Goal: Task Accomplishment & Management: Manage account settings

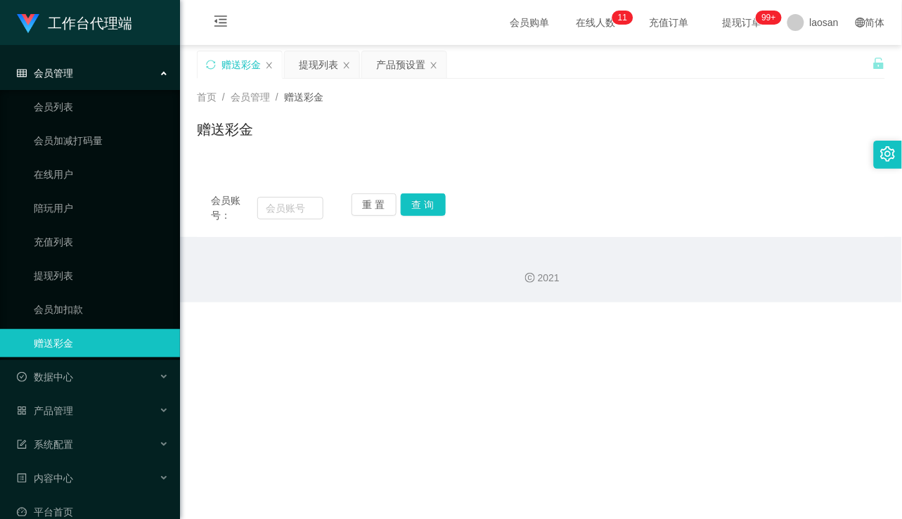
click at [326, 437] on div "工作台代理端 会员管理 会员列表 会员加减打码量 在线用户 陪玩用户 充值列表 提现列表 会员加扣款 赠送彩金 数据中心 产品管理 注单管理 产品列表 产品预…" at bounding box center [451, 259] width 902 height 519
click at [373, 423] on div "工作台代理端 会员管理 会员列表 会员加减打码量 在线用户 陪玩用户 充值列表 提现列表 会员加扣款 赠送彩金 数据中心 产品管理 注单管理 产品列表 产品预…" at bounding box center [451, 259] width 902 height 519
click at [299, 211] on input "text" at bounding box center [289, 208] width 65 height 23
paste input "515559037001"
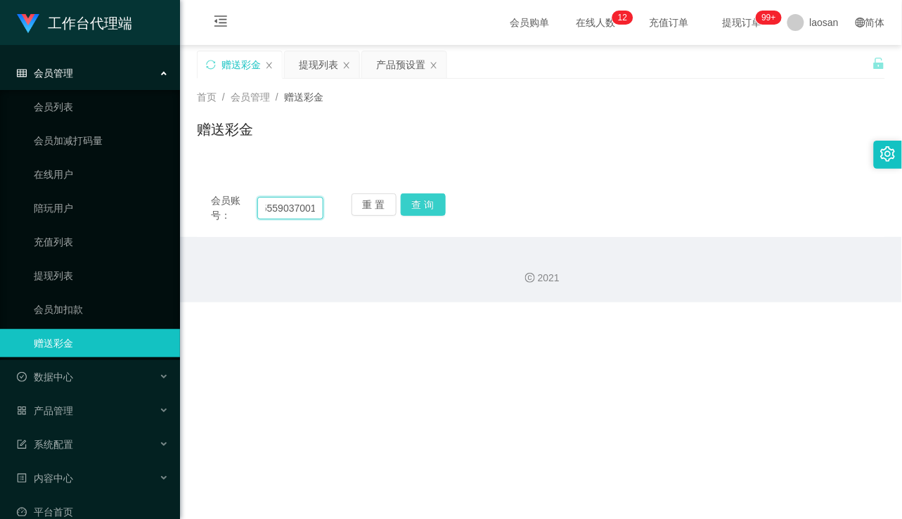
type input "515559037001"
click at [414, 212] on button "查 询" at bounding box center [423, 204] width 45 height 23
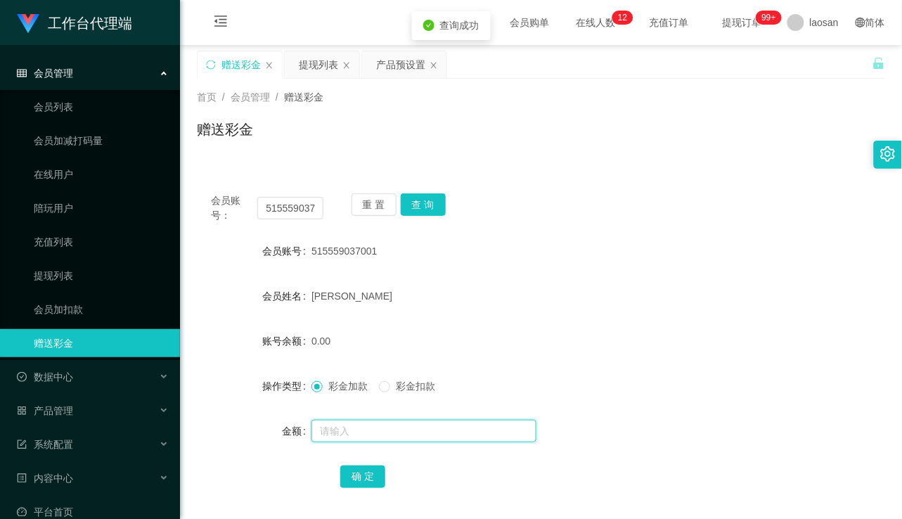
click at [387, 437] on input "text" at bounding box center [424, 431] width 225 height 23
type input "100"
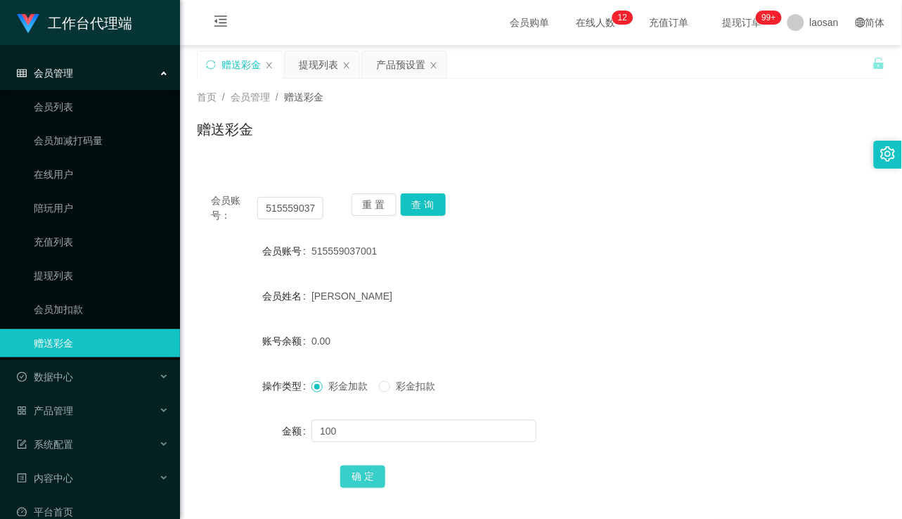
click at [364, 475] on button "确 定" at bounding box center [362, 477] width 45 height 23
click at [331, 160] on div "首页 / 会员管理 / 赠送彩金 / 赠送彩金" at bounding box center [541, 121] width 722 height 84
click at [392, 63] on div "产品预设置" at bounding box center [400, 64] width 49 height 27
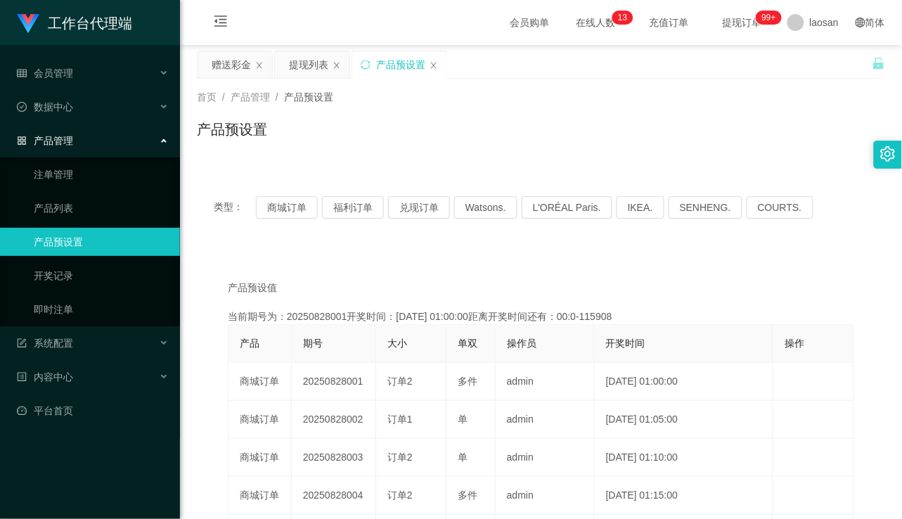
click at [350, 144] on div "产品预设置" at bounding box center [541, 135] width 689 height 32
click at [286, 209] on button "商城订单" at bounding box center [287, 207] width 62 height 23
click at [396, 119] on div "产品预设置" at bounding box center [541, 135] width 689 height 32
click at [342, 264] on div "产品预设值 添加期号 当前期号为：20250829100开奖时间：2025-08-29 09:15:00距离开奖时间还有：02:59 产品 期号 大小 单双 …" at bounding box center [541, 527] width 689 height 555
click at [385, 156] on div "首页 / 产品管理 / 产品预设置 / 产品预设置" at bounding box center [541, 121] width 722 height 84
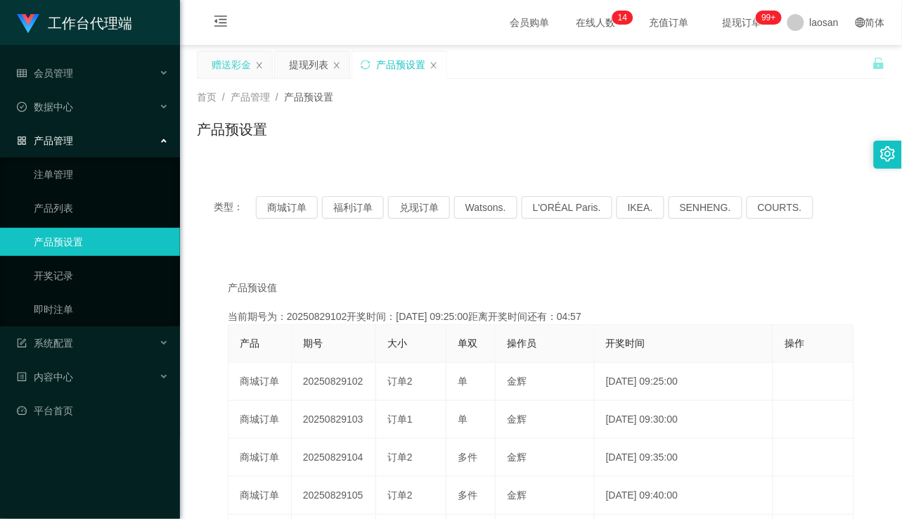
click at [236, 61] on div "赠送彩金" at bounding box center [231, 64] width 39 height 27
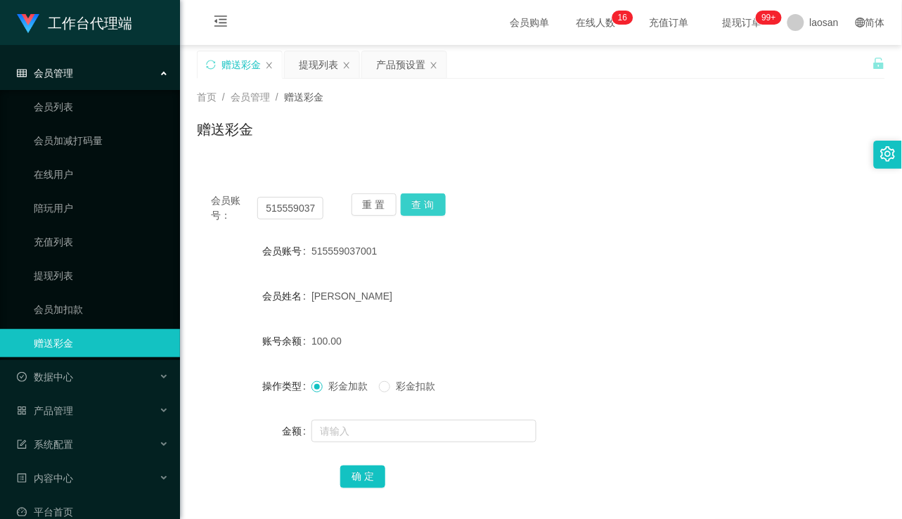
click at [433, 198] on button "查 询" at bounding box center [423, 204] width 45 height 23
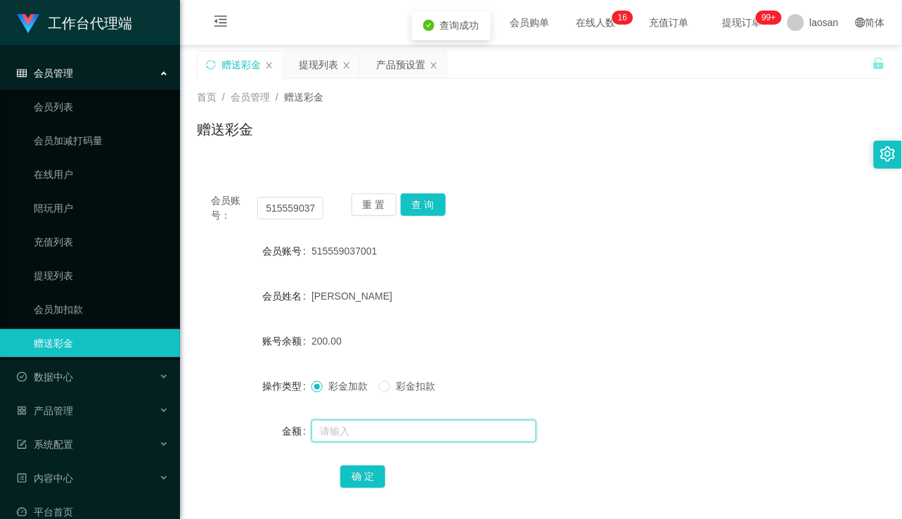
click at [371, 428] on input "text" at bounding box center [424, 431] width 225 height 23
type input "50"
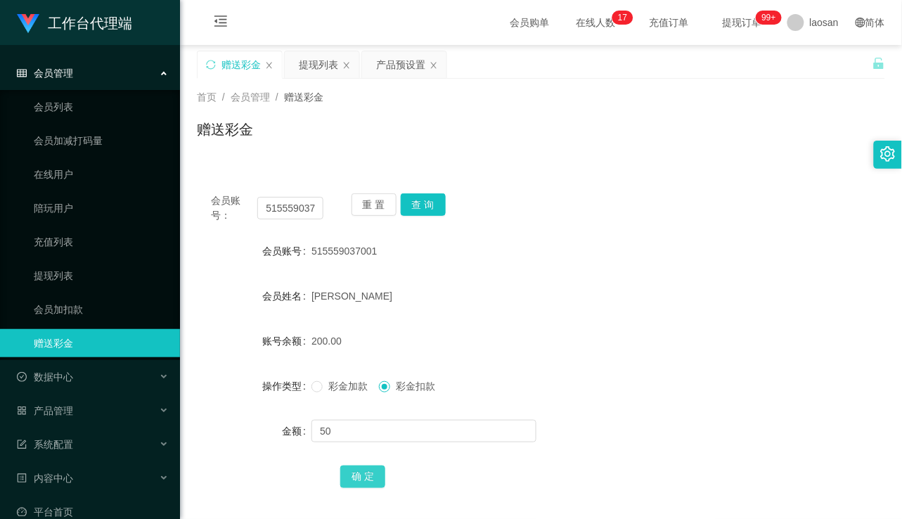
click at [374, 475] on button "确 定" at bounding box center [362, 477] width 45 height 23
click at [297, 211] on input "515559037001" at bounding box center [289, 208] width 65 height 23
click at [430, 205] on button "查 询" at bounding box center [423, 204] width 45 height 23
click at [419, 198] on button "查 询" at bounding box center [423, 204] width 45 height 23
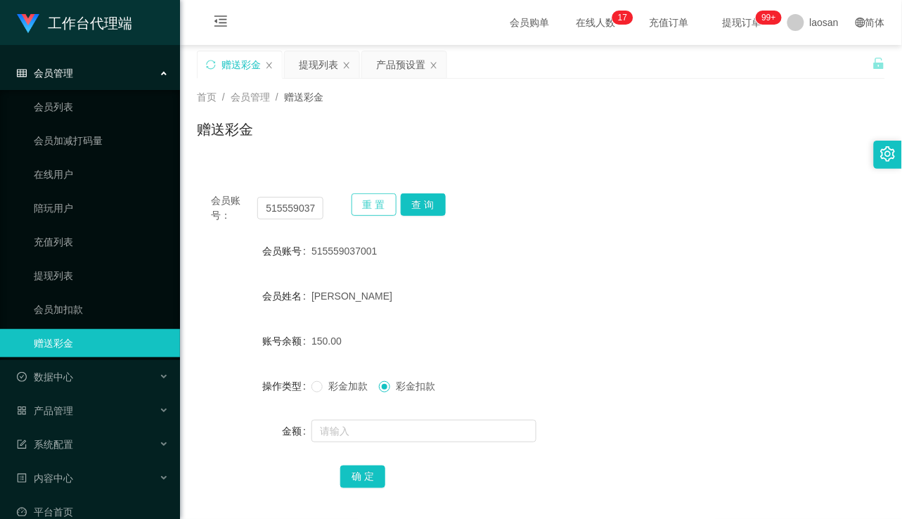
click at [366, 205] on button "重 置" at bounding box center [374, 204] width 45 height 23
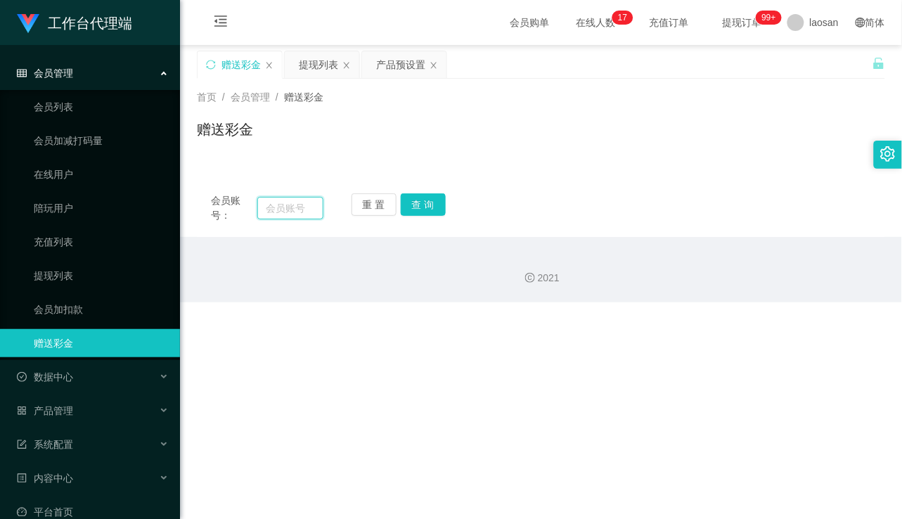
click at [299, 209] on input "text" at bounding box center [289, 208] width 65 height 23
paste input "SHEKHAR0108"
type input "SHEKHAR0108"
drag, startPoint x: 435, startPoint y: 210, endPoint x: 423, endPoint y: 236, distance: 29.3
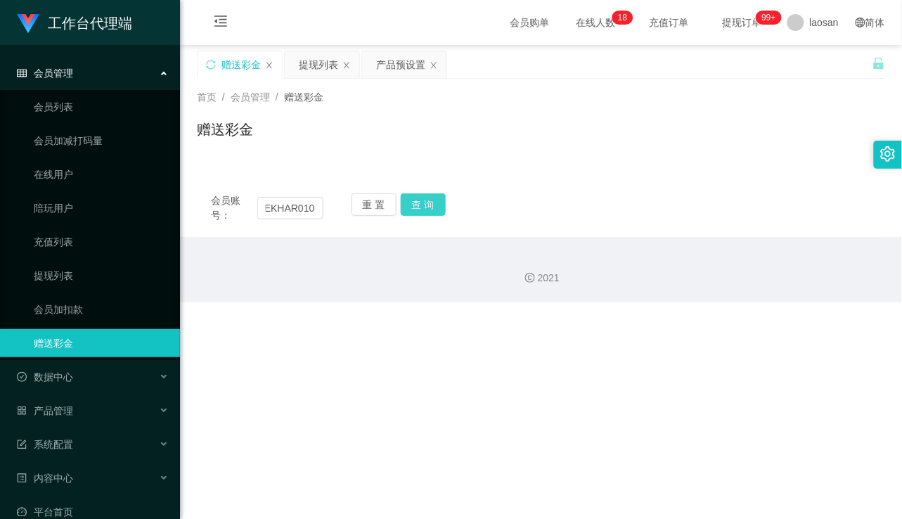
click at [435, 210] on button "查 询" at bounding box center [423, 204] width 45 height 23
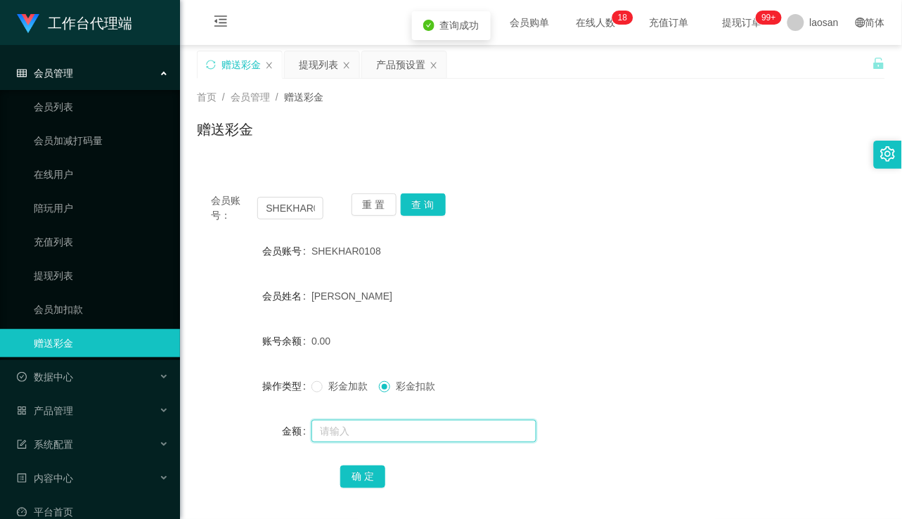
click at [364, 426] on input "text" at bounding box center [424, 431] width 225 height 23
click at [342, 437] on input "text" at bounding box center [424, 431] width 225 height 23
type input "100"
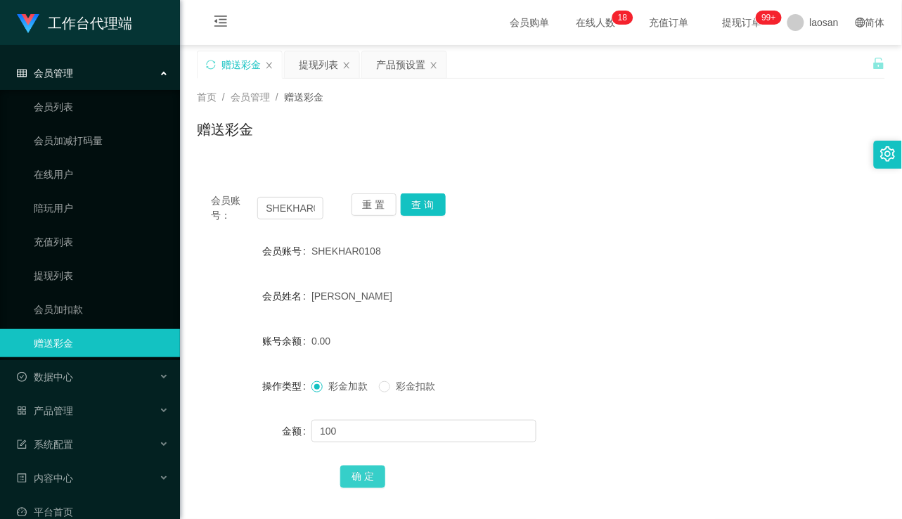
click at [368, 479] on button "确 定" at bounding box center [362, 477] width 45 height 23
click at [389, 9] on div "会员购单 在线人数 0 1 2 3 4 5 6 7 8 9 0 1 2 3 4 5 6 7 8 9 0 1 2 3 4 5 6 7 8 9 0 1 2 3 4…" at bounding box center [541, 23] width 722 height 46
click at [89, 103] on link "会员列表" at bounding box center [101, 107] width 135 height 28
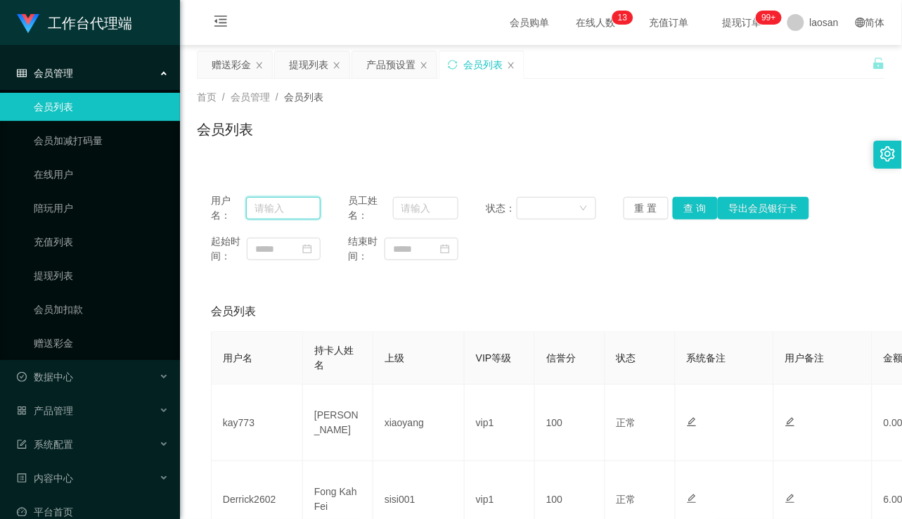
click at [295, 205] on input "text" at bounding box center [283, 208] width 75 height 23
click at [288, 209] on input "text" at bounding box center [283, 208] width 75 height 23
paste input "515559037001"
type input "515559037001"
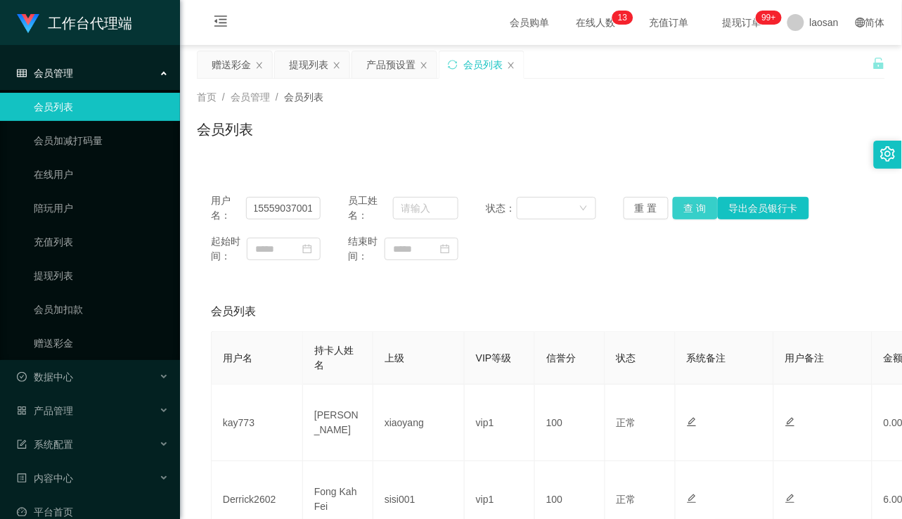
click at [680, 202] on button "查 询" at bounding box center [695, 208] width 45 height 23
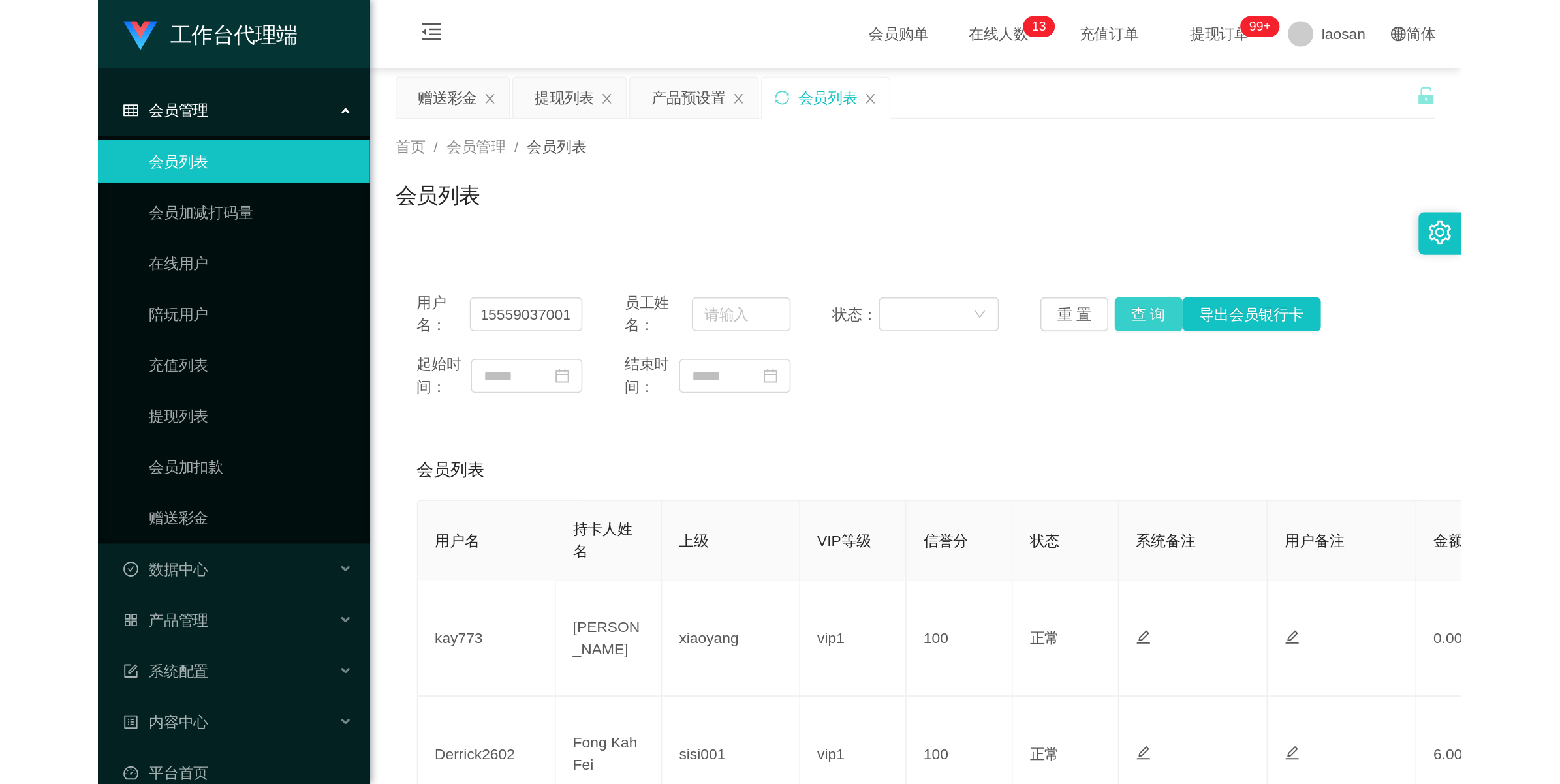
scroll to position [0, 0]
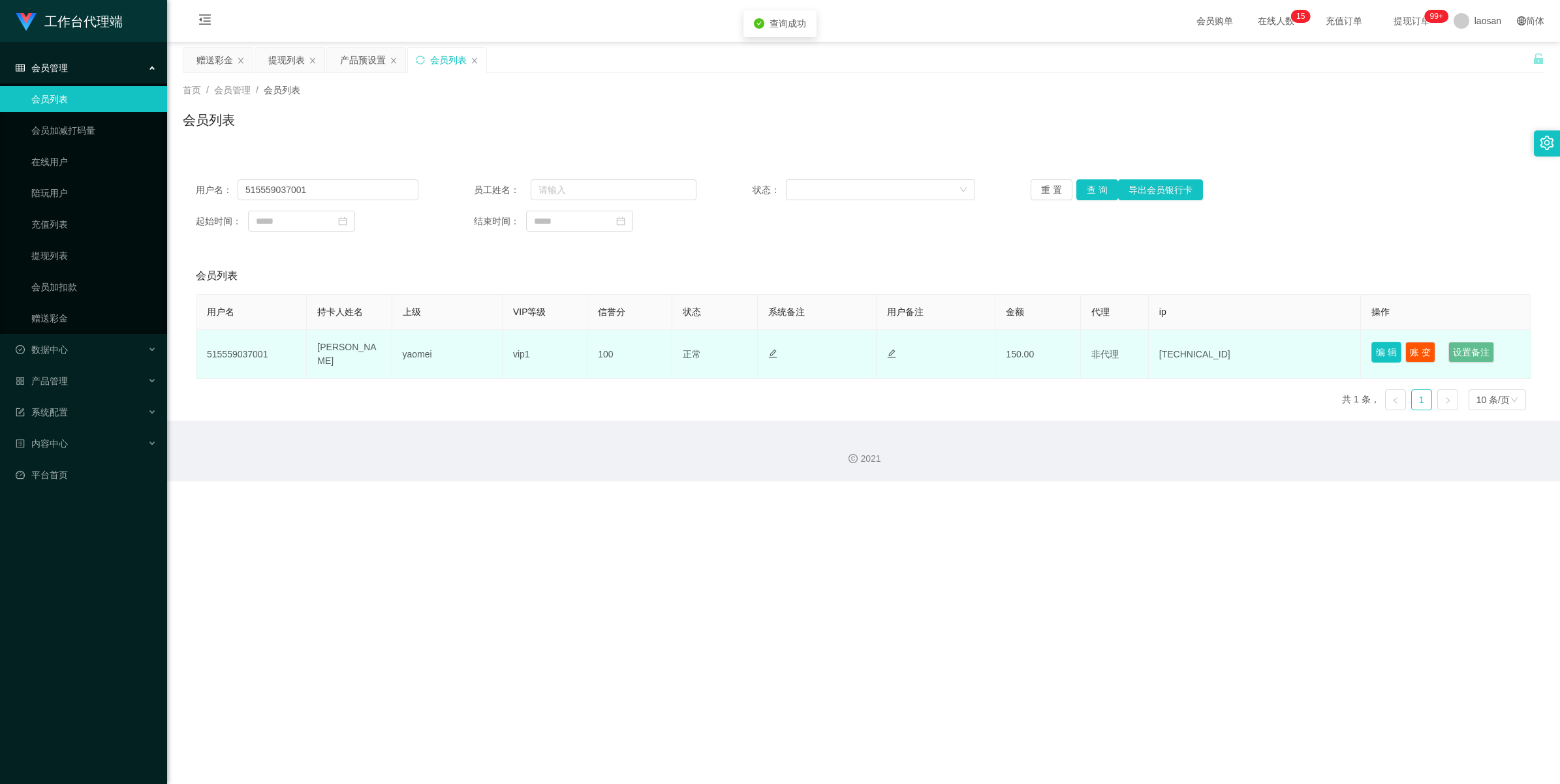
click at [837, 353] on button "编 辑" at bounding box center [1386, 353] width 30 height 21
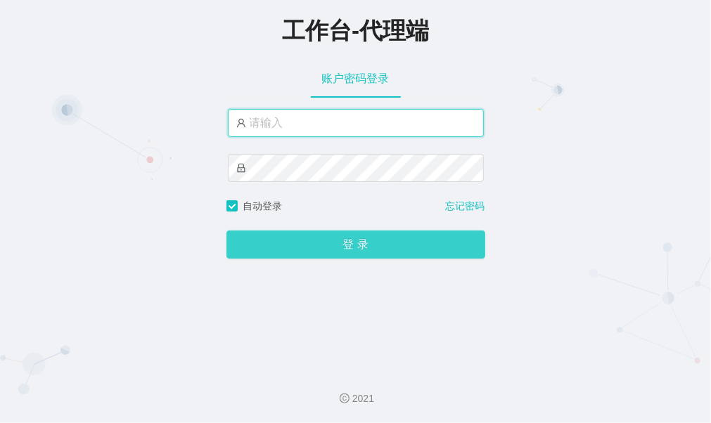
type input "laosan"
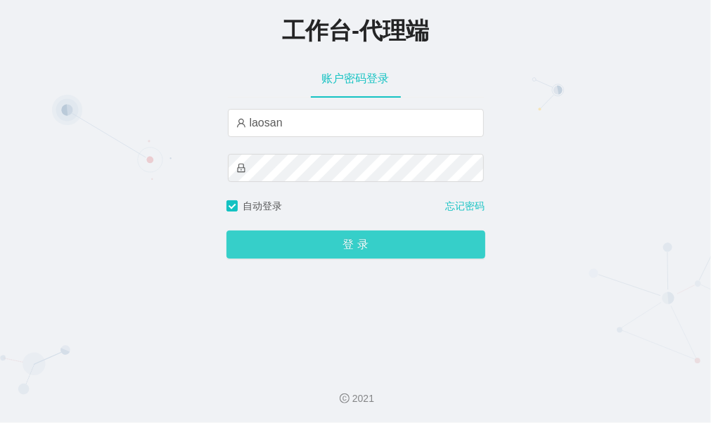
click at [338, 210] on button "登 录" at bounding box center [355, 245] width 259 height 28
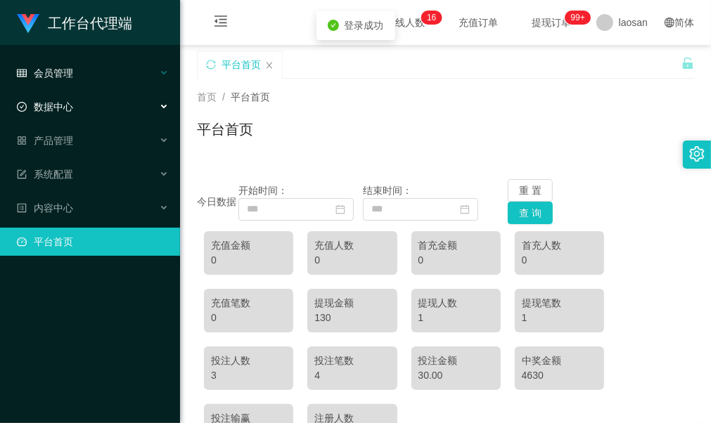
click at [76, 79] on div "会员管理" at bounding box center [90, 73] width 180 height 28
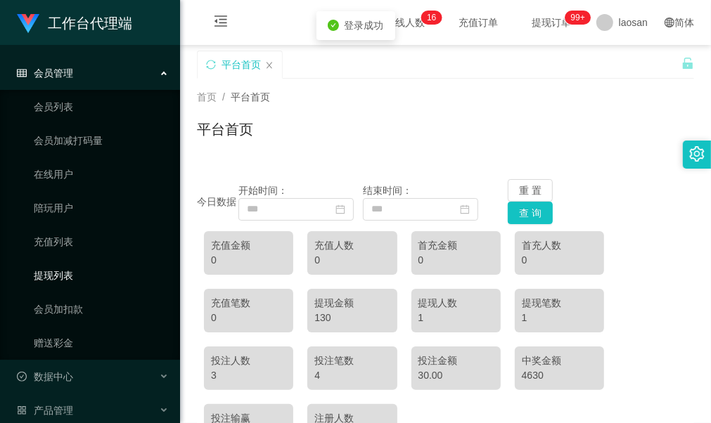
drag, startPoint x: 69, startPoint y: 266, endPoint x: 79, endPoint y: 271, distance: 12.0
click at [69, 210] on link "提现列表" at bounding box center [101, 276] width 135 height 28
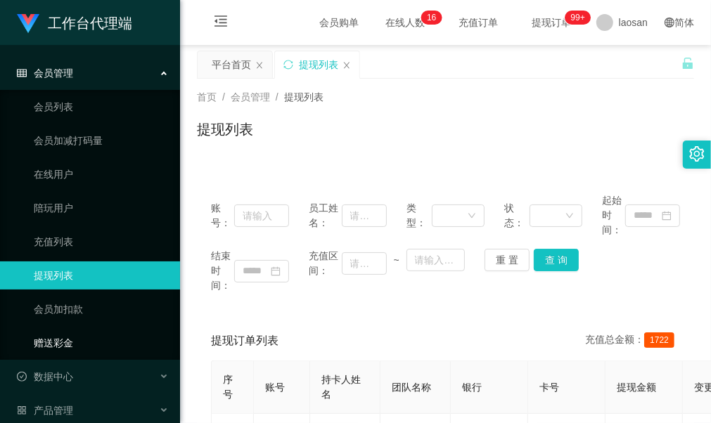
click at [89, 210] on link "赠送彩金" at bounding box center [101, 343] width 135 height 28
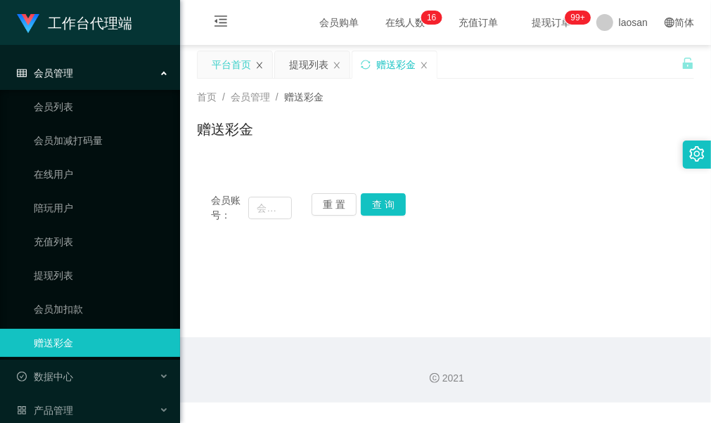
click at [259, 63] on icon "图标: close" at bounding box center [259, 65] width 8 height 8
click at [87, 64] on div "会员管理" at bounding box center [90, 73] width 180 height 28
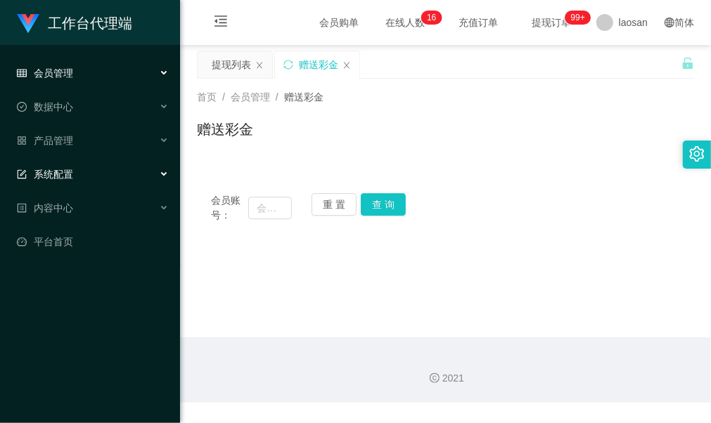
click at [93, 169] on div "系统配置" at bounding box center [90, 174] width 180 height 28
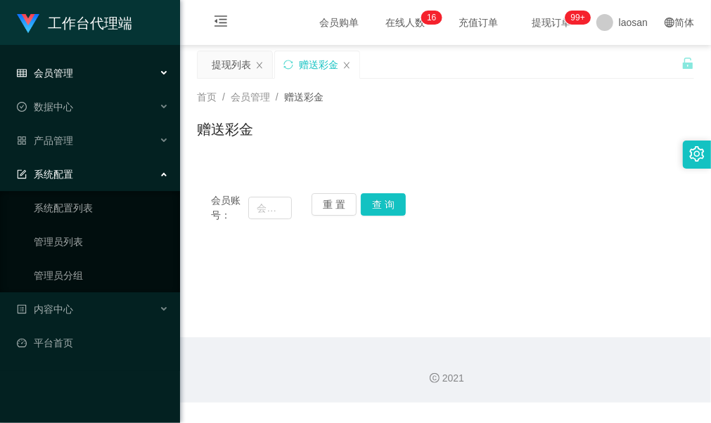
click at [97, 184] on div "系统配置" at bounding box center [90, 174] width 180 height 28
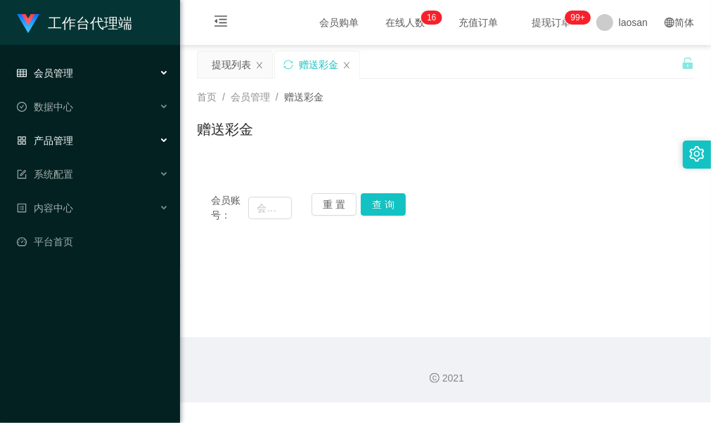
click at [88, 135] on div "产品管理" at bounding box center [90, 141] width 180 height 28
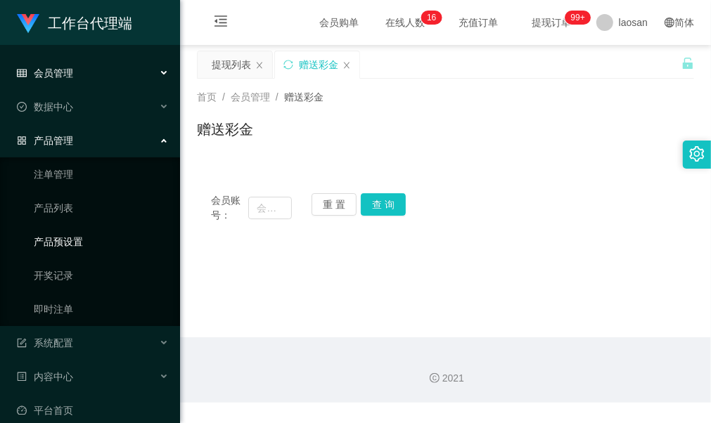
click at [87, 210] on link "产品预设置" at bounding box center [101, 242] width 135 height 28
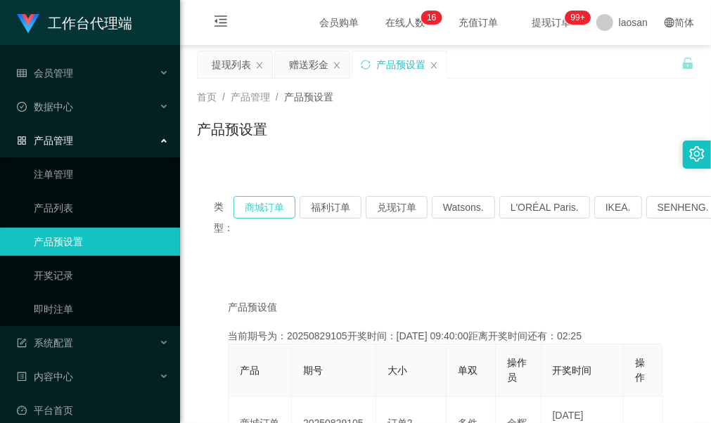
click at [266, 200] on button "商城订单" at bounding box center [265, 207] width 62 height 23
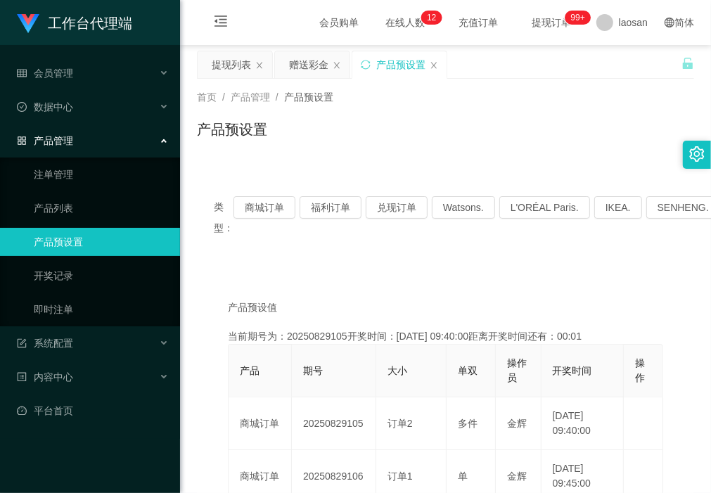
drag, startPoint x: 247, startPoint y: 269, endPoint x: 241, endPoint y: 315, distance: 46.1
click at [77, 64] on div "会员管理" at bounding box center [90, 73] width 180 height 28
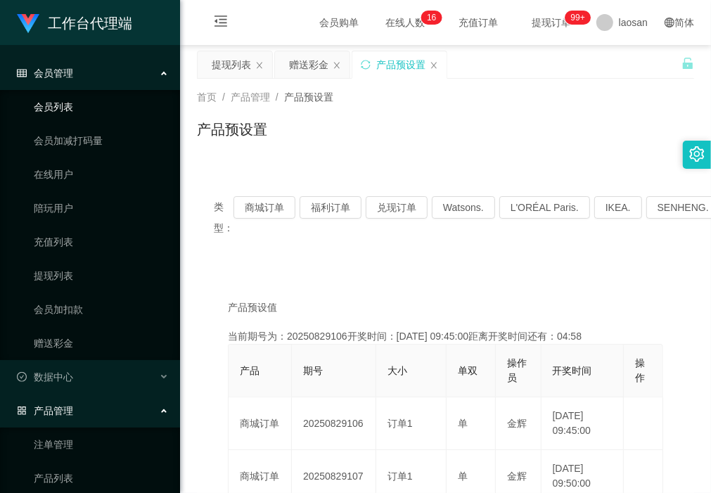
click at [60, 104] on link "会员列表" at bounding box center [101, 107] width 135 height 28
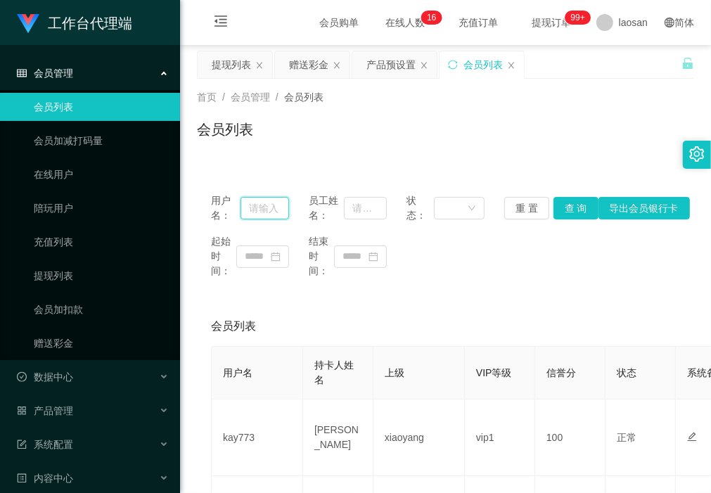
click at [262, 198] on input "text" at bounding box center [265, 208] width 49 height 23
paste input "请在【竞抢6群】发送您想要竞抢的金额数字即可，例：500、1000、3000 等 ✅ 多发几次可以有效提高中单概率哦！ 祝您好运，早日中单，赢取高额奖励！🎉💰"
type input "请在【竞抢6群】发送您想要竞抢的金额数字即可，例：500、1000、3000 等 ✅ 多发几次可以有效提高中单概率哦！ 祝您好运，早日中单，赢取高额奖励！🎉💰"
click at [252, 206] on input "text" at bounding box center [265, 208] width 49 height 23
paste input "515559037001"
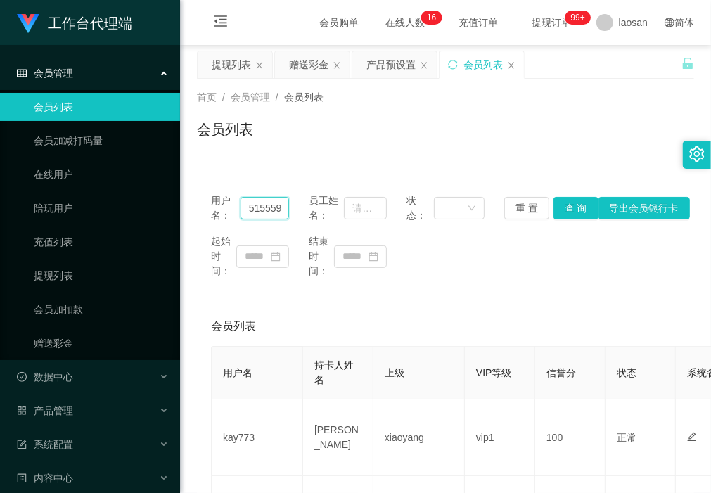
scroll to position [0, 32]
type input "515559037001"
click at [466, 210] on button "查 询" at bounding box center [576, 208] width 45 height 23
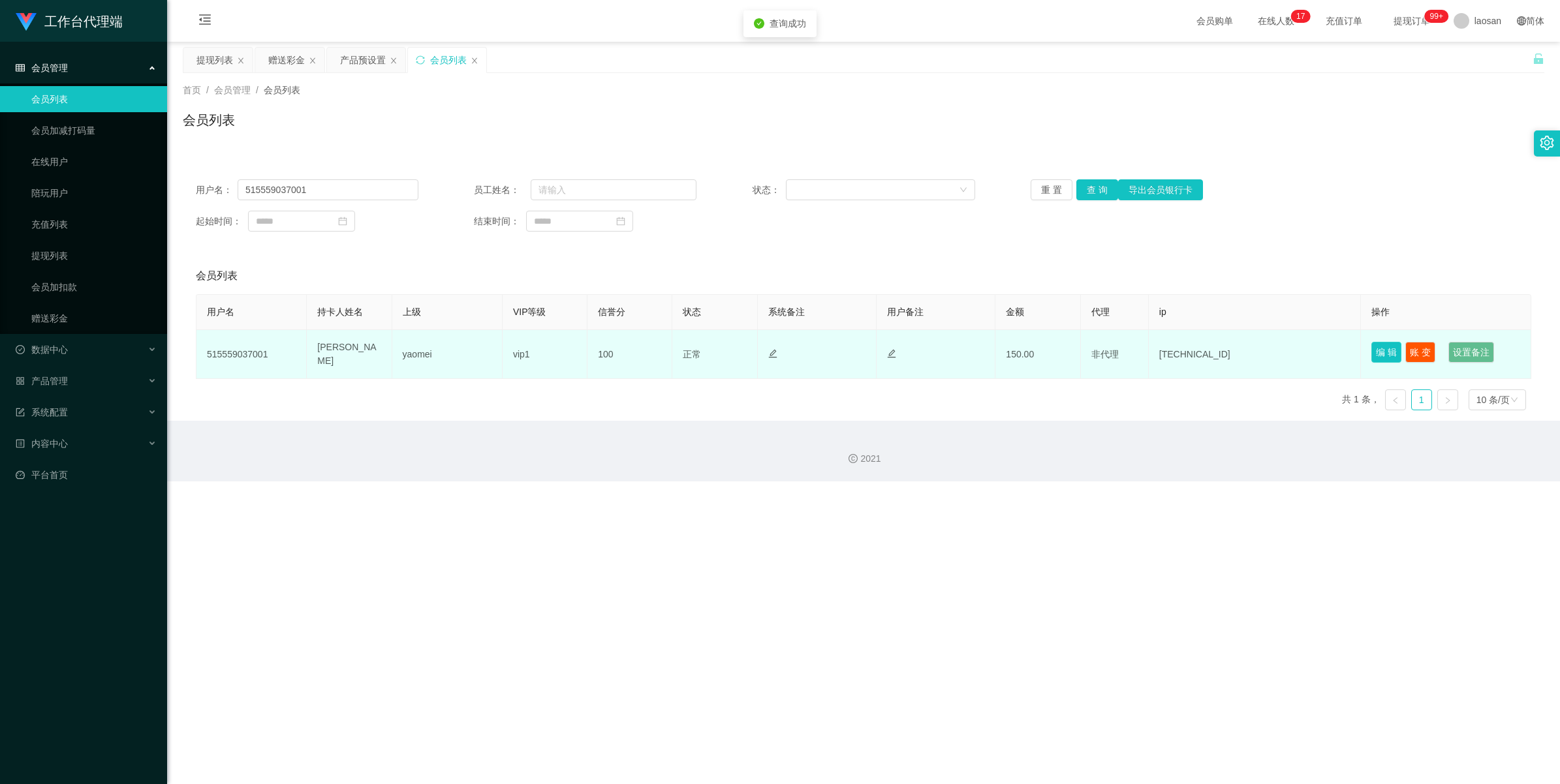
click at [432, 195] on button "编 辑" at bounding box center [1386, 353] width 30 height 21
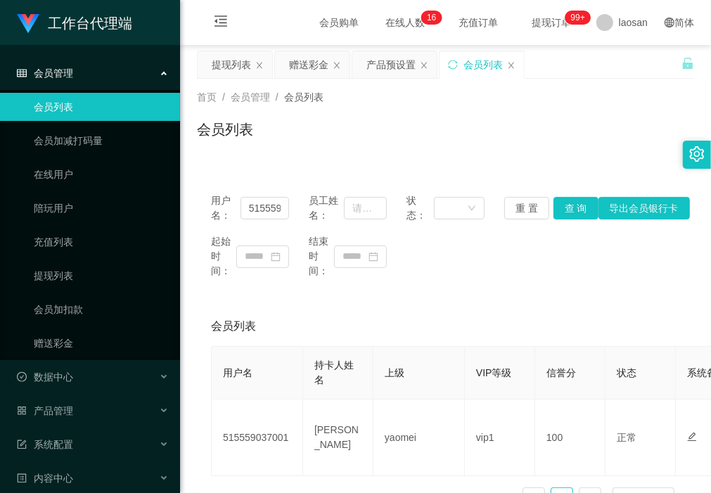
click at [239, 146] on div "会员列表" at bounding box center [445, 135] width 497 height 32
click at [239, 70] on div "提现列表" at bounding box center [231, 64] width 39 height 27
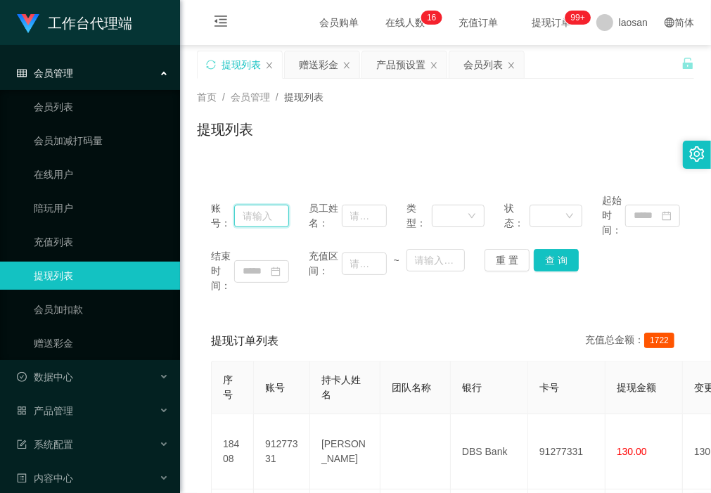
click at [261, 210] on input "text" at bounding box center [261, 216] width 55 height 23
paste input "515559037001"
type input "515559037001"
click at [466, 210] on button "查 询" at bounding box center [556, 260] width 45 height 23
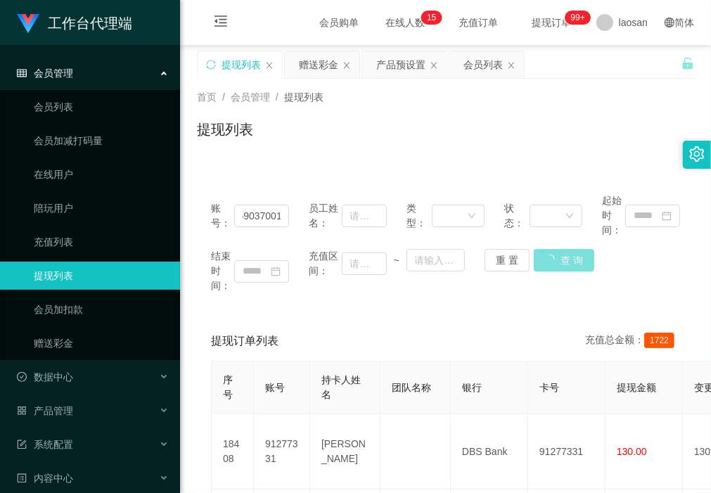
scroll to position [0, 0]
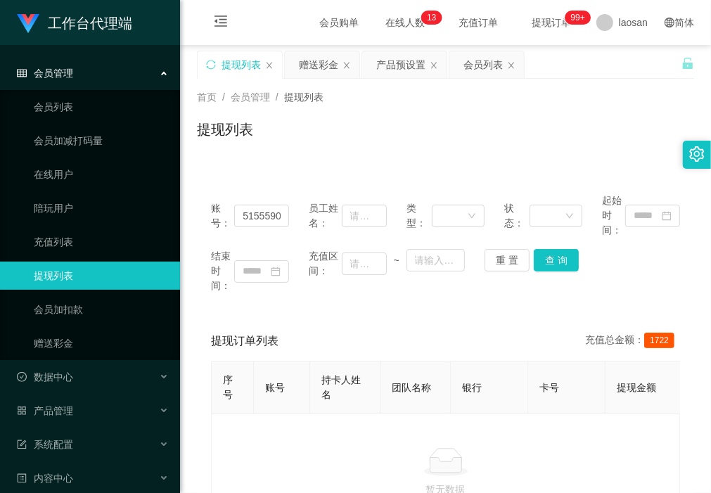
click at [262, 165] on div "账号： 515559037001 员工姓名： 类型： 状态： 起始时间： 结束时间： 充值区间： ~ 重 置 查 询 提现订单列表 充值总金额： 1722 序…" at bounding box center [445, 346] width 497 height 369
click at [466, 210] on button "查 询" at bounding box center [556, 260] width 45 height 23
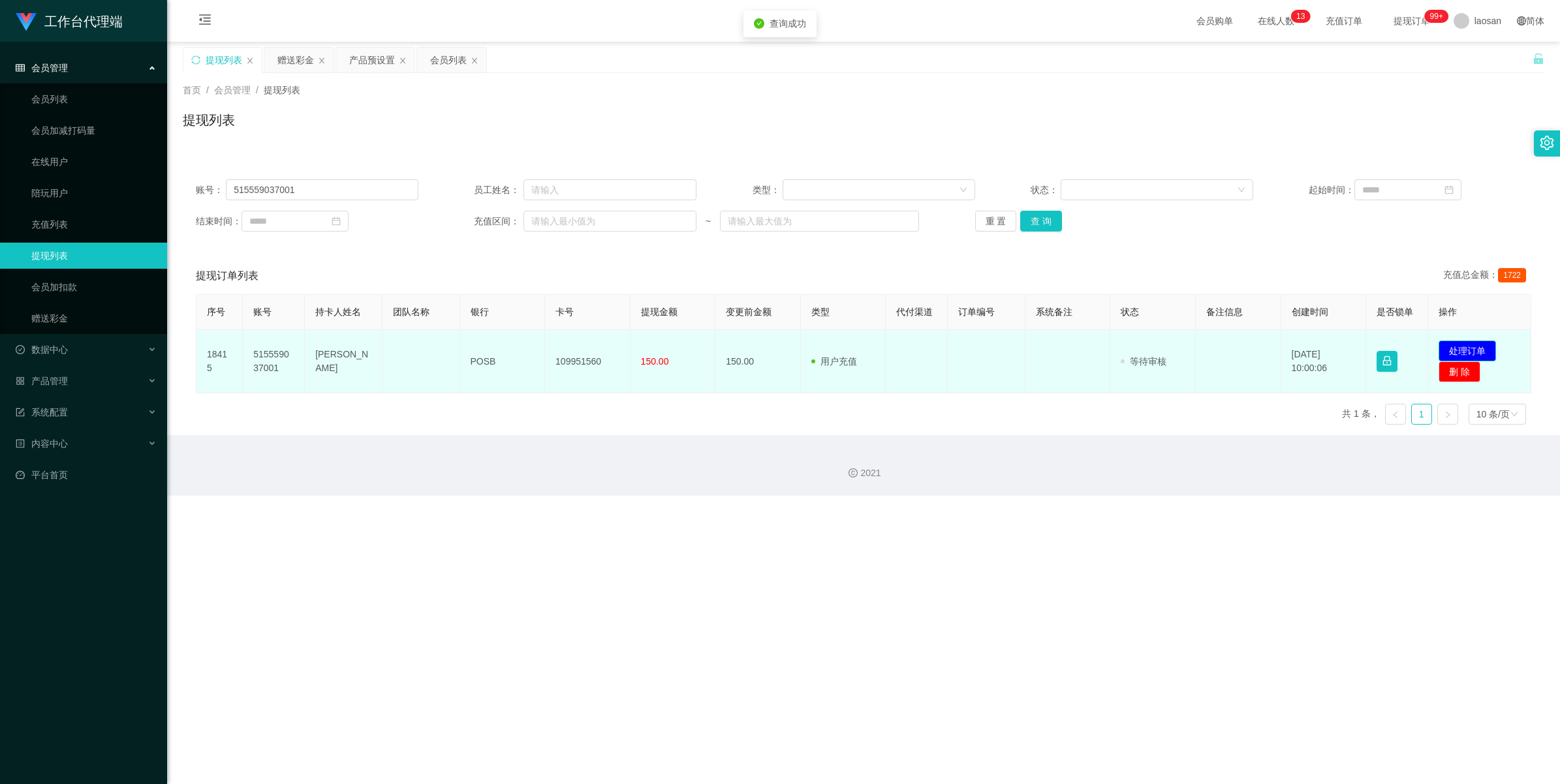
click at [432, 195] on button "处理订单" at bounding box center [1467, 351] width 58 height 21
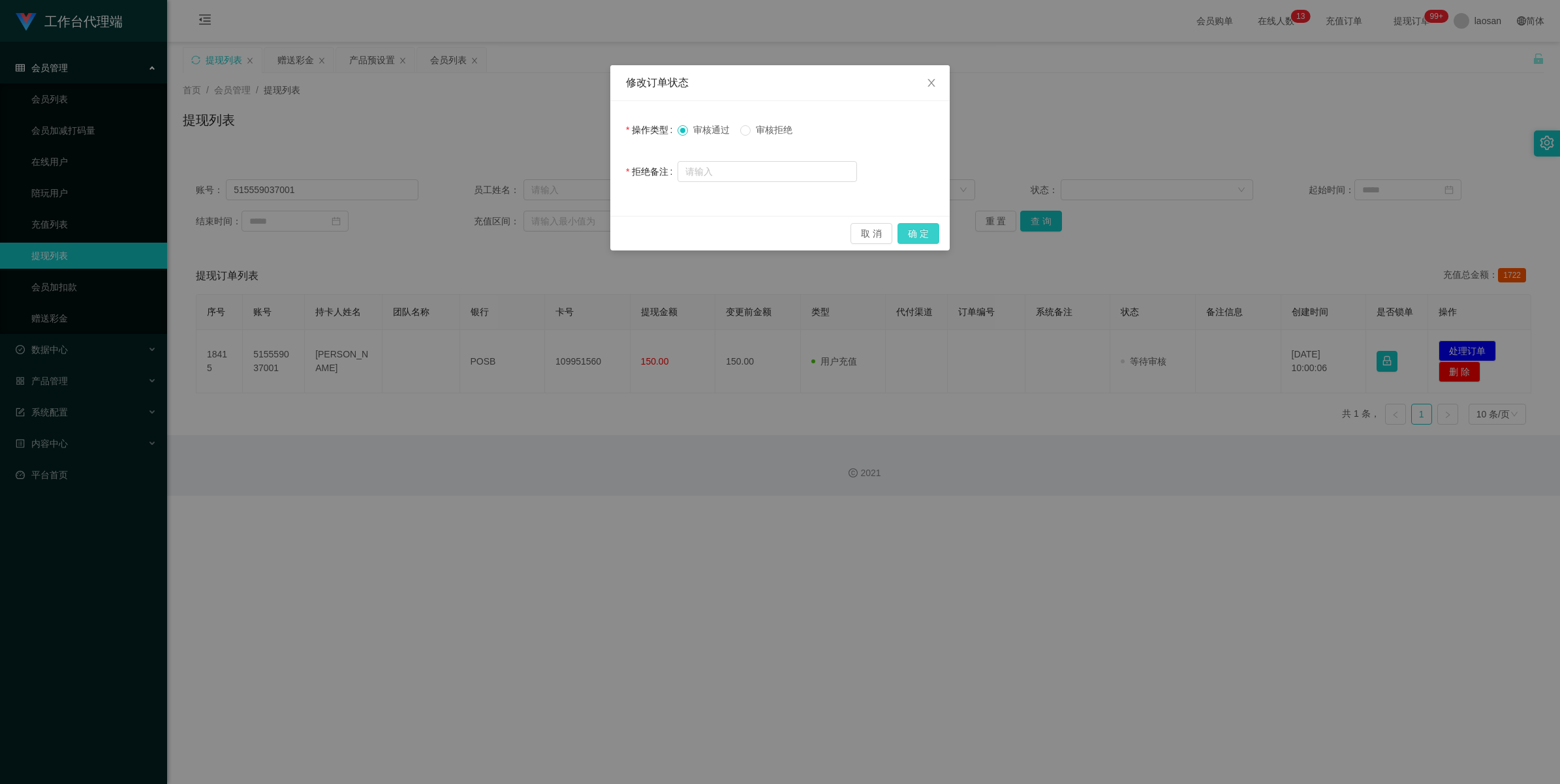
click at [432, 195] on button "确 定" at bounding box center [918, 234] width 42 height 21
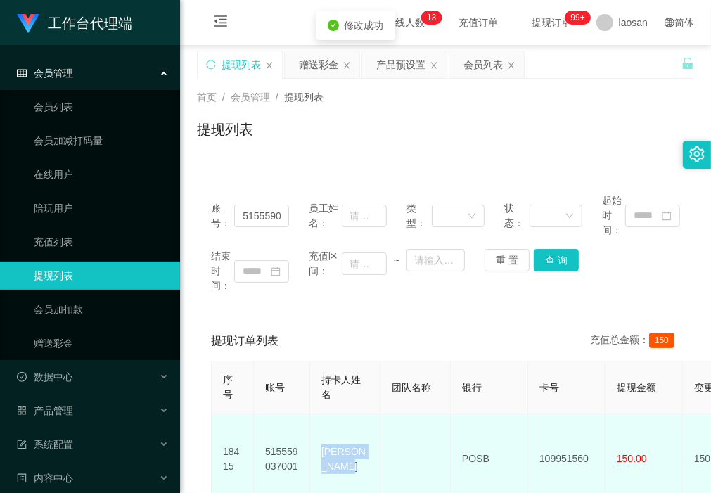
drag, startPoint x: 363, startPoint y: 464, endPoint x: 321, endPoint y: 445, distance: 45.6
click at [321, 210] on td "[PERSON_NAME]" at bounding box center [345, 459] width 70 height 90
copy td "[PERSON_NAME]"
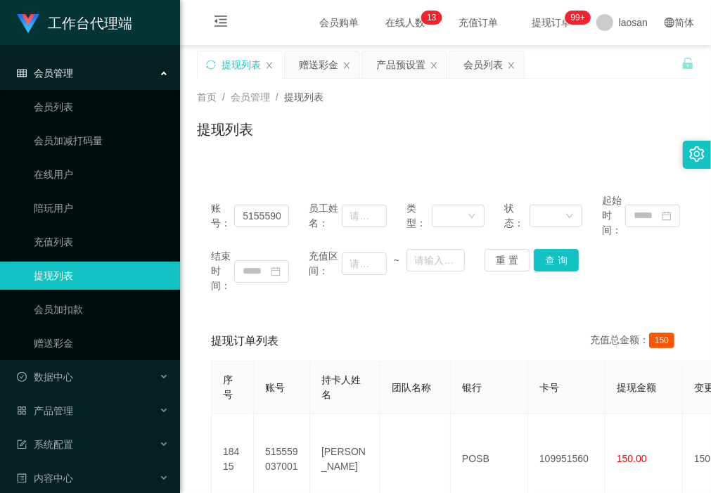
click at [275, 210] on div "账号： 515559037001 员工姓名： 类型： 状态： 起始时间： 结束时间： 充值区间： ~ 重 置 查 询 提现订单列表 充值总金额： 150 序号…" at bounding box center [445, 364] width 497 height 370
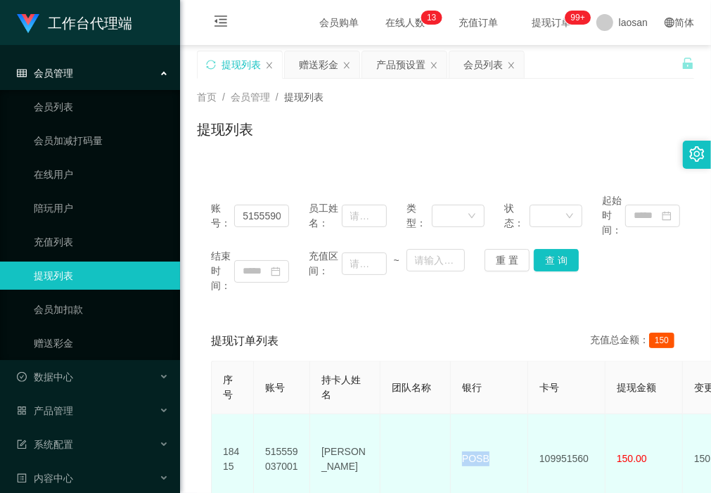
drag, startPoint x: 499, startPoint y: 447, endPoint x: 461, endPoint y: 456, distance: 39.6
click at [461, 210] on td "POSB" at bounding box center [489, 459] width 77 height 90
copy td "POSB"
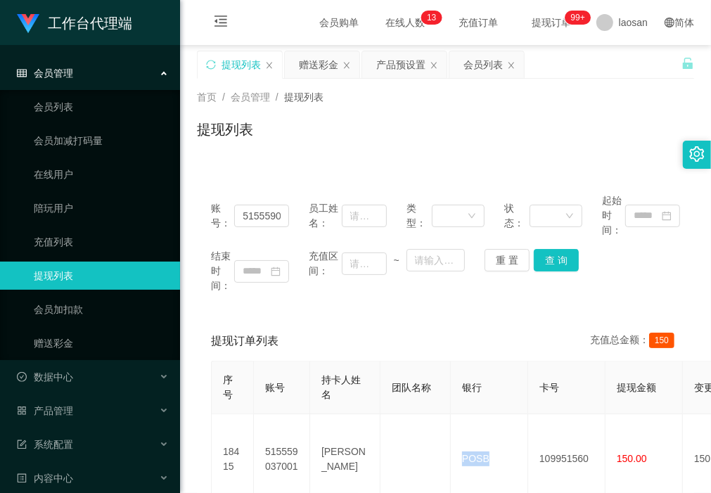
click at [286, 210] on div "账号： 515559037001 员工姓名： 类型： 状态： 起始时间： 结束时间： 充值区间： ~ 重 置 查 询" at bounding box center [445, 243] width 497 height 128
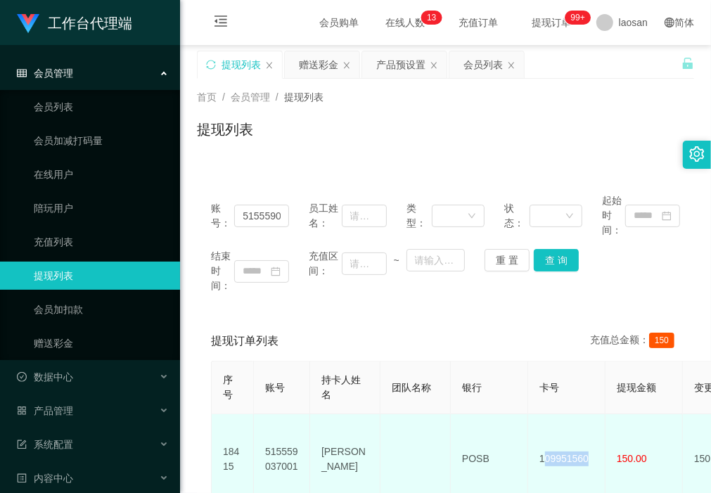
drag, startPoint x: 600, startPoint y: 455, endPoint x: 542, endPoint y: 454, distance: 57.7
click at [466, 210] on td "109951560" at bounding box center [566, 459] width 77 height 90
copy td "09951560"
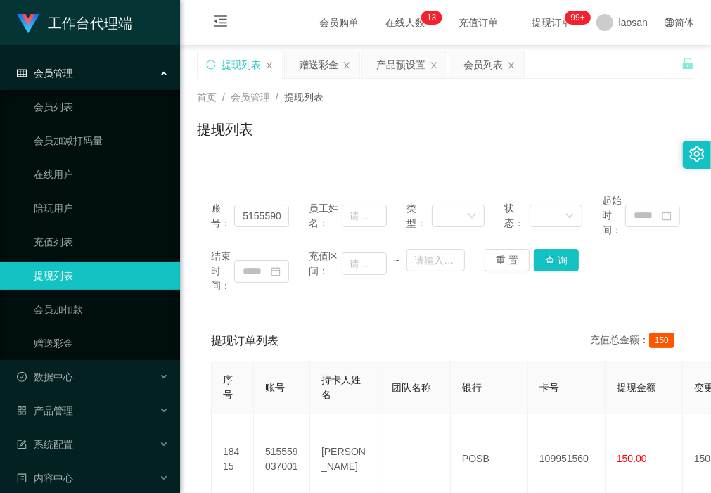
click at [272, 210] on div "账号： 515559037001 员工姓名： 类型： 状态： 起始时间： 结束时间： 充值区间： ~ 重 置 查 询 提现订单列表 充值总金额： 150 序号…" at bounding box center [445, 364] width 497 height 370
click at [292, 210] on div "提现订单列表 充值总金额： 150" at bounding box center [445, 340] width 469 height 39
click at [267, 174] on div "账号： 515559037001 员工姓名： 类型： 状态： 起始时间： 结束时间： 充值区间： ~ 重 置 查 询 提现订单列表 充值总金额： 150 序号…" at bounding box center [445, 355] width 497 height 387
click at [324, 54] on div "赠送彩金" at bounding box center [318, 64] width 39 height 27
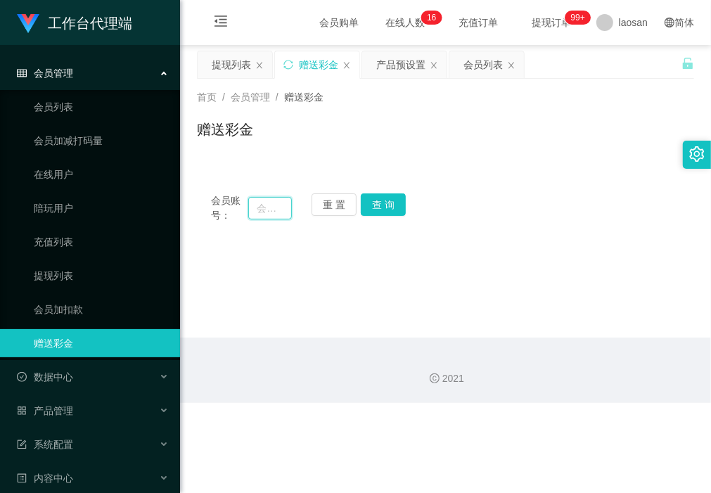
click at [278, 198] on input "text" at bounding box center [269, 208] width 43 height 23
paste input "zhxeng95"
type input "zhxeng95"
click at [381, 210] on button "查 询" at bounding box center [383, 204] width 45 height 23
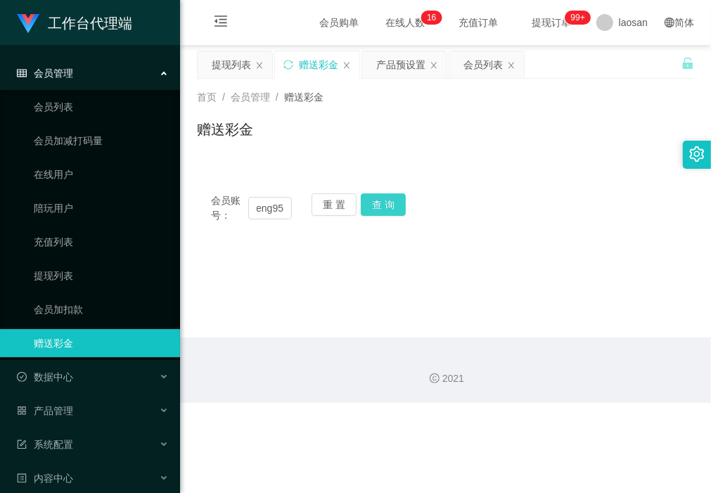
scroll to position [0, 0]
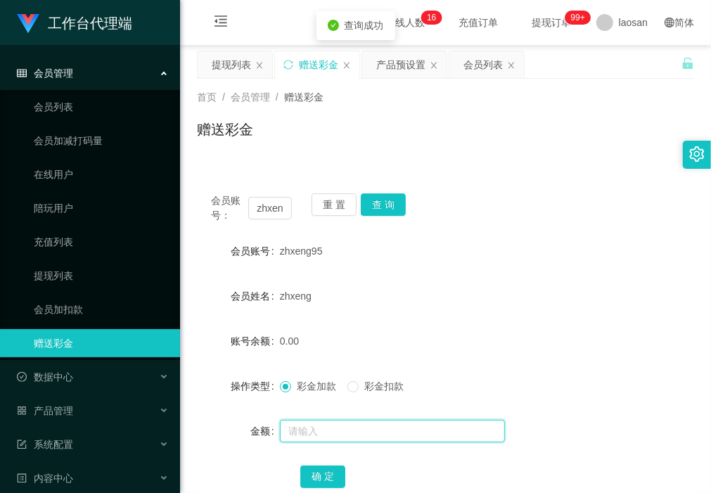
click at [331, 210] on input "text" at bounding box center [392, 431] width 225 height 23
type input "1000"
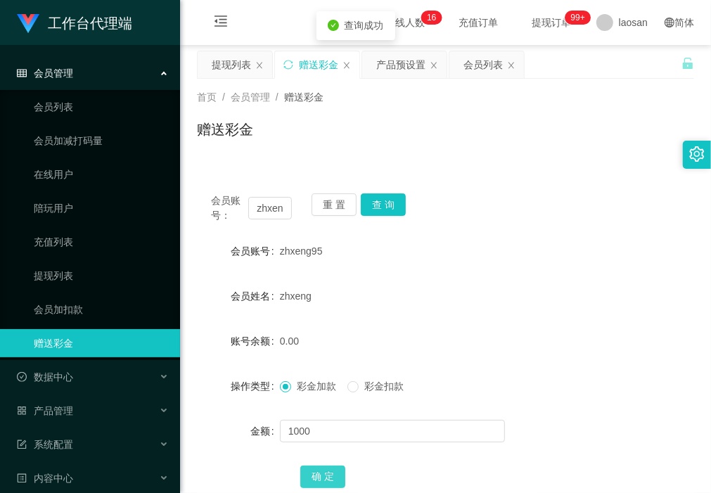
click at [328, 210] on button "确 定" at bounding box center [322, 477] width 45 height 23
click at [466, 68] on div "会员列表" at bounding box center [483, 64] width 39 height 27
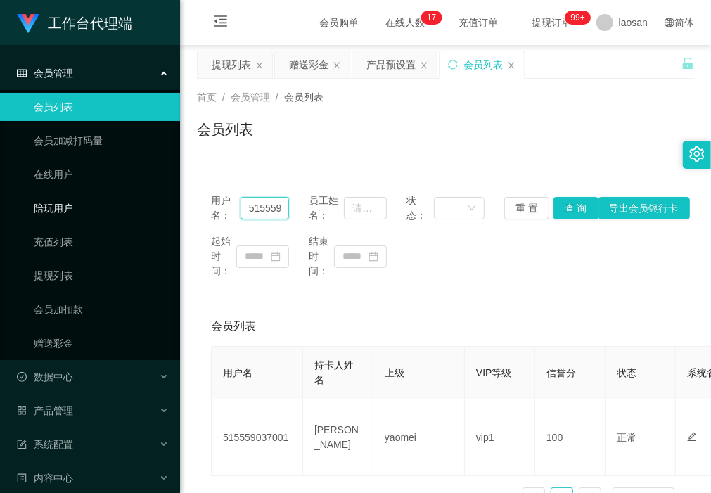
drag, startPoint x: 283, startPoint y: 208, endPoint x: 169, endPoint y: 208, distance: 113.9
click at [167, 206] on section "工作台代理端 会员管理 会员列表 会员加减打码量 在线用户 陪玩用户 充值列表 提现列表 会员加扣款 赠送彩金 数据中心 产品管理 注单管理 产品列表 产品预…" at bounding box center [355, 293] width 711 height 587
paste input "zhxeng95"
click at [466, 202] on button "查 询" at bounding box center [576, 208] width 45 height 23
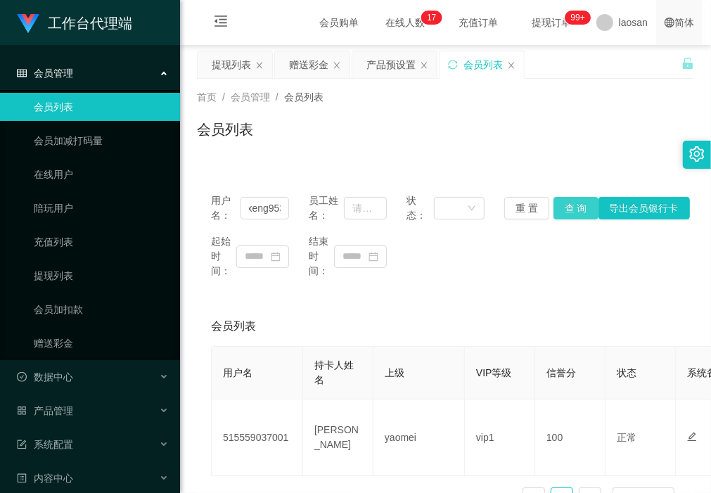
scroll to position [0, 0]
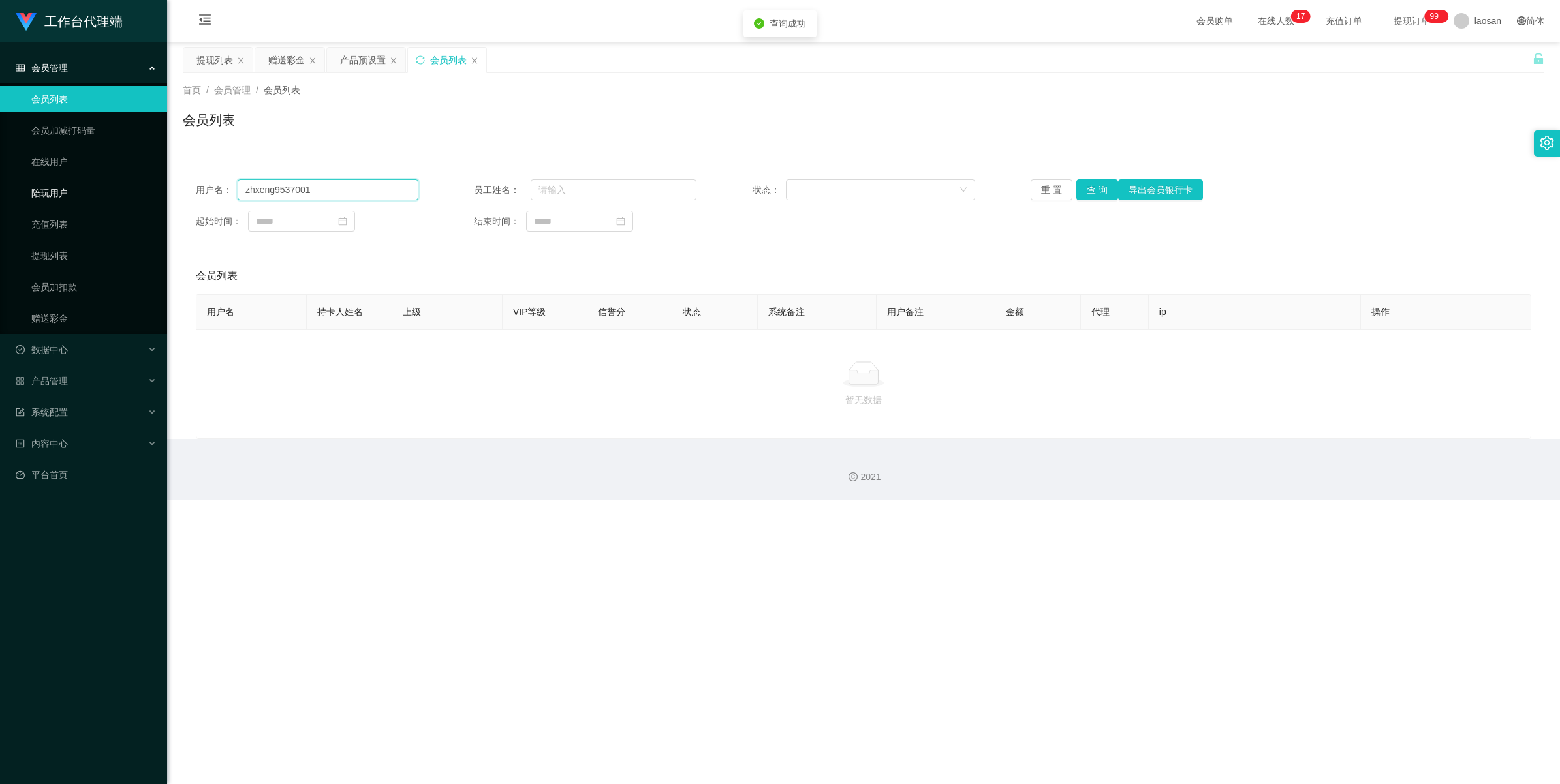
drag, startPoint x: 329, startPoint y: 192, endPoint x: 148, endPoint y: 182, distance: 181.3
click at [148, 182] on section "工作台代理端 会员管理 会员列表 会员加减打码量 在线用户 陪玩用户 充值列表 提现列表 会员加扣款 赠送彩金 数据中心 产品管理 注单管理 产品列表 产品预…" at bounding box center [780, 250] width 1560 height 500
paste input "text"
type input "zhxeng95"
click at [432, 190] on button "查 询" at bounding box center [1097, 189] width 42 height 21
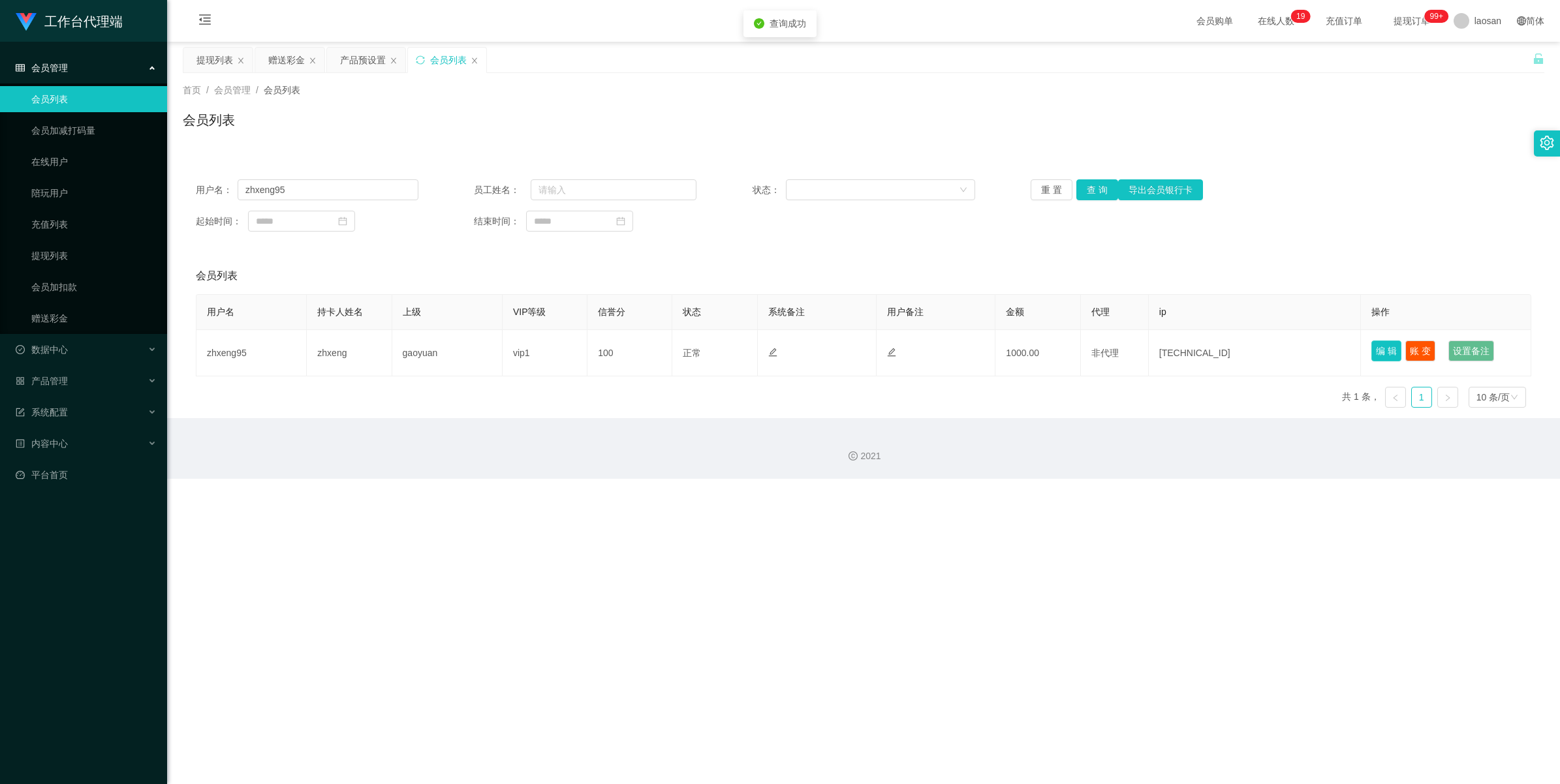
click at [432, 195] on button "编 辑" at bounding box center [1386, 351] width 30 height 21
type input "zhxeng95"
type input "zhxeng"
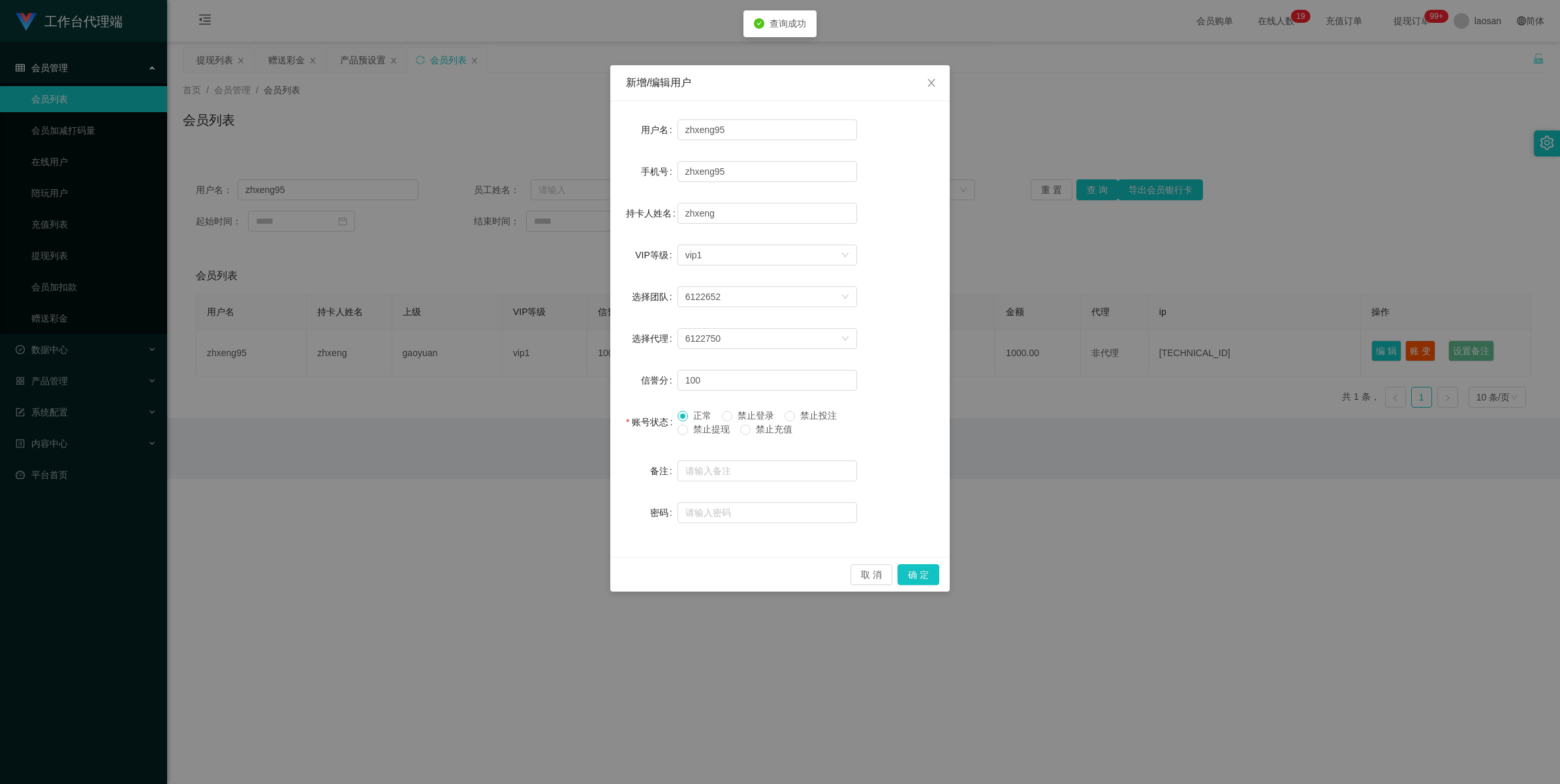
click at [432, 195] on span "禁止提现" at bounding box center [711, 429] width 47 height 10
click at [432, 195] on button "确 定" at bounding box center [918, 574] width 42 height 21
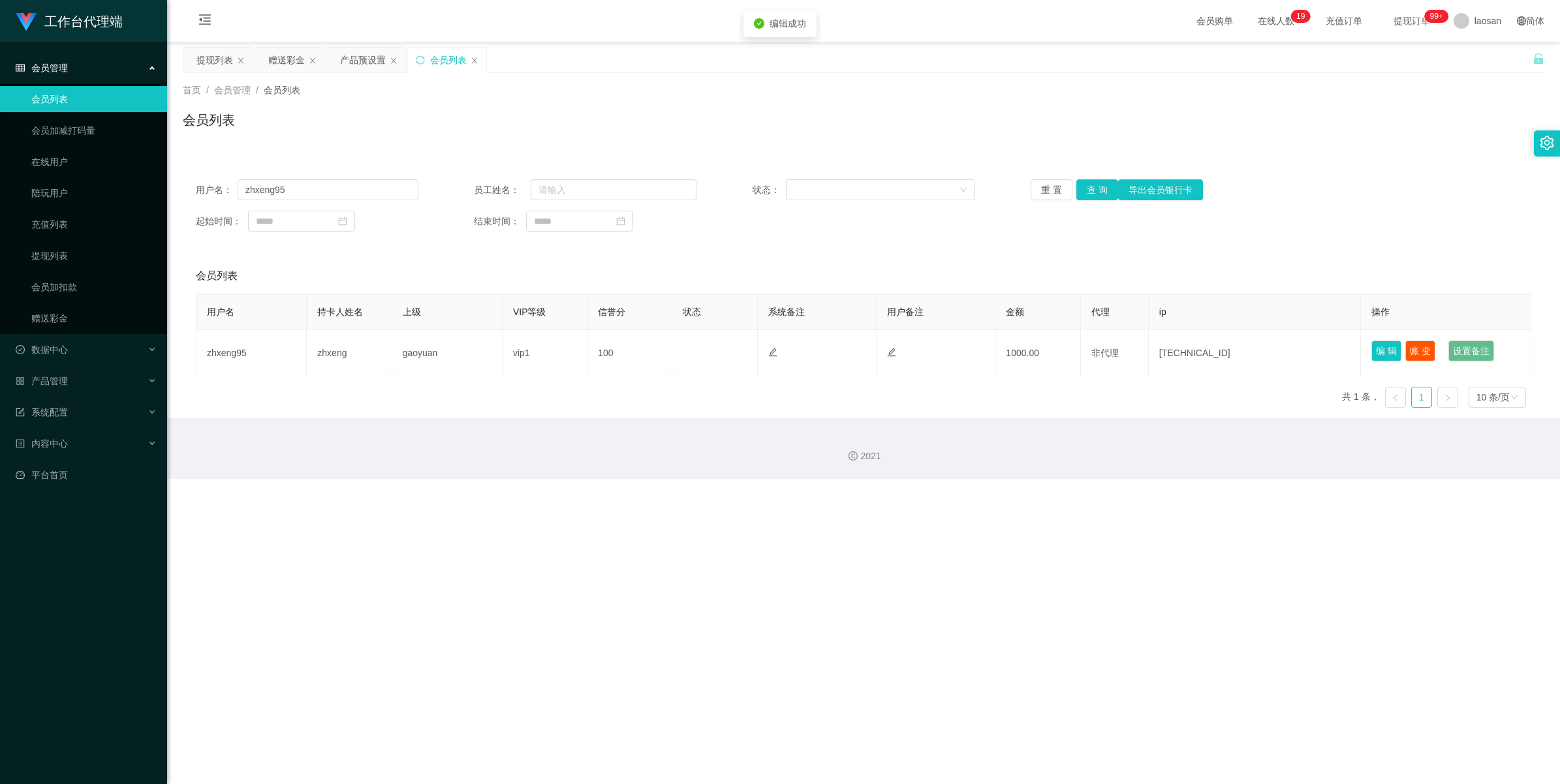
drag, startPoint x: 1057, startPoint y: 615, endPoint x: 1062, endPoint y: 609, distance: 7.8
click at [432, 195] on div "工作台代理端 会员管理 会员列表 会员加减打码量 在线用户 陪玩用户 充值列表 提现列表 会员加扣款 赠送彩金 数据中心 产品管理 注单管理 产品列表 产品预…" at bounding box center [780, 392] width 1560 height 784
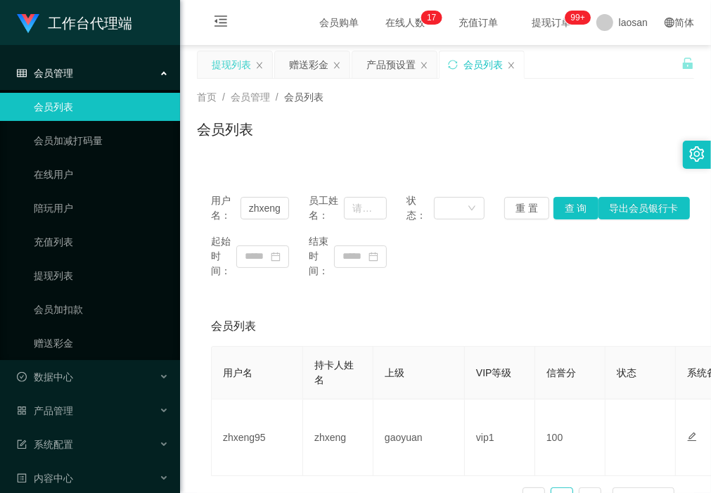
click at [234, 58] on div "提现列表" at bounding box center [231, 64] width 39 height 27
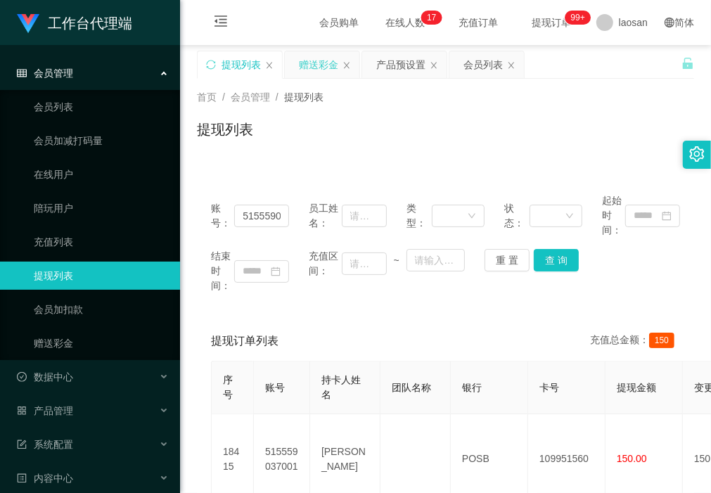
click at [324, 64] on div "赠送彩金" at bounding box center [318, 64] width 39 height 27
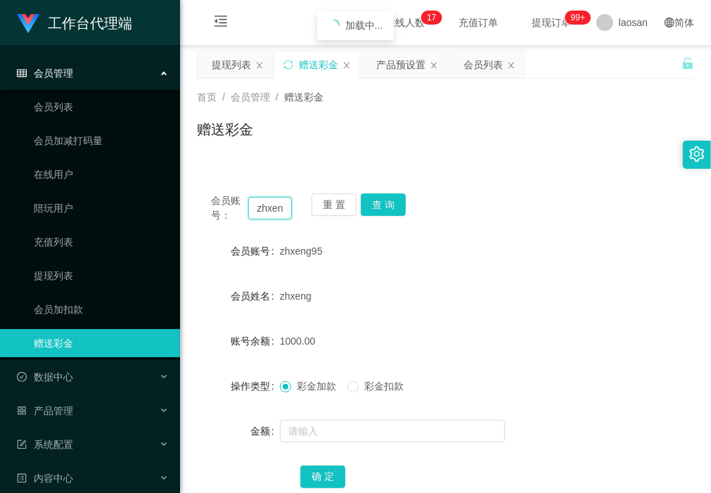
click at [283, 207] on input "zhxeng95" at bounding box center [269, 208] width 43 height 23
drag, startPoint x: 331, startPoint y: 209, endPoint x: 292, endPoint y: 223, distance: 41.2
click at [331, 209] on button "重 置" at bounding box center [334, 204] width 45 height 23
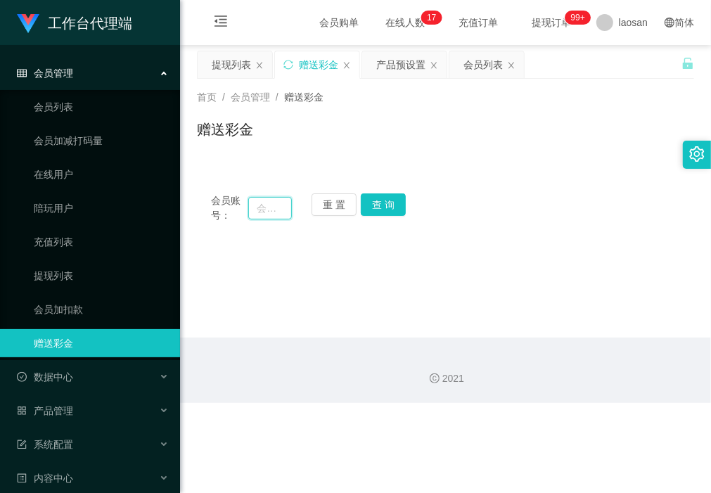
click at [269, 210] on input "text" at bounding box center [269, 208] width 43 height 23
type input "cs"
click at [385, 202] on button "查 询" at bounding box center [383, 204] width 45 height 23
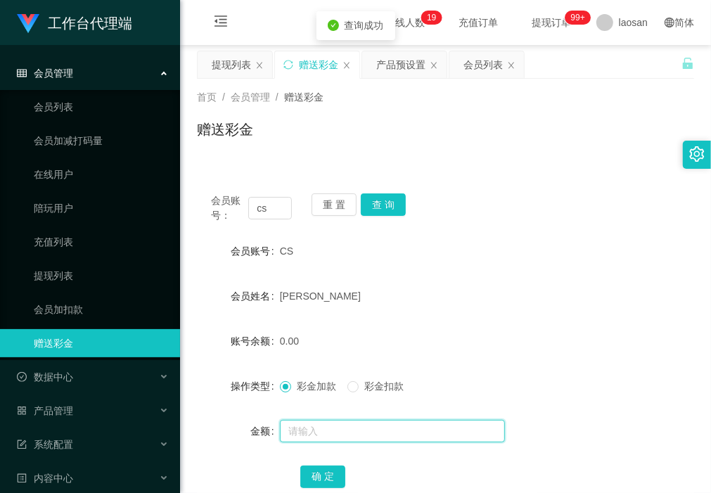
click at [345, 210] on input "text" at bounding box center [392, 431] width 225 height 23
type input "3000"
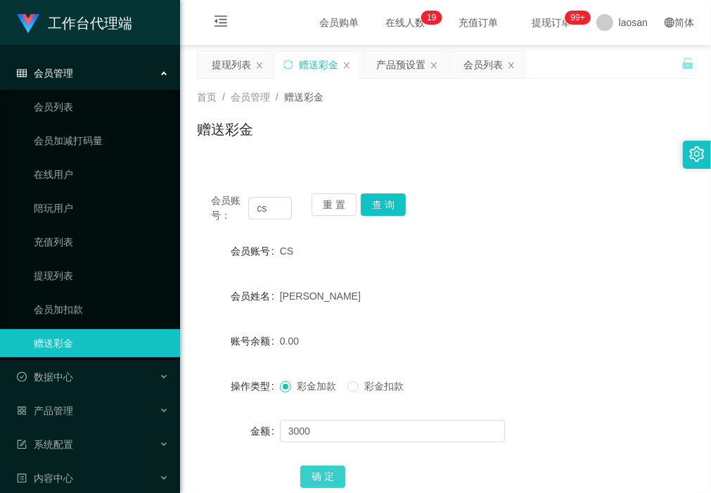
drag, startPoint x: 331, startPoint y: 475, endPoint x: 305, endPoint y: 475, distance: 26.0
click at [331, 210] on button "确 定" at bounding box center [322, 477] width 45 height 23
click at [466, 62] on div "会员列表" at bounding box center [483, 64] width 39 height 27
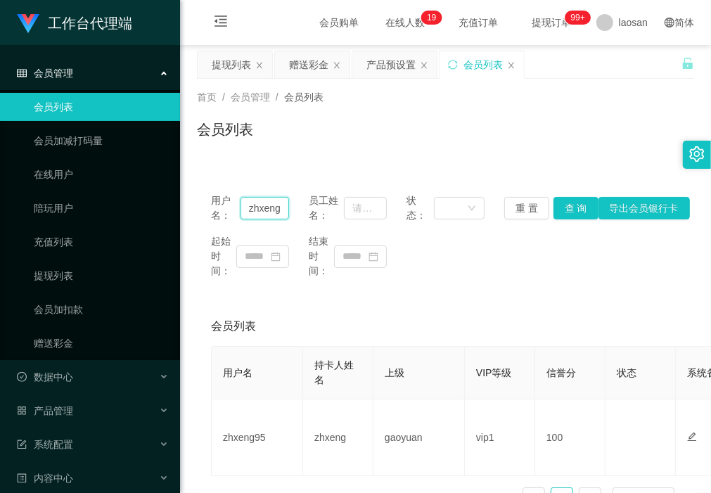
click at [280, 206] on input "zhxeng95" at bounding box center [265, 208] width 49 height 23
type input "cs"
click at [466, 205] on button "查 询" at bounding box center [576, 208] width 45 height 23
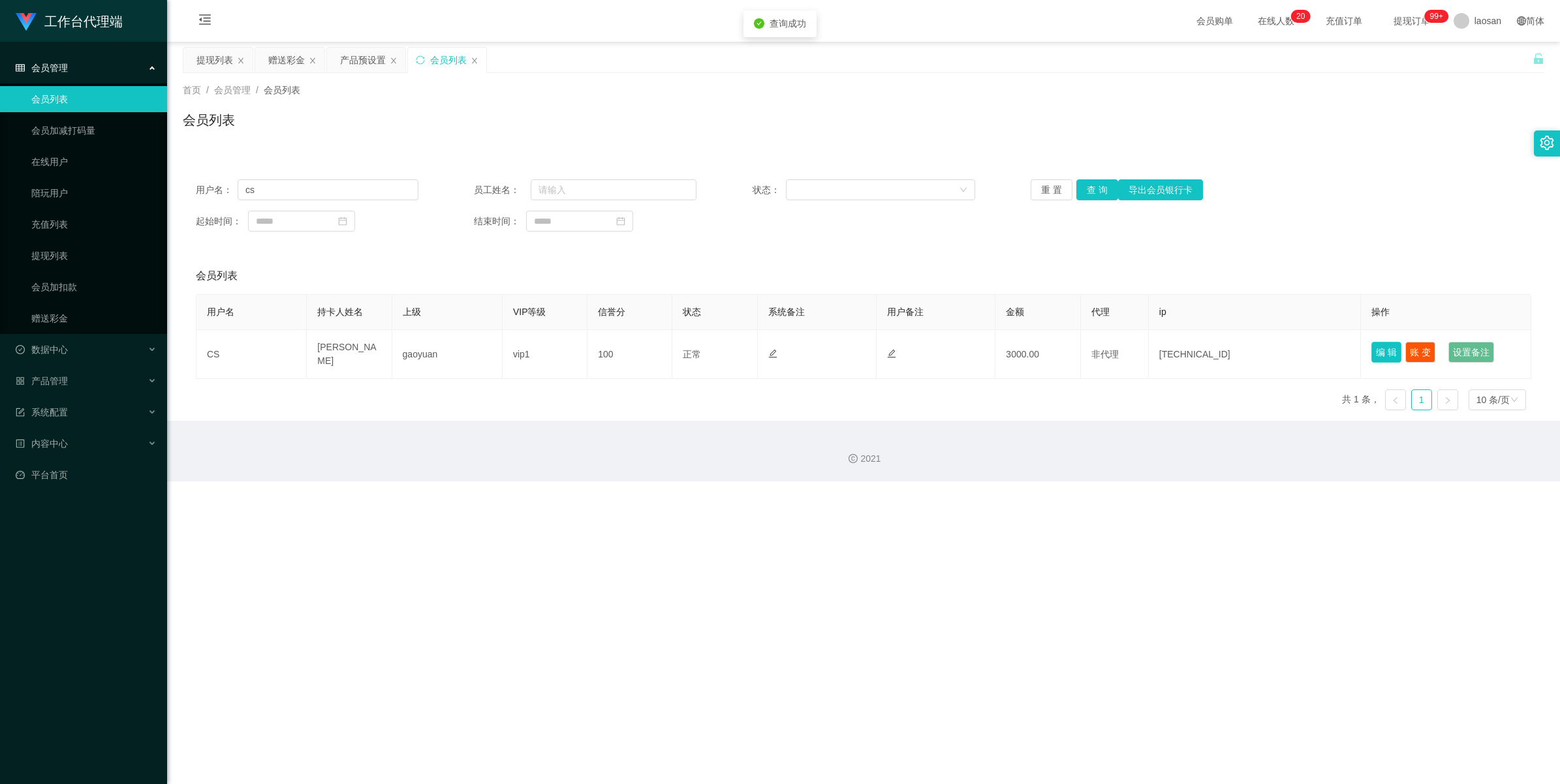
drag, startPoint x: 1383, startPoint y: 353, endPoint x: 1312, endPoint y: 395, distance: 82.5
click at [432, 195] on button "编 辑" at bounding box center [1386, 353] width 30 height 21
type input "CS"
type input "[PERSON_NAME]"
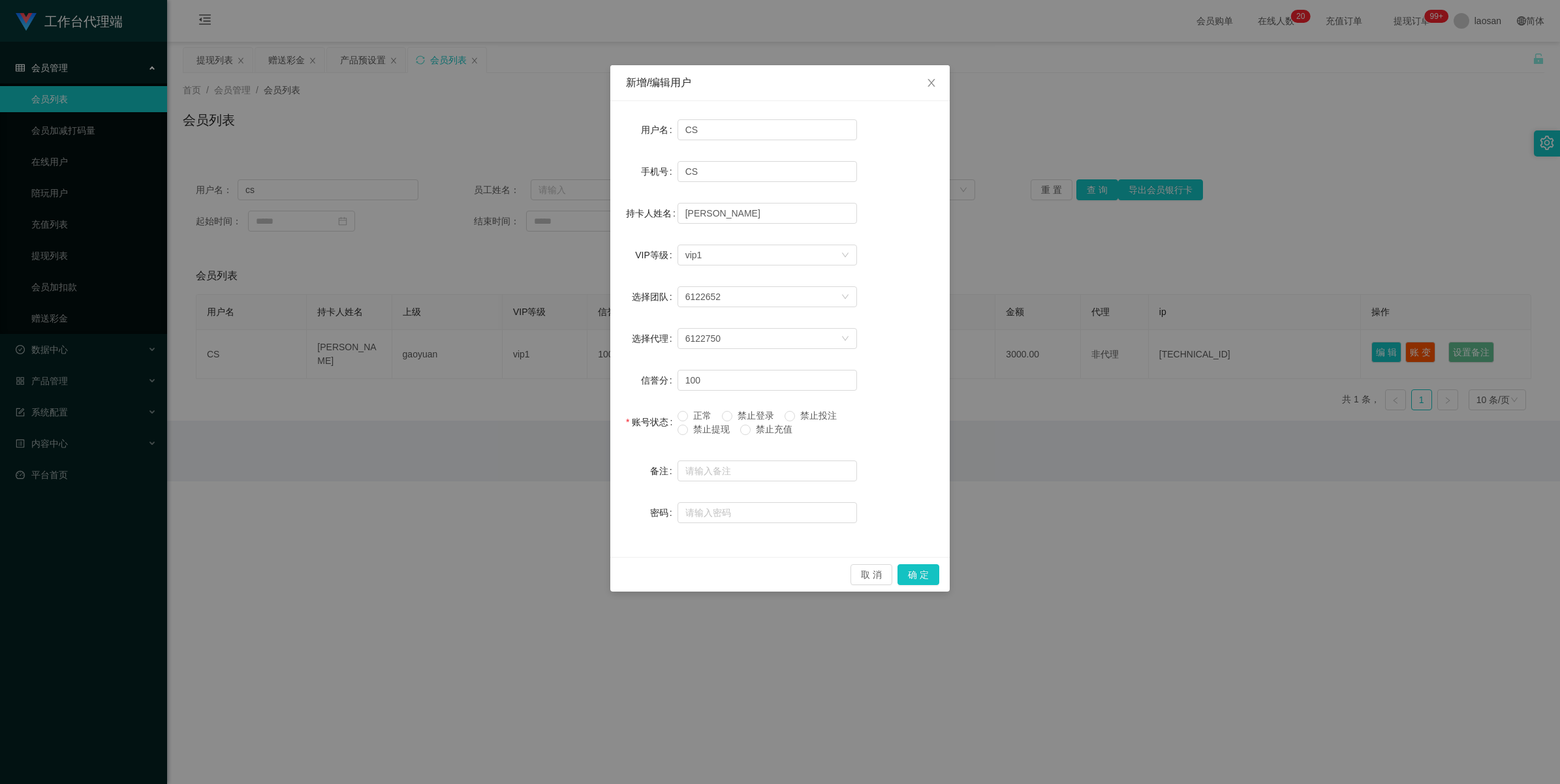
click at [432, 195] on span "禁止提现" at bounding box center [711, 429] width 47 height 10
click at [432, 195] on button "确 定" at bounding box center [918, 574] width 42 height 21
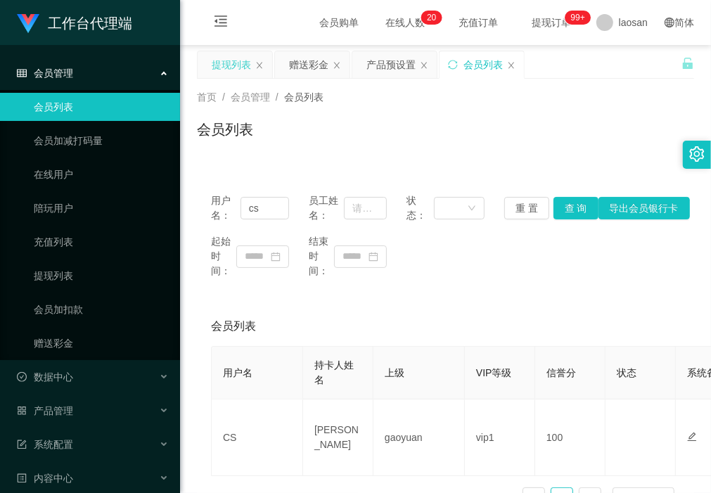
click at [229, 58] on div "提现列表" at bounding box center [231, 64] width 39 height 27
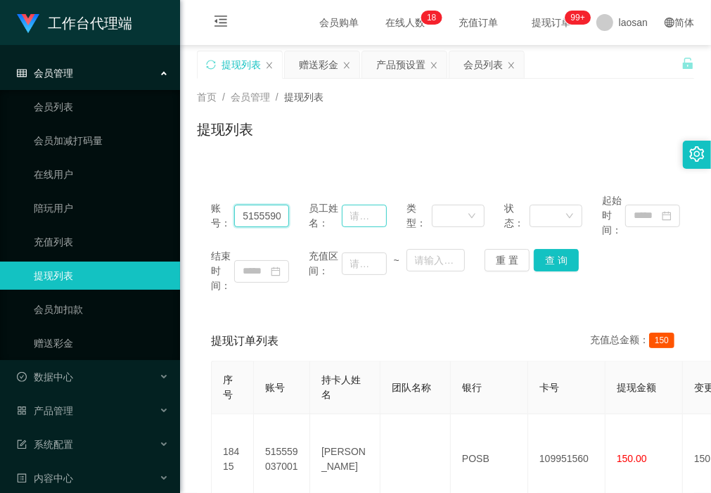
scroll to position [0, 27]
drag, startPoint x: 236, startPoint y: 216, endPoint x: 364, endPoint y: 225, distance: 129.0
click at [364, 210] on div "账号： 515559037001 员工姓名： 类型： 状态： 起始时间：" at bounding box center [445, 215] width 469 height 44
paste input "SHEKHAR0108"
type input "SHEKHAR0108"
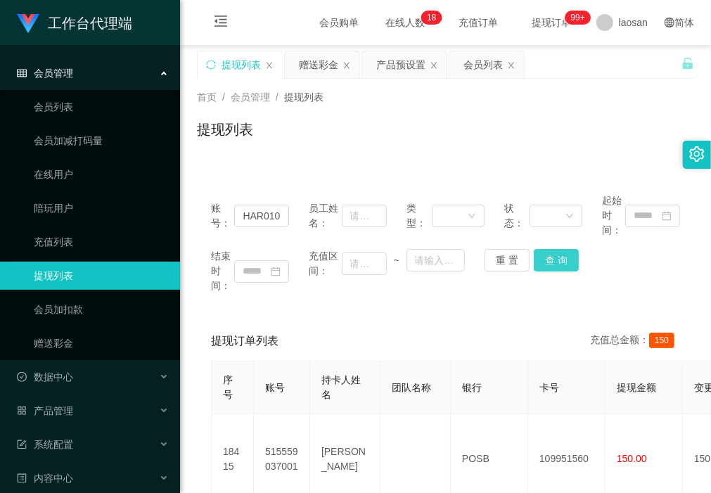
click at [466, 210] on button "查 询" at bounding box center [556, 260] width 45 height 23
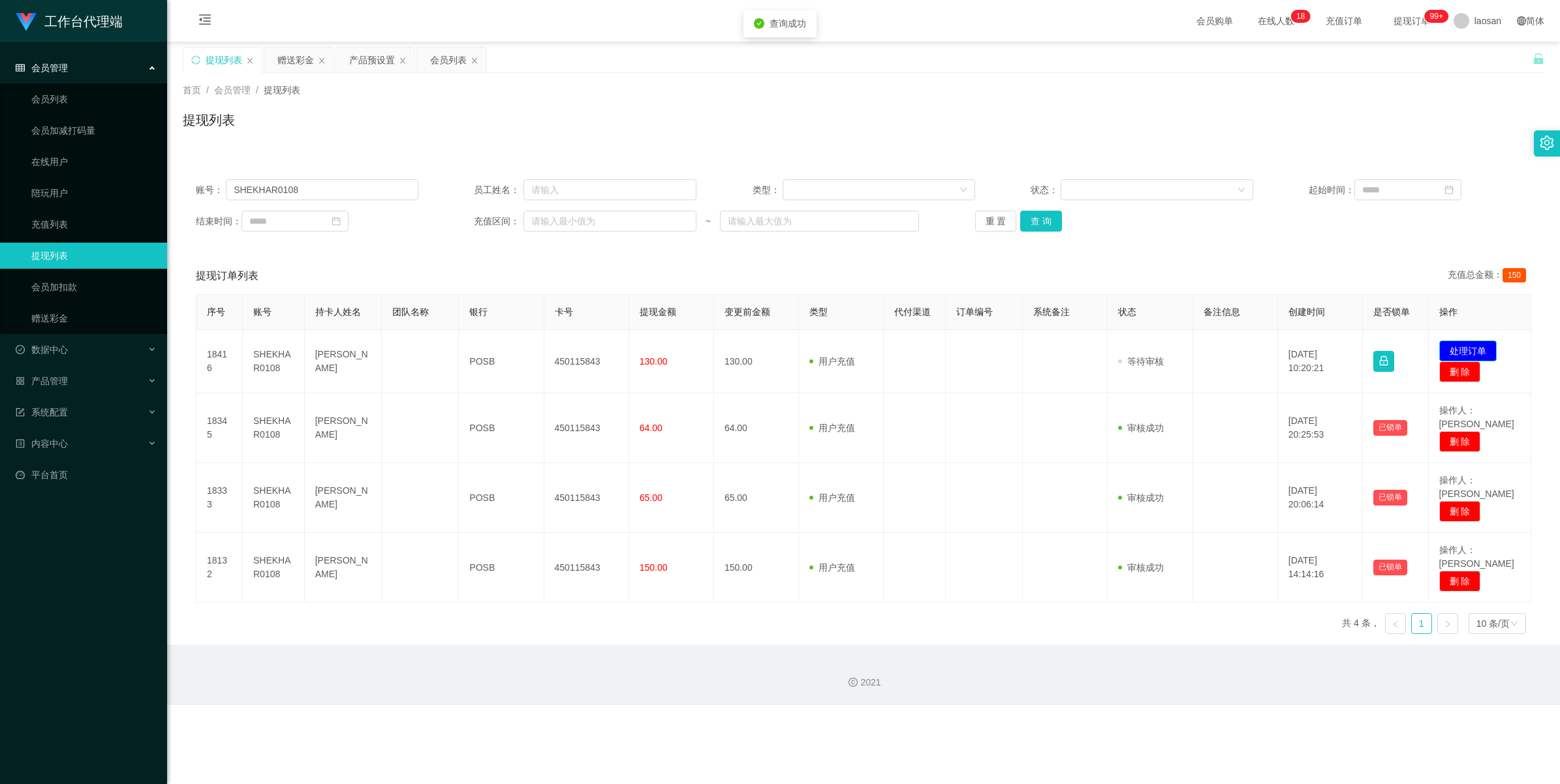
click at [432, 195] on button "处理订单" at bounding box center [1468, 351] width 58 height 21
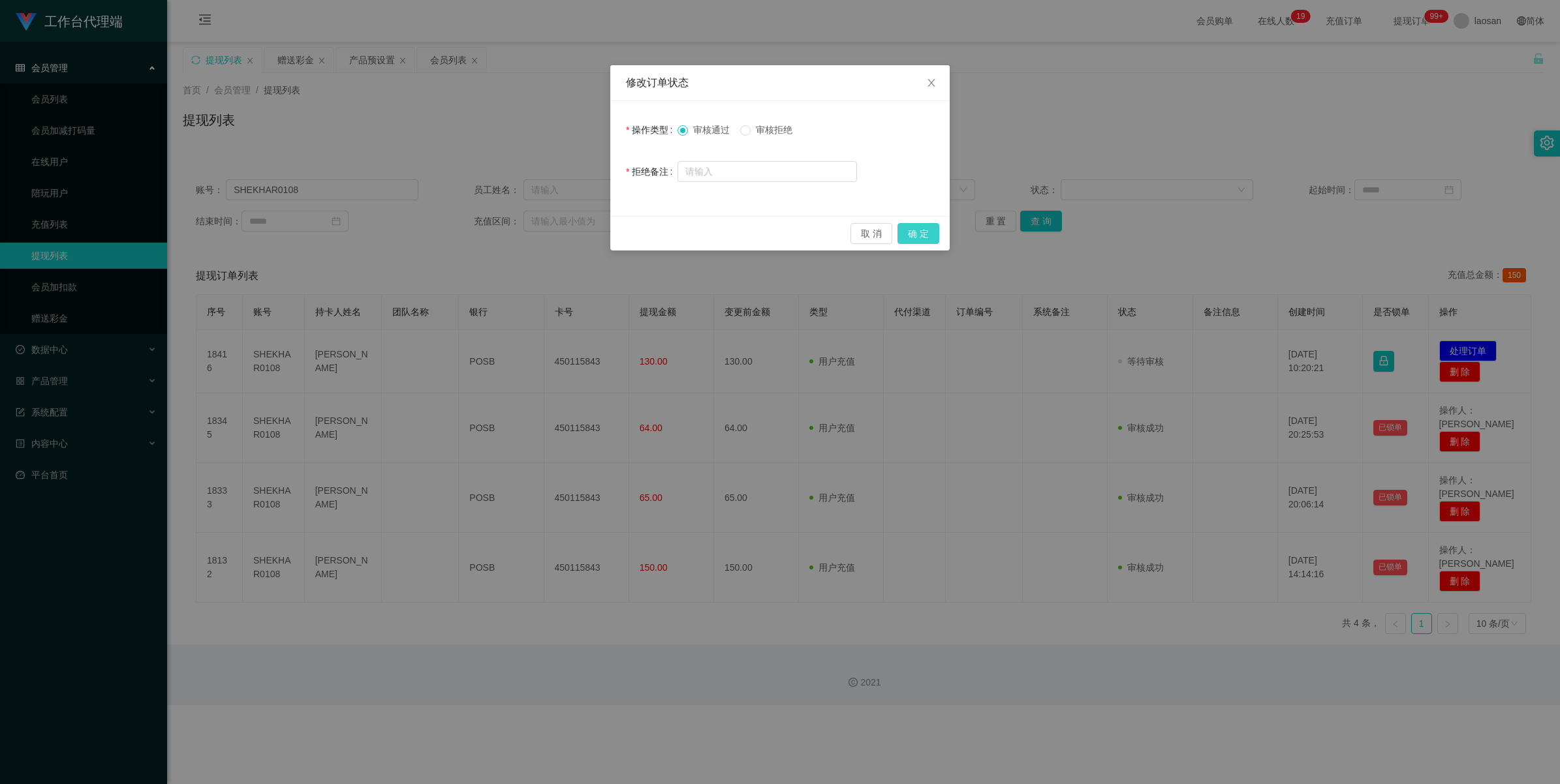
click at [432, 195] on button "确 定" at bounding box center [918, 234] width 42 height 21
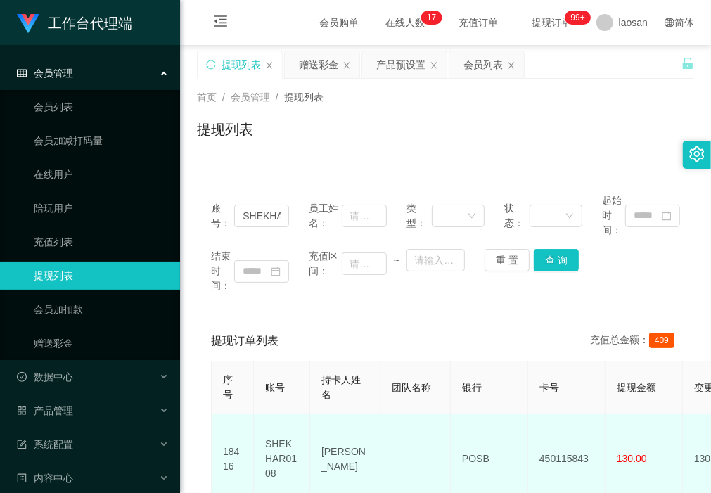
drag, startPoint x: 368, startPoint y: 469, endPoint x: 318, endPoint y: 440, distance: 58.0
click at [318, 210] on td "[PERSON_NAME]" at bounding box center [345, 459] width 70 height 90
copy td "[PERSON_NAME]"
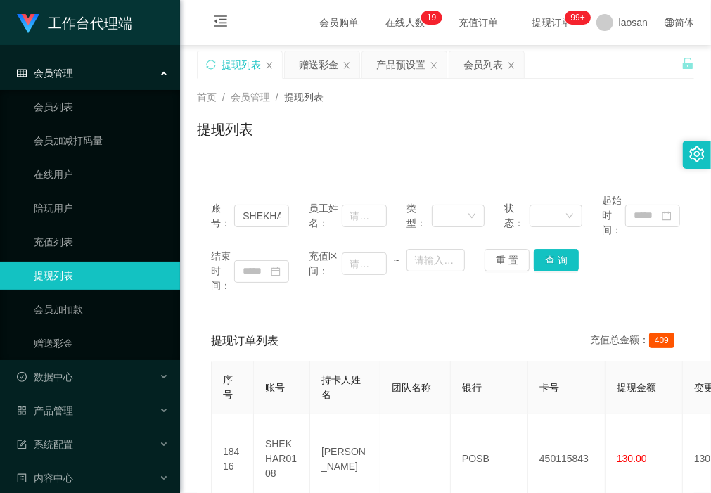
drag, startPoint x: 299, startPoint y: 304, endPoint x: 322, endPoint y: 328, distance: 33.3
click at [299, 210] on div "账号： SHEKHAR0108 员工姓名： 类型： 状态： 起始时间： 结束时间： 充值区间： ~ 重 置 查 询" at bounding box center [445, 243] width 497 height 128
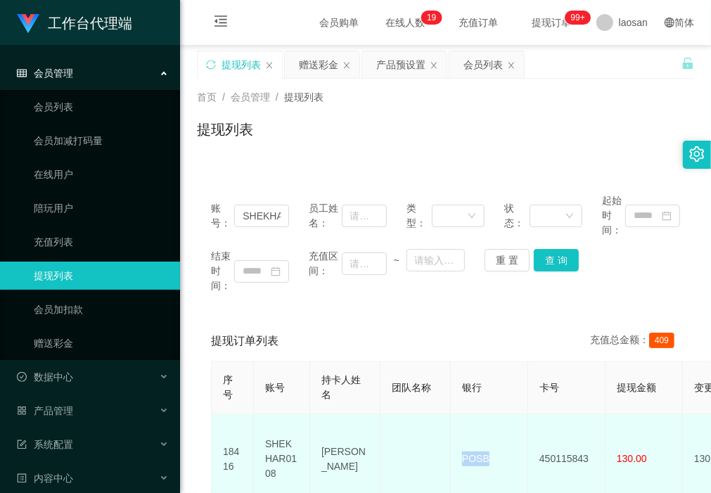
drag, startPoint x: 501, startPoint y: 444, endPoint x: 463, endPoint y: 447, distance: 38.8
click at [463, 210] on td "POSB" at bounding box center [489, 459] width 77 height 90
copy td "POSB"
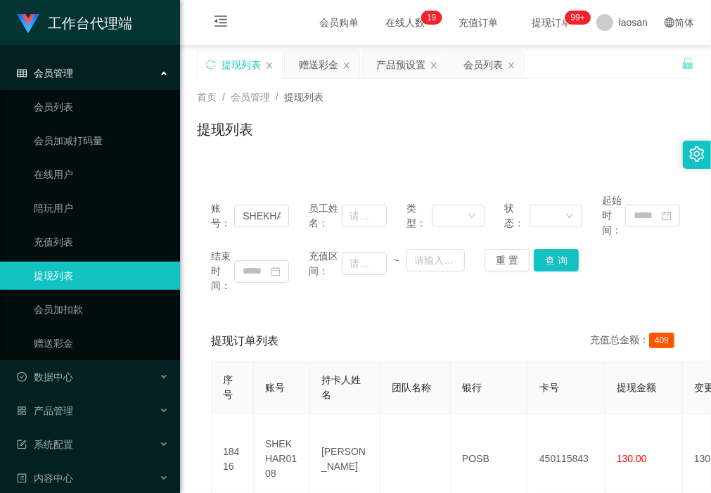
click at [293, 210] on div "账号： SHEKHAR0108 员工姓名： 类型： 状态： 起始时间： 结束时间： 充值区间： ~ 重 置 查 询" at bounding box center [445, 243] width 497 height 128
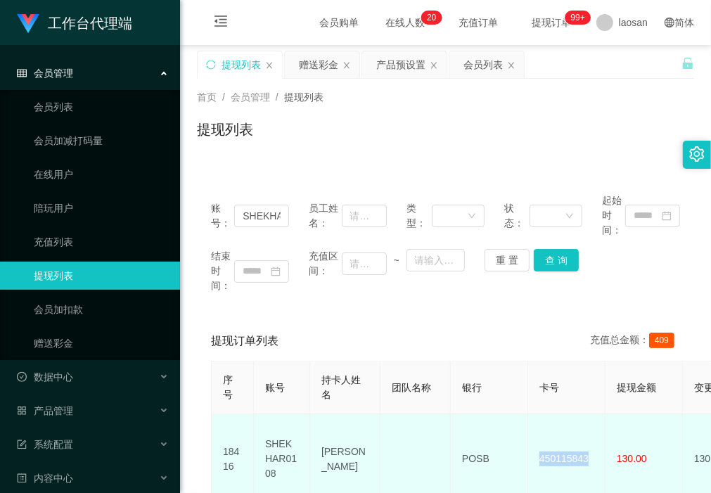
drag, startPoint x: 591, startPoint y: 454, endPoint x: 525, endPoint y: 448, distance: 65.7
copy tr "450115843"
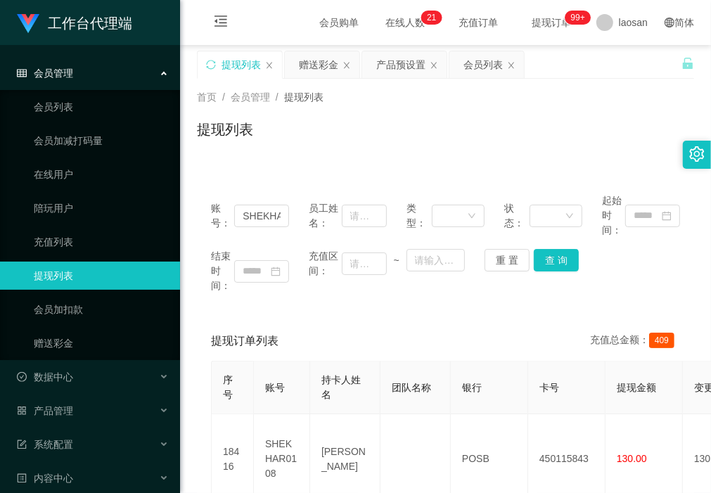
click at [264, 162] on div "账号： SHEKHAR0108 员工姓名： 类型： 状态： 起始时间： 结束时间： 充值区间： ~ 重 置 查 询 提现订单列表 充值总金额： 409 序号 …" at bounding box center [445, 490] width 497 height 657
click at [319, 69] on div "赠送彩金" at bounding box center [318, 64] width 39 height 27
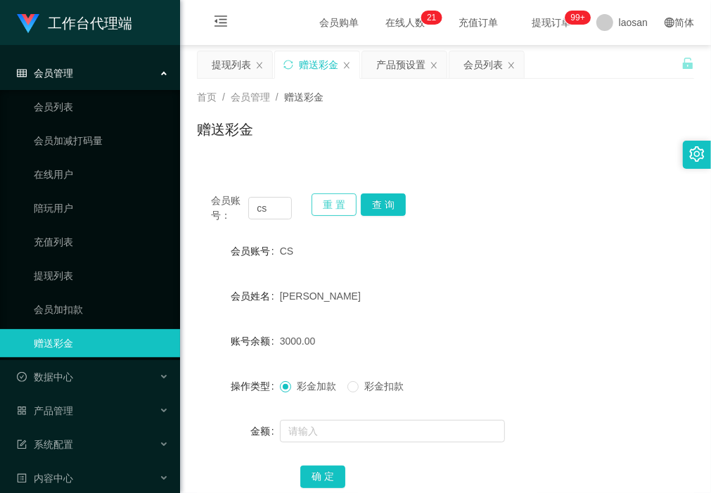
click at [338, 203] on button "重 置" at bounding box center [334, 204] width 45 height 23
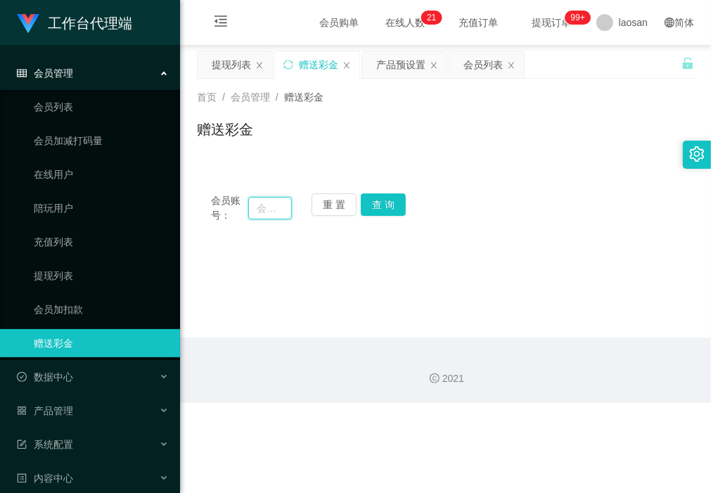
click at [276, 210] on input "text" at bounding box center [269, 208] width 43 height 23
paste input "hiroki161"
type input "hiroki161"
click at [381, 205] on button "查 询" at bounding box center [383, 204] width 45 height 23
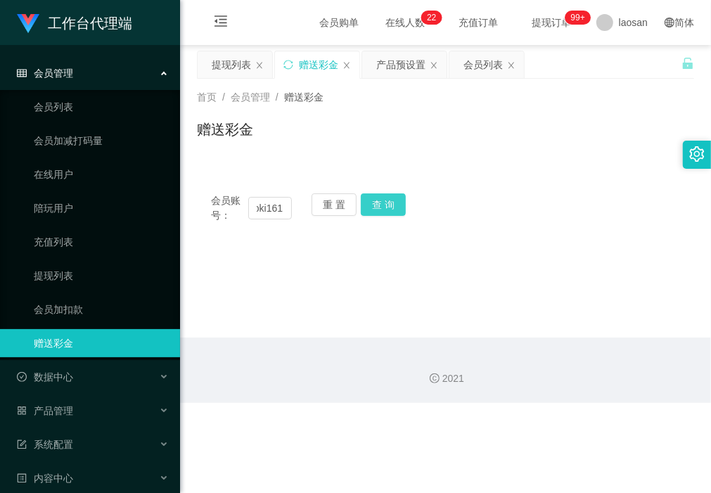
scroll to position [0, 0]
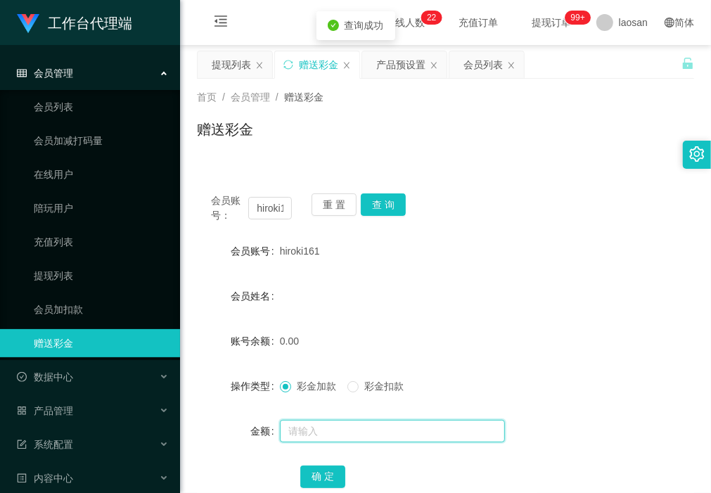
click at [342, 210] on input "text" at bounding box center [392, 431] width 225 height 23
type input "100"
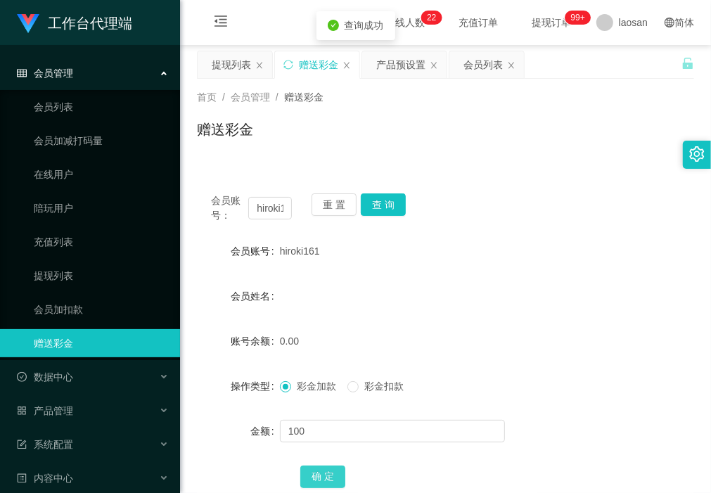
drag, startPoint x: 324, startPoint y: 473, endPoint x: 309, endPoint y: 486, distance: 18.9
click at [324, 210] on button "确 定" at bounding box center [322, 477] width 45 height 23
click at [225, 210] on div "金额" at bounding box center [238, 431] width 83 height 28
click at [388, 67] on div "产品预设置" at bounding box center [400, 64] width 49 height 27
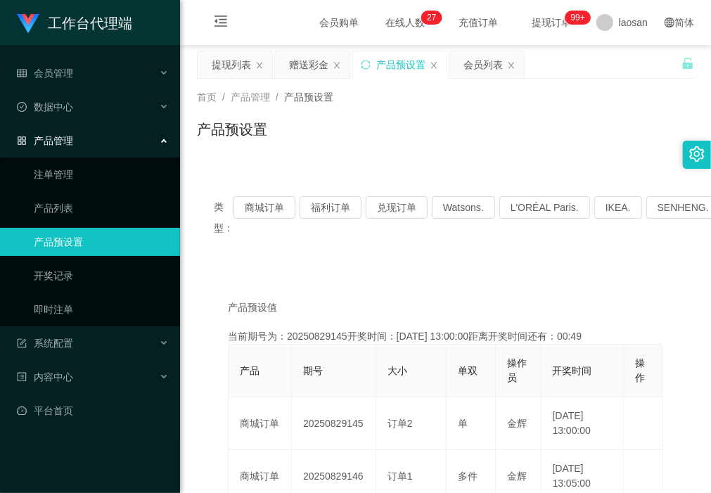
scroll to position [88, 0]
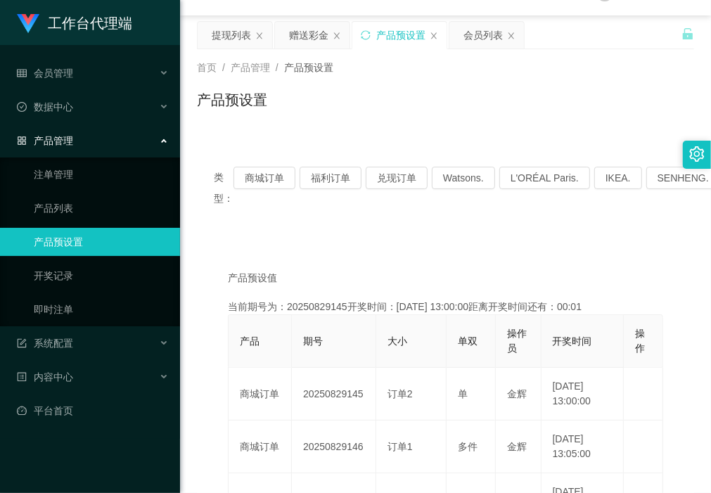
scroll to position [0, 0]
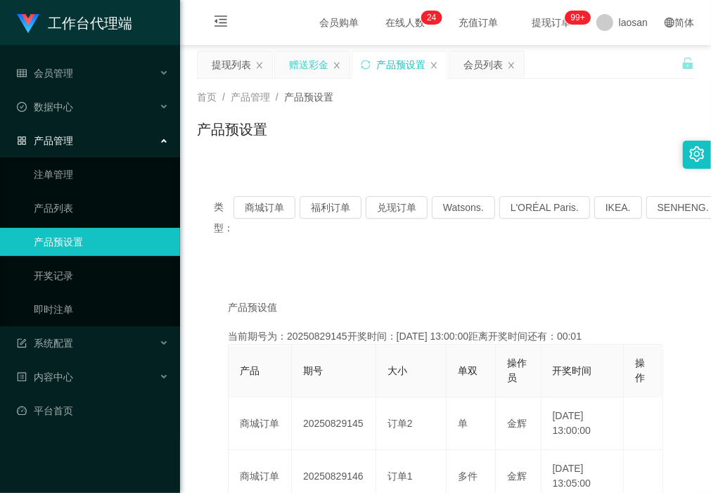
click at [303, 63] on div "赠送彩金" at bounding box center [308, 64] width 39 height 27
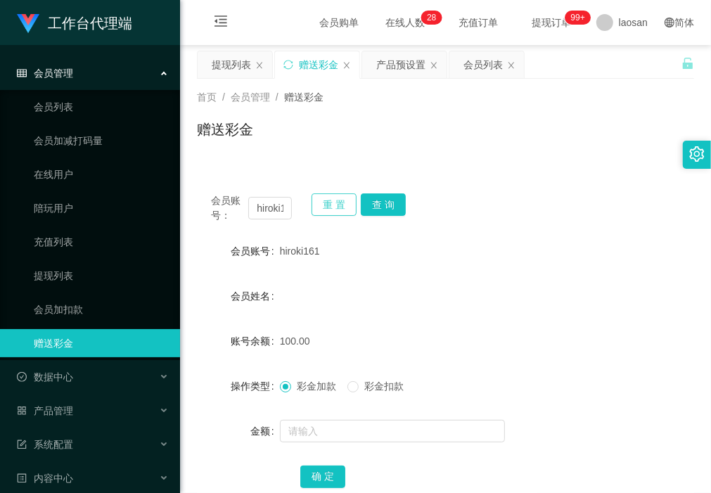
click at [331, 196] on button "重 置" at bounding box center [334, 204] width 45 height 23
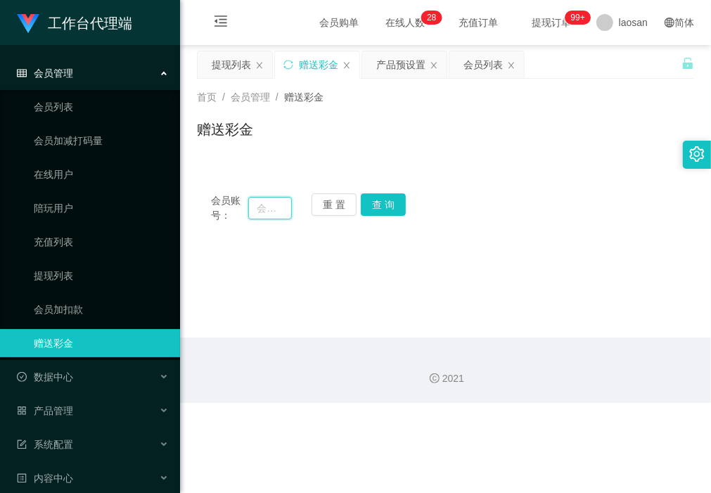
click at [261, 203] on input "text" at bounding box center [269, 208] width 43 height 23
type input "1360"
click at [378, 200] on button "查 询" at bounding box center [383, 204] width 45 height 23
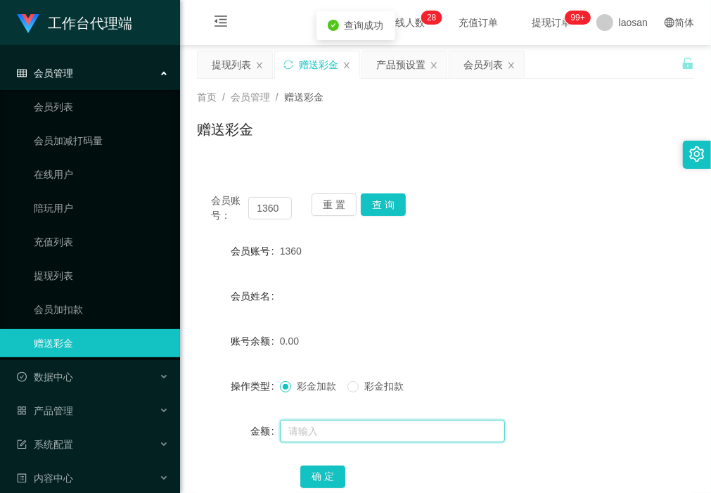
click at [298, 210] on input "text" at bounding box center [392, 431] width 225 height 23
type input "100"
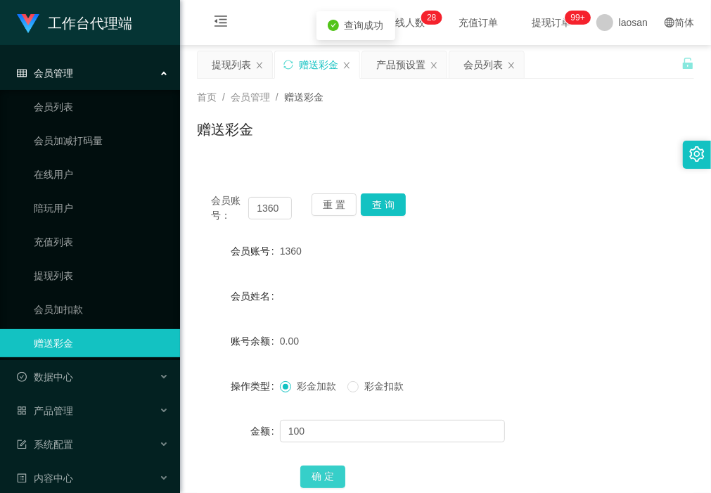
click at [319, 210] on button "确 定" at bounding box center [322, 477] width 45 height 23
click at [227, 65] on div "提现列表" at bounding box center [231, 64] width 39 height 27
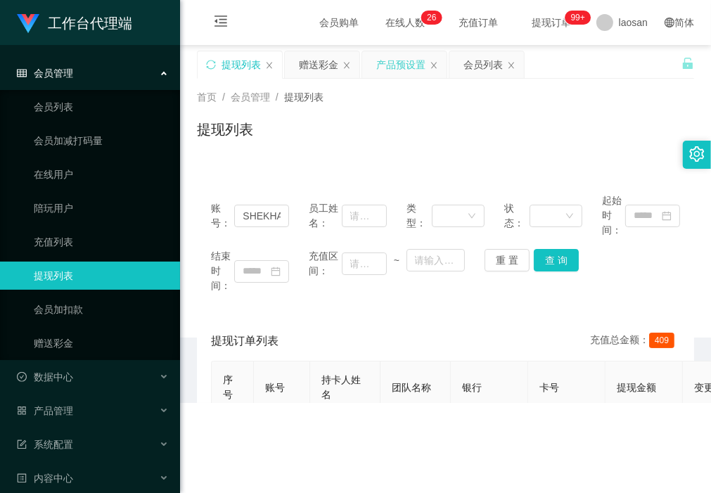
click at [395, 57] on div "产品预设置" at bounding box center [400, 64] width 49 height 27
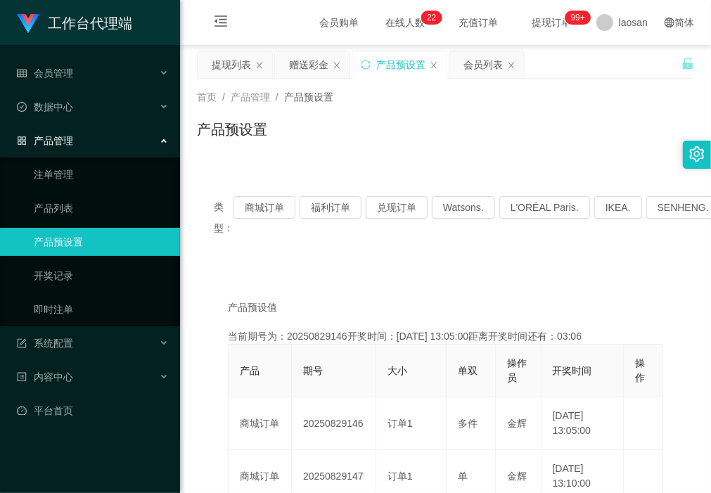
click at [300, 64] on div "赠送彩金" at bounding box center [308, 64] width 39 height 27
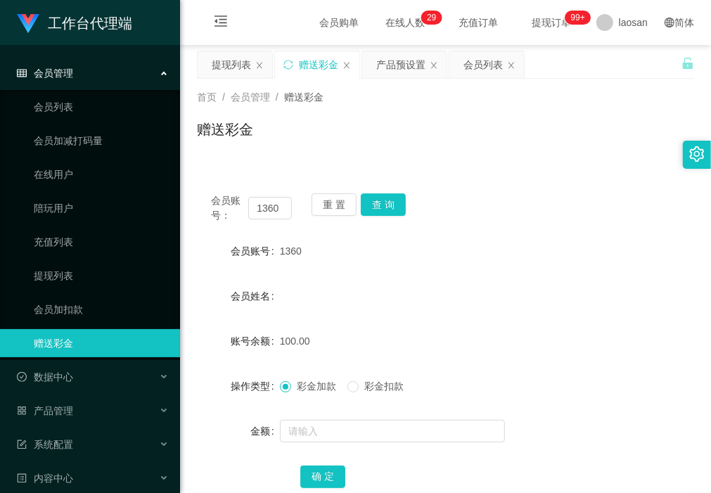
click at [213, 210] on form "会员账号 1360 会员姓名 账号余额 100.00 操作类型 彩金加款 彩金扣款 金额 确 定" at bounding box center [445, 363] width 497 height 253
click at [412, 64] on div "产品预设置" at bounding box center [400, 64] width 49 height 27
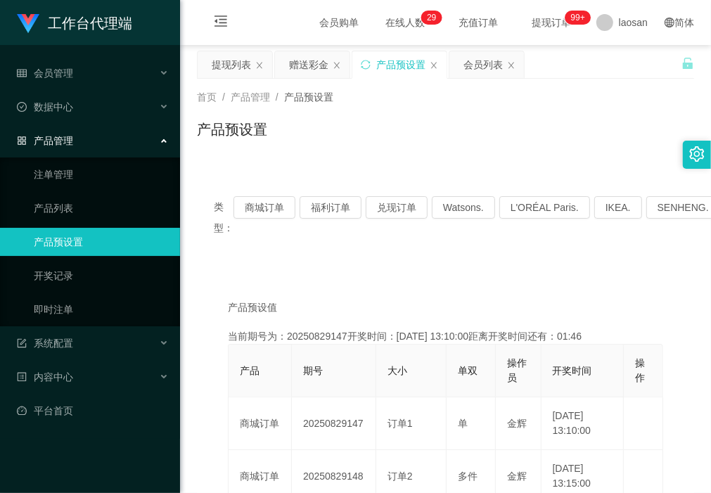
click at [290, 153] on div "首页 / 产品管理 / 产品预设置 / 产品预设置" at bounding box center [445, 121] width 531 height 84
click at [309, 62] on div "赠送彩金" at bounding box center [308, 64] width 39 height 27
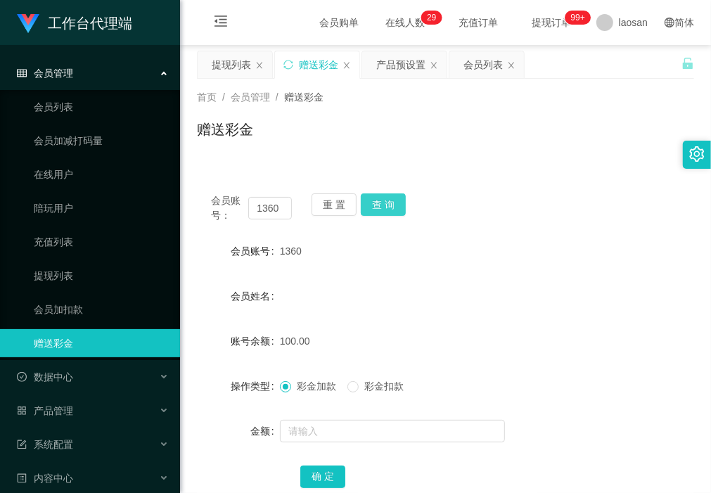
click at [399, 199] on button "查 询" at bounding box center [383, 204] width 45 height 23
click at [430, 210] on div "会员姓名" at bounding box center [445, 296] width 497 height 28
drag, startPoint x: 261, startPoint y: 157, endPoint x: 280, endPoint y: 160, distance: 19.3
click at [262, 156] on div "首页 / 会员管理 / 赠送彩金 / 赠送彩金" at bounding box center [445, 121] width 531 height 84
click at [385, 200] on button "查 询" at bounding box center [383, 204] width 45 height 23
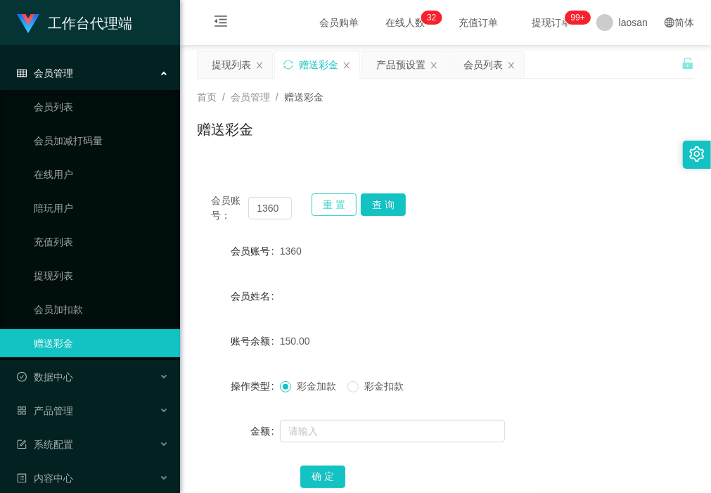
click at [326, 199] on button "重 置" at bounding box center [334, 204] width 45 height 23
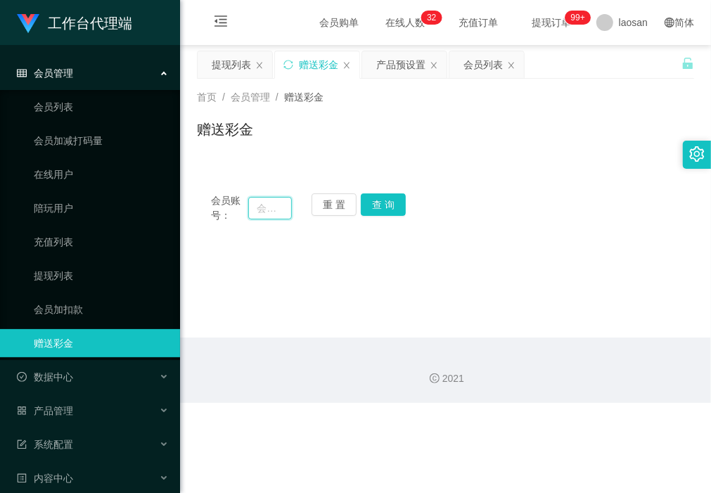
click at [265, 205] on input "text" at bounding box center [269, 208] width 43 height 23
paste input "hiroki161"
type input "hiroki161"
click at [373, 205] on button "查 询" at bounding box center [383, 204] width 45 height 23
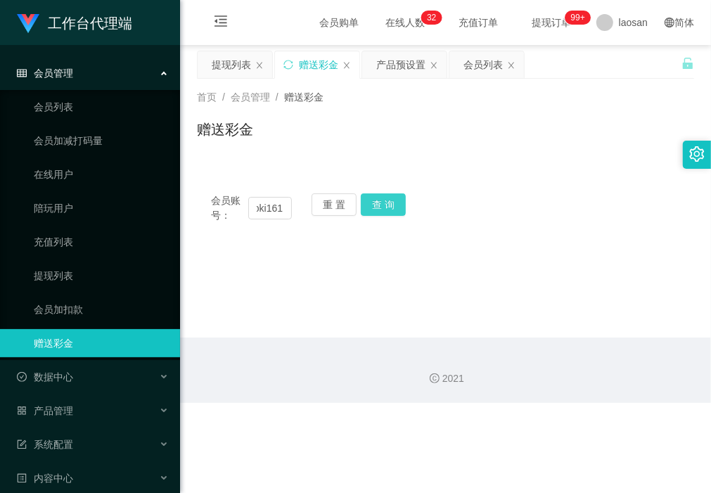
scroll to position [0, 0]
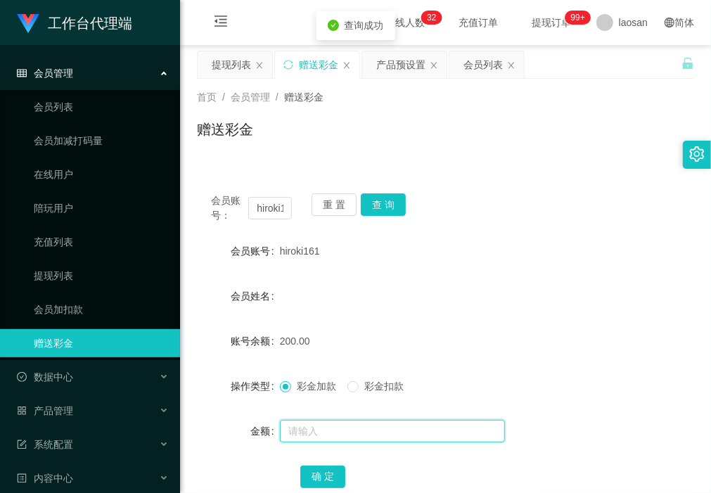
click at [343, 210] on input "text" at bounding box center [392, 431] width 225 height 23
type input "50"
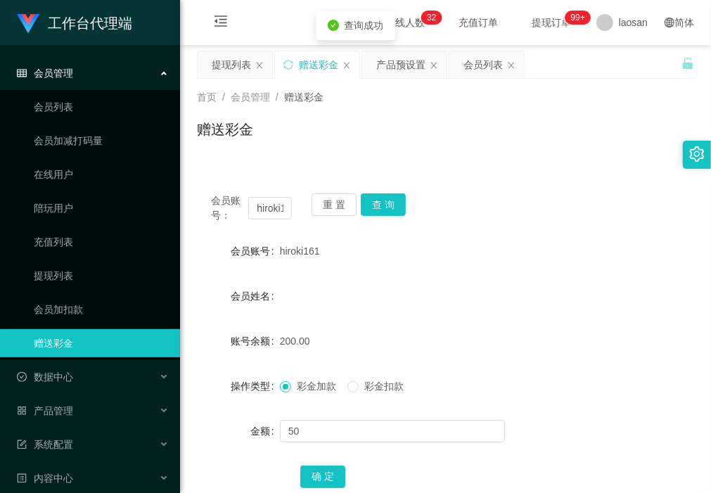
click at [367, 210] on span "彩金扣款" at bounding box center [384, 386] width 51 height 11
click at [324, 210] on button "确 定" at bounding box center [322, 477] width 45 height 23
click at [234, 162] on div "会员账号： hiroki161 重 置 查 询 会员账号 hiroki161 会员姓名 账号余额 150.00 操作类型 彩金加款 彩金扣款 金额 确 定" at bounding box center [445, 341] width 497 height 359
click at [328, 199] on button "重 置" at bounding box center [334, 204] width 45 height 23
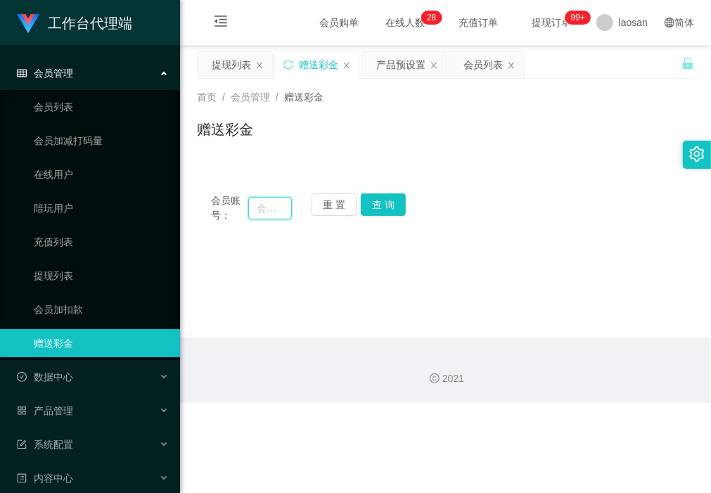
drag, startPoint x: 275, startPoint y: 206, endPoint x: 293, endPoint y: 207, distance: 18.3
click at [275, 206] on input "text" at bounding box center [269, 208] width 43 height 23
paste input "Chongpigpig1998"
type input "Chongpigpig1998"
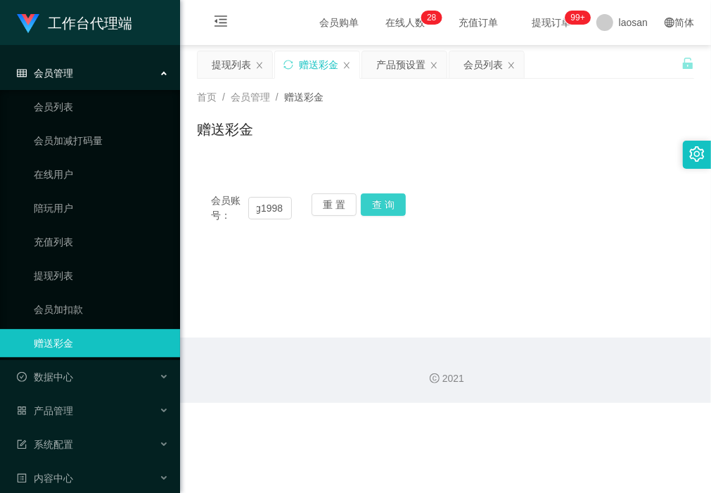
click at [382, 201] on button "查 询" at bounding box center [383, 204] width 45 height 23
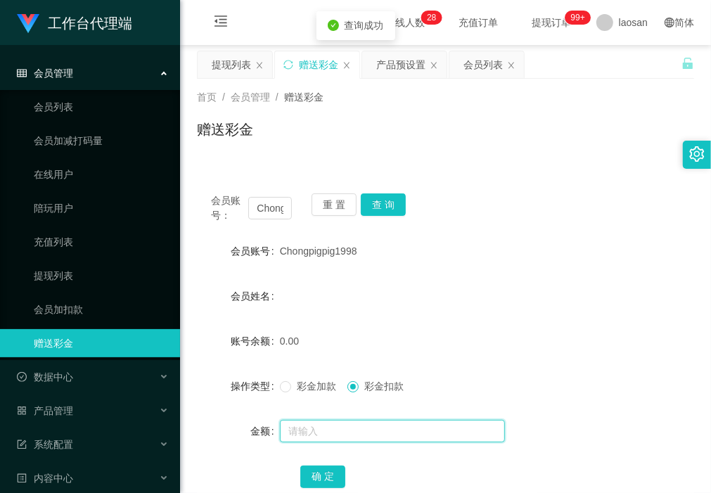
click at [338, 210] on input "text" at bounding box center [392, 431] width 225 height 23
type input "100"
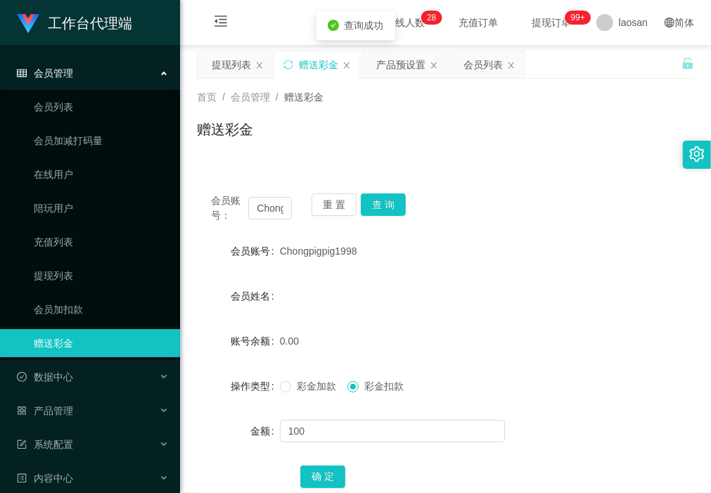
drag, startPoint x: 303, startPoint y: 396, endPoint x: 304, endPoint y: 388, distance: 7.8
click at [303, 210] on div "彩金加款 彩金扣款" at bounding box center [425, 386] width 290 height 28
click at [304, 210] on span "彩金加款" at bounding box center [316, 386] width 51 height 11
click at [314, 210] on div "确 定" at bounding box center [445, 476] width 290 height 28
click at [325, 210] on button "确 定" at bounding box center [322, 477] width 45 height 23
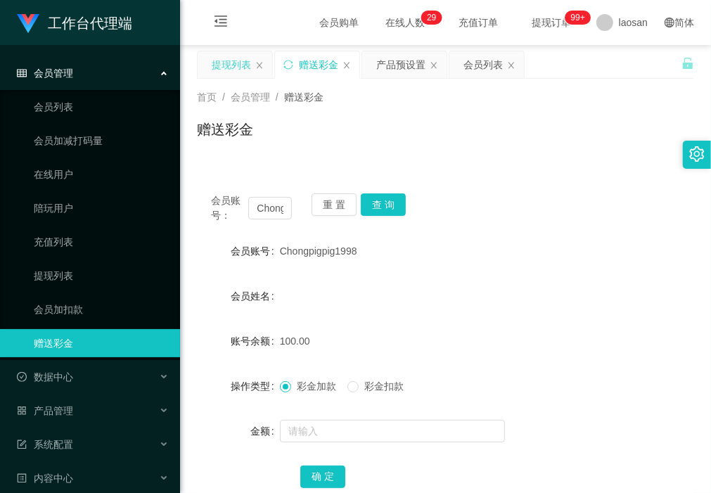
click at [236, 62] on div "提现列表" at bounding box center [231, 64] width 39 height 27
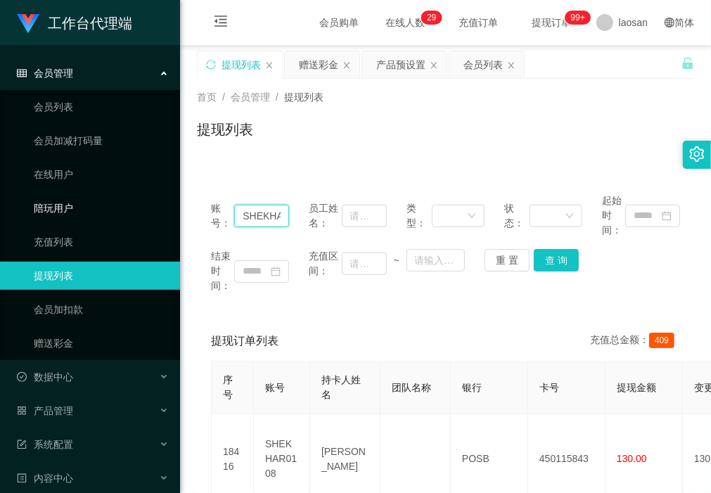
drag, startPoint x: 282, startPoint y: 215, endPoint x: 117, endPoint y: 218, distance: 164.6
click at [117, 210] on section "工作台代理端 会员管理 会员列表 会员加减打码量 在线用户 陪玩用户 充值列表 提现列表 会员加扣款 赠送彩金 数据中心 产品管理 注单管理 产品列表 产品预…" at bounding box center [355, 442] width 711 height 885
type input "0"
click at [466, 210] on button "查 询" at bounding box center [556, 260] width 45 height 23
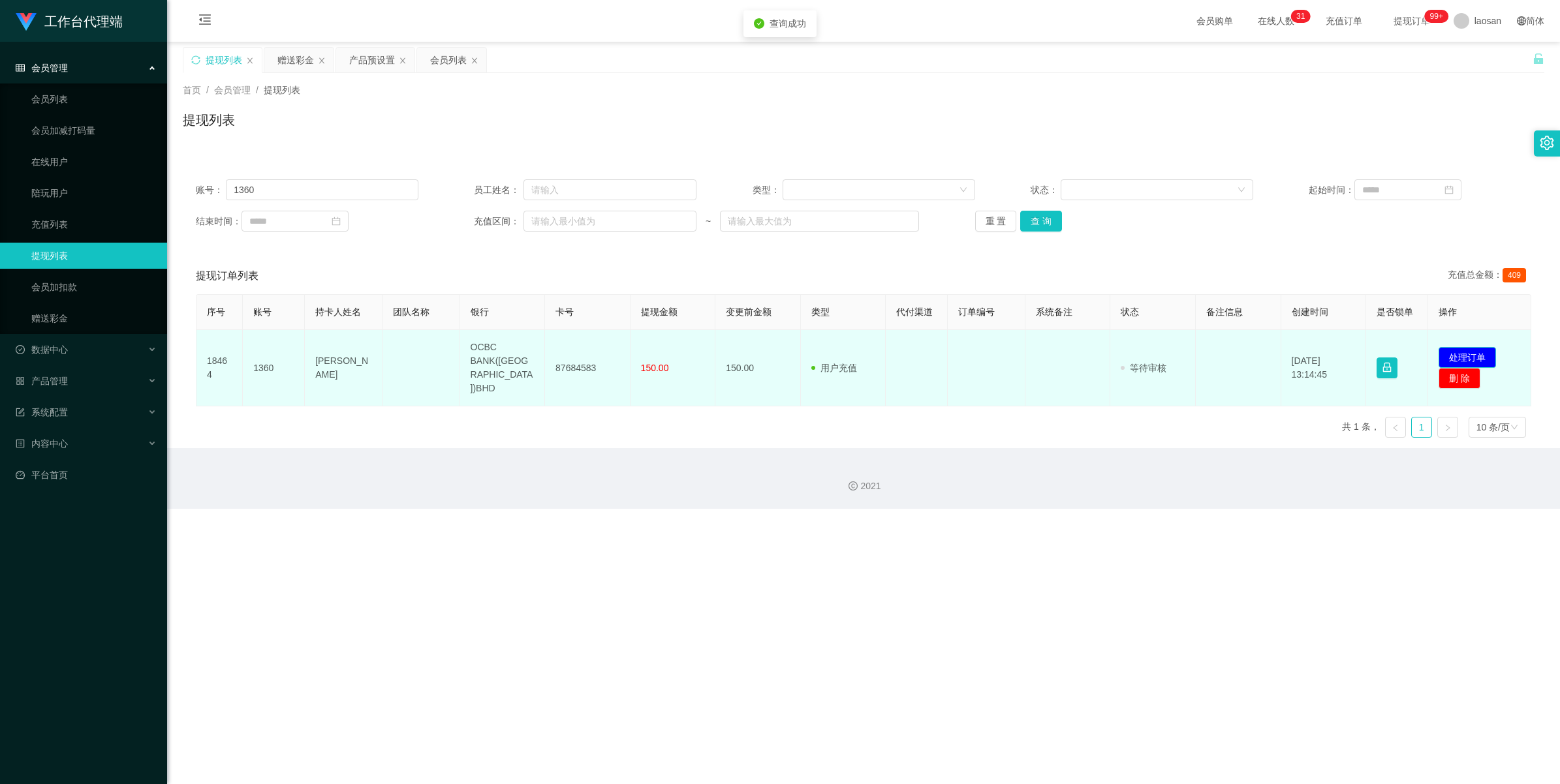
click at [432, 195] on button "处理订单" at bounding box center [1467, 357] width 58 height 21
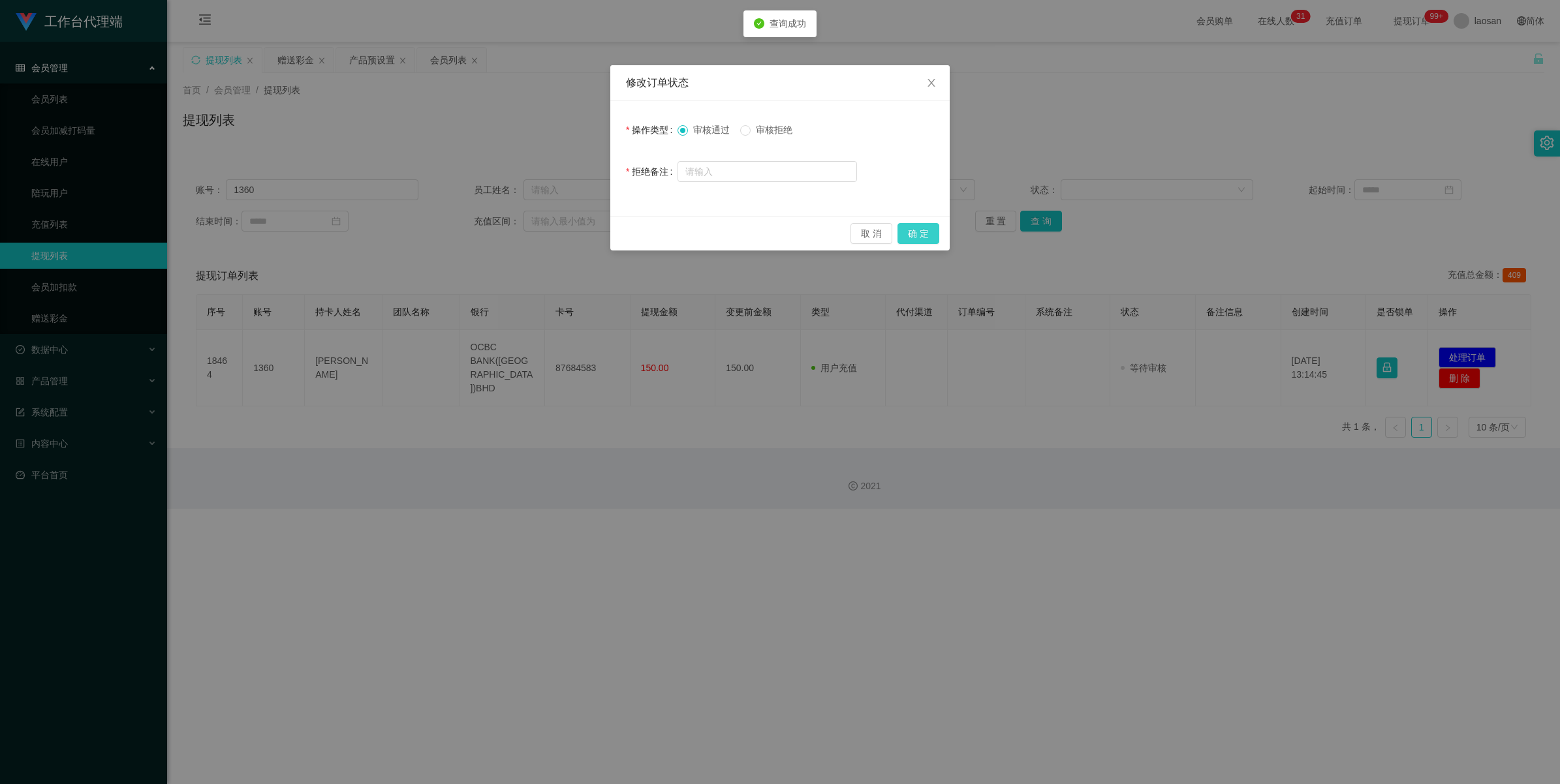
click at [432, 195] on button "确 定" at bounding box center [918, 234] width 42 height 21
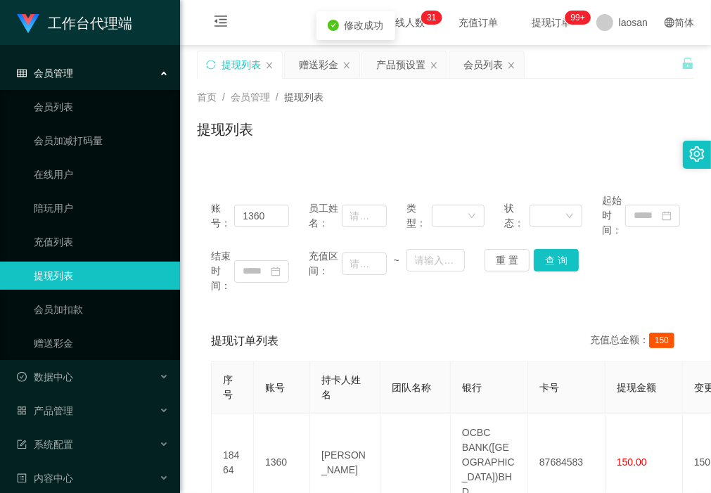
click at [290, 210] on div "账号： 1360 员工姓名： 类型： 状态： 起始时间： 结束时间： 充值区间： ~ 重 置 查 询 提现订单列表 充值总金额： 150 序号 账号 持卡人姓…" at bounding box center [445, 367] width 497 height 377
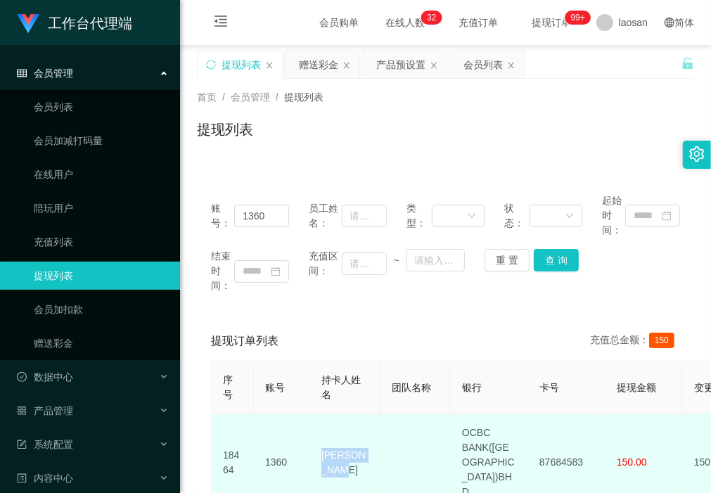
drag, startPoint x: 373, startPoint y: 456, endPoint x: 311, endPoint y: 447, distance: 63.2
click at [311, 210] on td "[PERSON_NAME]" at bounding box center [345, 462] width 70 height 97
copy td "[PERSON_NAME]"
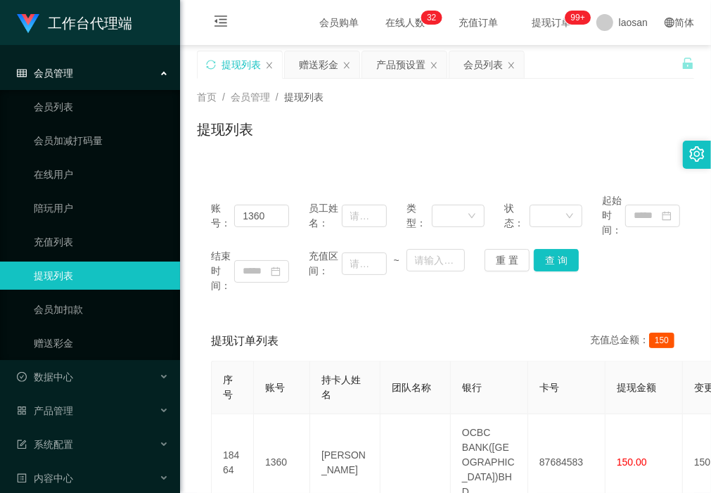
click at [261, 210] on div "账号： 1360 员工姓名： 类型： 状态： 起始时间： 结束时间： 充值区间： ~ 重 置 查 询" at bounding box center [445, 243] width 497 height 128
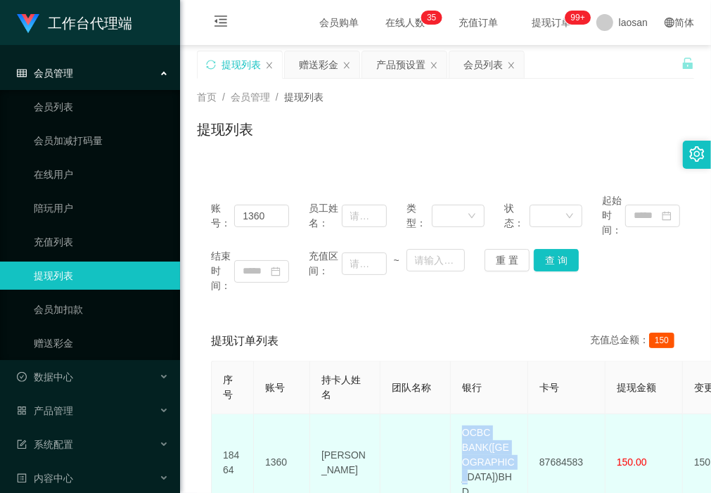
drag, startPoint x: 517, startPoint y: 476, endPoint x: 448, endPoint y: 435, distance: 80.5
copy tr "OCBC BANK([GEOGRAPHIC_DATA])BHD"
click at [264, 210] on td "1360" at bounding box center [282, 462] width 56 height 97
drag, startPoint x: 592, startPoint y: 449, endPoint x: 535, endPoint y: 449, distance: 57.7
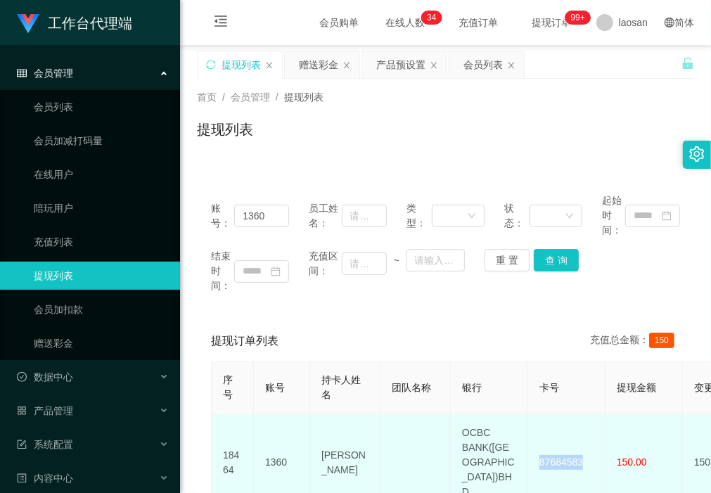
click at [466, 210] on td "87684583" at bounding box center [566, 462] width 77 height 97
copy td "87684583"
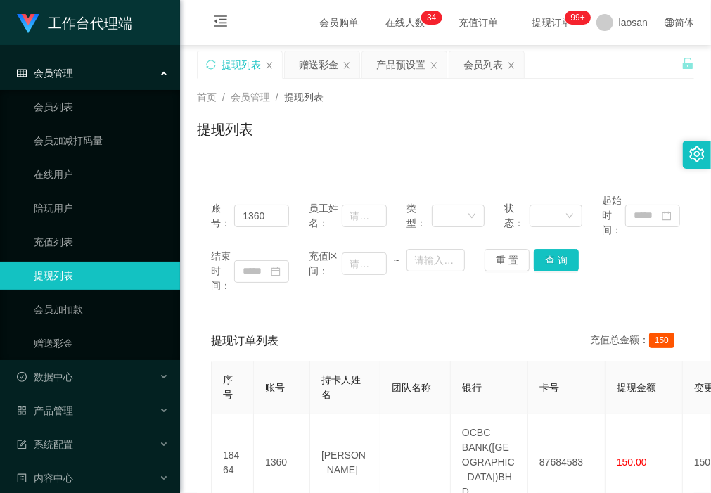
click at [282, 210] on div "账号： 1360 员工姓名： 类型： 状态： 起始时间： 结束时间： 充值区间： ~ 重 置 查 询 提现订单列表 充值总金额： 150 序号 账号 持卡人姓…" at bounding box center [445, 367] width 497 height 377
drag, startPoint x: 248, startPoint y: 317, endPoint x: 269, endPoint y: 279, distance: 42.8
click at [248, 210] on div "账号： 1360 员工姓名： 类型： 状态： 起始时间： 结束时间： 充值区间： ~ 重 置 查 询 提现订单列表 充值总金额： 150 序号 账号 持卡人姓…" at bounding box center [445, 367] width 497 height 377
drag, startPoint x: 243, startPoint y: 217, endPoint x: 350, endPoint y: 222, distance: 107.8
click at [350, 210] on div "账号： 1360 员工姓名： 类型： 状态： 起始时间：" at bounding box center [445, 215] width 469 height 44
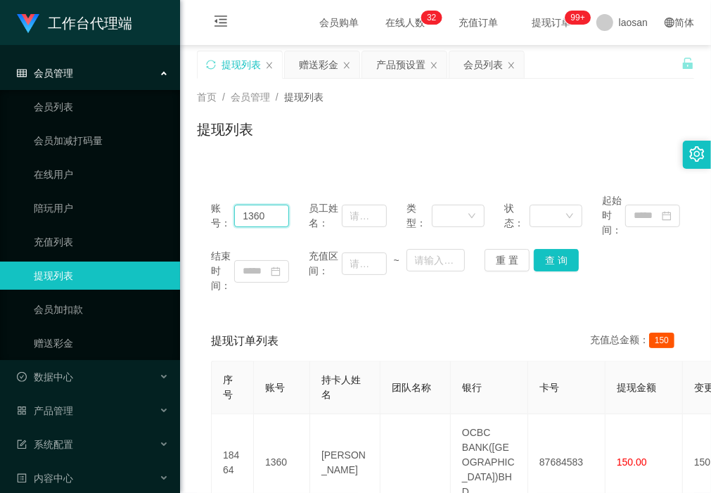
paste input "hiroki161"
type input "hiroki161"
drag, startPoint x: 556, startPoint y: 260, endPoint x: 549, endPoint y: 269, distance: 11.4
click at [466, 210] on button "查 询" at bounding box center [556, 260] width 45 height 23
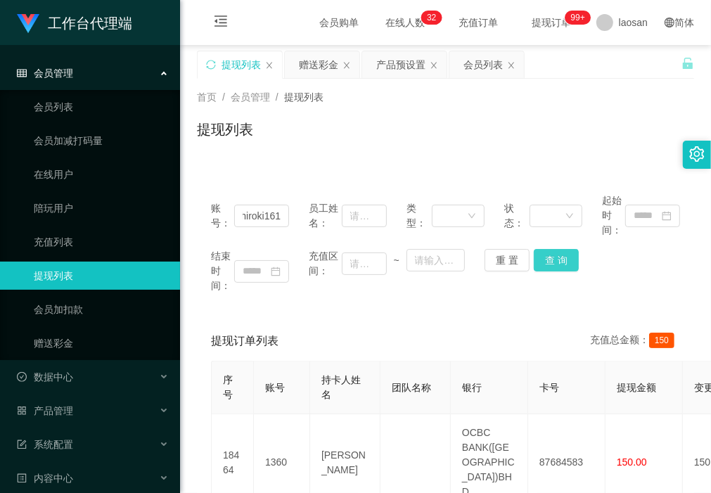
scroll to position [0, 0]
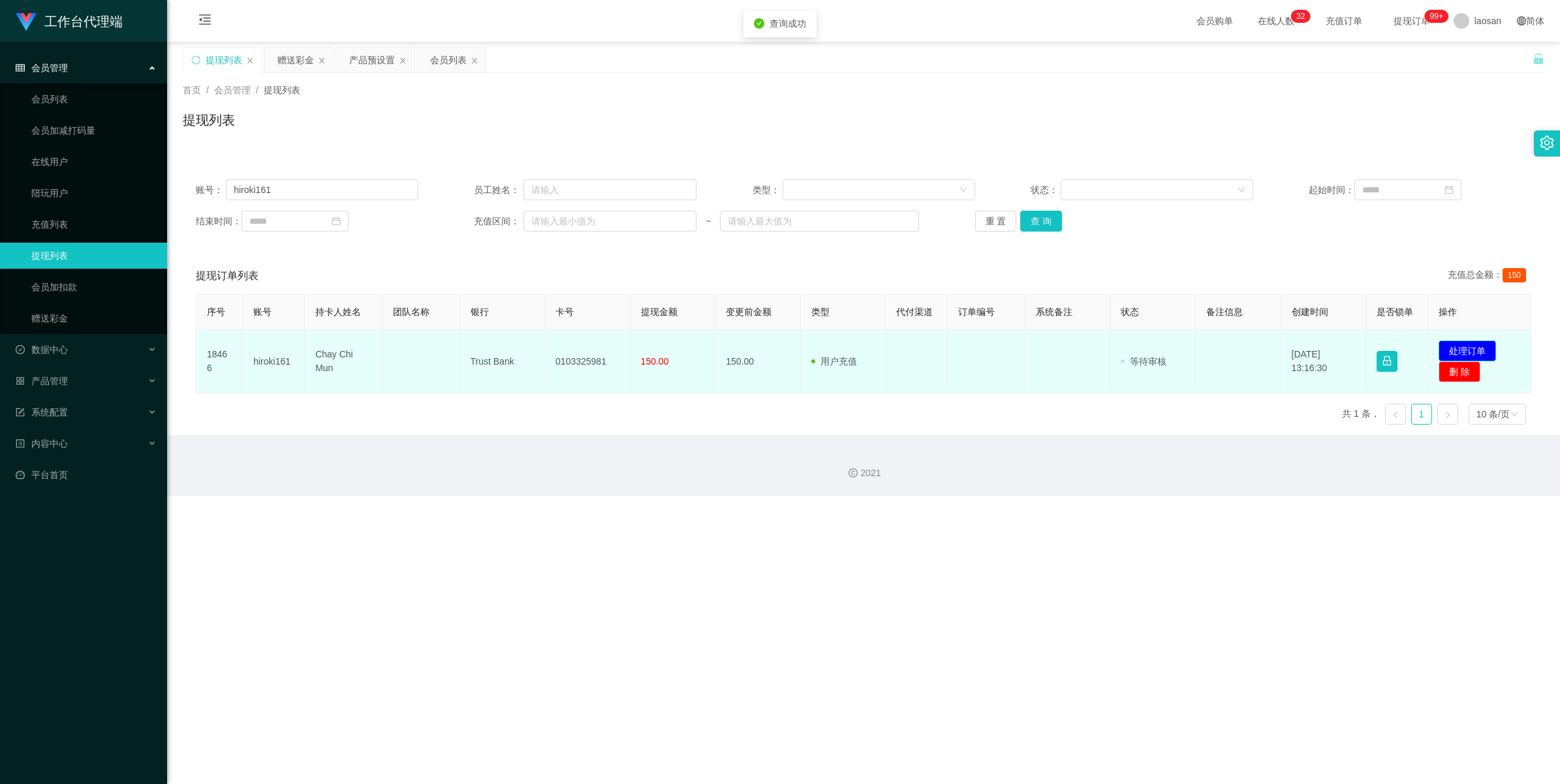
click at [432, 195] on button "处理订单" at bounding box center [1467, 351] width 58 height 21
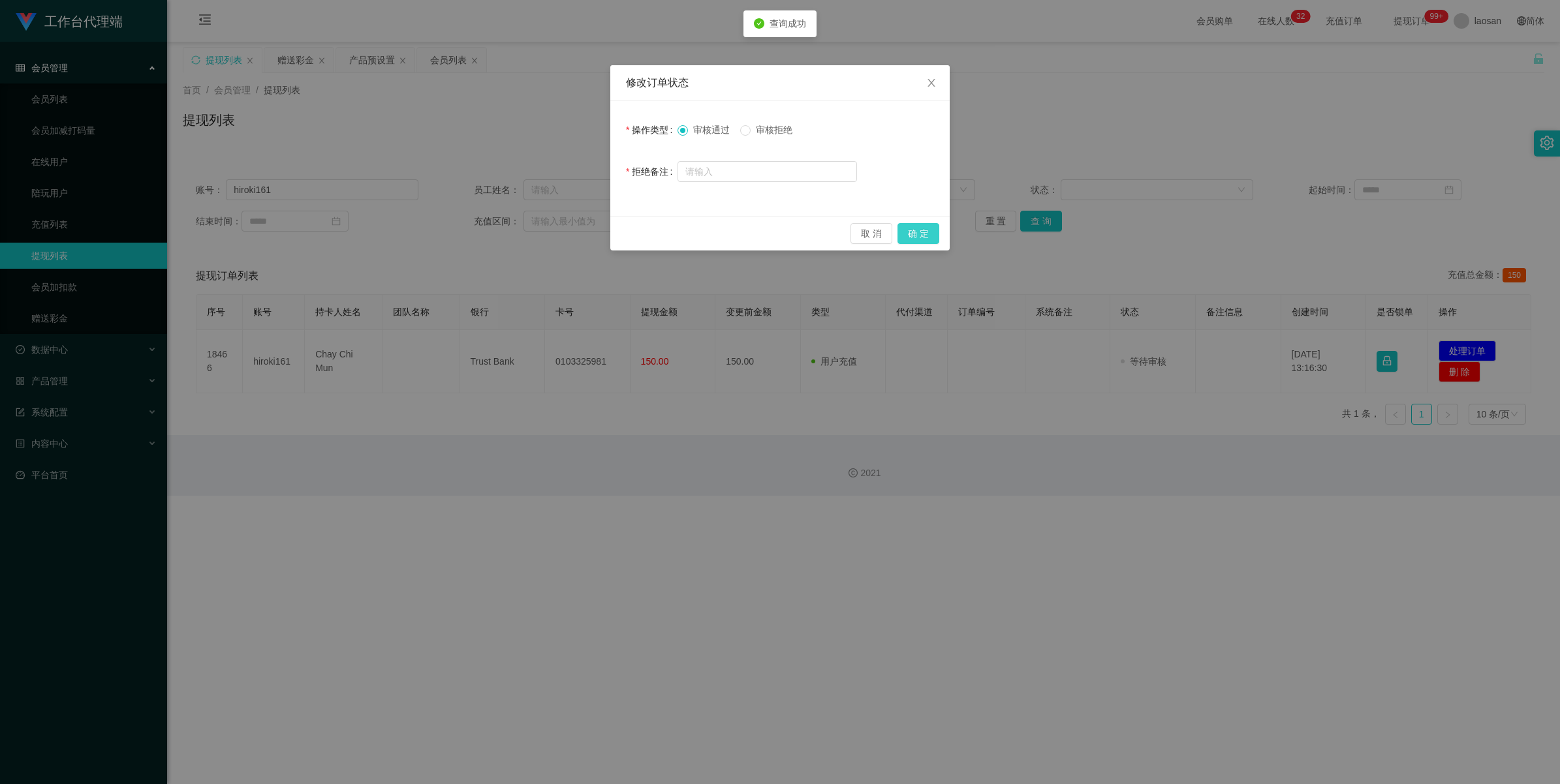
click at [432, 195] on button "确 定" at bounding box center [918, 234] width 42 height 21
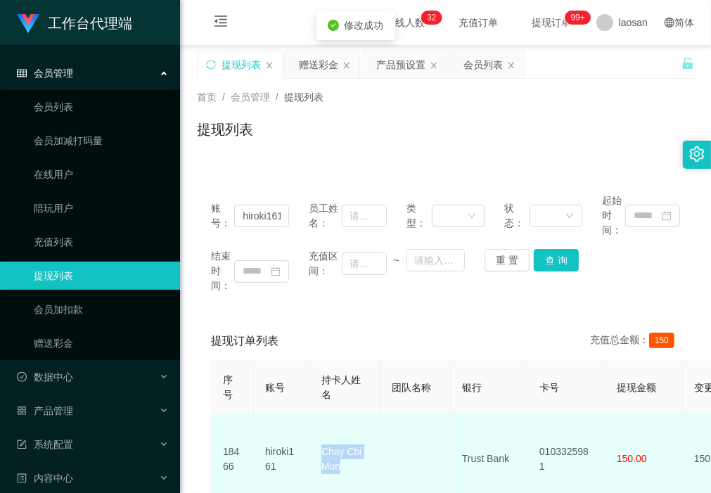
drag, startPoint x: 357, startPoint y: 461, endPoint x: 320, endPoint y: 440, distance: 42.5
click at [320, 210] on td "Chay Chi Mun" at bounding box center [345, 459] width 70 height 90
copy td "Chay Chi Mun"
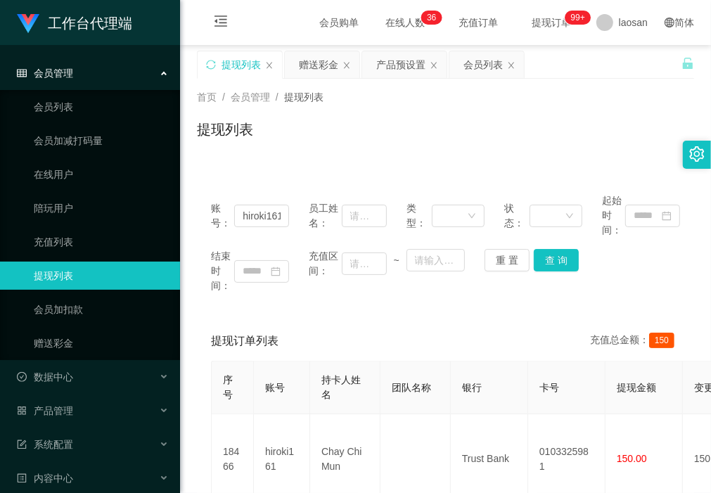
click at [279, 210] on div "账号： hiroki161 员工姓名： 类型： 状态： 起始时间： 结束时间： 充值区间： ~ 重 置 查 询" at bounding box center [445, 243] width 497 height 128
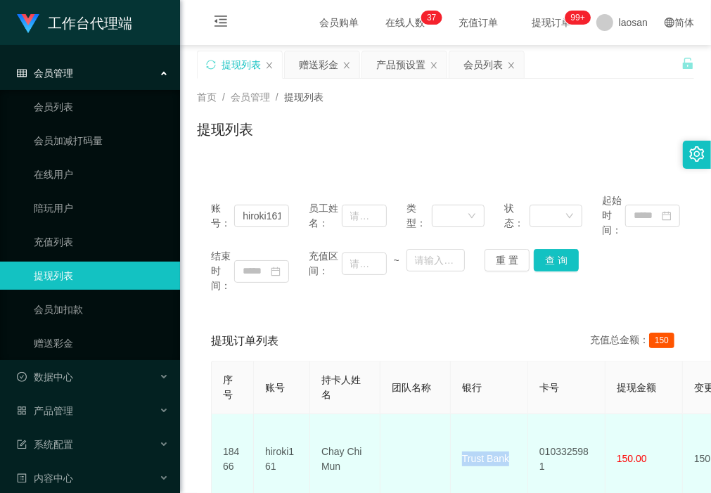
drag, startPoint x: 512, startPoint y: 450, endPoint x: 459, endPoint y: 452, distance: 52.8
click at [459, 210] on td "Trust Bank" at bounding box center [489, 459] width 77 height 90
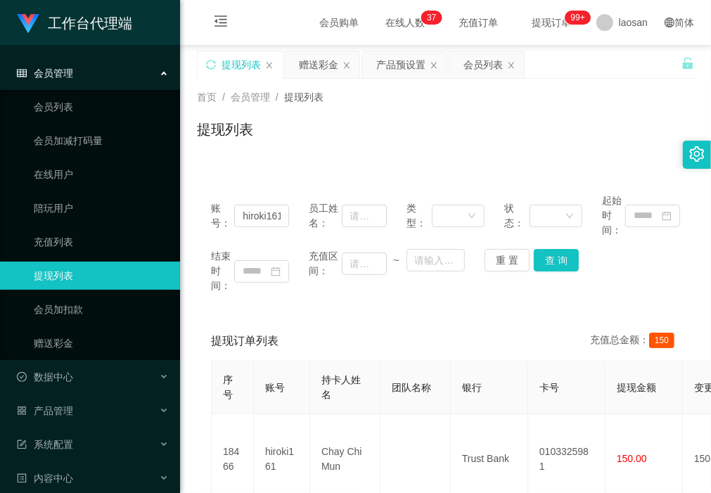
drag, startPoint x: 294, startPoint y: 301, endPoint x: 373, endPoint y: 382, distance: 112.9
click at [294, 210] on div "账号： hiroki161 员工姓名： 类型： 状态： 起始时间： 结束时间： 充值区间： ~ 重 置 查 询" at bounding box center [445, 243] width 497 height 128
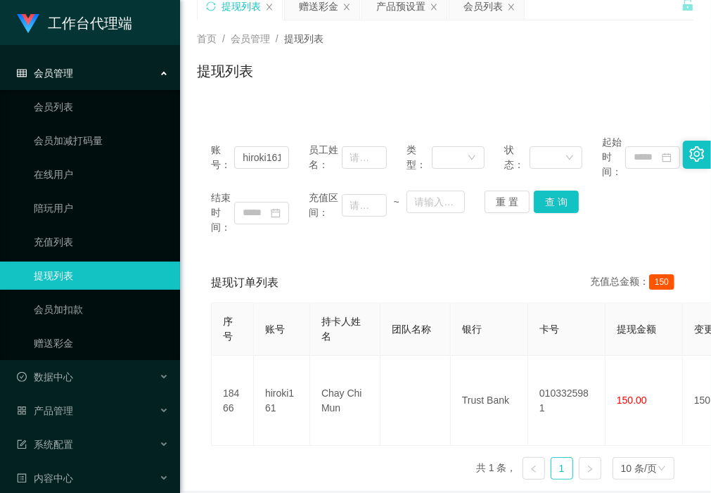
scroll to position [88, 0]
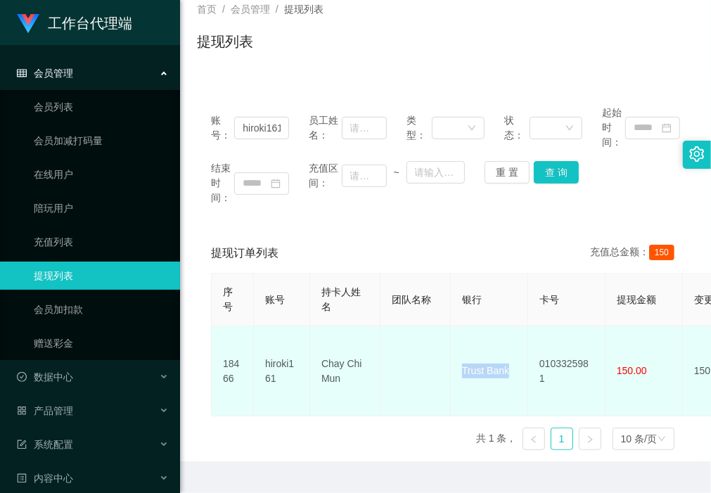
drag, startPoint x: 511, startPoint y: 364, endPoint x: 461, endPoint y: 371, distance: 50.5
click at [461, 210] on td "Trust Bank" at bounding box center [489, 371] width 77 height 90
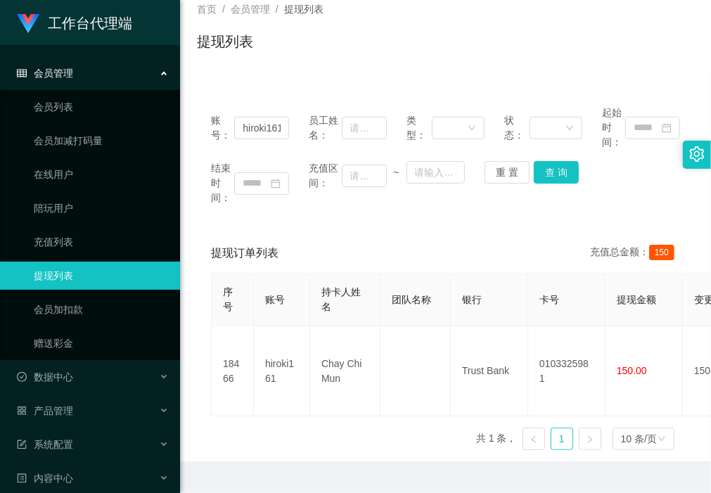
click at [272, 210] on div "序号 账号 持卡人姓名 团队名称 银行 卡号 提现金额 变更前金额 类型 代付渠道 订单编号 系统备注 状态 备注信息 创建时间 是否锁单 操作 18466 …" at bounding box center [445, 367] width 469 height 188
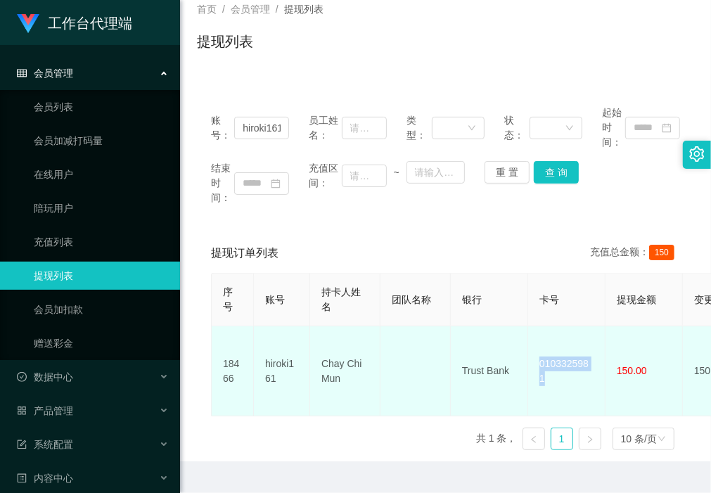
drag, startPoint x: 593, startPoint y: 364, endPoint x: 526, endPoint y: 366, distance: 66.8
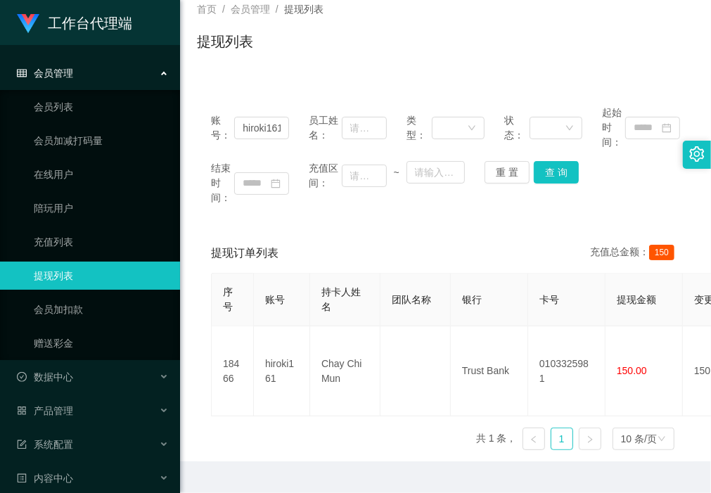
drag, startPoint x: 247, startPoint y: 229, endPoint x: 248, endPoint y: 215, distance: 14.1
click at [247, 210] on div "账号： hiroki161 员工姓名： 类型： 状态： 起始时间： 结束时间： 充值区间： ~ 重 置 查 询 提现订单列表 充值总金额： 150 序号 账号…" at bounding box center [445, 276] width 497 height 370
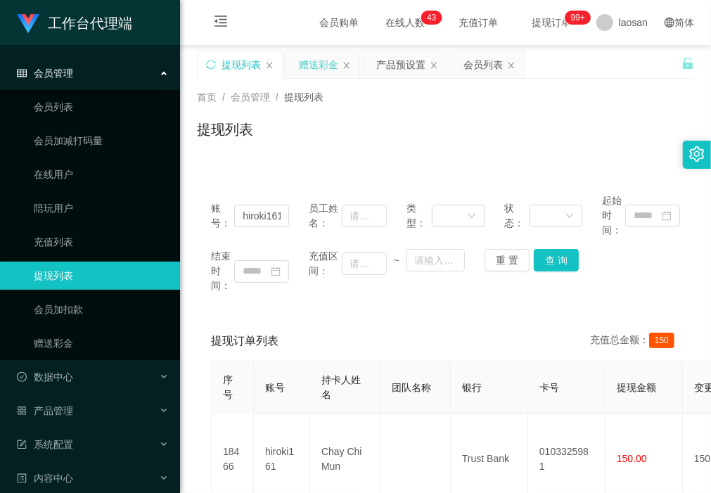
click at [312, 62] on div "赠送彩金" at bounding box center [318, 64] width 39 height 27
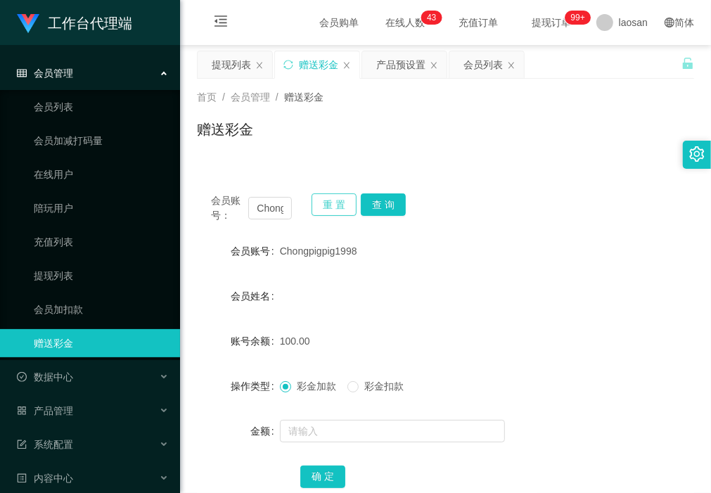
click at [336, 200] on button "重 置" at bounding box center [334, 204] width 45 height 23
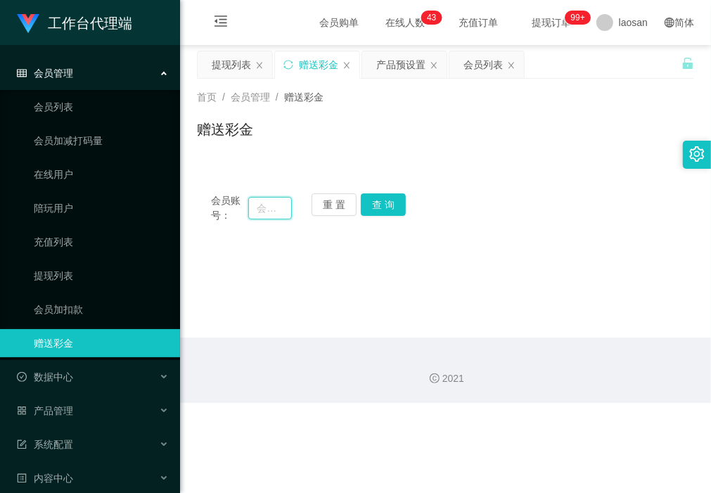
click at [255, 204] on input "text" at bounding box center [269, 208] width 43 height 23
paste input "hiroki161"
type input "hiroki161"
click at [388, 197] on button "查 询" at bounding box center [383, 204] width 45 height 23
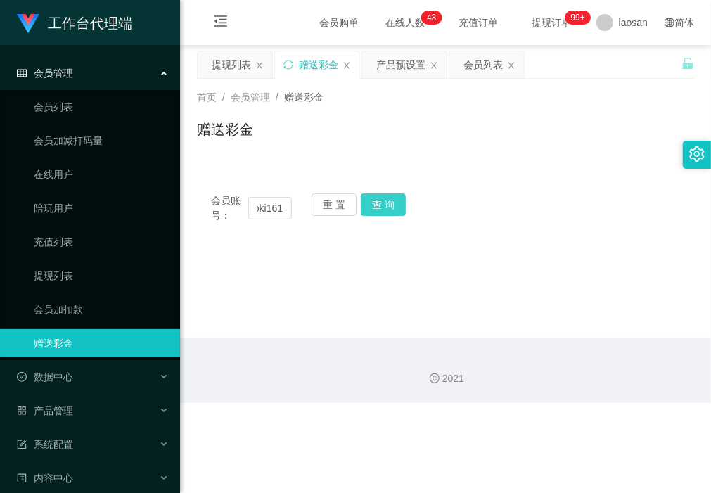
scroll to position [0, 0]
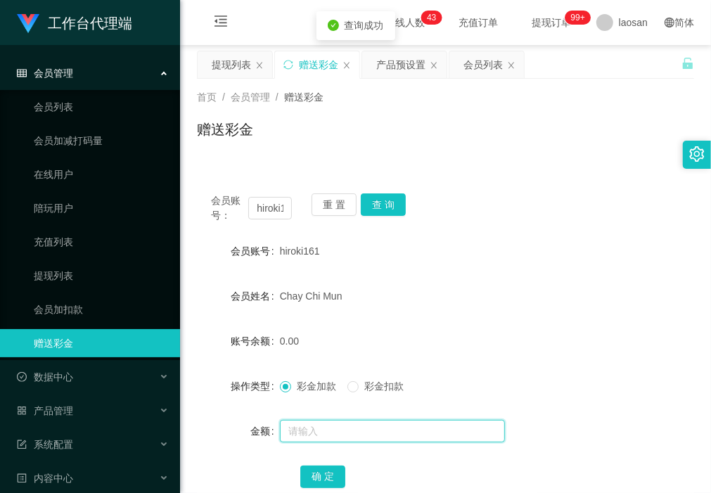
click at [345, 210] on input "text" at bounding box center [392, 431] width 225 height 23
type input "5"
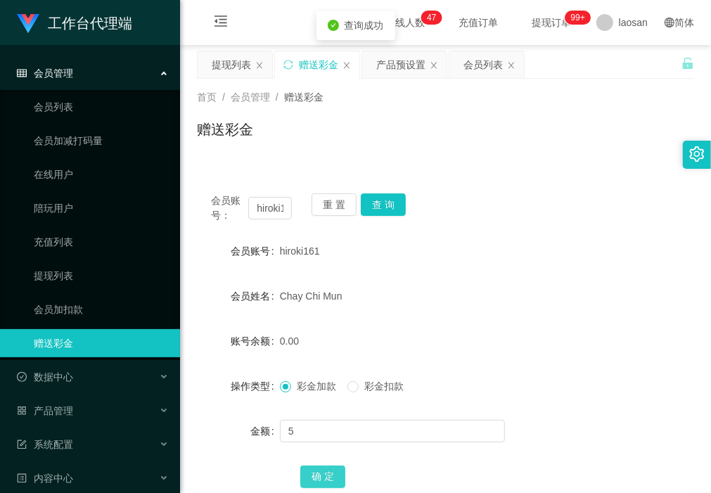
click at [319, 210] on button "确 定" at bounding box center [322, 477] width 45 height 23
click at [389, 67] on div "产品预设置" at bounding box center [400, 64] width 49 height 27
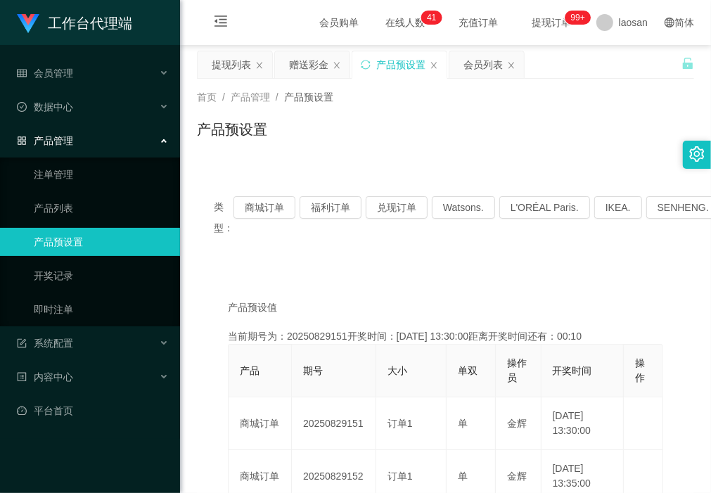
click at [262, 210] on div "类型： 商城订单 福利订单 兑现订单 Watsons. L'ORÉAL Paris. IKEA. [GEOGRAPHIC_DATA]. COURTS." at bounding box center [445, 217] width 497 height 76
click at [296, 61] on div "赠送彩金" at bounding box center [308, 64] width 39 height 27
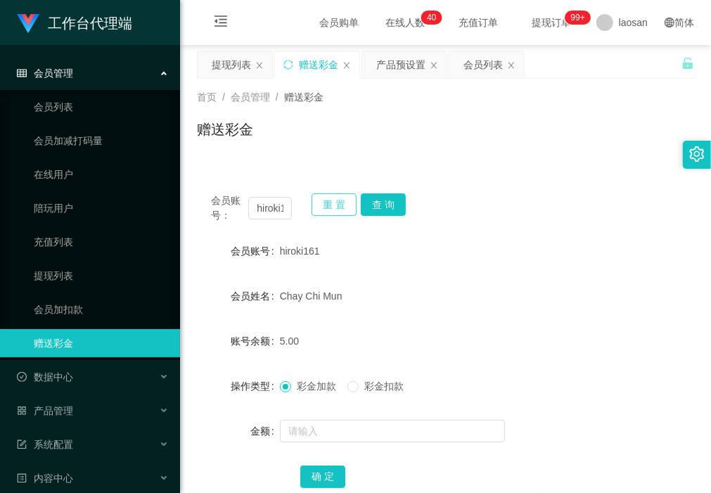
click at [343, 199] on button "重 置" at bounding box center [334, 204] width 45 height 23
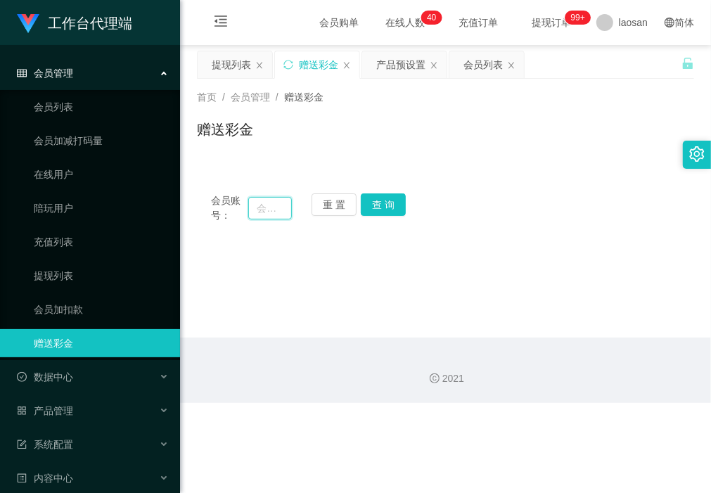
click at [259, 206] on input "text" at bounding box center [269, 208] width 43 height 23
paste input "Chongpigpig1998"
type input "Chongpigpig1998"
click at [389, 207] on button "查 询" at bounding box center [383, 204] width 45 height 23
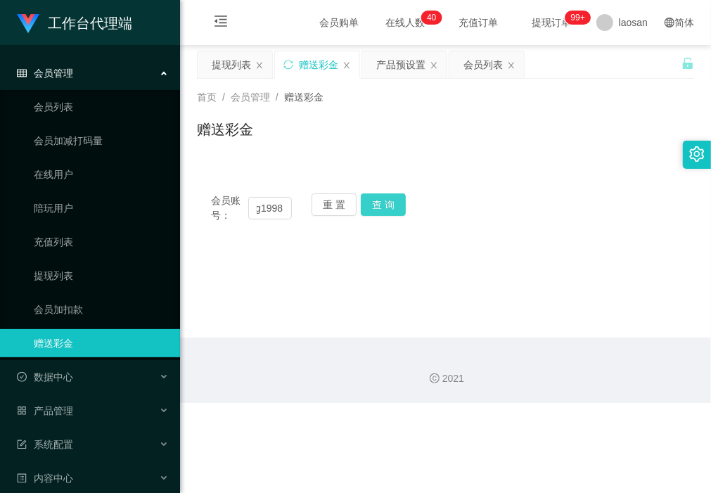
scroll to position [0, 0]
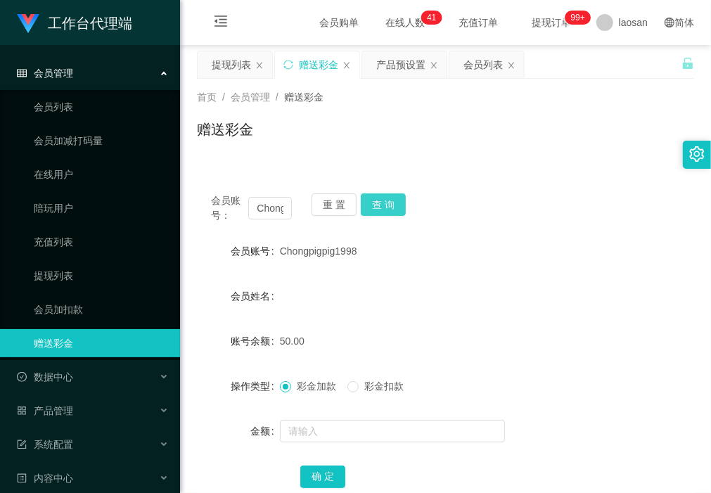
click at [395, 199] on button "查 询" at bounding box center [383, 204] width 45 height 23
click at [388, 210] on button "查 询" at bounding box center [383, 204] width 45 height 23
click at [388, 210] on div "重 置 查 询" at bounding box center [352, 208] width 81 height 30
click at [234, 151] on div "赠送彩金" at bounding box center [445, 135] width 497 height 32
click at [390, 203] on button "查 询" at bounding box center [383, 204] width 45 height 23
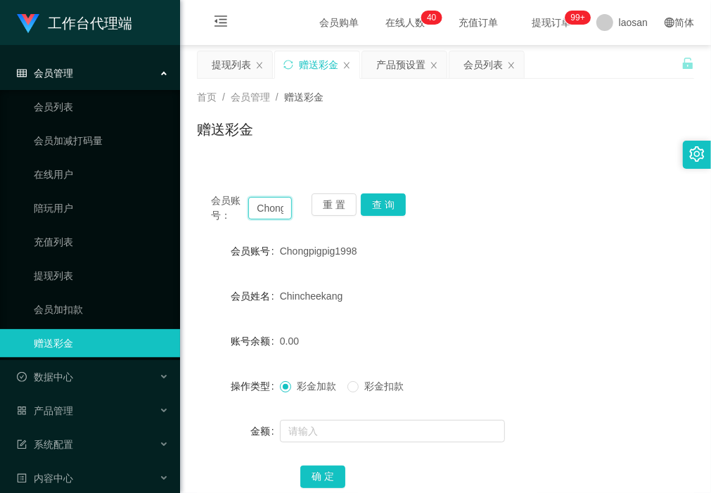
click at [269, 201] on input "Chongpigpig1998" at bounding box center [269, 208] width 43 height 23
click at [238, 63] on div "提现列表" at bounding box center [231, 64] width 39 height 27
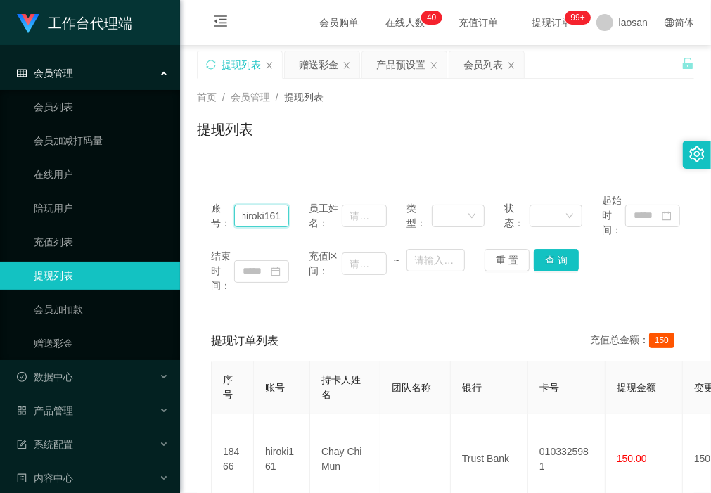
drag, startPoint x: 241, startPoint y: 212, endPoint x: 320, endPoint y: 212, distance: 78.8
click at [290, 210] on div "账号： hiroki161 员工姓名： 类型： 状态： 起始时间：" at bounding box center [445, 215] width 469 height 44
paste input "Chongpigpig1998"
type input "Chongpigpig1998"
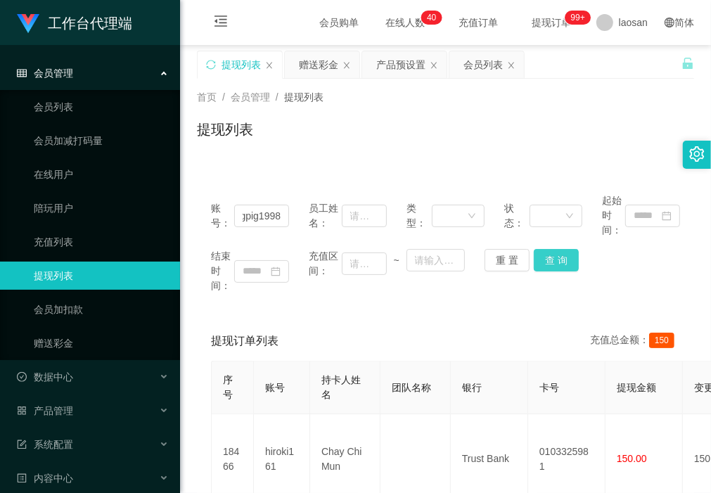
click at [466, 210] on button "查 询" at bounding box center [556, 260] width 45 height 23
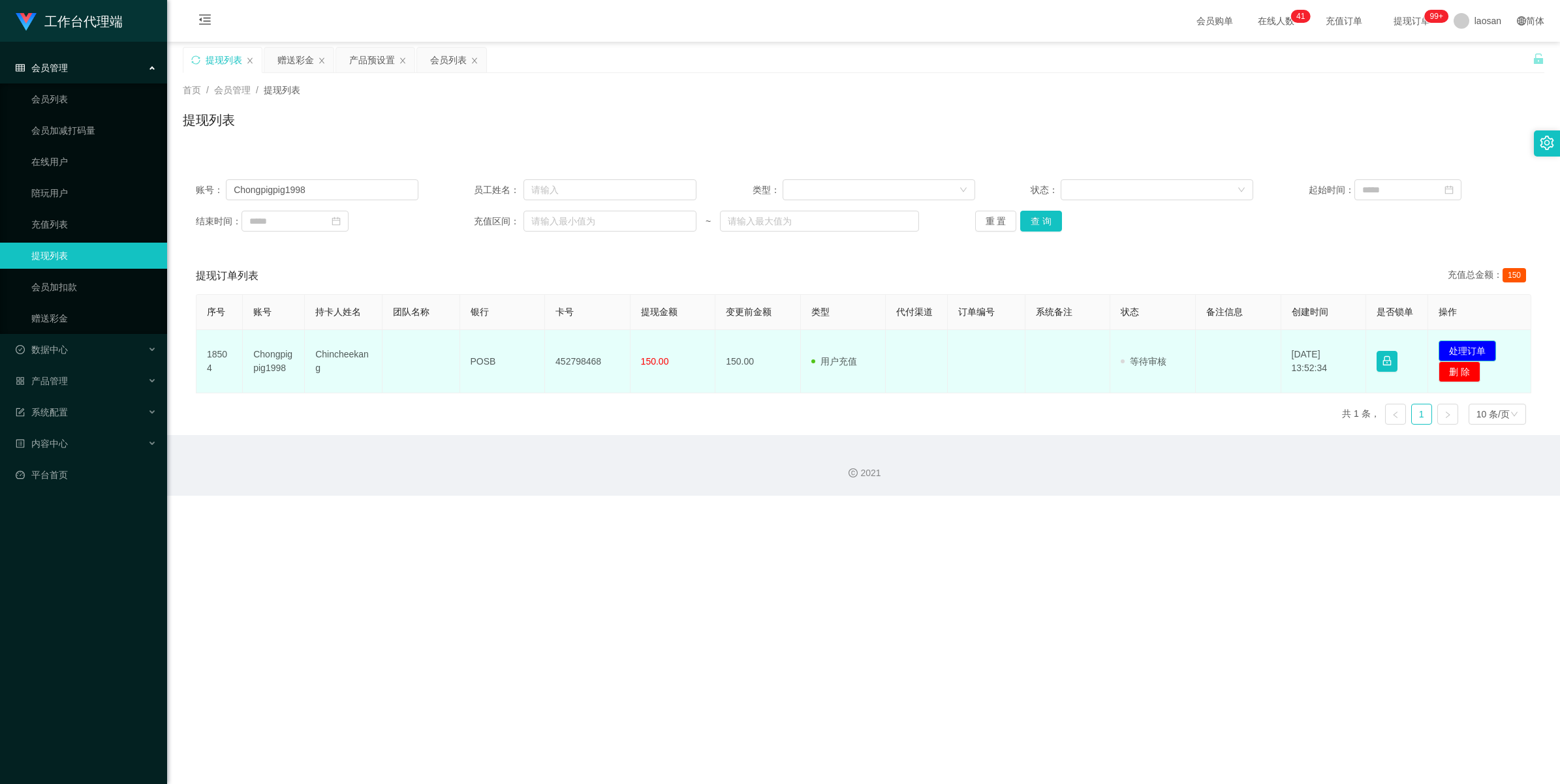
click at [432, 195] on button "处理订单" at bounding box center [1467, 351] width 58 height 21
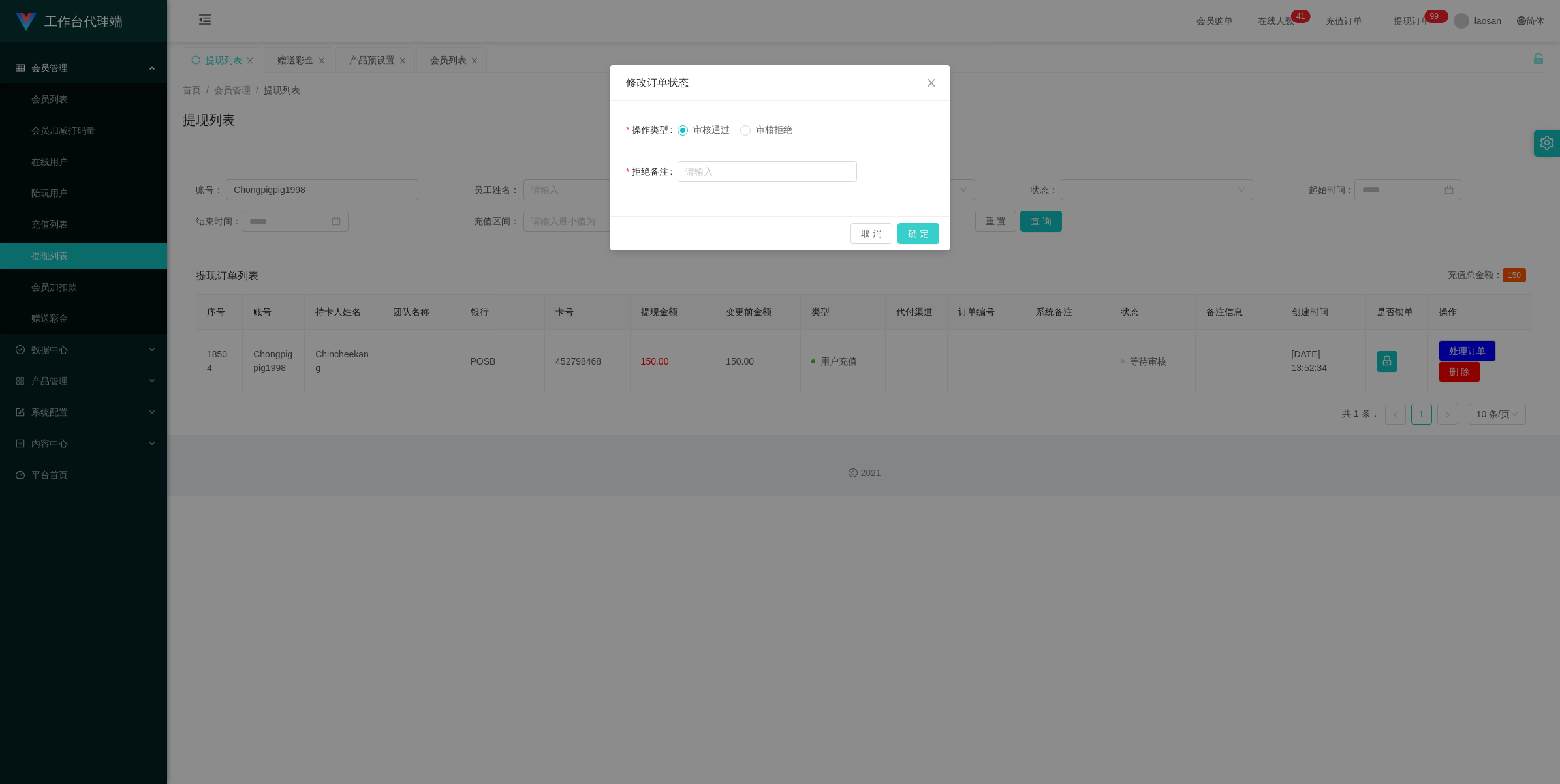
click at [432, 195] on button "确 定" at bounding box center [918, 234] width 42 height 21
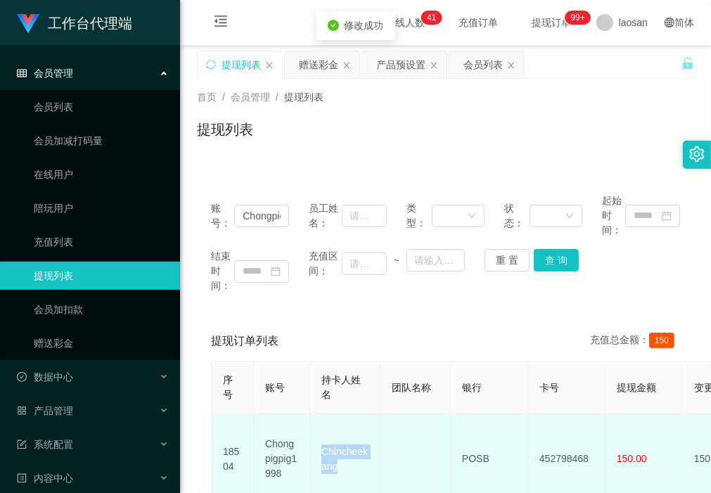
drag, startPoint x: 350, startPoint y: 465, endPoint x: 321, endPoint y: 440, distance: 37.4
click at [321, 210] on td "Chincheekang" at bounding box center [345, 459] width 70 height 90
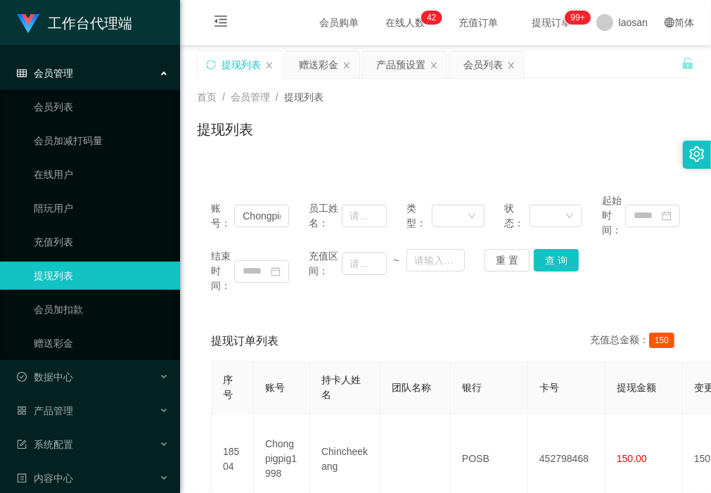
click at [282, 210] on div "账号： Chongpigpig1998 员工姓名： 类型： 状态： 起始时间： 结束时间： 充值区间： ~ 重 置 查 询 提现订单列表 充值总金额： 150…" at bounding box center [445, 364] width 497 height 370
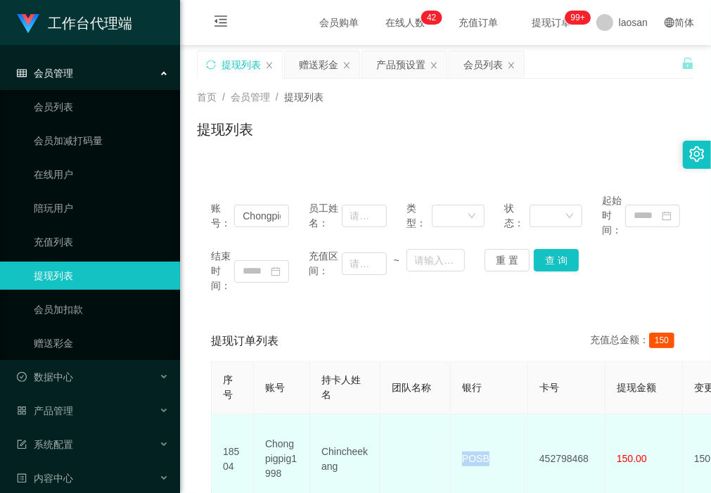
drag, startPoint x: 497, startPoint y: 454, endPoint x: 459, endPoint y: 451, distance: 38.1
click at [459, 210] on td "POSB" at bounding box center [489, 459] width 77 height 90
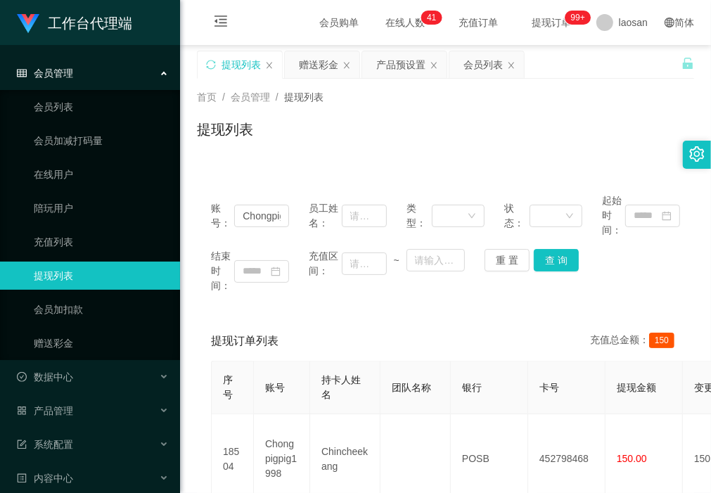
click at [266, 210] on div "账号： Chongpigpig1998 员工姓名： 类型： 状态： 起始时间： 结束时间： 充值区间： ~ 重 置 查 询 提现订单列表 充值总金额： 150…" at bounding box center [445, 364] width 497 height 370
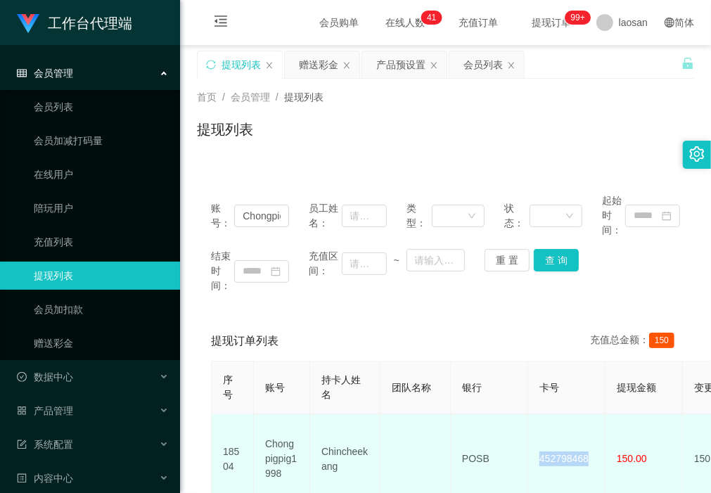
drag, startPoint x: 589, startPoint y: 456, endPoint x: 539, endPoint y: 452, distance: 50.8
click at [466, 210] on td "452798468" at bounding box center [566, 459] width 77 height 90
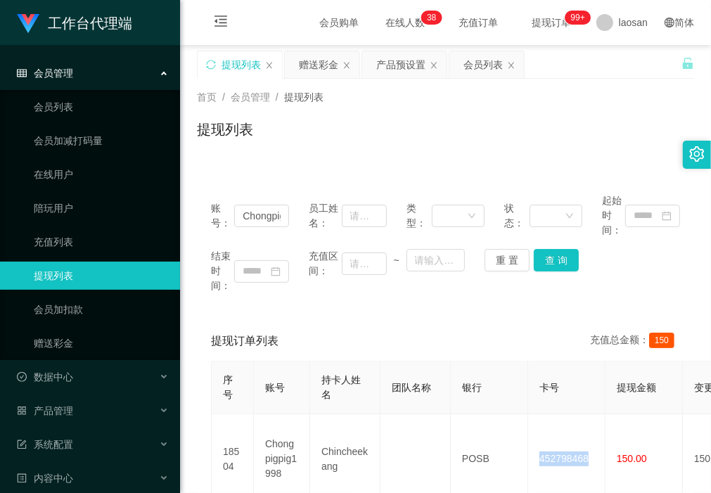
drag, startPoint x: 262, startPoint y: 170, endPoint x: 253, endPoint y: 170, distance: 8.5
click at [262, 170] on div "账号： Chongpigpig1998 员工姓名： 类型： 状态： 起始时间： 结束时间： 充值区间： ~ 重 置 查 询 提现订单列表 充值总金额： 150…" at bounding box center [445, 355] width 497 height 387
click at [310, 67] on div "赠送彩金" at bounding box center [318, 64] width 39 height 27
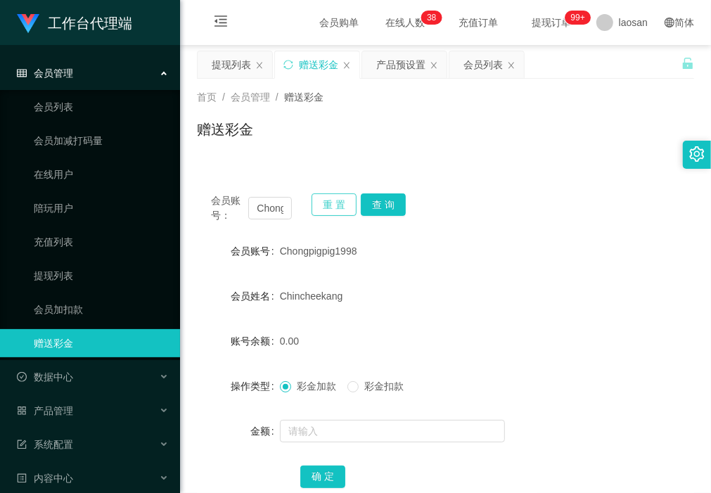
click at [331, 210] on button "重 置" at bounding box center [334, 204] width 45 height 23
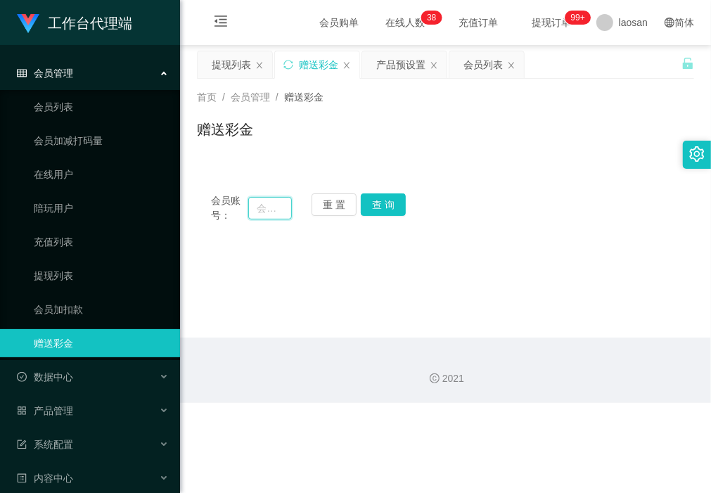
drag, startPoint x: 275, startPoint y: 212, endPoint x: 292, endPoint y: 215, distance: 17.0
click at [275, 210] on input "text" at bounding box center [269, 208] width 43 height 23
paste input "Chongpigpig1998"
type input "Chongpigpig1998"
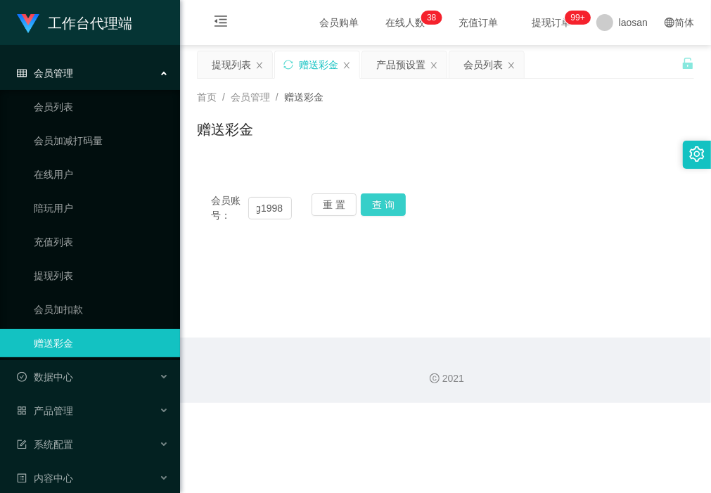
click at [385, 205] on button "查 询" at bounding box center [383, 204] width 45 height 23
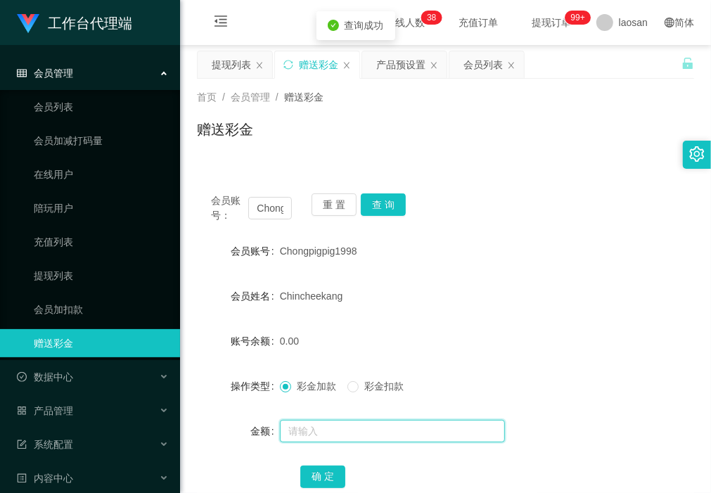
click at [317, 210] on input "text" at bounding box center [392, 431] width 225 height 23
type input "15"
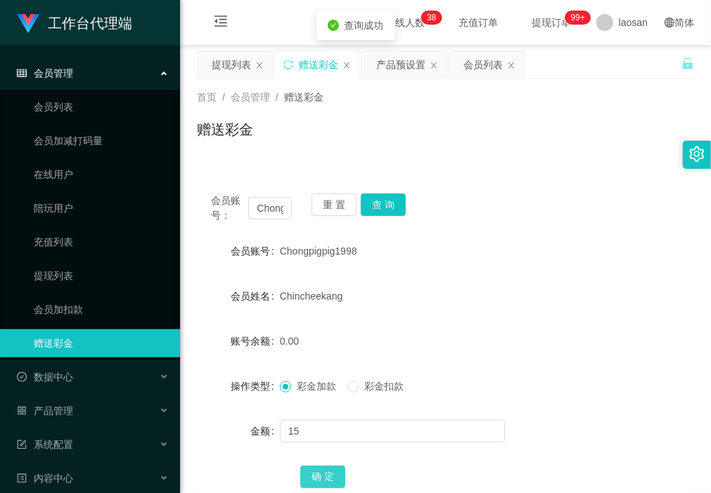
click at [331, 210] on button "确 定" at bounding box center [322, 477] width 45 height 23
click at [234, 156] on div "首页 / 会员管理 / 赠送彩金 / 赠送彩金" at bounding box center [445, 121] width 531 height 84
click at [236, 65] on div "提现列表" at bounding box center [231, 64] width 39 height 27
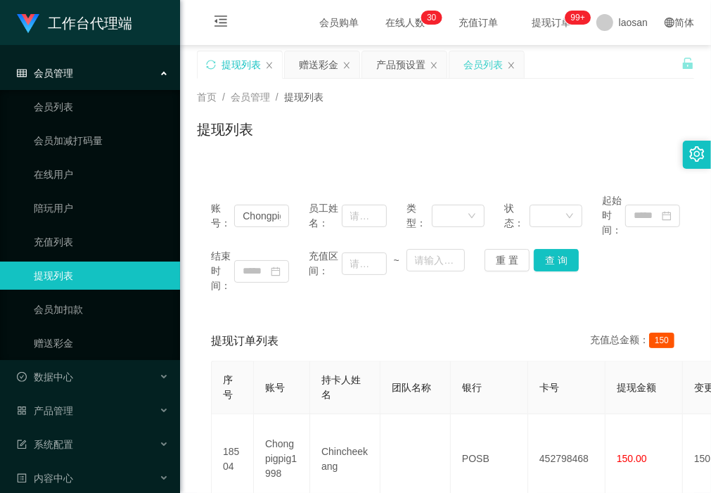
click at [466, 71] on div "会员列表" at bounding box center [483, 64] width 39 height 27
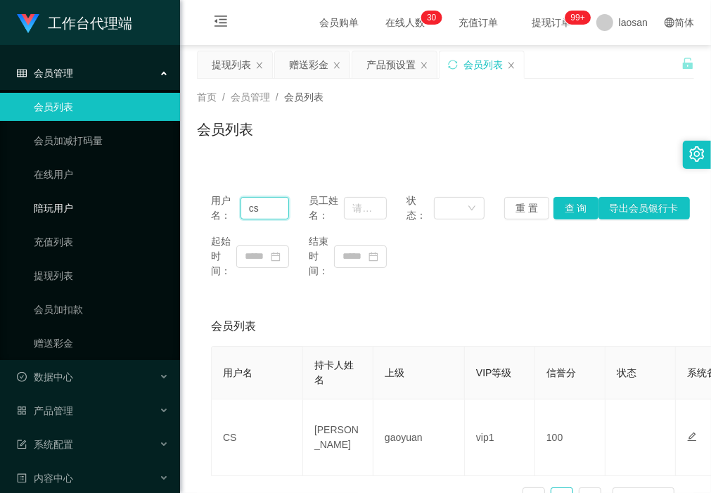
drag, startPoint x: 276, startPoint y: 209, endPoint x: 166, endPoint y: 213, distance: 109.8
click at [166, 210] on section "工作台代理端 会员管理 会员列表 会员加减打码量 在线用户 陪玩用户 充值列表 提现列表 会员加扣款 赠送彩金 数据中心 产品管理 注单管理 产品列表 产品预…" at bounding box center [355, 293] width 711 height 587
click at [466, 209] on button "查 询" at bounding box center [576, 208] width 45 height 23
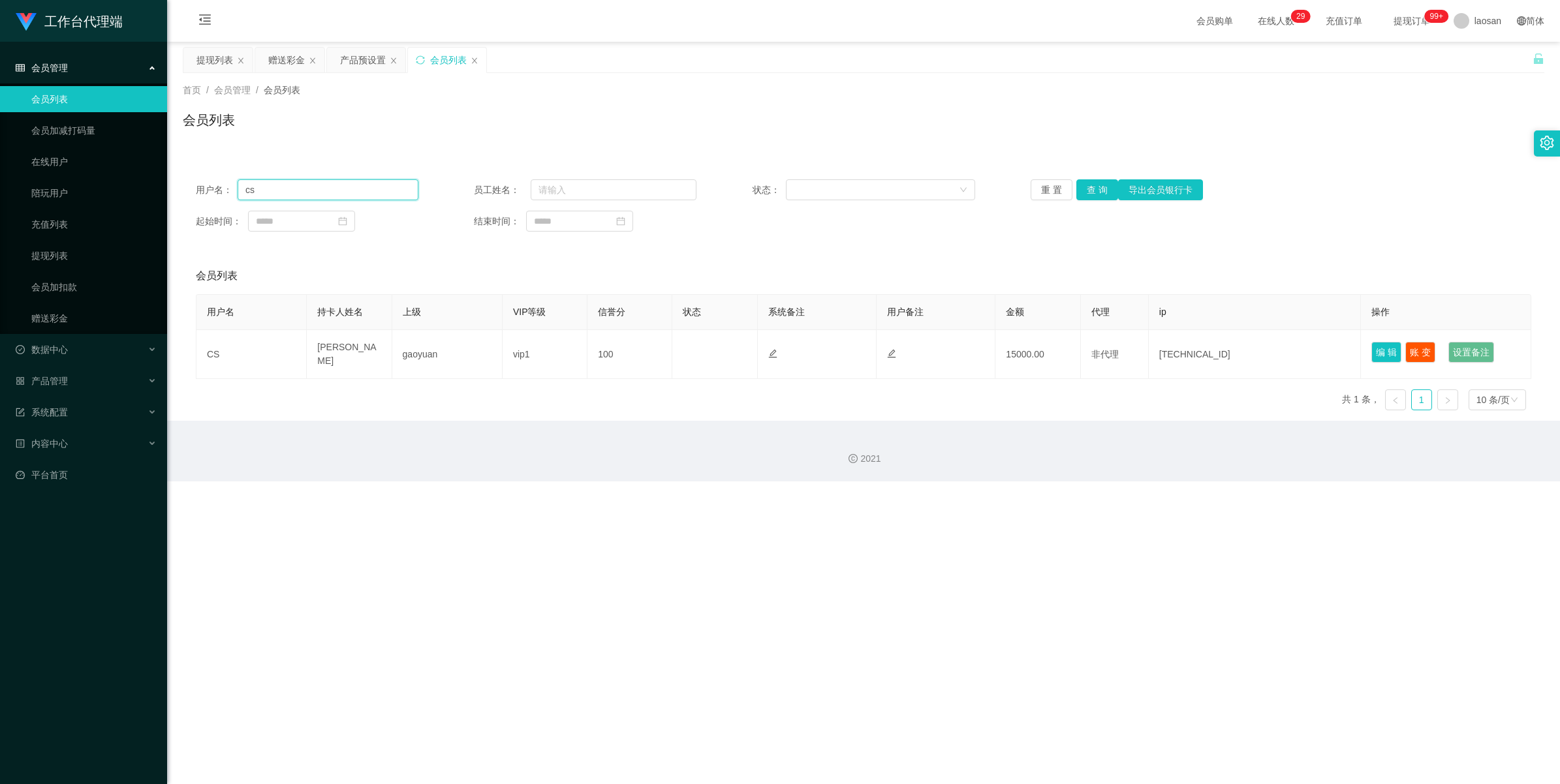
paste input "zhxeng95"
type input "zhxeng95"
click at [432, 187] on button "查 询" at bounding box center [1097, 189] width 42 height 21
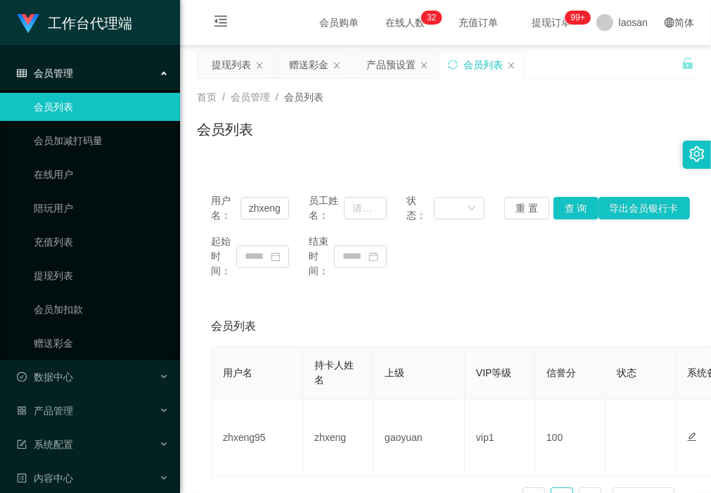
drag, startPoint x: 311, startPoint y: 69, endPoint x: 296, endPoint y: 94, distance: 28.7
click at [311, 69] on div "赠送彩金" at bounding box center [308, 64] width 39 height 27
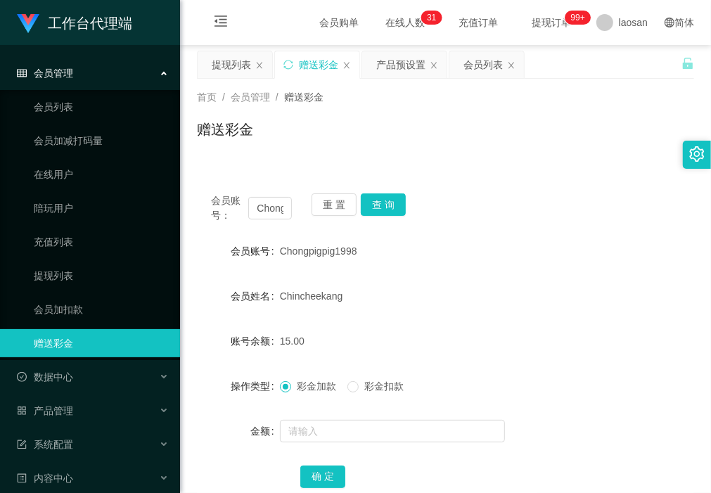
drag, startPoint x: 265, startPoint y: 160, endPoint x: 296, endPoint y: 184, distance: 39.5
click at [265, 160] on div "首页 / 会员管理 / 赠送彩金 / 赠送彩金" at bounding box center [445, 121] width 531 height 84
click at [324, 207] on button "重 置" at bounding box center [334, 204] width 45 height 23
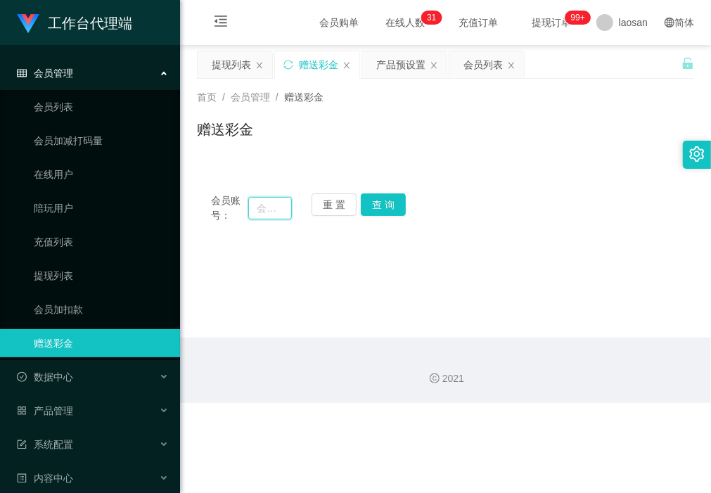
drag, startPoint x: 281, startPoint y: 212, endPoint x: 298, endPoint y: 209, distance: 16.4
click at [281, 210] on input "text" at bounding box center [269, 208] width 43 height 23
paste input "SHEKHAR0108"
type input "SHEKHAR0108"
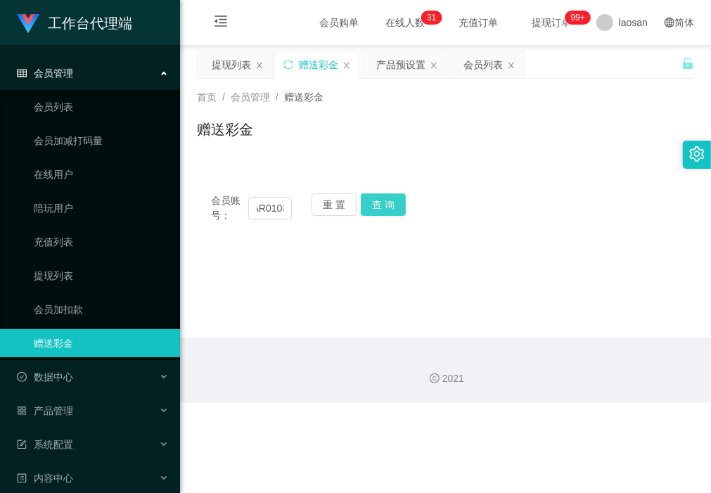
click at [378, 210] on button "查 询" at bounding box center [383, 204] width 45 height 23
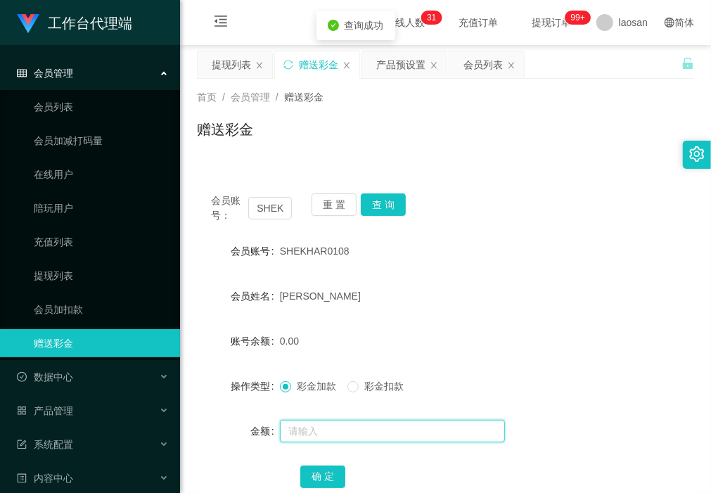
click at [317, 210] on input "text" at bounding box center [392, 431] width 225 height 23
type input "40"
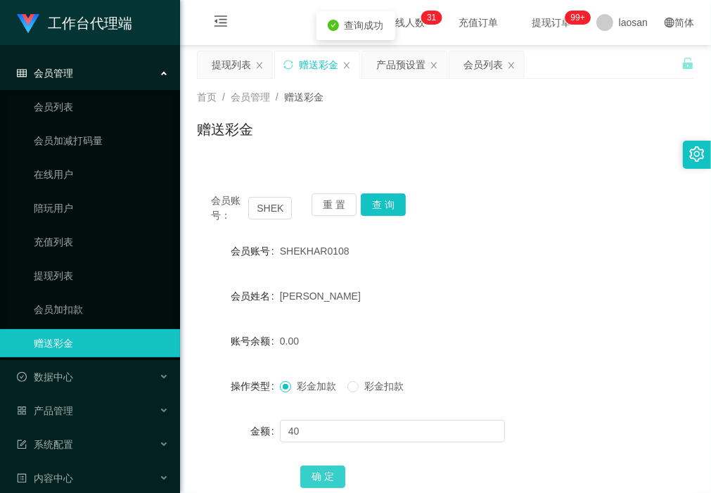
drag, startPoint x: 327, startPoint y: 473, endPoint x: 261, endPoint y: 491, distance: 68.4
click at [327, 210] on button "确 定" at bounding box center [322, 477] width 45 height 23
drag, startPoint x: 261, startPoint y: 152, endPoint x: 339, endPoint y: 188, distance: 86.2
click at [261, 152] on div "首页 / 会员管理 / 赠送彩金 / 赠送彩金" at bounding box center [445, 121] width 531 height 84
click at [389, 202] on button "查 询" at bounding box center [383, 204] width 45 height 23
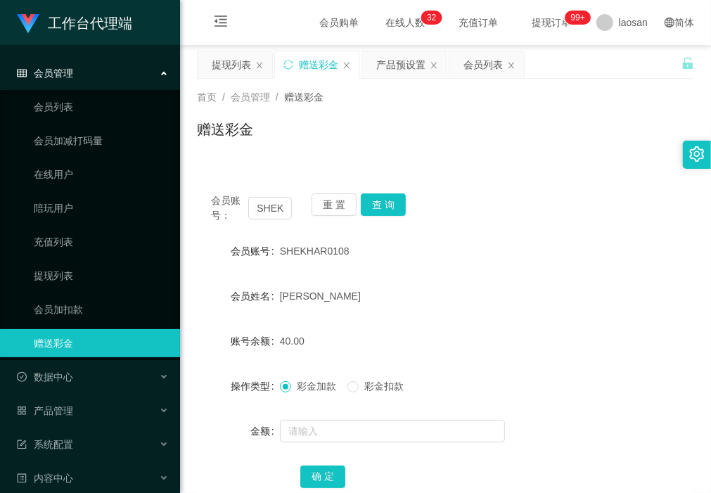
drag, startPoint x: 280, startPoint y: 149, endPoint x: 298, endPoint y: 187, distance: 41.9
click at [280, 149] on div "赠送彩金" at bounding box center [445, 135] width 497 height 32
click at [382, 200] on button "查 询" at bounding box center [383, 204] width 45 height 23
drag, startPoint x: 257, startPoint y: 211, endPoint x: 340, endPoint y: 223, distance: 83.9
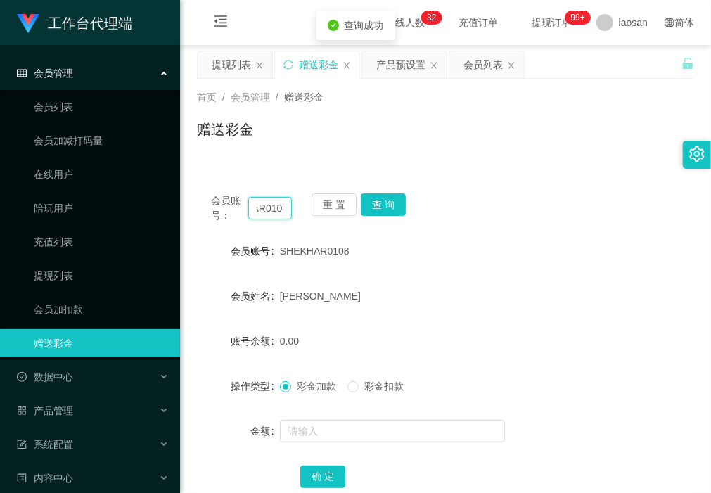
click at [340, 210] on div "会员账号： SHEKHAR0108 重 置 查 询 会员账号 SHEKHAR0108 会员姓名 [PERSON_NAME] 账号余额 0.00 操作类型 彩金…" at bounding box center [445, 350] width 497 height 342
click at [243, 58] on div "提现列表" at bounding box center [231, 64] width 39 height 27
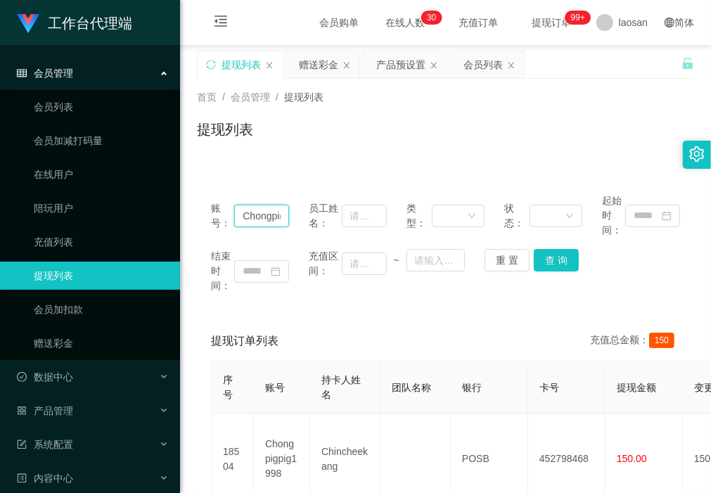
drag, startPoint x: 414, startPoint y: 234, endPoint x: 437, endPoint y: 234, distance: 23.2
click at [436, 210] on div "账号： Chongpigpig1998 员工姓名： 类型： 状态： 起始时间：" at bounding box center [445, 215] width 469 height 44
paste input "SHEKHAR010"
type input "SHEKHAR0108"
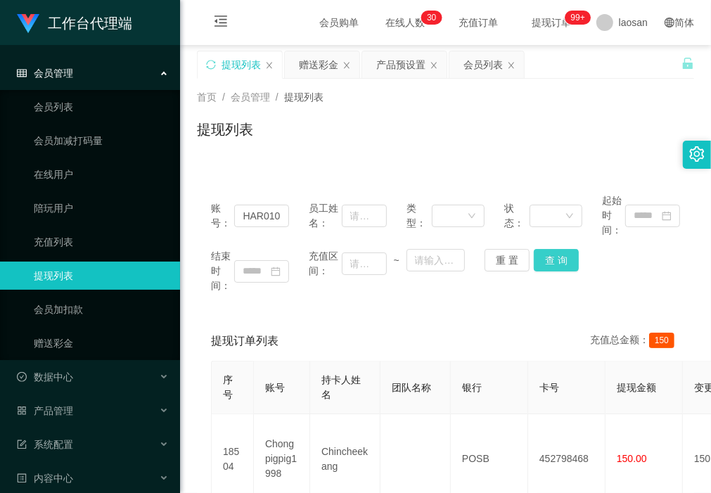
drag, startPoint x: 556, startPoint y: 260, endPoint x: 559, endPoint y: 281, distance: 21.4
click at [466, 210] on button "查 询" at bounding box center [556, 260] width 45 height 23
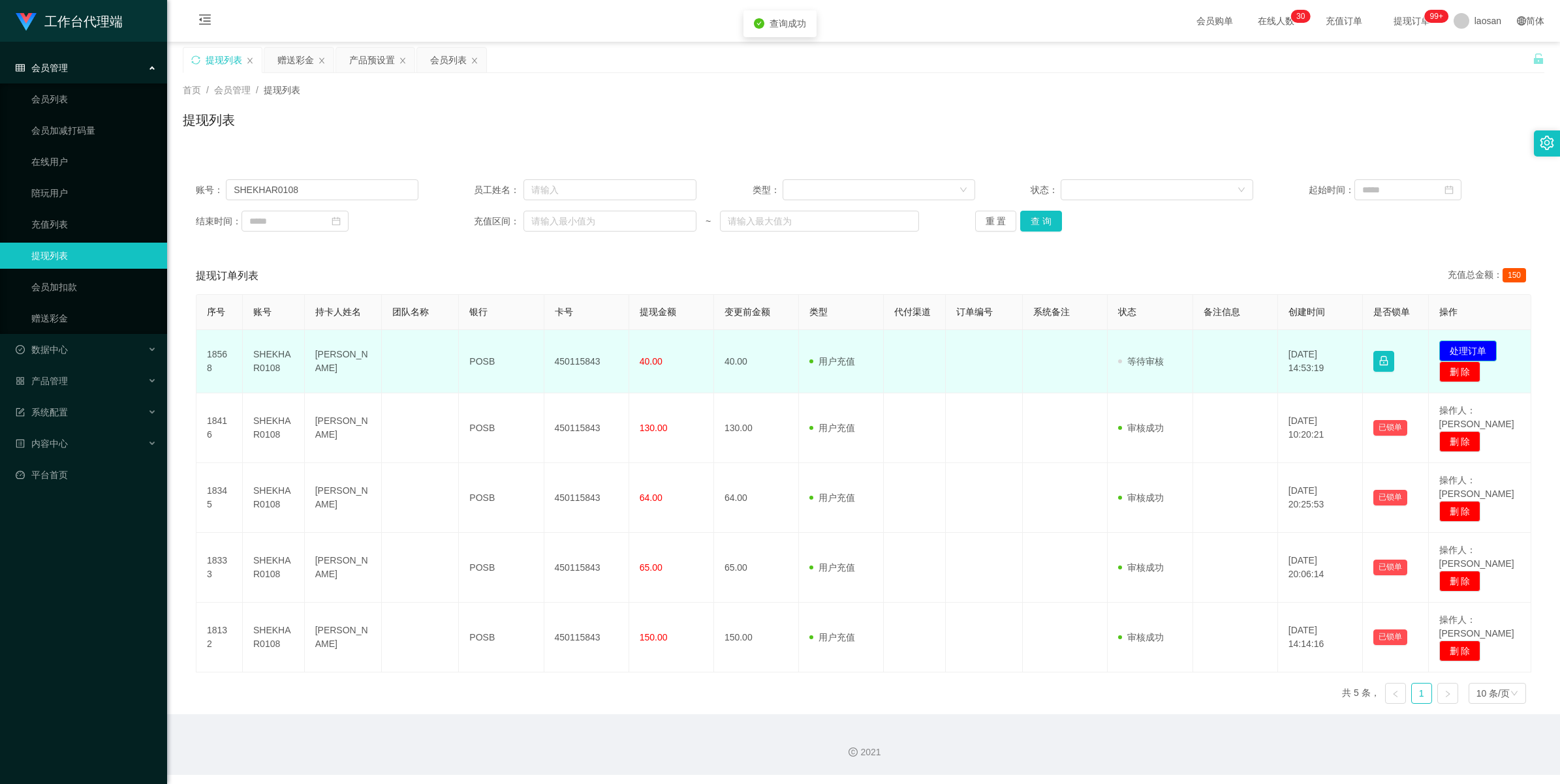
click at [432, 195] on button "处理订单" at bounding box center [1468, 351] width 58 height 21
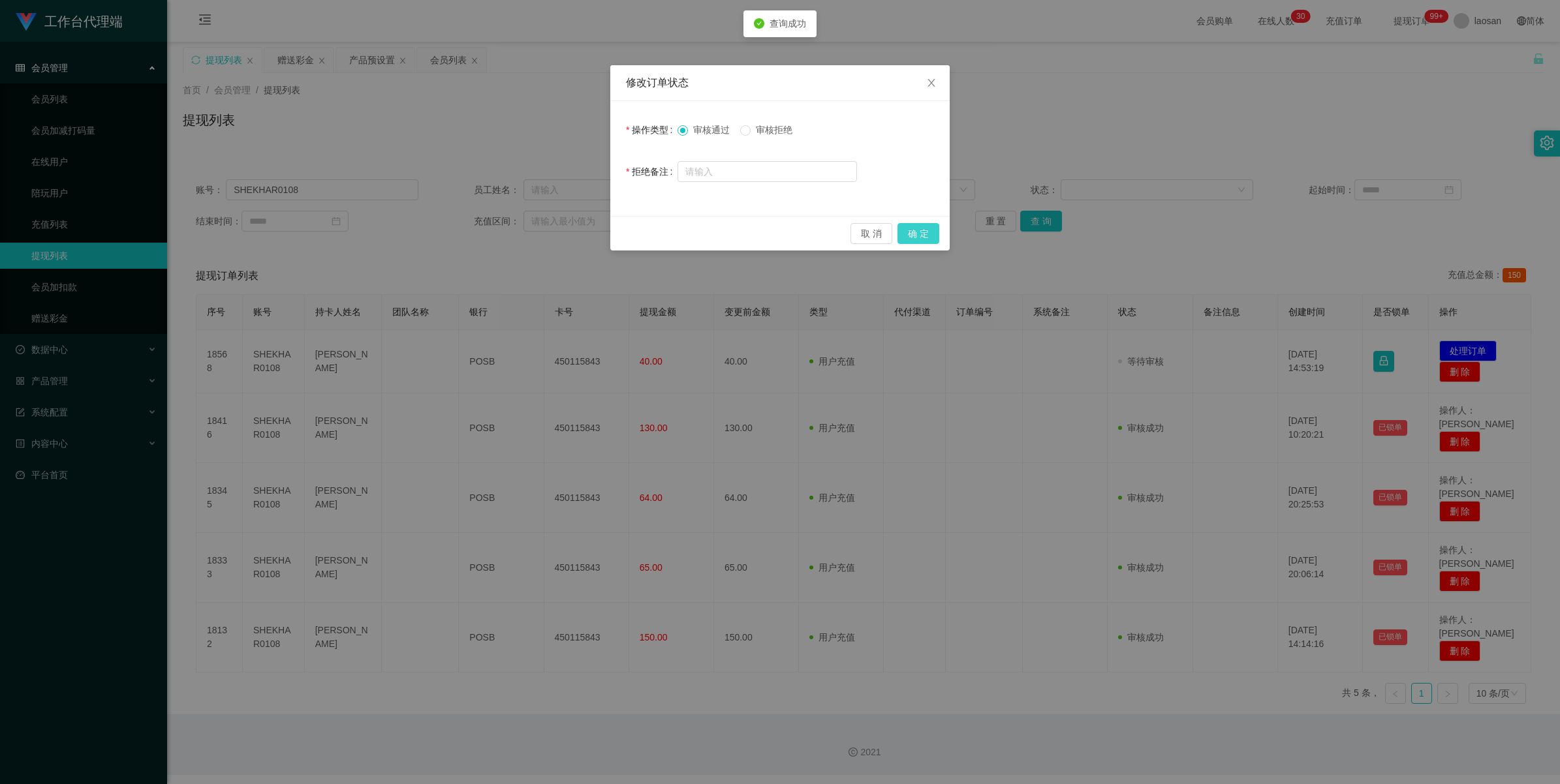
click at [432, 195] on button "确 定" at bounding box center [918, 234] width 42 height 21
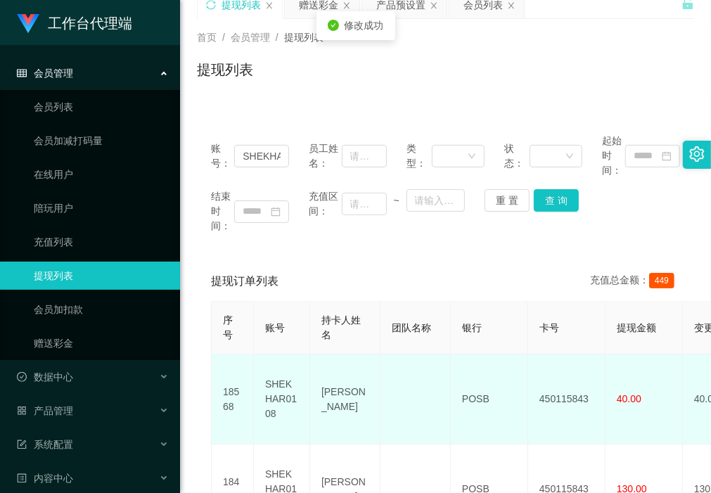
scroll to position [88, 0]
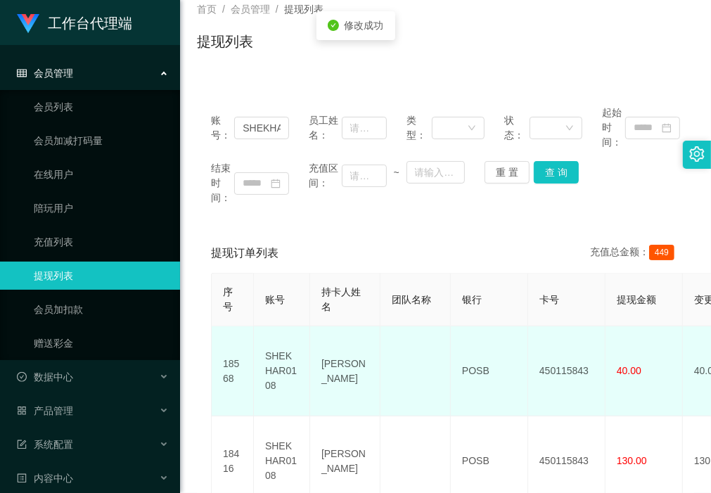
click at [366, 210] on td "[PERSON_NAME]" at bounding box center [345, 371] width 70 height 90
drag, startPoint x: 366, startPoint y: 383, endPoint x: 309, endPoint y: 339, distance: 71.6
click at [310, 210] on td "[PERSON_NAME]" at bounding box center [345, 371] width 70 height 90
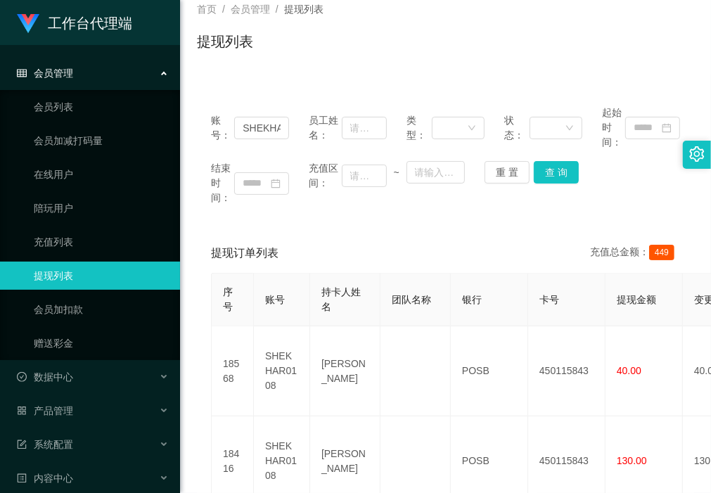
drag, startPoint x: 223, startPoint y: 65, endPoint x: 236, endPoint y: 74, distance: 15.2
click at [223, 65] on div "首页 / 会员管理 / 提现列表 / 提现列表" at bounding box center [445, 33] width 531 height 84
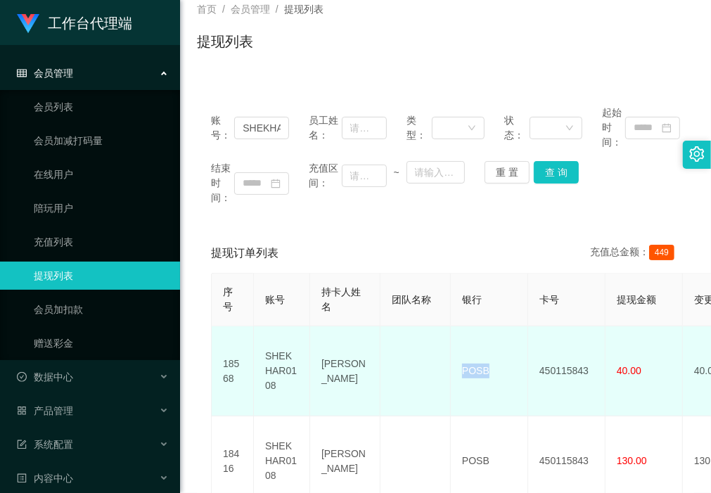
drag, startPoint x: 501, startPoint y: 364, endPoint x: 458, endPoint y: 366, distance: 43.7
click at [458, 210] on td "POSB" at bounding box center [489, 371] width 77 height 90
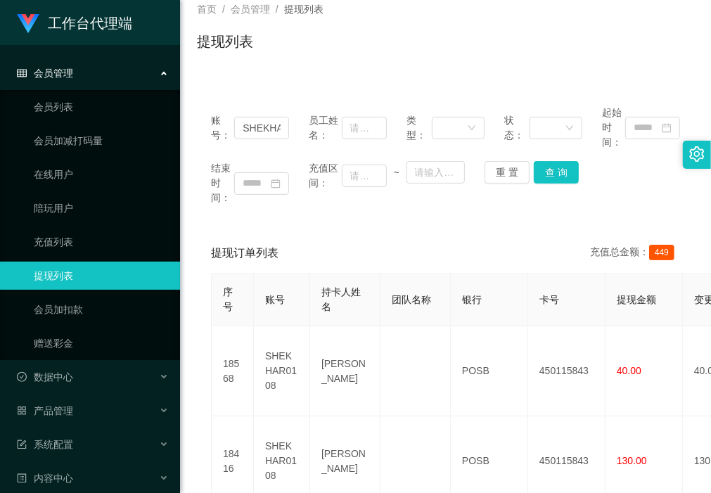
click at [274, 206] on div "账号： SHEKHAR0108 员工姓名： 类型： 状态： 起始时间： 结束时间： 充值区间： ~ 重 置 查 询" at bounding box center [445, 155] width 497 height 128
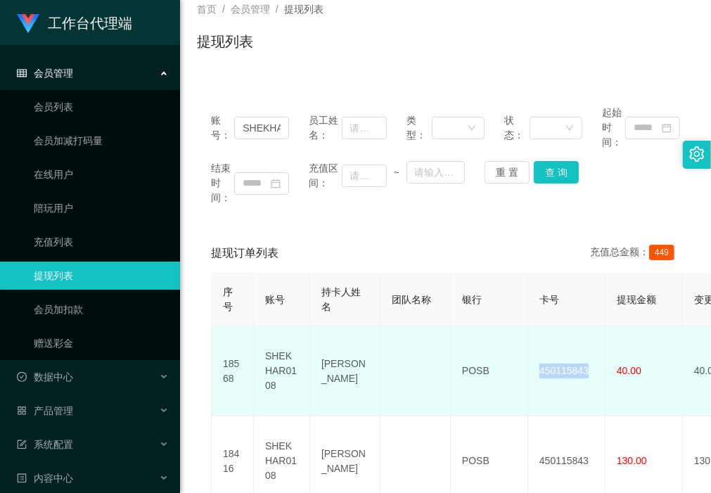
drag, startPoint x: 595, startPoint y: 363, endPoint x: 525, endPoint y: 371, distance: 70.8
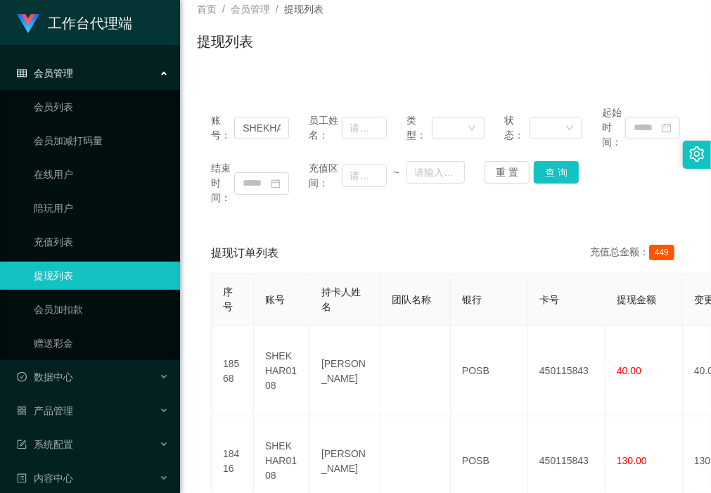
click at [248, 208] on div "账号： SHEKHAR0108 员工姓名： 类型： 状态： 起始时间： 结束时间： 充值区间： ~ 重 置 查 询" at bounding box center [445, 155] width 497 height 128
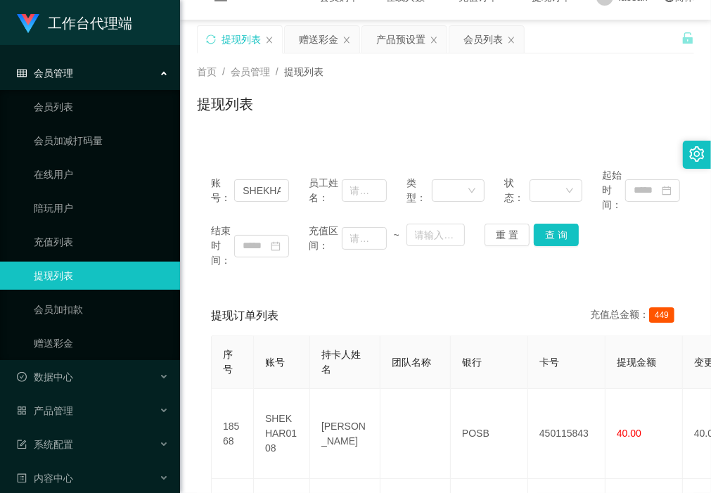
scroll to position [0, 0]
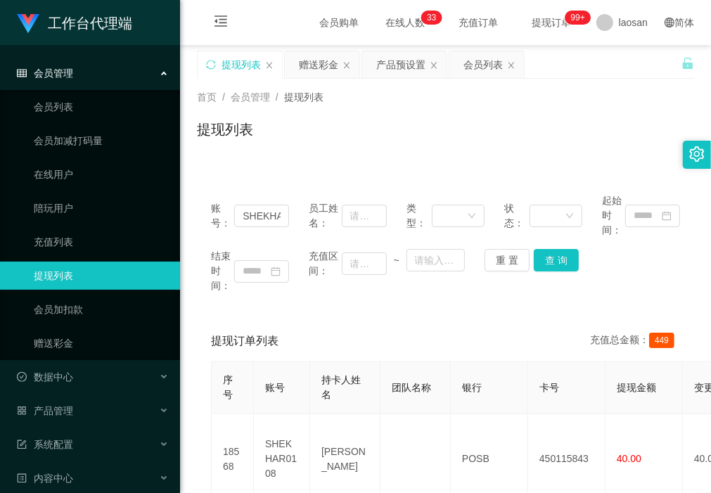
click at [317, 68] on div "赠送彩金" at bounding box center [318, 64] width 39 height 27
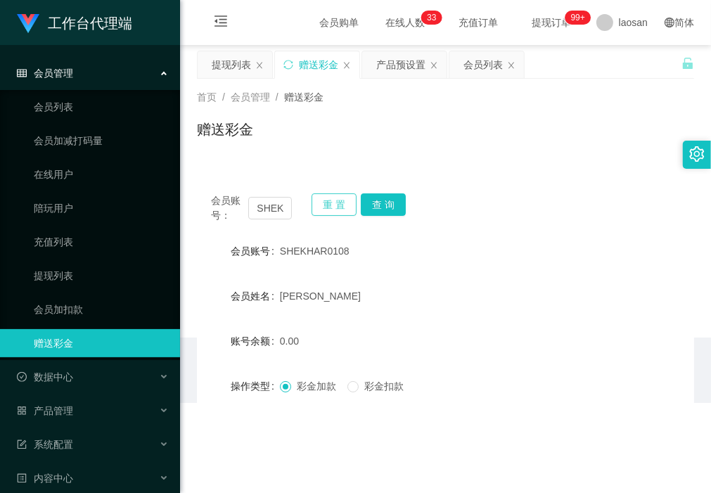
click at [333, 204] on button "重 置" at bounding box center [334, 204] width 45 height 23
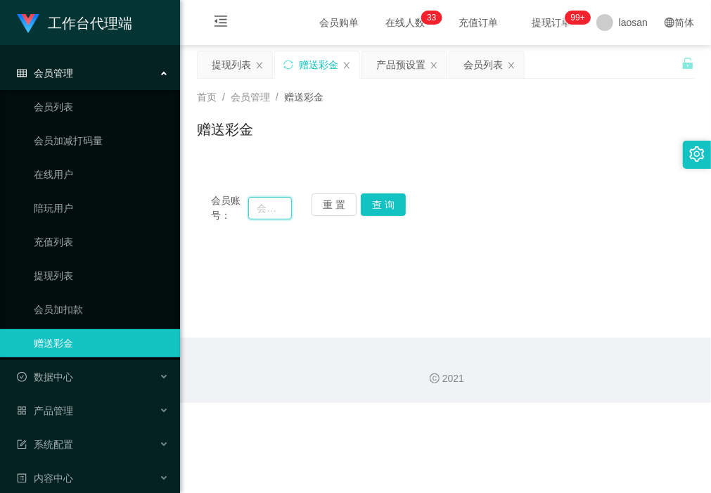
click at [269, 203] on input "text" at bounding box center [269, 208] width 43 height 23
paste input "hiroki161"
type input "hiroki161"
drag, startPoint x: 384, startPoint y: 205, endPoint x: 370, endPoint y: 272, distance: 69.0
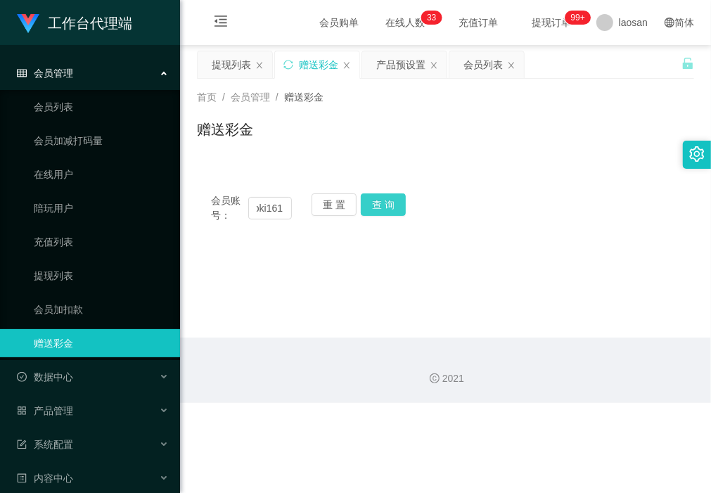
click at [384, 205] on button "查 询" at bounding box center [383, 204] width 45 height 23
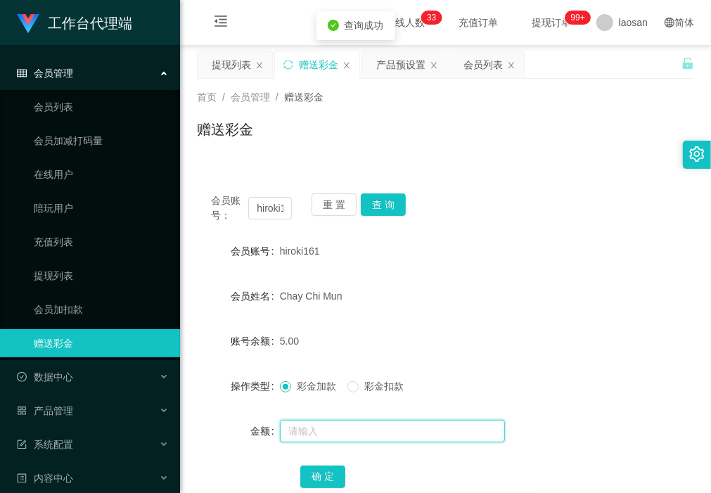
click at [327, 210] on input "text" at bounding box center [392, 431] width 225 height 23
type input "100"
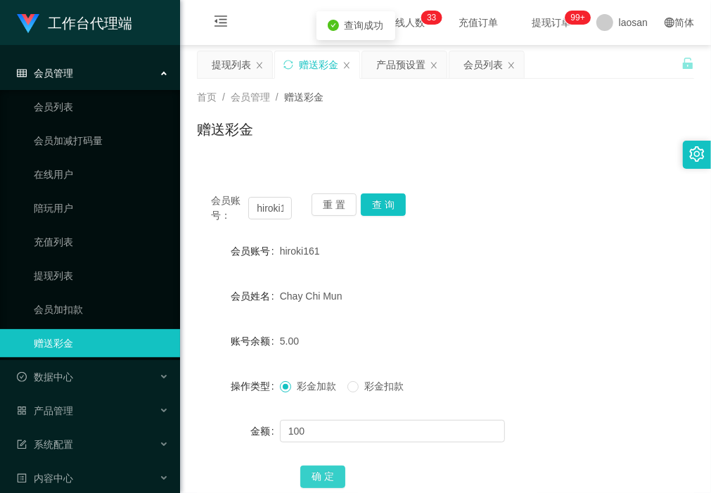
click at [321, 210] on button "确 定" at bounding box center [322, 477] width 45 height 23
click at [232, 155] on div "首页 / 会员管理 / 赠送彩金 / 赠送彩金" at bounding box center [445, 121] width 531 height 84
click at [339, 204] on button "重 置" at bounding box center [334, 204] width 45 height 23
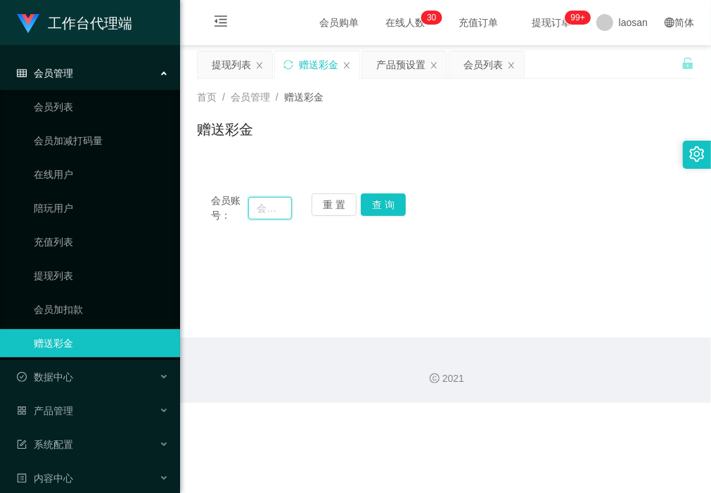
click at [274, 206] on input "text" at bounding box center [269, 208] width 43 height 23
type input "1360"
click at [392, 206] on button "查 询" at bounding box center [383, 204] width 45 height 23
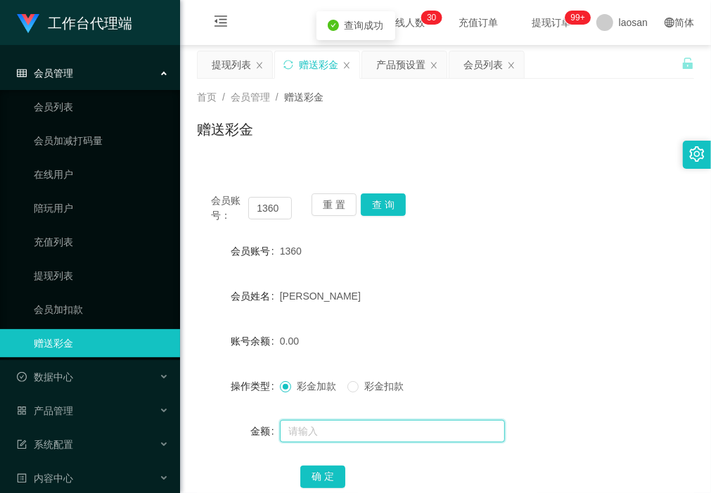
click at [313, 210] on input "text" at bounding box center [392, 431] width 225 height 23
type input "100"
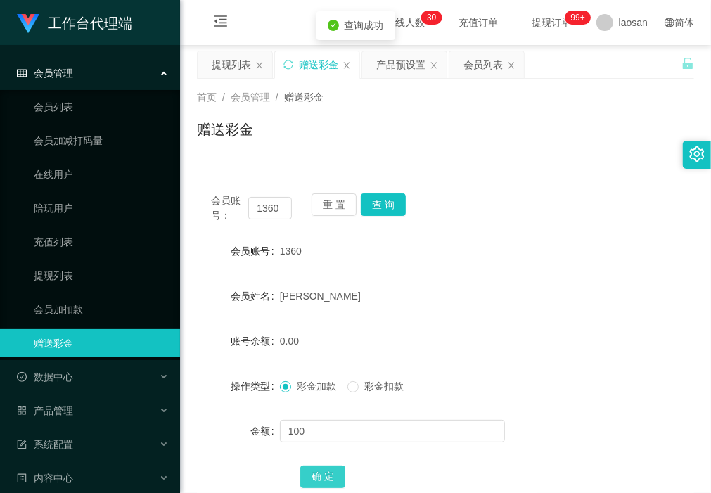
click at [319, 210] on button "确 定" at bounding box center [322, 477] width 45 height 23
drag, startPoint x: 254, startPoint y: 150, endPoint x: 324, endPoint y: 188, distance: 79.7
click at [254, 150] on div "赠送彩金" at bounding box center [445, 135] width 497 height 32
click at [333, 198] on button "重 置" at bounding box center [334, 204] width 45 height 23
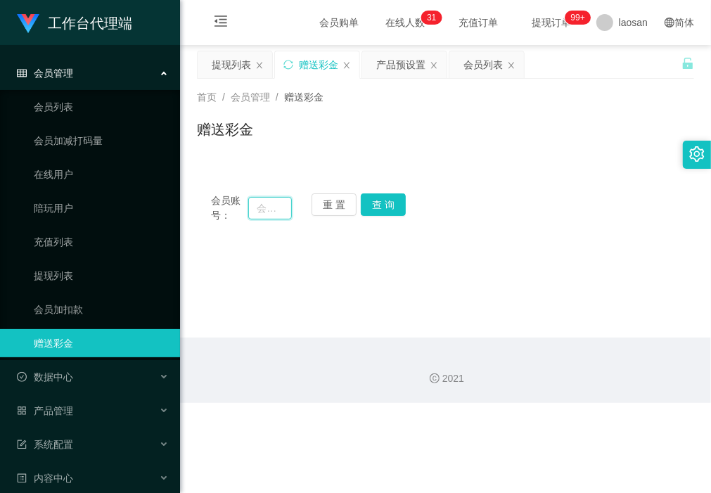
click at [282, 205] on input "text" at bounding box center [269, 208] width 43 height 23
paste input "Chongpigpig1998"
type input "Chongpigpig1998"
drag, startPoint x: 373, startPoint y: 209, endPoint x: 389, endPoint y: 241, distance: 35.9
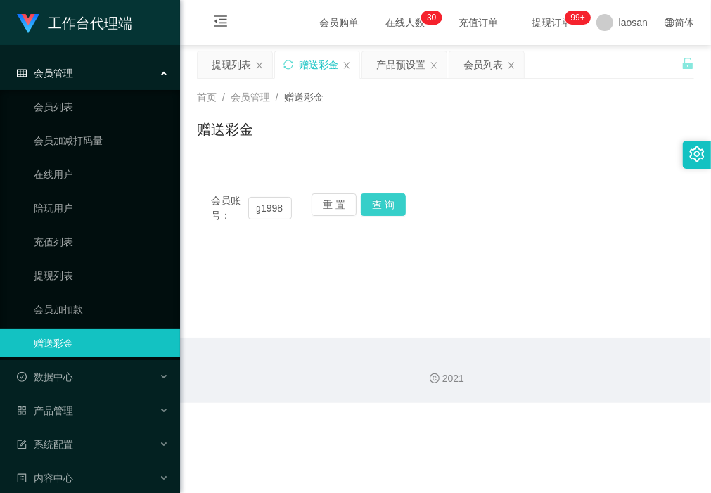
click at [373, 209] on button "查 询" at bounding box center [383, 204] width 45 height 23
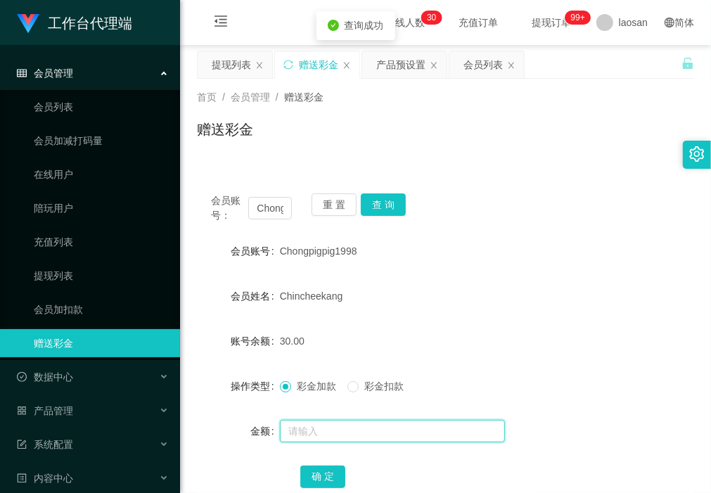
click at [317, 210] on input "text" at bounding box center [392, 431] width 225 height 23
type input "100"
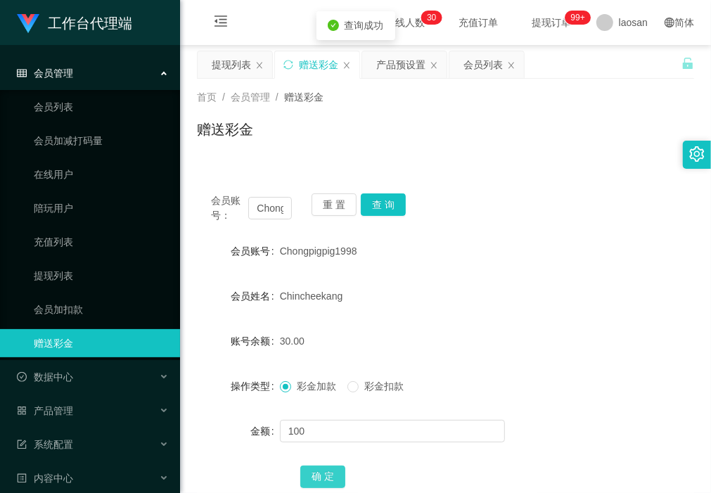
drag, startPoint x: 314, startPoint y: 480, endPoint x: 290, endPoint y: 489, distance: 24.7
click at [314, 210] on button "确 定" at bounding box center [322, 477] width 45 height 23
drag, startPoint x: 271, startPoint y: 142, endPoint x: 290, endPoint y: 104, distance: 42.5
click at [271, 142] on div "赠送彩金" at bounding box center [445, 135] width 497 height 32
click at [236, 72] on div "提现列表" at bounding box center [231, 64] width 39 height 27
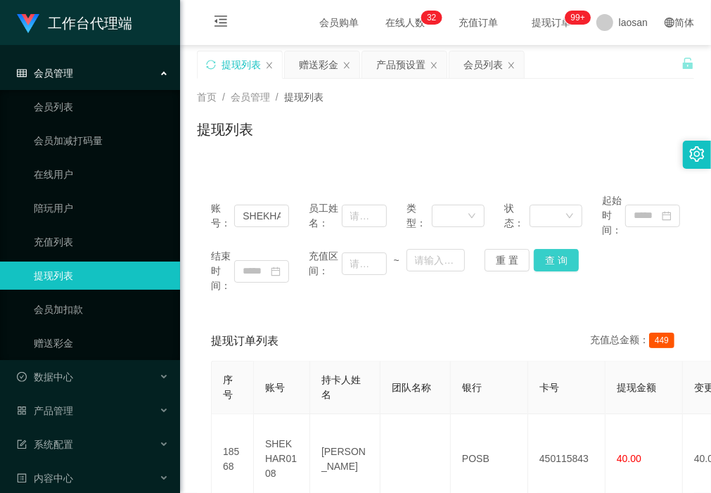
click at [466, 210] on button "查 询" at bounding box center [556, 260] width 45 height 23
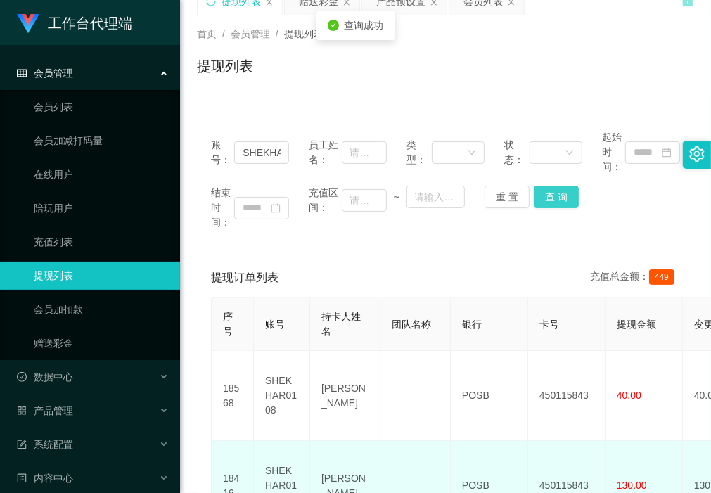
scroll to position [88, 0]
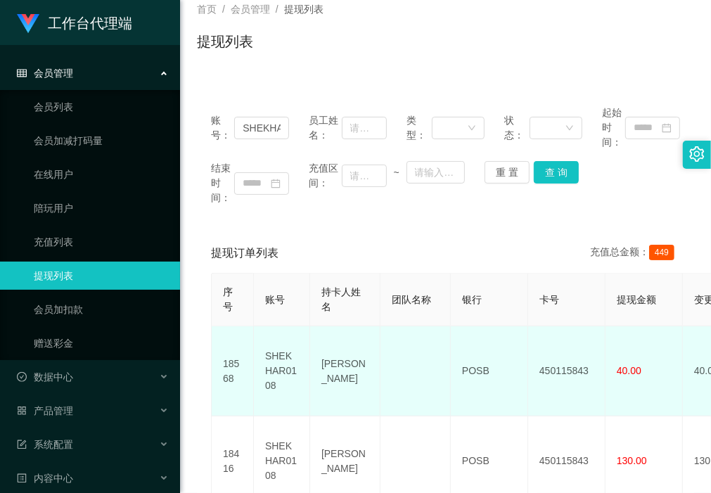
drag, startPoint x: 581, startPoint y: 391, endPoint x: 589, endPoint y: 382, distance: 12.4
click at [466, 210] on td "450115843" at bounding box center [566, 371] width 77 height 90
drag, startPoint x: 596, startPoint y: 366, endPoint x: 539, endPoint y: 363, distance: 57.1
click at [466, 210] on td "450115843" at bounding box center [566, 371] width 77 height 90
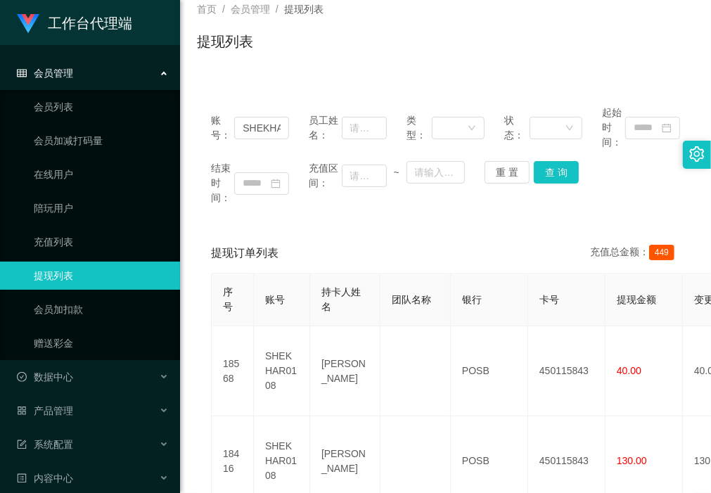
drag, startPoint x: 230, startPoint y: 74, endPoint x: 265, endPoint y: 94, distance: 40.3
click at [230, 75] on div "账号： SHEKHAR0108 员工姓名： 类型： 状态： 起始时间： 结束时间： 充值区间： ~ 重 置 查 询 提现订单列表 充值总金额： 449 序号 …" at bounding box center [445, 448] width 497 height 747
click at [466, 177] on button "查 询" at bounding box center [556, 172] width 45 height 23
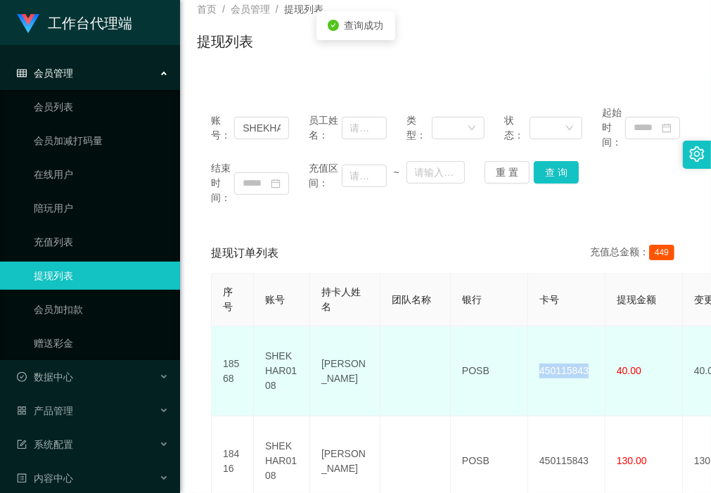
drag, startPoint x: 592, startPoint y: 367, endPoint x: 542, endPoint y: 367, distance: 49.9
click at [466, 210] on td "450115843" at bounding box center [566, 371] width 77 height 90
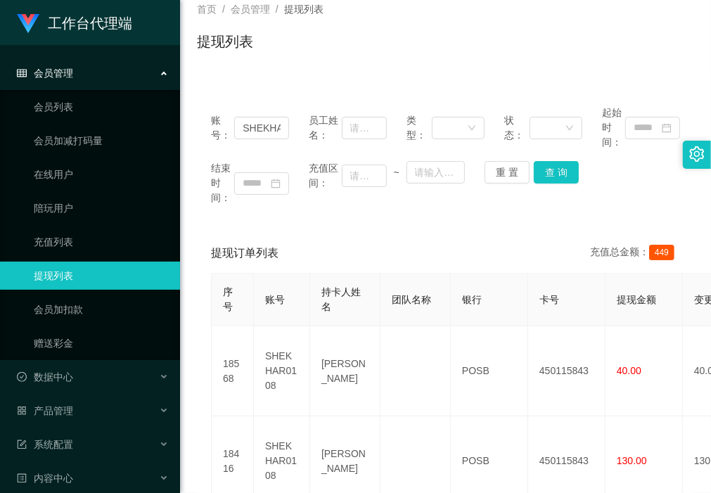
click at [289, 210] on div "账号： SHEKHAR0108 员工姓名： 类型： 状态： 起始时间： 结束时间： 充值区间： ~ 重 置 查 询" at bounding box center [445, 155] width 497 height 128
click at [293, 210] on div "账号： SHEKHAR0108 员工姓名： 类型： 状态： 起始时间： 结束时间： 充值区间： ~ 重 置 查 询 提现订单列表 充值总金额： 449 序号 …" at bounding box center [445, 456] width 497 height 730
click at [276, 210] on div "提现订单列表 充值总金额： 449" at bounding box center [445, 253] width 469 height 39
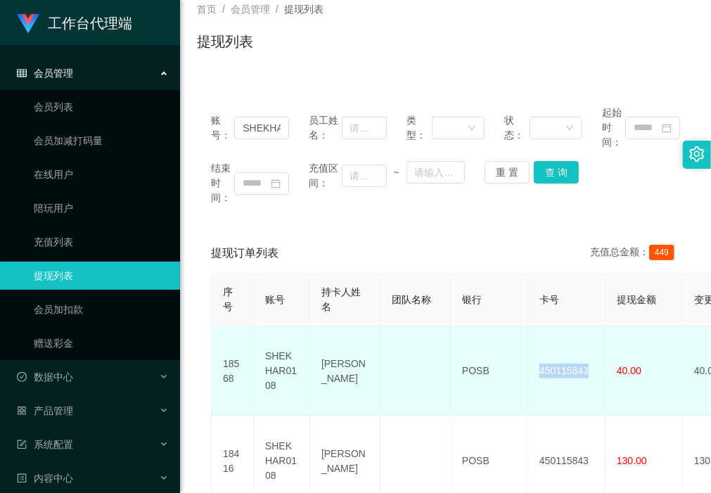
drag, startPoint x: 599, startPoint y: 364, endPoint x: 539, endPoint y: 369, distance: 60.0
click at [466, 210] on td "450115843" at bounding box center [566, 371] width 77 height 90
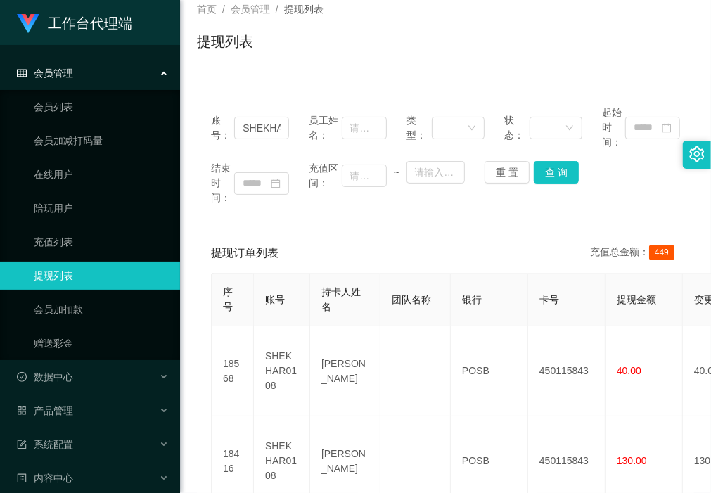
drag, startPoint x: 268, startPoint y: 215, endPoint x: 356, endPoint y: 299, distance: 121.9
click at [268, 210] on div "账号： SHEKHAR0108 员工姓名： 类型： 状态： 起始时间： 结束时间： 充值区间： ~ 重 置 查 询" at bounding box center [445, 155] width 497 height 128
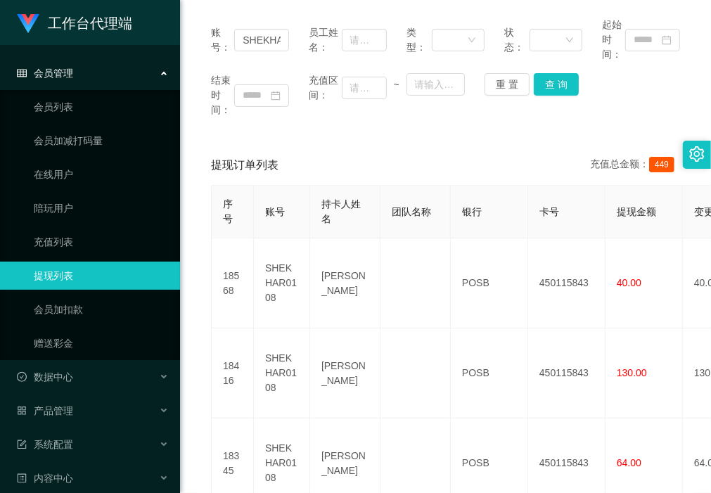
drag, startPoint x: 233, startPoint y: 148, endPoint x: 244, endPoint y: 138, distance: 15.0
click at [233, 148] on div "提现订单列表 充值总金额： 449" at bounding box center [445, 165] width 469 height 39
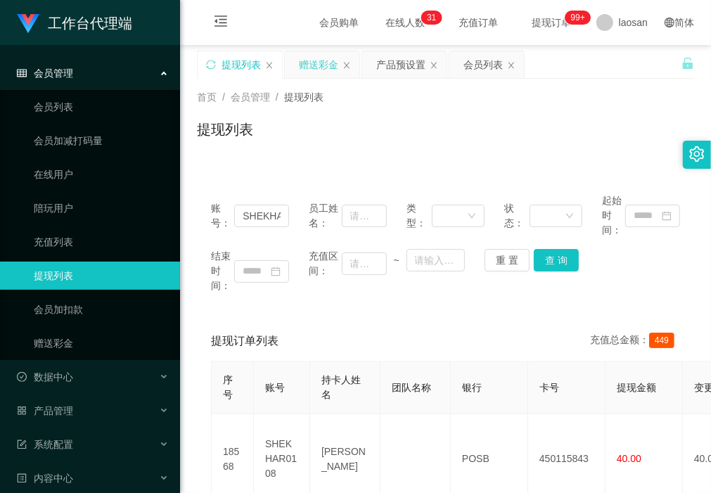
click at [306, 68] on div "赠送彩金" at bounding box center [318, 64] width 39 height 27
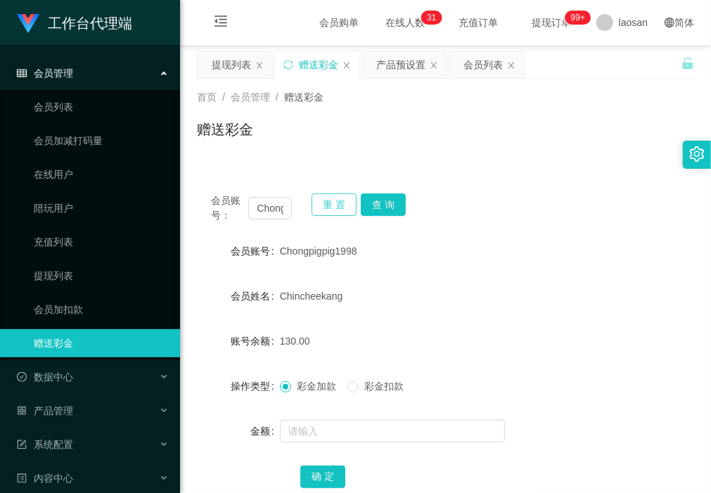
click at [342, 201] on button "重 置" at bounding box center [334, 204] width 45 height 23
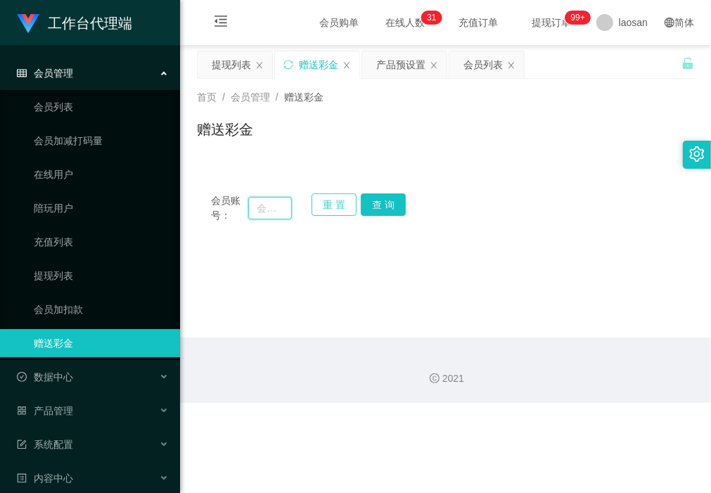
drag, startPoint x: 264, startPoint y: 203, endPoint x: 311, endPoint y: 215, distance: 48.8
click at [264, 203] on input "text" at bounding box center [269, 208] width 43 height 23
paste input "hiroki161"
type input "hiroki161"
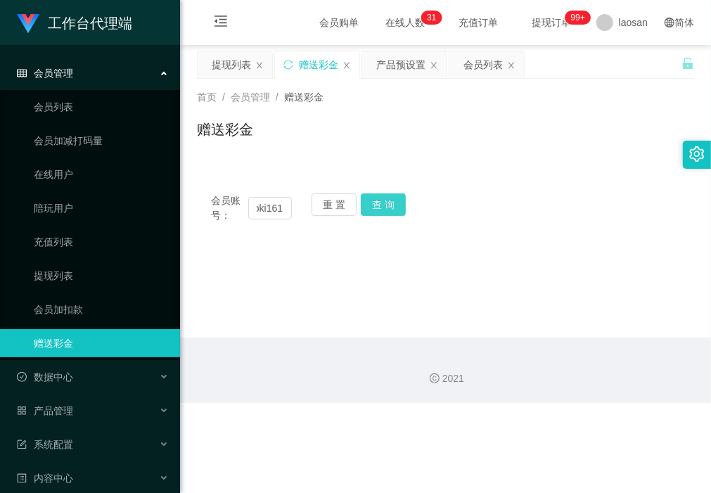
drag, startPoint x: 387, startPoint y: 208, endPoint x: 381, endPoint y: 231, distance: 23.2
click at [387, 208] on button "查 询" at bounding box center [383, 204] width 45 height 23
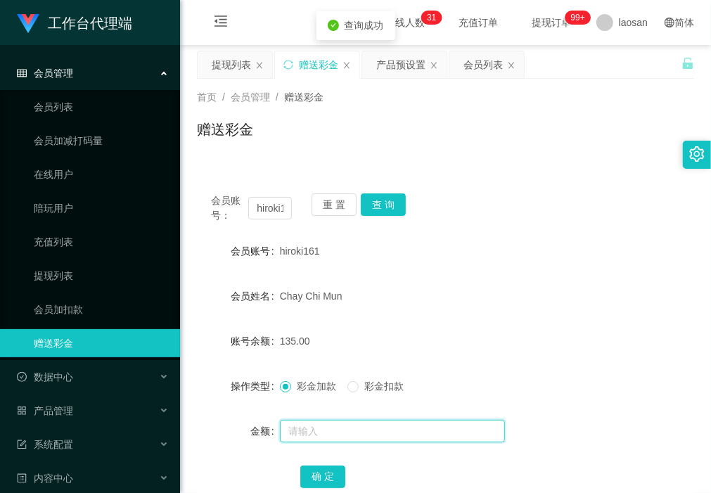
click at [340, 210] on input "text" at bounding box center [392, 431] width 225 height 23
type input "48"
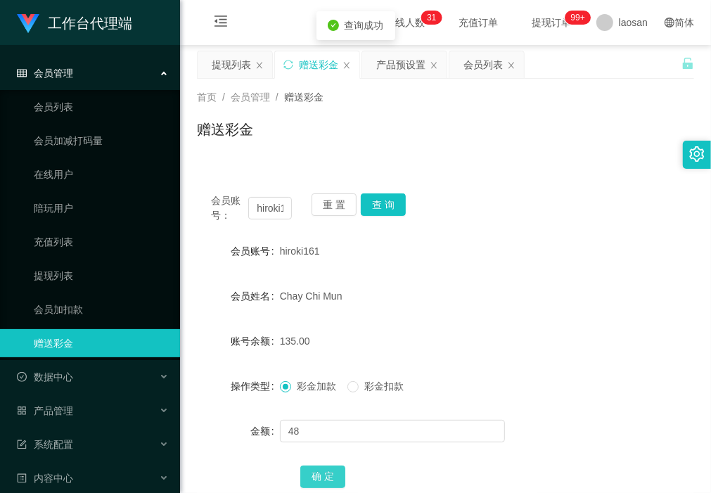
click at [319, 210] on button "确 定" at bounding box center [322, 477] width 45 height 23
click at [328, 203] on button "重 置" at bounding box center [334, 204] width 45 height 23
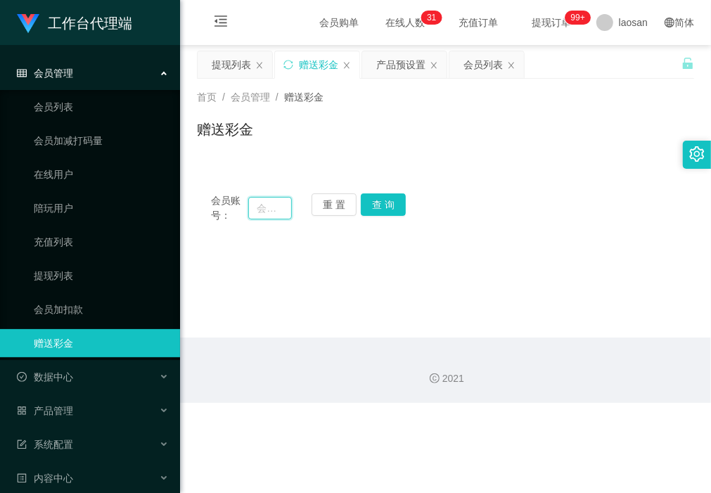
click at [269, 207] on input "text" at bounding box center [269, 208] width 43 height 23
paste input "1360"
type input "1360"
click at [388, 210] on button "查 询" at bounding box center [383, 204] width 45 height 23
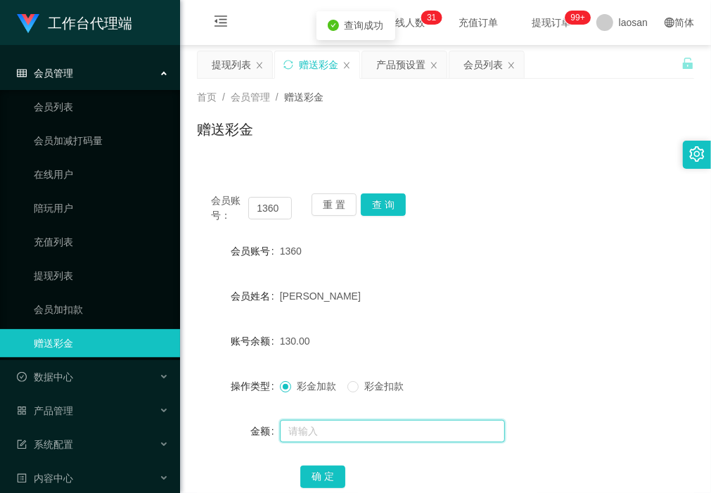
click at [355, 210] on input "text" at bounding box center [392, 431] width 225 height 23
type input "48"
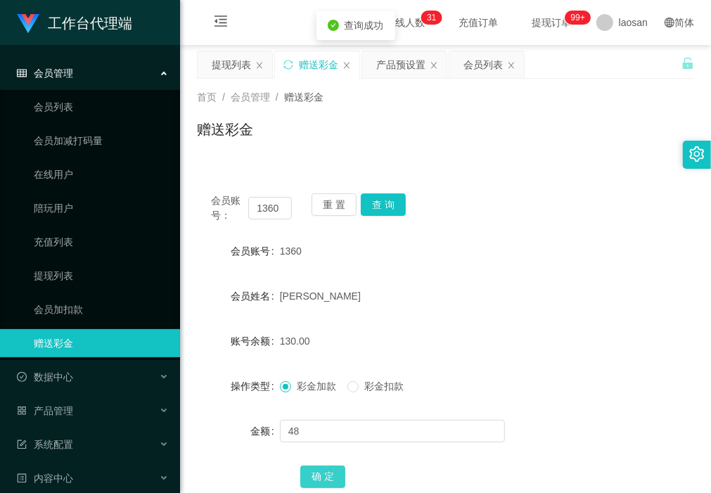
drag, startPoint x: 329, startPoint y: 473, endPoint x: 311, endPoint y: 489, distance: 24.0
click at [329, 210] on button "确 定" at bounding box center [322, 477] width 45 height 23
click at [377, 203] on button "查 询" at bounding box center [383, 204] width 45 height 23
click at [238, 71] on div "提现列表" at bounding box center [231, 64] width 39 height 27
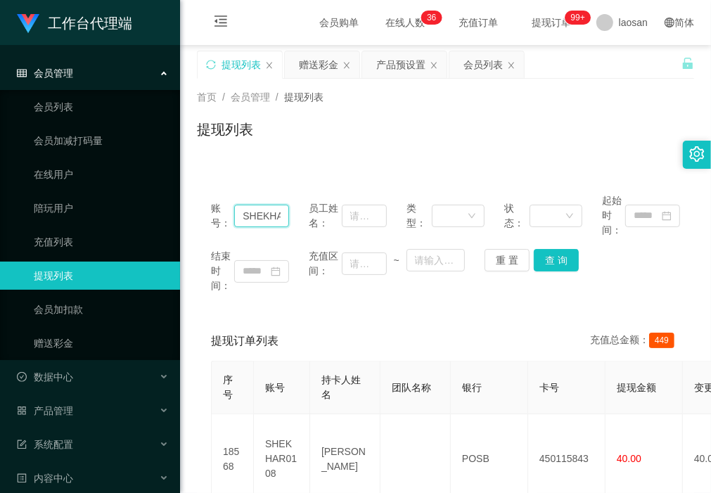
drag, startPoint x: 283, startPoint y: 219, endPoint x: 141, endPoint y: 223, distance: 141.4
click at [142, 210] on section "工作台代理端 会员管理 会员列表 会员加减打码量 在线用户 陪玩用户 充值列表 提现列表 会员加扣款 赠送彩金 数据中心 产品管理 注单管理 产品列表 产品预…" at bounding box center [355, 487] width 711 height 975
type input "1630108"
click at [466, 210] on button "查 询" at bounding box center [556, 260] width 45 height 23
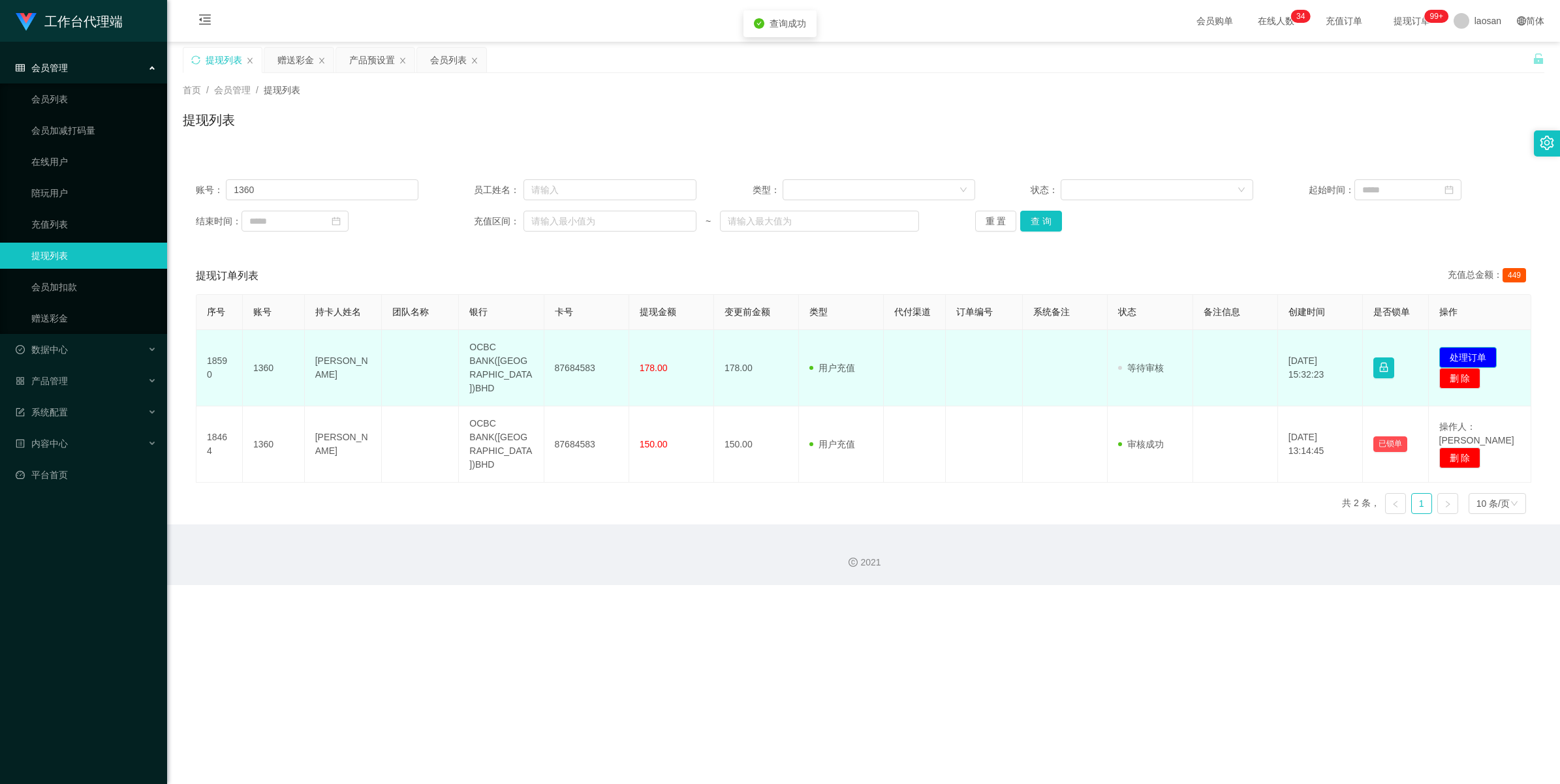
click at [432, 195] on button "处理订单" at bounding box center [1468, 357] width 58 height 21
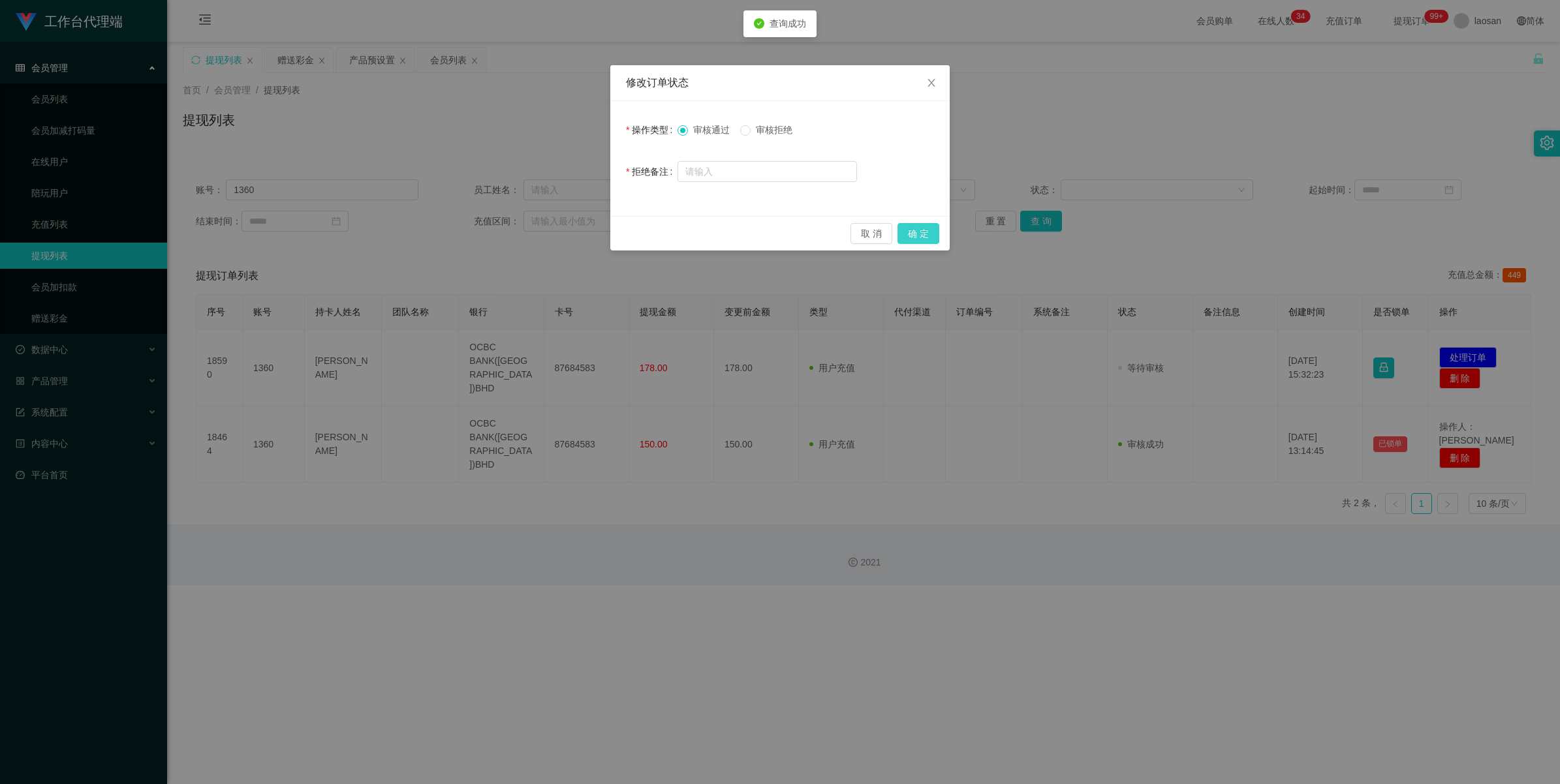
click at [432, 195] on button "确 定" at bounding box center [918, 234] width 42 height 21
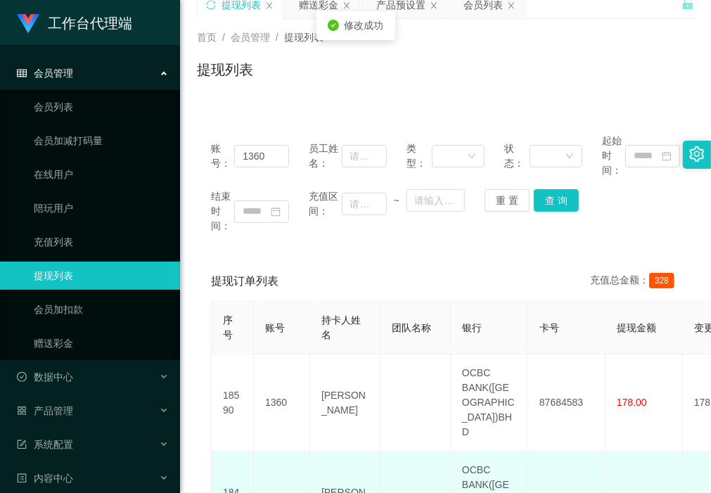
scroll to position [88, 0]
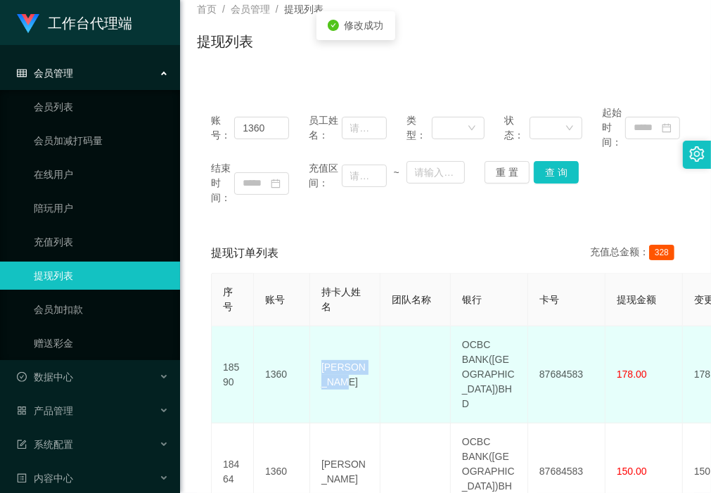
drag, startPoint x: 375, startPoint y: 369, endPoint x: 317, endPoint y: 366, distance: 57.7
click at [317, 210] on td "[PERSON_NAME]" at bounding box center [345, 374] width 70 height 97
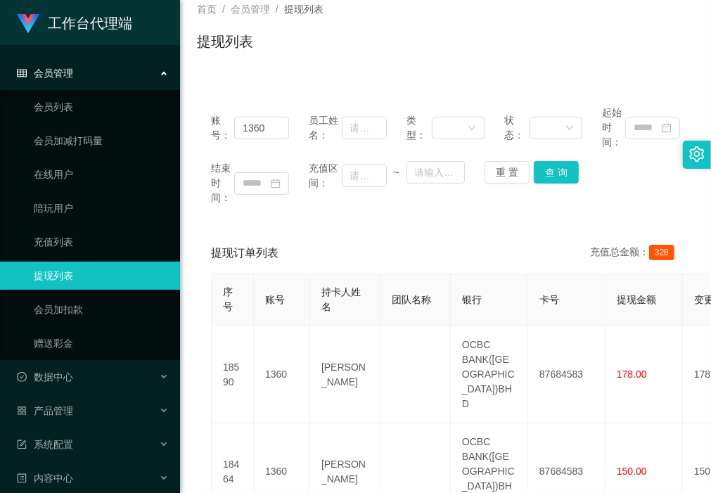
click at [272, 210] on div "提现订单列表 充值总金额： 328" at bounding box center [445, 253] width 469 height 39
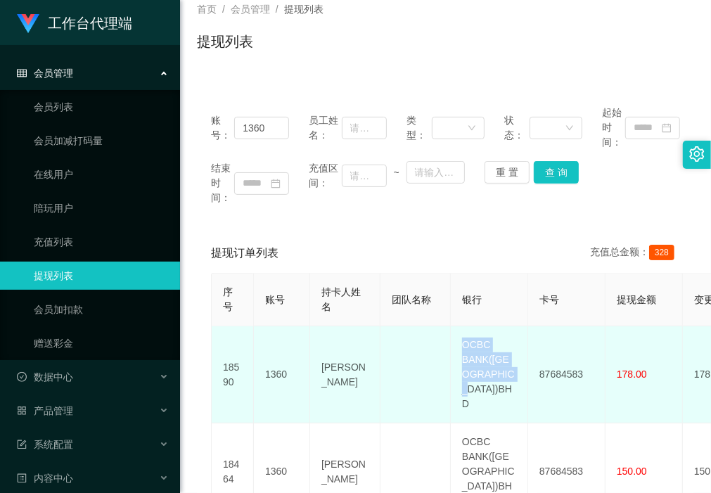
drag, startPoint x: 514, startPoint y: 384, endPoint x: 456, endPoint y: 348, distance: 68.5
click at [456, 210] on td "OCBC BANK([GEOGRAPHIC_DATA])BHD" at bounding box center [489, 374] width 77 height 97
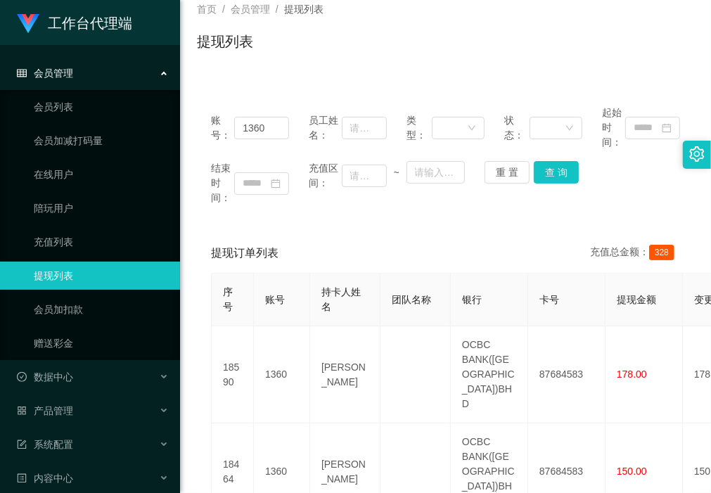
drag, startPoint x: 241, startPoint y: 205, endPoint x: 283, endPoint y: 243, distance: 57.2
click at [241, 205] on div "结束时间：" at bounding box center [250, 183] width 78 height 44
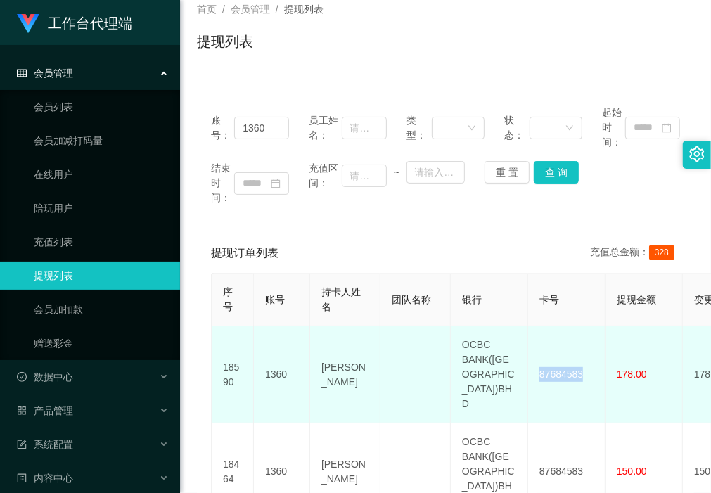
drag, startPoint x: 589, startPoint y: 366, endPoint x: 533, endPoint y: 363, distance: 55.7
click at [466, 210] on td "87684583" at bounding box center [566, 374] width 77 height 97
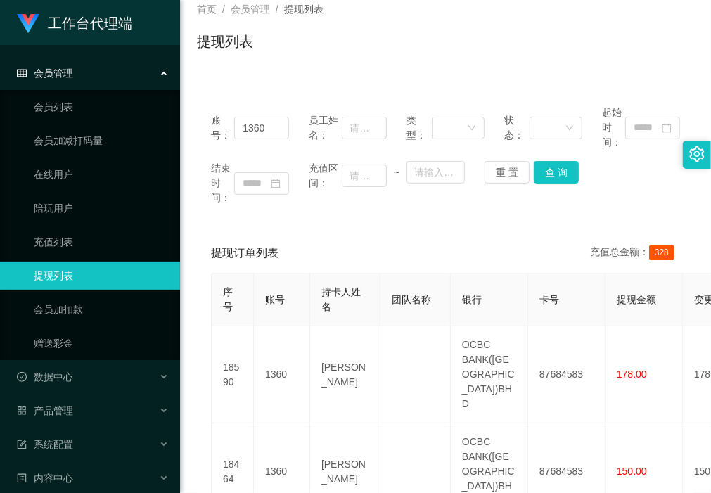
click at [224, 82] on div "账号： 1360 员工姓名： 类型： 状态： 起始时间： 结束时间： 充值区间： ~ 重 置 查 询 提现订单列表 充值总金额： 328 序号 账号 持卡人姓…" at bounding box center [445, 320] width 497 height 491
drag, startPoint x: 272, startPoint y: 132, endPoint x: 123, endPoint y: 130, distance: 149.1
click at [123, 132] on section "工作台代理端 会员管理 会员列表 会员加减打码量 在线用户 陪玩用户 充值列表 提现列表 会员加扣款 赠送彩金 数据中心 产品管理 注单管理 产品列表 产品预…" at bounding box center [355, 271] width 711 height 719
paste input "hiroki161"
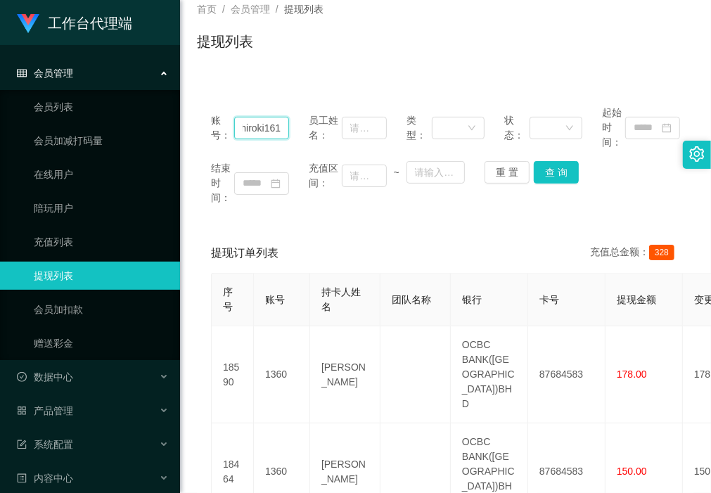
type input "hiroki161"
click at [466, 170] on button "查 询" at bounding box center [556, 172] width 45 height 23
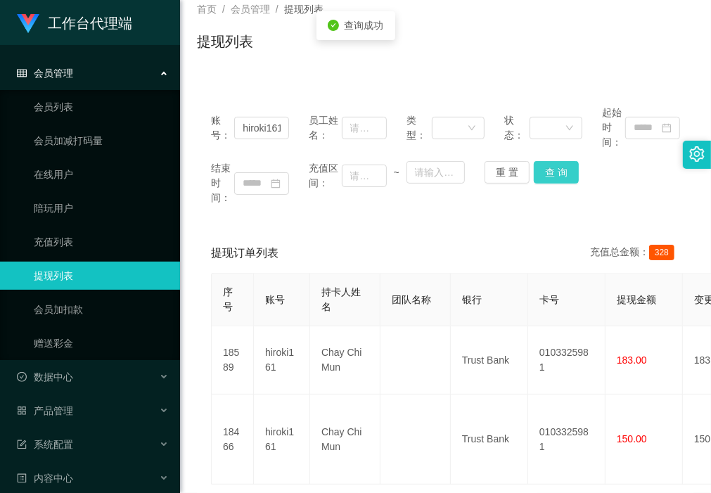
scroll to position [0, 0]
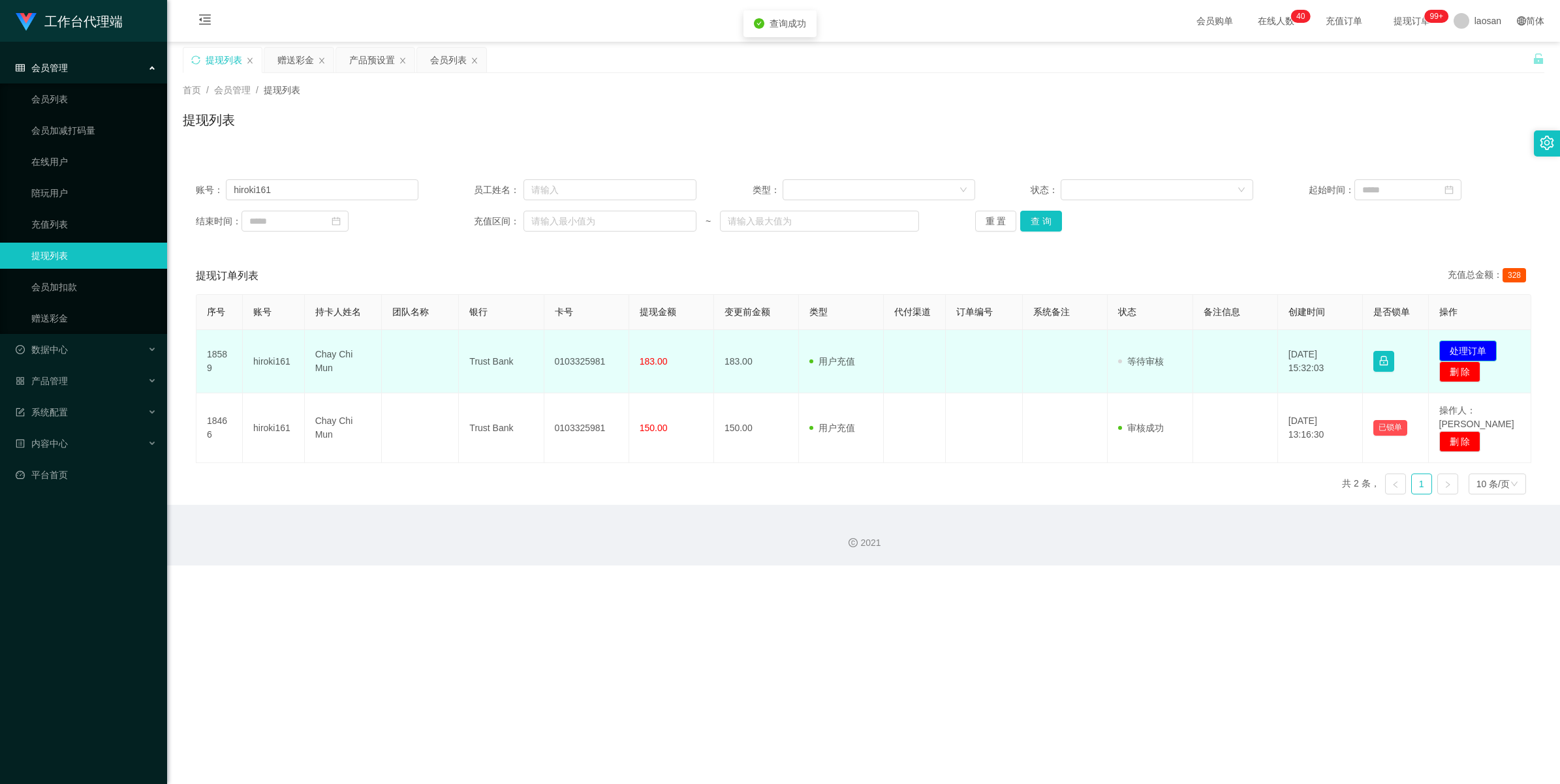
click at [432, 195] on button "处理订单" at bounding box center [1468, 351] width 58 height 21
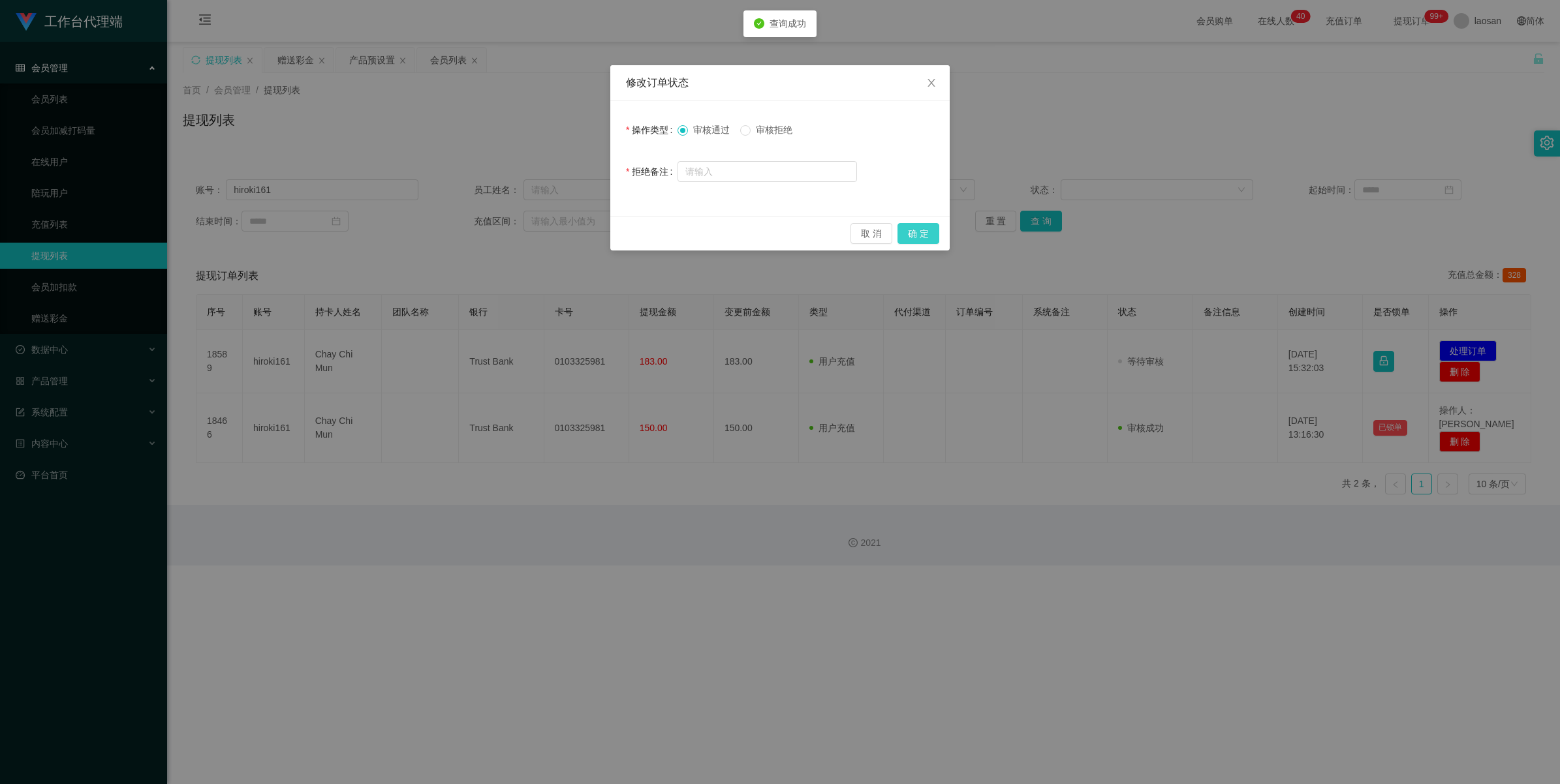
click at [432, 195] on button "确 定" at bounding box center [918, 234] width 42 height 21
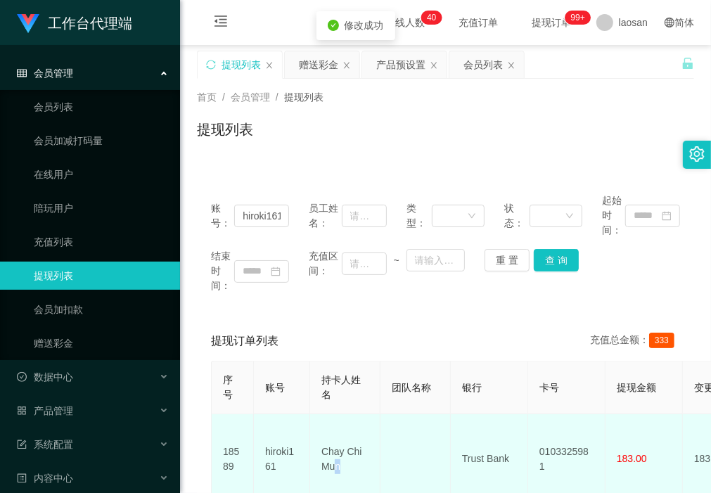
drag, startPoint x: 359, startPoint y: 461, endPoint x: 335, endPoint y: 459, distance: 23.4
click at [335, 210] on td "Chay Chi Mun" at bounding box center [345, 459] width 70 height 90
drag, startPoint x: 335, startPoint y: 459, endPoint x: 354, endPoint y: 466, distance: 19.6
click at [361, 210] on td "Chay Chi Mun" at bounding box center [345, 459] width 70 height 90
drag, startPoint x: 353, startPoint y: 466, endPoint x: 300, endPoint y: 430, distance: 64.2
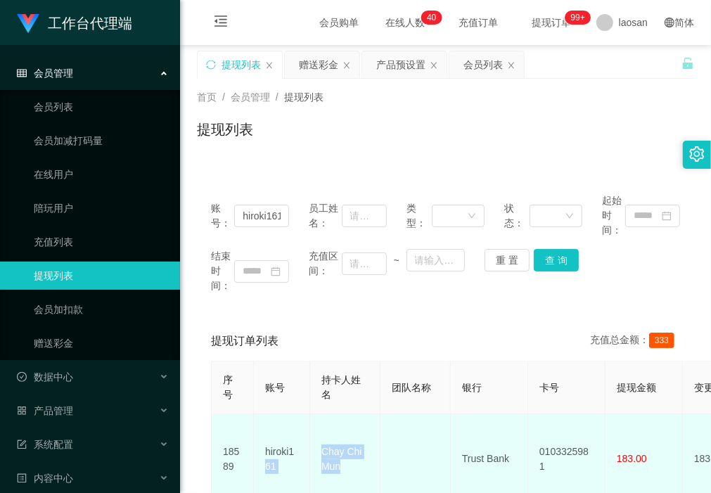
click at [364, 210] on td "Chay Chi Mun" at bounding box center [345, 459] width 70 height 90
drag, startPoint x: 352, startPoint y: 462, endPoint x: 312, endPoint y: 435, distance: 48.6
click at [312, 210] on td "Chay Chi Mun" at bounding box center [345, 459] width 70 height 90
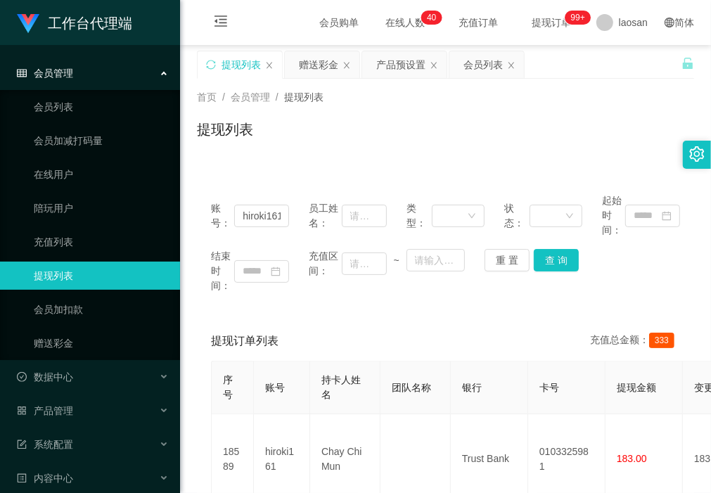
drag, startPoint x: 286, startPoint y: 311, endPoint x: 417, endPoint y: 395, distance: 155.3
click at [286, 210] on div "账号： hiroki161 员工姓名： 类型： 状态： 起始时间： 结束时间： 充值区间： ~ 重 置 查 询 提现订单列表 充值总金额： 333 序号 账号…" at bounding box center [445, 409] width 497 height 460
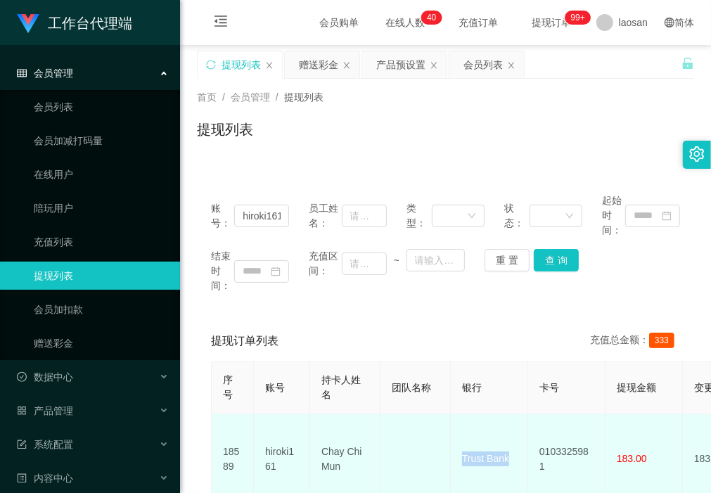
drag, startPoint x: 517, startPoint y: 450, endPoint x: 459, endPoint y: 451, distance: 57.7
click at [459, 210] on td "Trust Bank" at bounding box center [489, 459] width 77 height 90
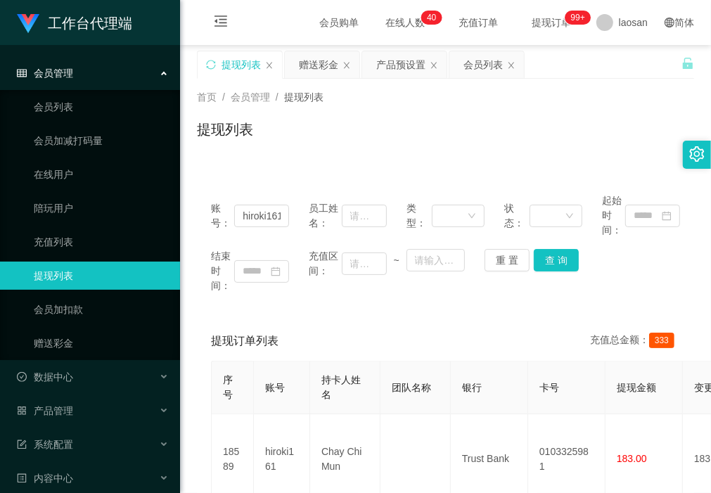
click at [271, 210] on div "账号： hiroki161 员工姓名： 类型： 状态： 起始时间： 结束时间： 充值区间： ~ 重 置 查 询" at bounding box center [445, 243] width 497 height 128
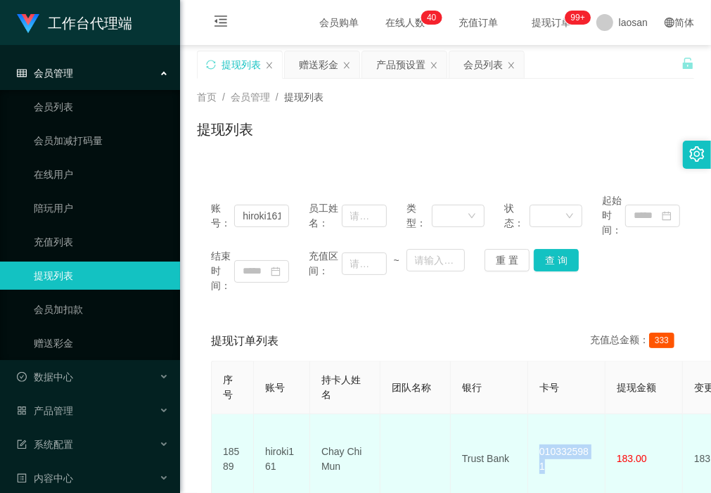
drag, startPoint x: 592, startPoint y: 452, endPoint x: 539, endPoint y: 454, distance: 53.5
click at [466, 210] on td "0103325981" at bounding box center [566, 459] width 77 height 90
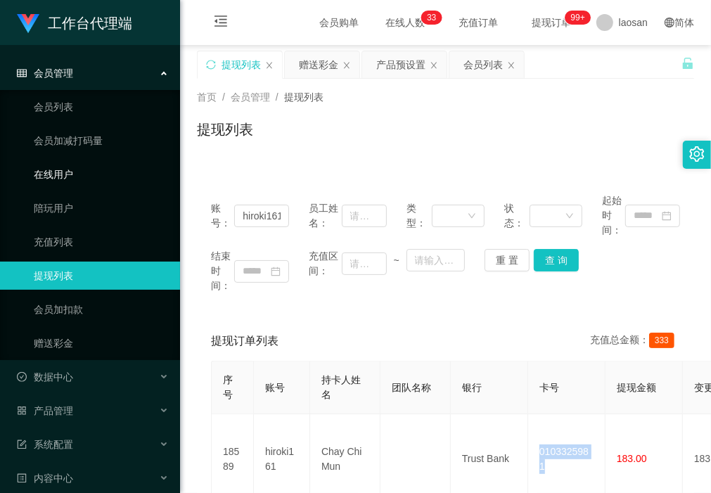
drag, startPoint x: 229, startPoint y: 157, endPoint x: 236, endPoint y: 155, distance: 7.2
click at [229, 157] on div "首页 / 会员管理 / 提现列表 / 提现列表" at bounding box center [445, 121] width 531 height 84
click at [308, 62] on div "赠送彩金" at bounding box center [318, 64] width 39 height 27
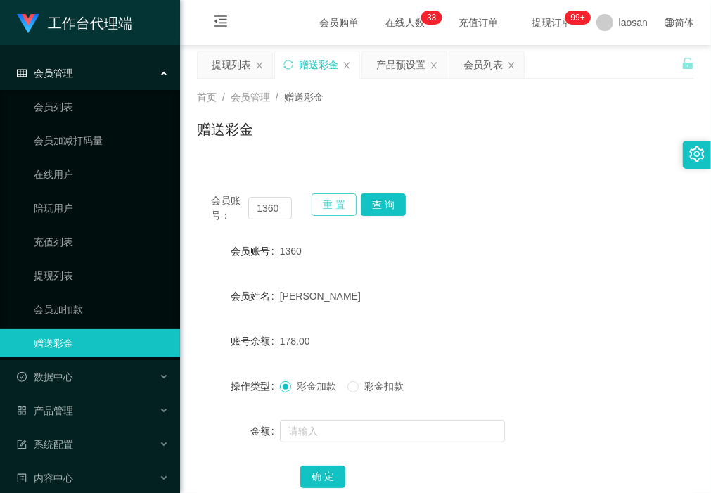
click at [313, 204] on button "重 置" at bounding box center [334, 204] width 45 height 23
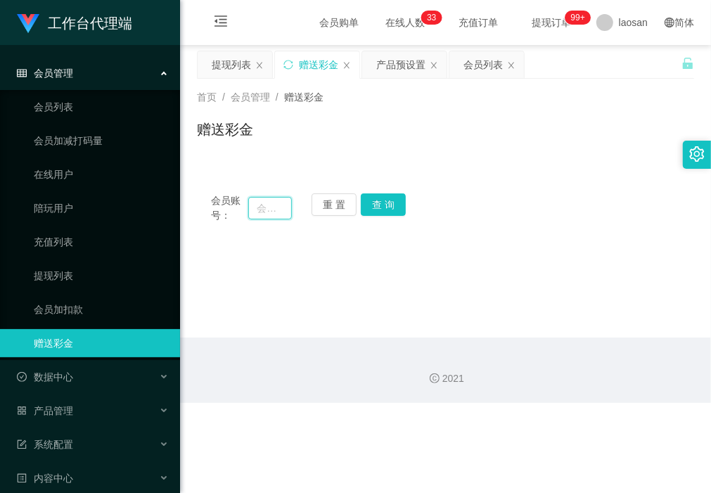
click at [260, 205] on input "text" at bounding box center [269, 208] width 43 height 23
paste input "Chongpigpig1998"
type input "Chongpigpig1998"
click at [377, 203] on button "查 询" at bounding box center [383, 204] width 45 height 23
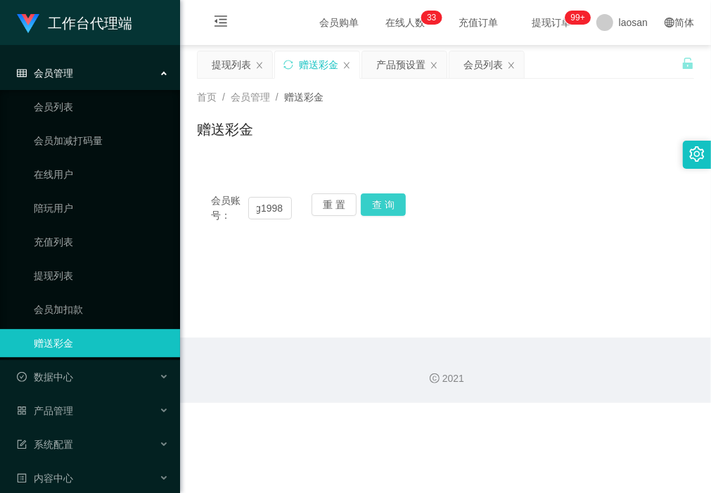
scroll to position [0, 0]
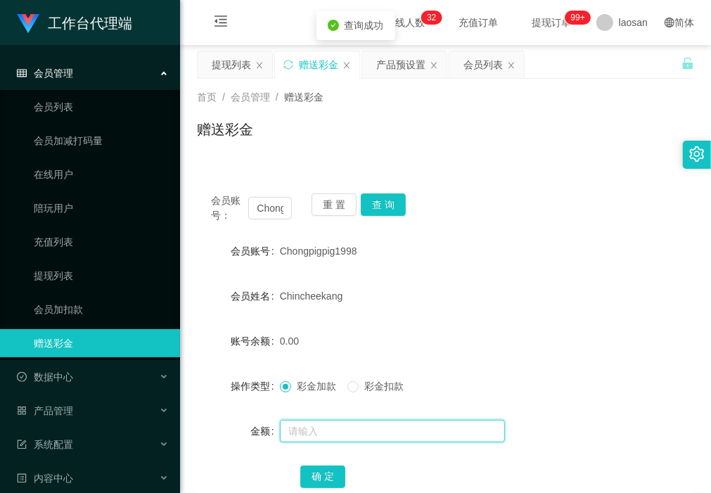
click at [345, 210] on input "text" at bounding box center [392, 431] width 225 height 23
type input "40"
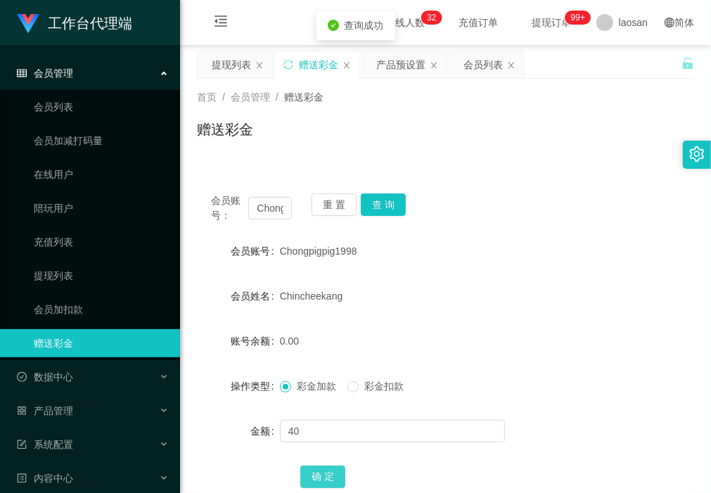
click at [322, 210] on button "确 定" at bounding box center [322, 477] width 45 height 23
click at [466, 210] on div "Chincheekang" at bounding box center [425, 296] width 290 height 28
click at [269, 208] on input "Chongpigpig1998" at bounding box center [269, 208] width 43 height 23
click at [424, 136] on div "赠送彩金" at bounding box center [445, 135] width 497 height 32
drag, startPoint x: 229, startPoint y: 63, endPoint x: 230, endPoint y: 81, distance: 17.6
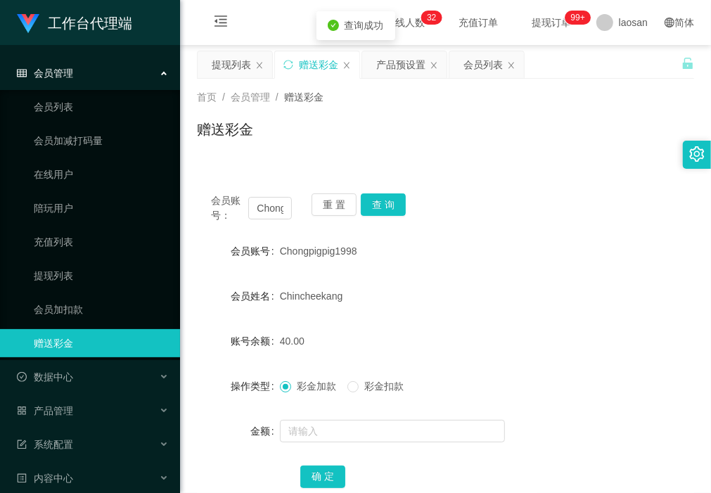
click at [229, 63] on div "提现列表" at bounding box center [231, 64] width 39 height 27
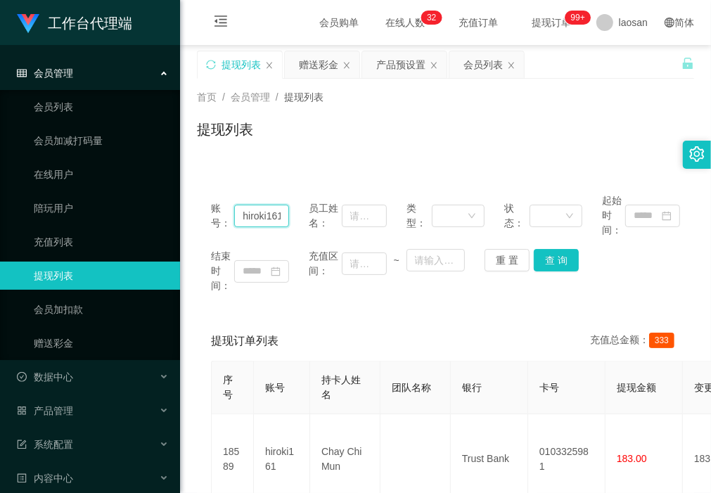
click at [267, 210] on input "hiroki161" at bounding box center [261, 216] width 55 height 23
paste input "Chongpigpig1998"
type input "Chongpigpig1998"
click at [466, 210] on button "查 询" at bounding box center [556, 260] width 45 height 23
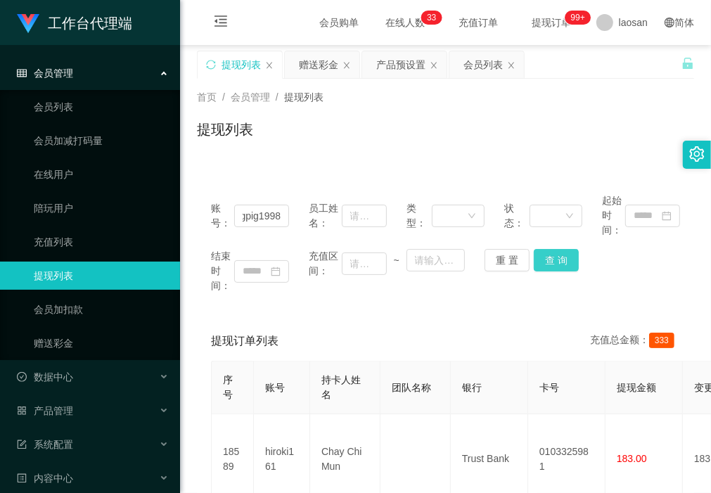
scroll to position [0, 0]
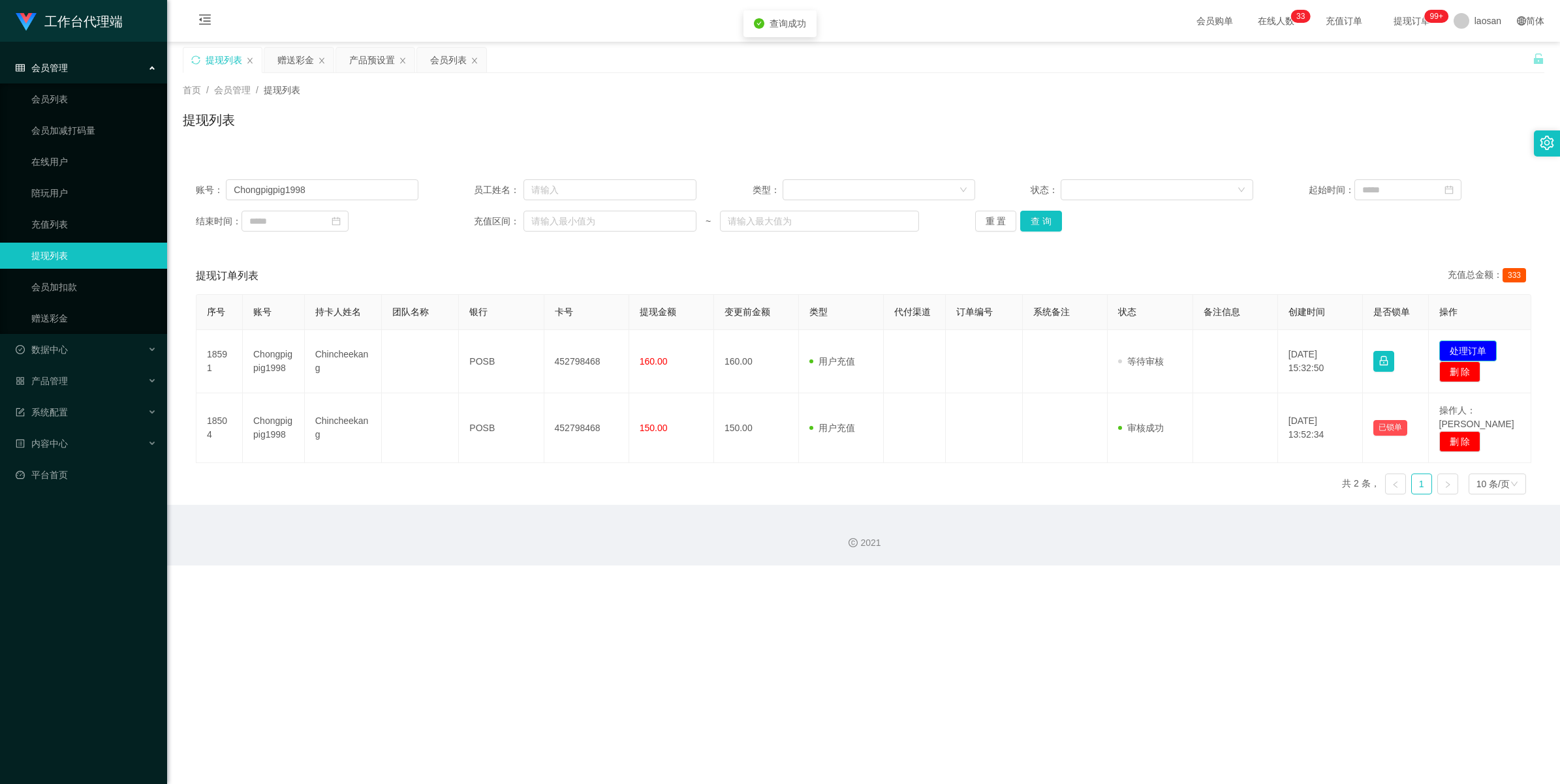
click at [432, 195] on button "处理订单" at bounding box center [1468, 351] width 58 height 21
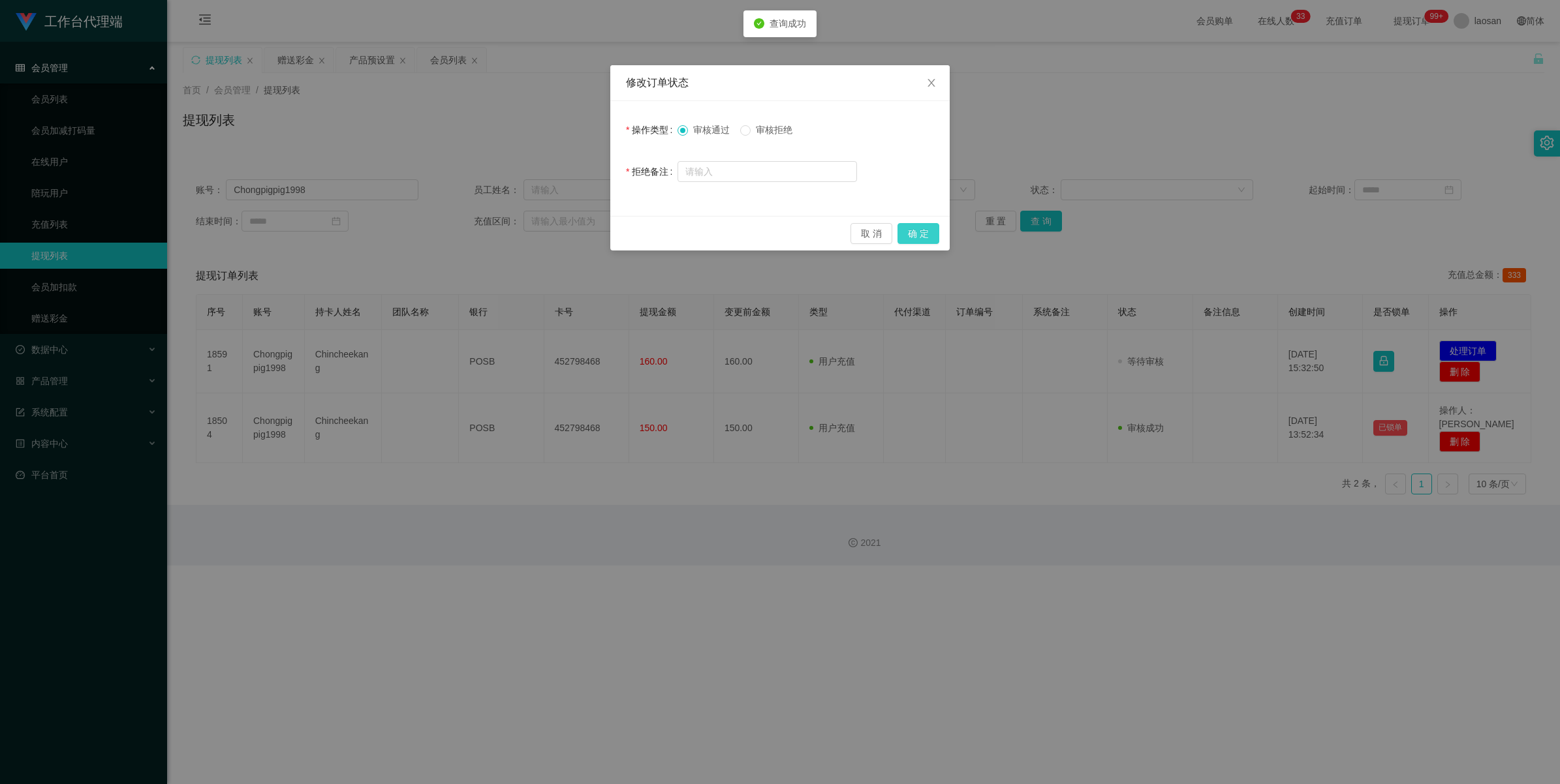
click at [432, 195] on button "确 定" at bounding box center [918, 234] width 42 height 21
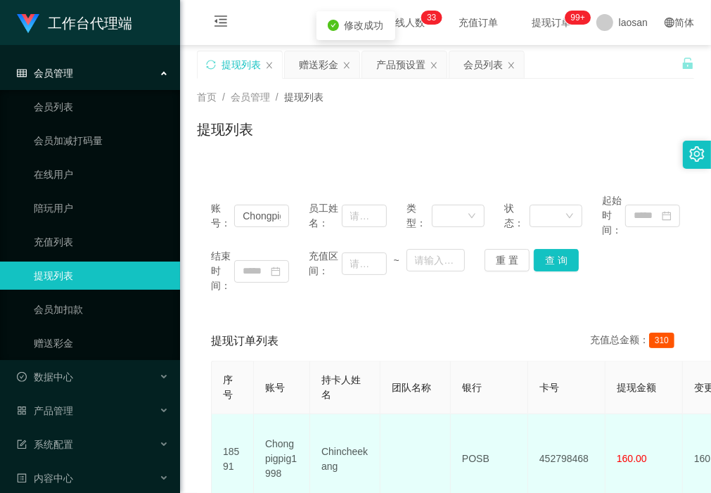
click at [350, 210] on td "Chincheekang" at bounding box center [345, 459] width 70 height 90
drag, startPoint x: 350, startPoint y: 466, endPoint x: 317, endPoint y: 437, distance: 44.9
click at [317, 210] on td "Chincheekang" at bounding box center [345, 459] width 70 height 90
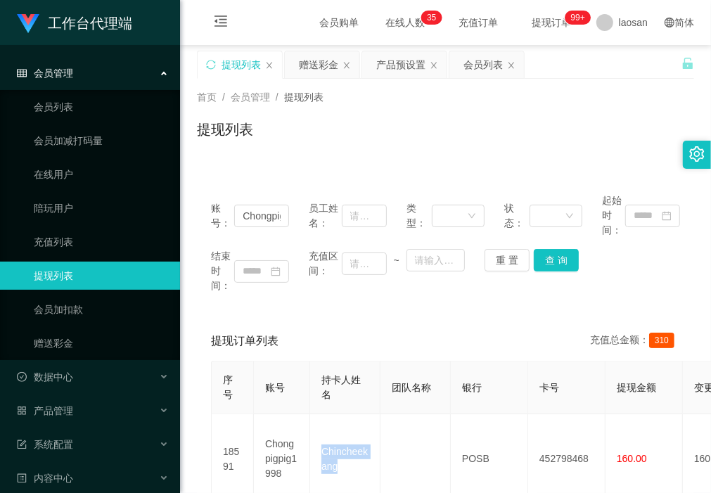
click at [226, 177] on div "账号： Chongpigpig1998 员工姓名： 类型： 状态： 起始时间： 结束时间： 充值区间： ~ 重 置 查 询 提现订单列表 充值总金额： 310…" at bounding box center [445, 400] width 497 height 477
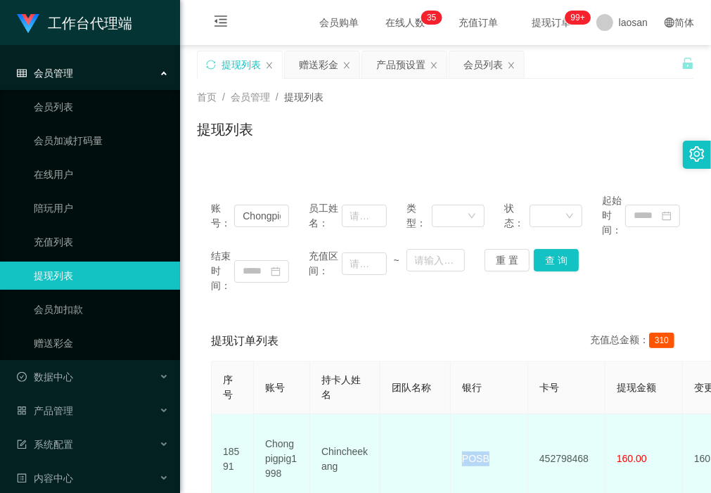
drag, startPoint x: 494, startPoint y: 451, endPoint x: 457, endPoint y: 447, distance: 37.4
click at [457, 210] on td "POSB" at bounding box center [489, 459] width 77 height 90
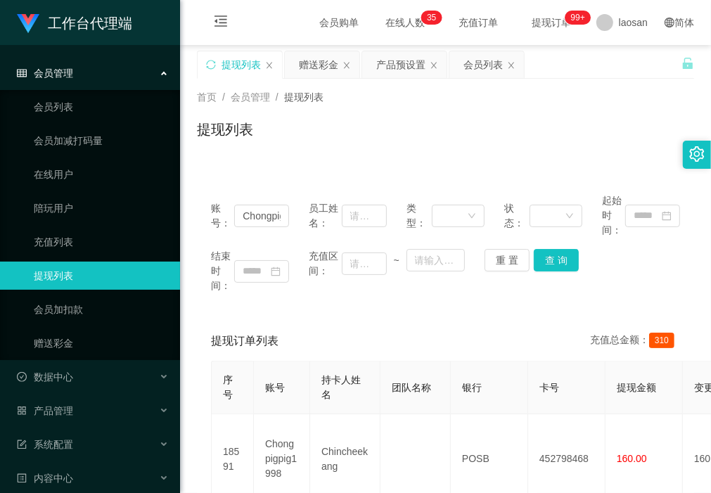
drag, startPoint x: 241, startPoint y: 173, endPoint x: 387, endPoint y: 317, distance: 204.9
click at [241, 173] on div "账号： Chongpigpig1998 员工姓名： 类型： 状态： 起始时间： 结束时间： 充值区间： ~ 重 置 查 询 提现订单列表 充值总金额： 310…" at bounding box center [445, 400] width 497 height 477
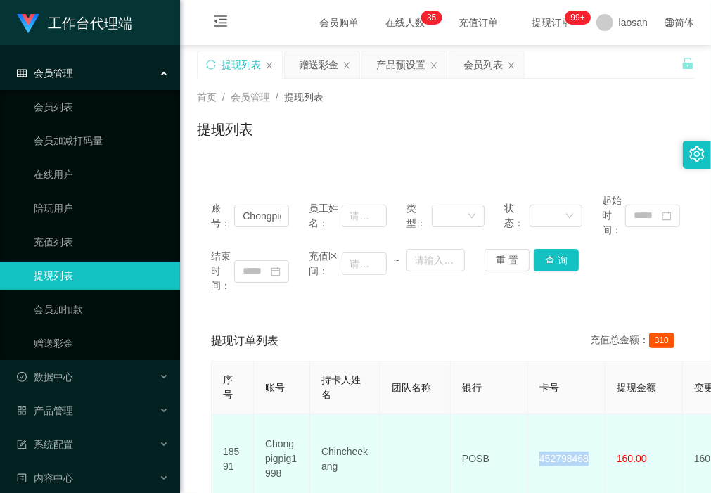
drag, startPoint x: 592, startPoint y: 451, endPoint x: 538, endPoint y: 450, distance: 54.2
click at [466, 210] on td "452798468" at bounding box center [566, 459] width 77 height 90
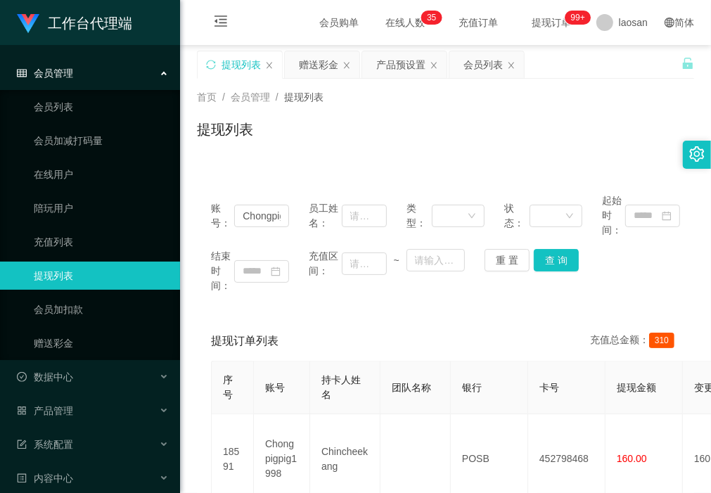
click at [267, 166] on div "账号： Chongpigpig1998 员工姓名： 类型： 状态： 起始时间： 结束时间： 充值区间： ~ 重 置 查 询 提现订单列表 充值总金额： 310…" at bounding box center [445, 400] width 497 height 477
click at [266, 152] on div "首页 / 会员管理 / 提现列表 / 提现列表" at bounding box center [445, 121] width 531 height 84
click at [466, 210] on button "查 询" at bounding box center [556, 260] width 45 height 23
click at [268, 160] on div "首页 / 会员管理 / 提现列表 / 提现列表" at bounding box center [445, 121] width 531 height 84
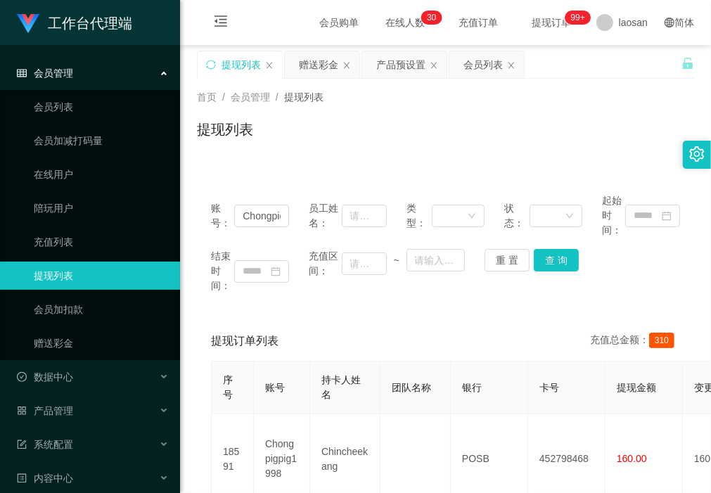
click at [252, 149] on div "提现列表" at bounding box center [445, 135] width 497 height 32
click at [321, 60] on div "赠送彩金" at bounding box center [318, 64] width 39 height 27
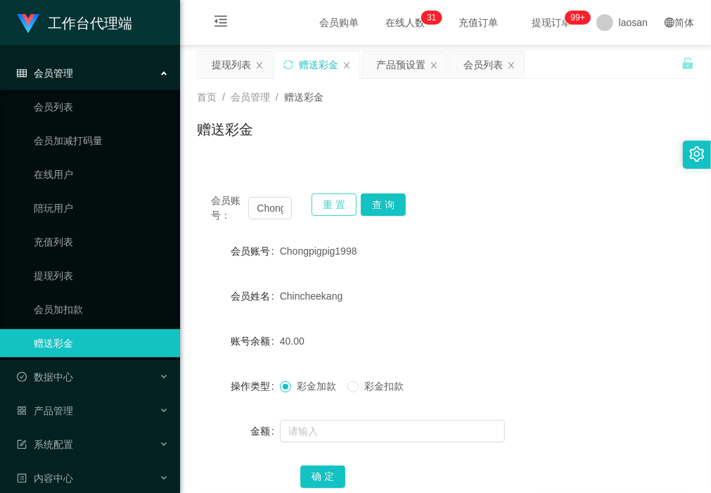
click at [331, 207] on button "重 置" at bounding box center [334, 204] width 45 height 23
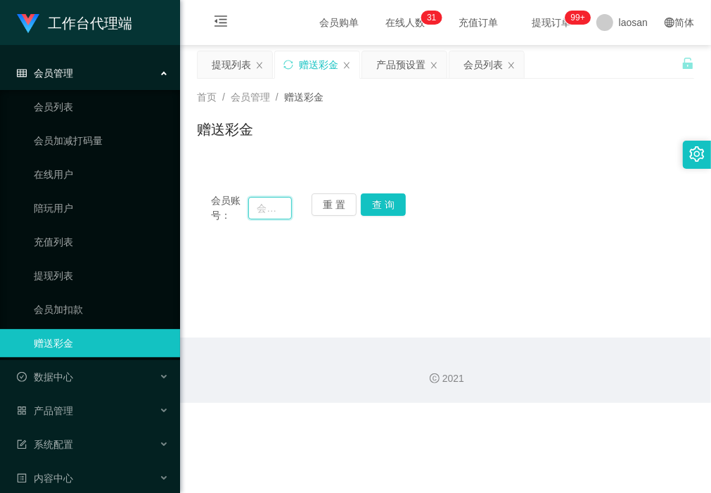
click at [275, 203] on input "text" at bounding box center [269, 208] width 43 height 23
paste input "SHEKHAR0108"
type input "SHEKHAR0108"
click at [388, 205] on button "查 询" at bounding box center [383, 204] width 45 height 23
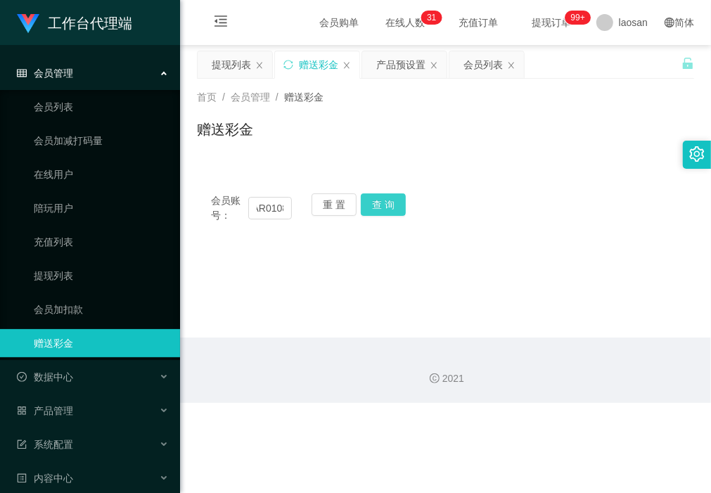
scroll to position [0, 0]
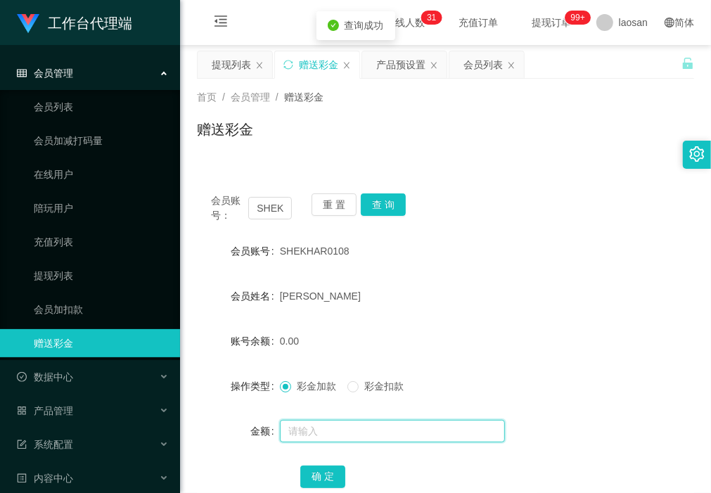
click at [341, 422] on input "text" at bounding box center [392, 431] width 225 height 23
type input "7"
type input "40"
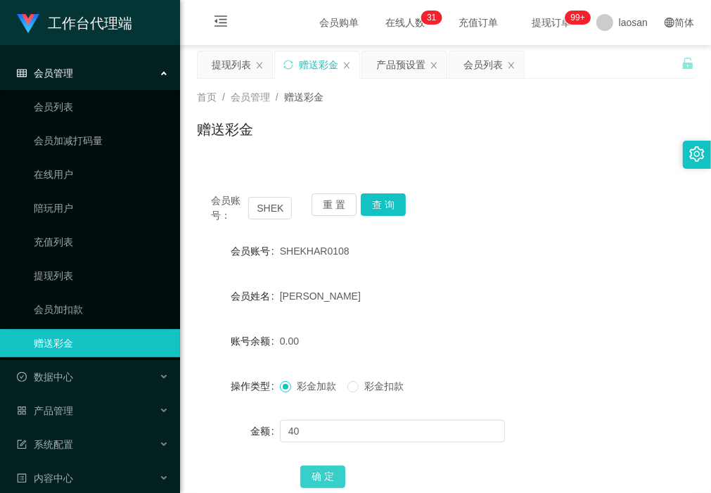
click at [317, 475] on button "确 定" at bounding box center [322, 477] width 45 height 23
click at [385, 200] on button "查 询" at bounding box center [383, 204] width 45 height 23
click at [387, 200] on button "查 询" at bounding box center [383, 204] width 45 height 23
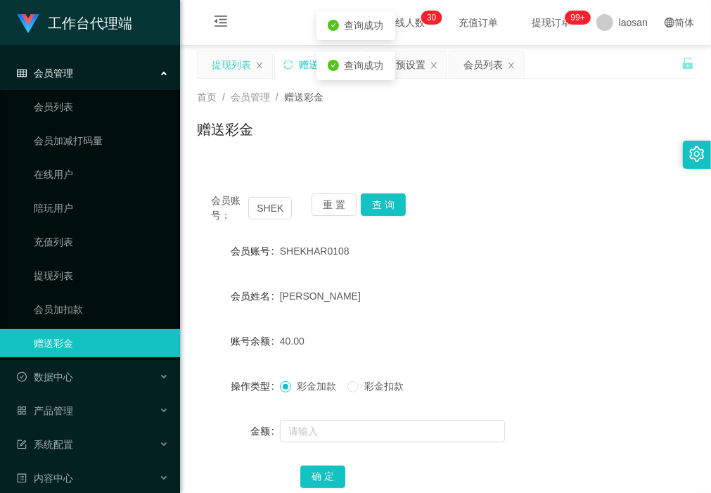
click at [232, 61] on div "提现列表" at bounding box center [231, 64] width 39 height 27
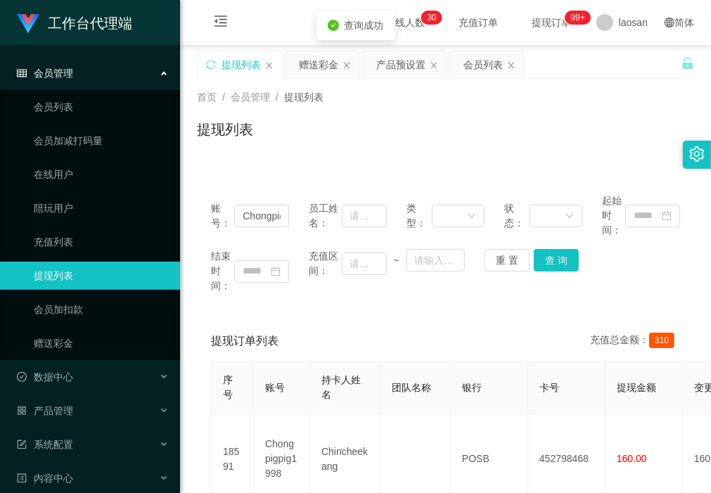
drag, startPoint x: 304, startPoint y: 71, endPoint x: 311, endPoint y: 85, distance: 15.7
click at [304, 71] on div "赠送彩金" at bounding box center [318, 64] width 39 height 27
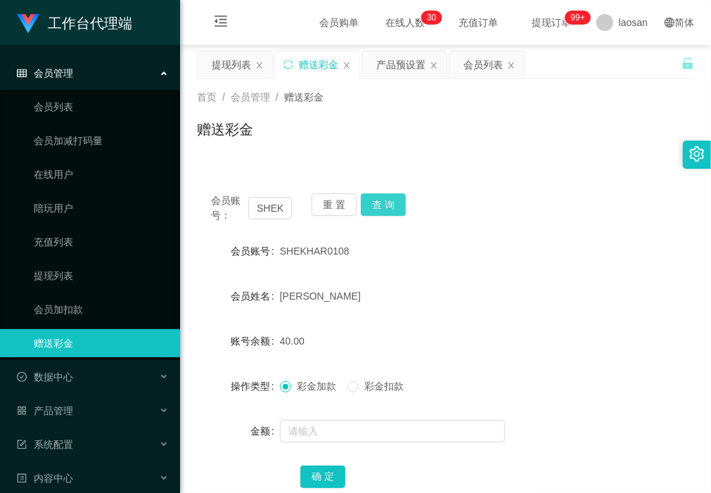
click at [373, 205] on button "查 询" at bounding box center [383, 204] width 45 height 23
click at [385, 212] on button "查 询" at bounding box center [383, 204] width 45 height 23
drag, startPoint x: 276, startPoint y: 177, endPoint x: 321, endPoint y: 186, distance: 45.9
click at [276, 177] on div "会员账号： SHEKHAR0108 重 置 查 询 会员账号 SHEKHAR0108 会员姓名 GOTTIMUKKULA SHEKHAR 账号余额 40.00…" at bounding box center [445, 341] width 497 height 359
click at [385, 202] on button "查 询" at bounding box center [383, 204] width 45 height 23
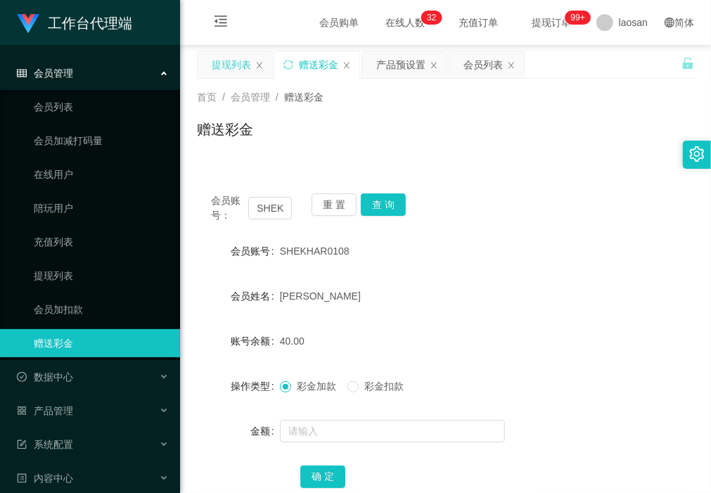
click at [234, 63] on div "提现列表" at bounding box center [231, 64] width 39 height 27
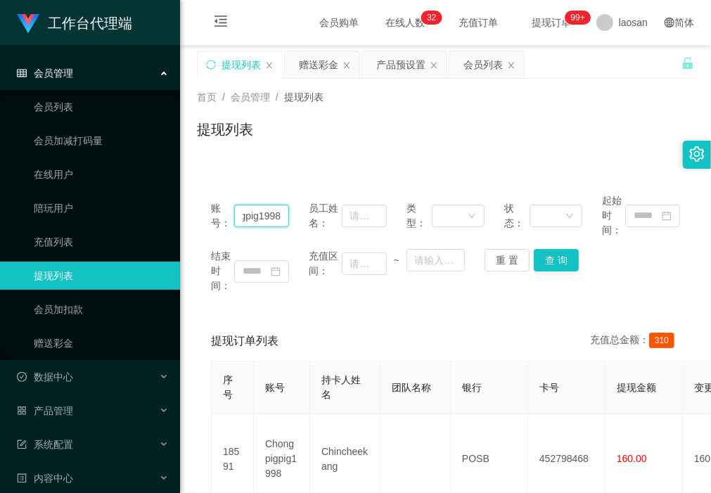
drag, startPoint x: 234, startPoint y: 212, endPoint x: 447, endPoint y: 229, distance: 213.8
click at [447, 229] on div "账号： Chongpigpig1998 员工姓名： 类型： 状态： 起始时间：" at bounding box center [445, 215] width 469 height 44
paste input "SHEKHAR010"
type input "SHEKHAR0108"
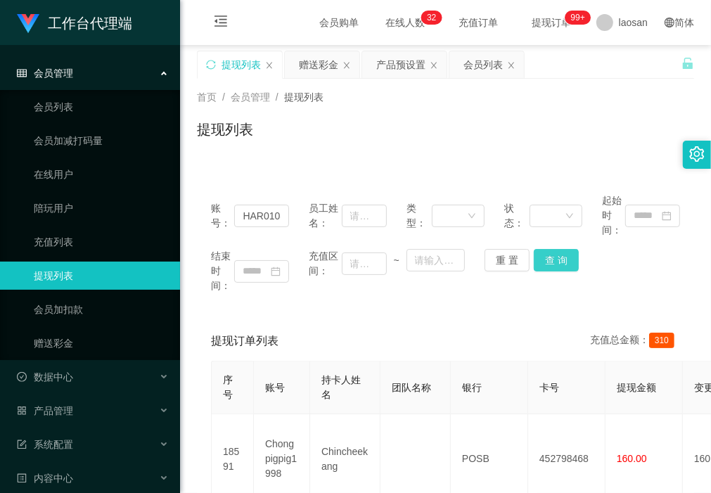
drag, startPoint x: 557, startPoint y: 260, endPoint x: 556, endPoint y: 278, distance: 17.6
click at [557, 260] on button "查 询" at bounding box center [556, 260] width 45 height 23
click at [252, 145] on div "提现列表" at bounding box center [445, 135] width 497 height 32
click at [549, 261] on button "查 询" at bounding box center [556, 260] width 45 height 23
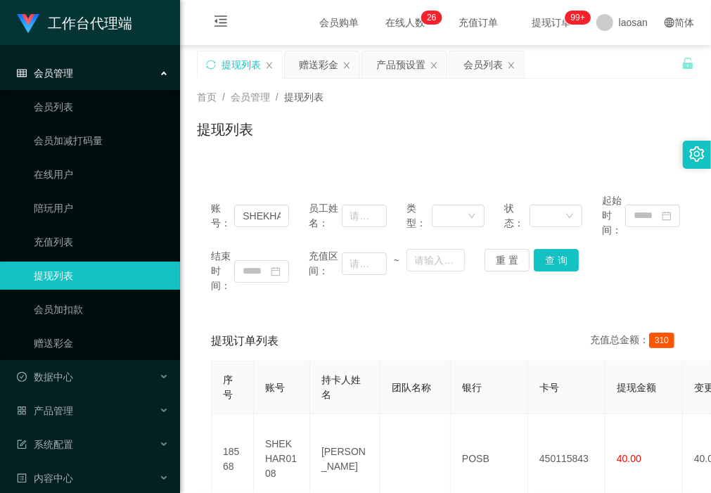
drag, startPoint x: 255, startPoint y: 146, endPoint x: 289, endPoint y: 172, distance: 43.1
click at [255, 146] on div "提现列表" at bounding box center [445, 135] width 497 height 32
click at [547, 255] on button "查 询" at bounding box center [556, 260] width 45 height 23
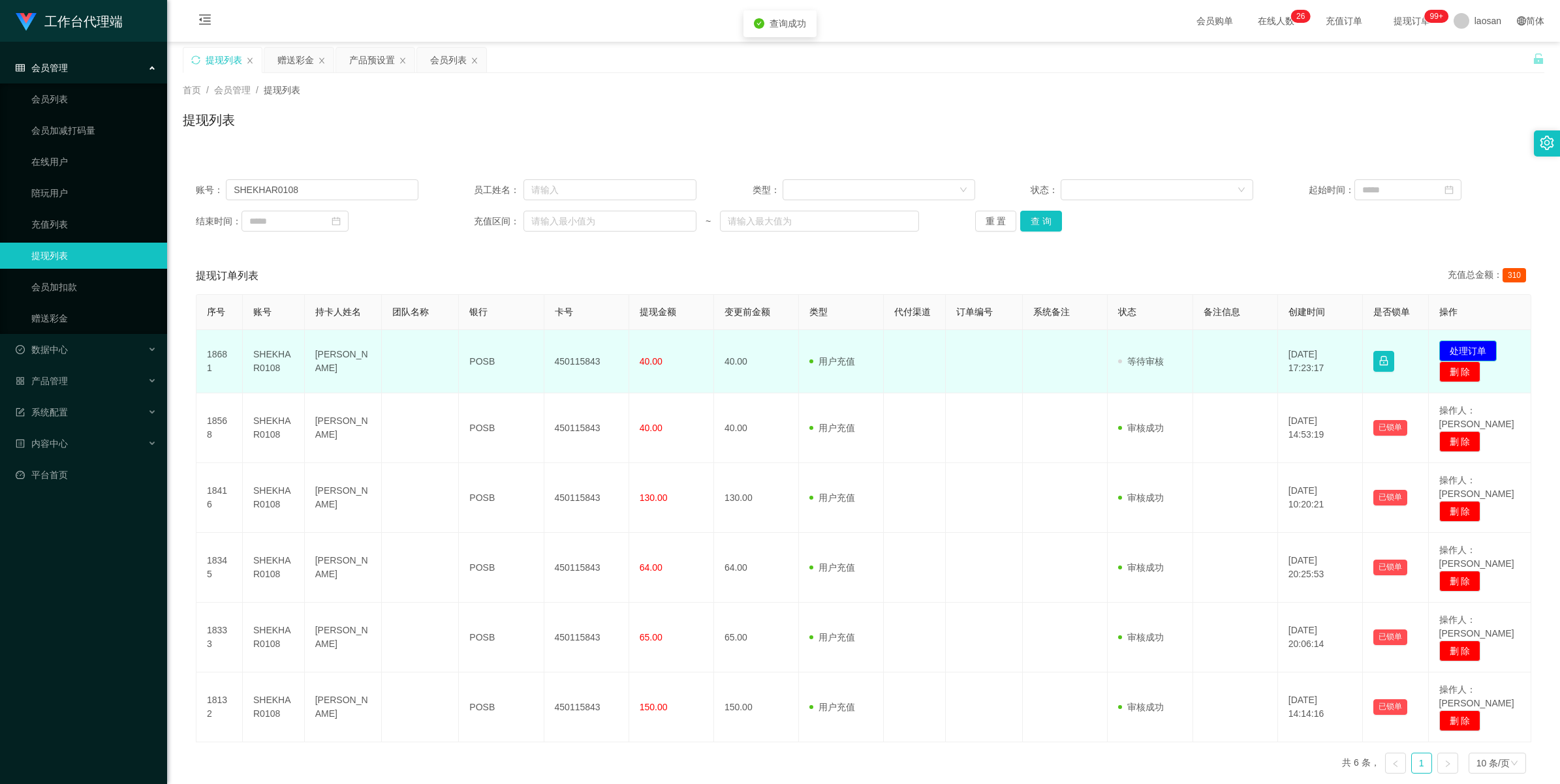
click at [659, 353] on button "处理订单" at bounding box center [1468, 351] width 58 height 21
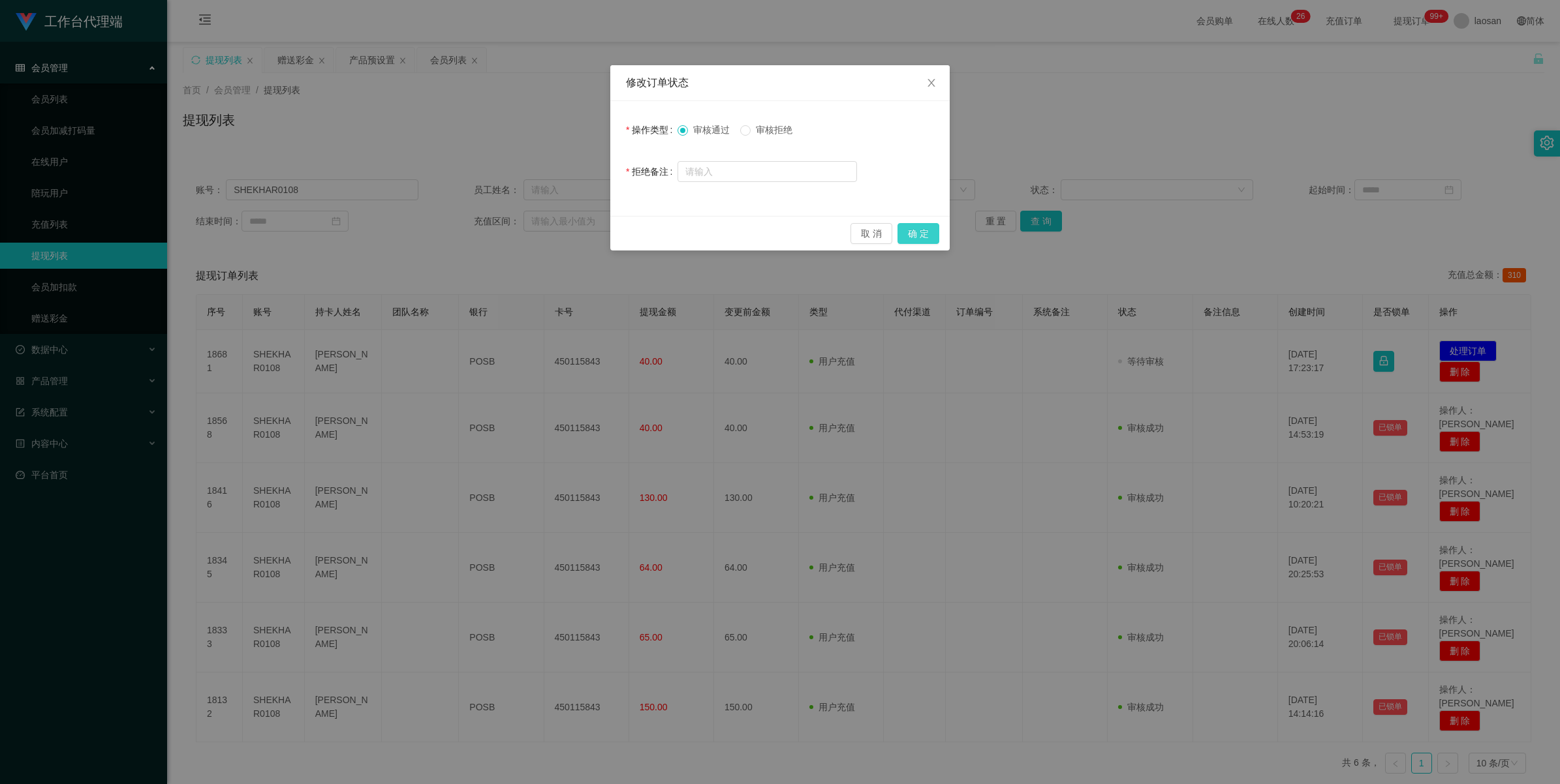
click at [659, 236] on button "确 定" at bounding box center [918, 234] width 42 height 21
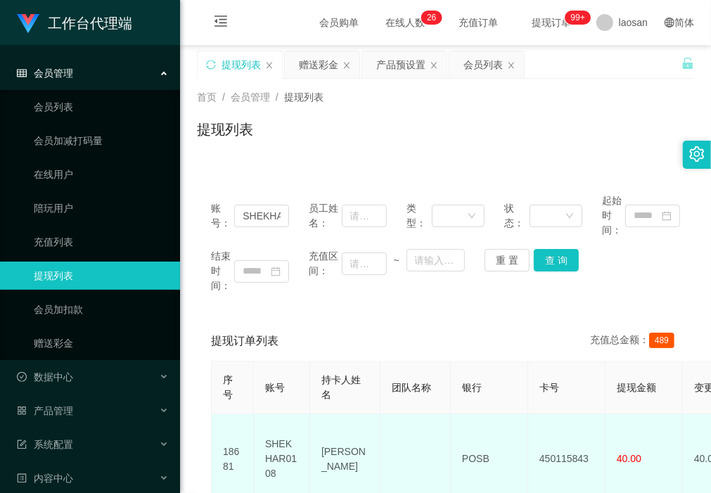
drag, startPoint x: 378, startPoint y: 472, endPoint x: 321, endPoint y: 436, distance: 67.9
click at [321, 436] on td "[PERSON_NAME]" at bounding box center [345, 459] width 70 height 90
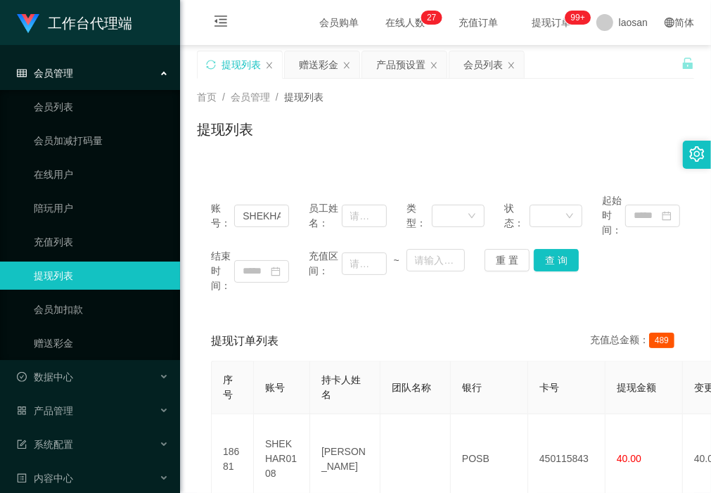
drag, startPoint x: 286, startPoint y: 315, endPoint x: 366, endPoint y: 380, distance: 103.6
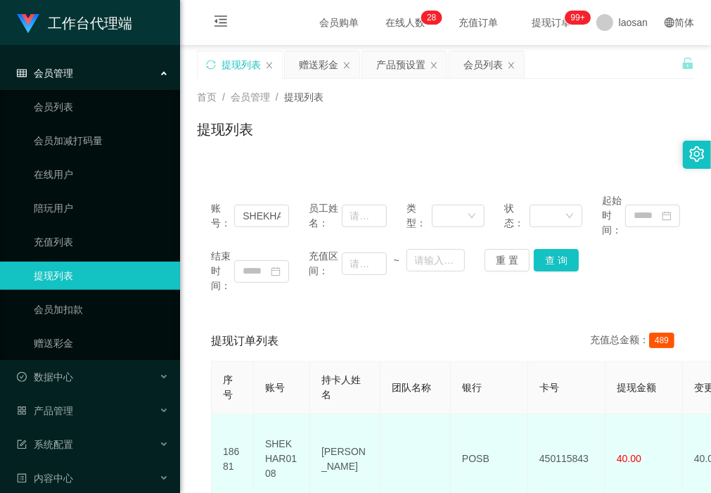
drag, startPoint x: 366, startPoint y: 470, endPoint x: 315, endPoint y: 436, distance: 61.4
click at [315, 436] on td "[PERSON_NAME]" at bounding box center [345, 459] width 70 height 90
copy td "[PERSON_NAME]"
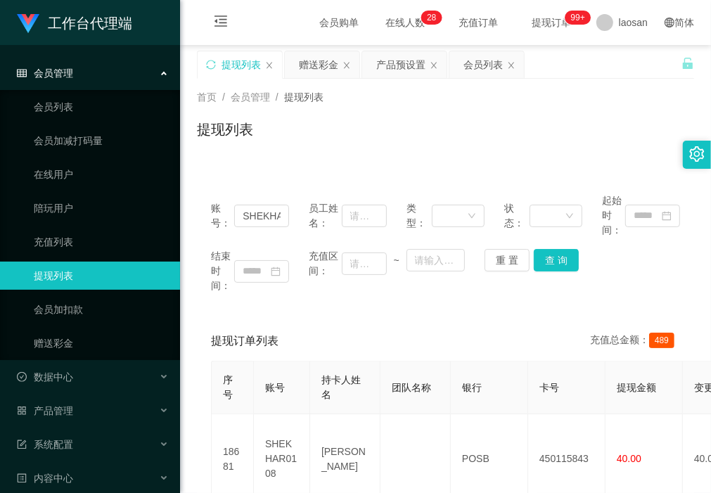
drag, startPoint x: 282, startPoint y: 307, endPoint x: 317, endPoint y: 322, distance: 37.8
click at [282, 307] on div "账号： SHEKHAR0108 员工姓名： 类型： 状态： 起始时间： 结束时间： 充值区间： ~ 重 置 查 询" at bounding box center [445, 243] width 497 height 128
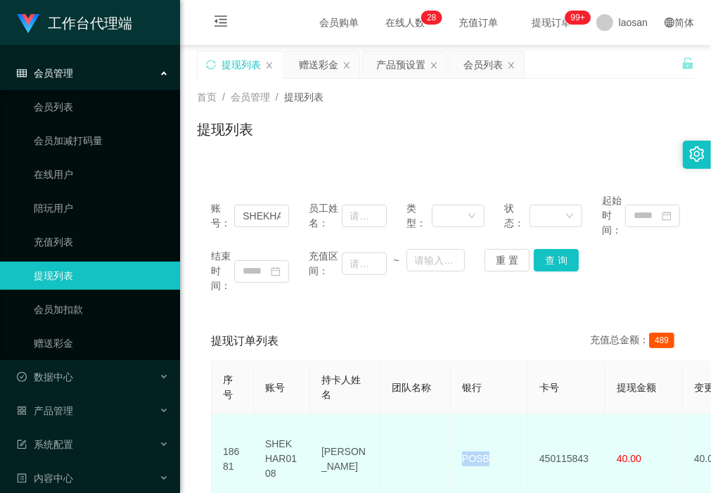
drag, startPoint x: 501, startPoint y: 454, endPoint x: 461, endPoint y: 451, distance: 40.2
click at [461, 451] on td "POSB" at bounding box center [489, 459] width 77 height 90
copy td "POSB"
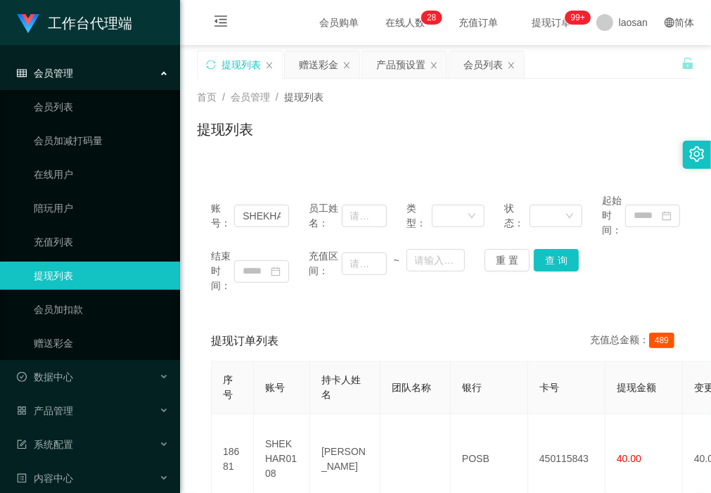
drag, startPoint x: 258, startPoint y: 293, endPoint x: 452, endPoint y: 389, distance: 216.1
click at [258, 293] on div "结束时间：" at bounding box center [250, 271] width 78 height 44
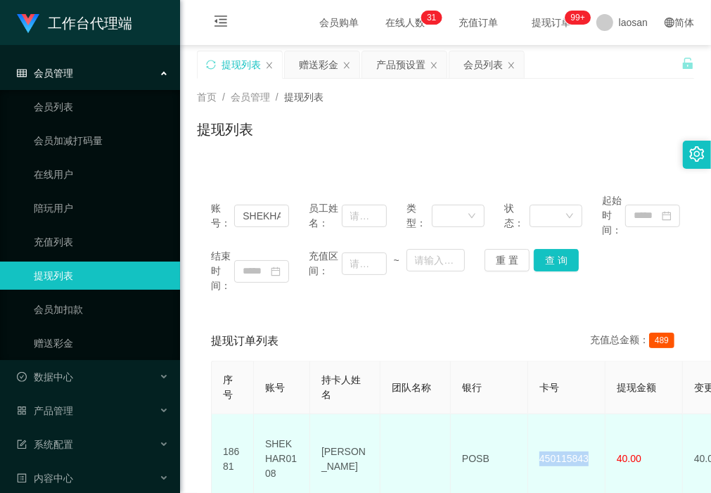
drag, startPoint x: 593, startPoint y: 459, endPoint x: 536, endPoint y: 459, distance: 57.0
click at [536, 459] on td "450115843" at bounding box center [566, 459] width 77 height 90
copy td "450115843"
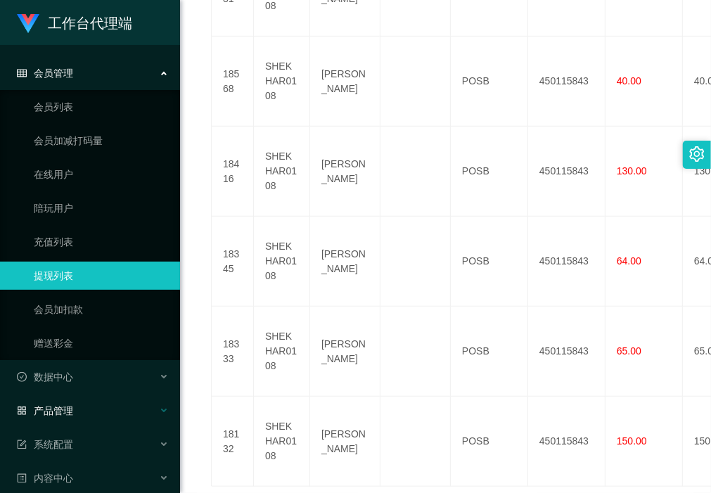
scroll to position [484, 0]
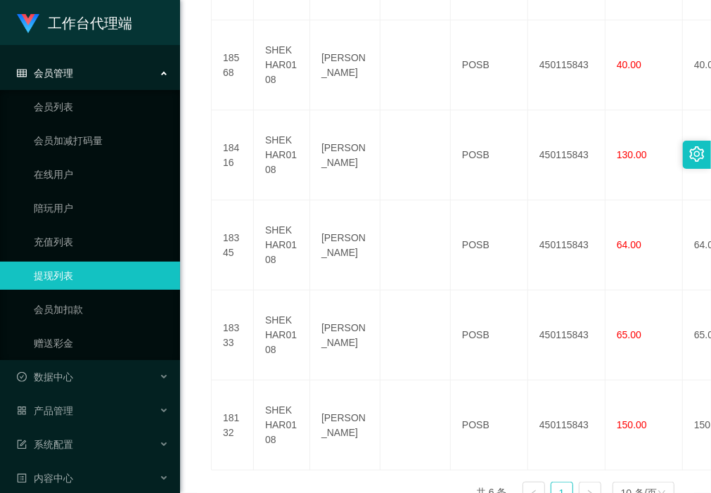
click at [259, 410] on div "序号 账号 持卡人姓名 团队名称 银行 卡号 提现金额 变更前金额 类型 代付渠道 订单编号 系统备注 状态 备注信息 创建时间 是否锁单 操作 18681 …" at bounding box center [445, 196] width 469 height 639
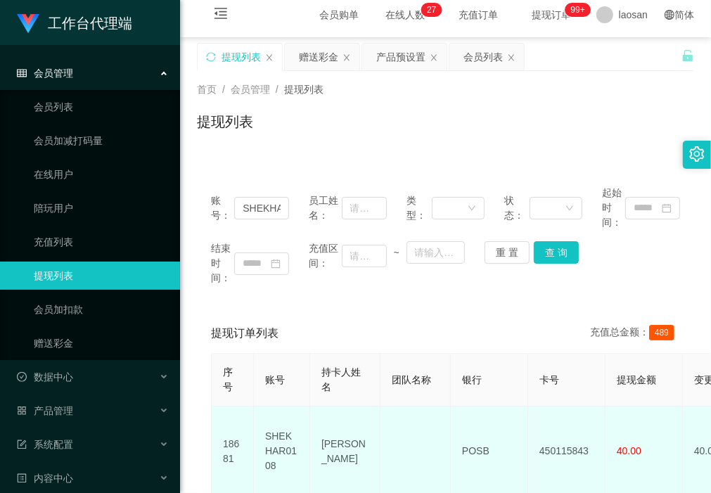
scroll to position [0, 0]
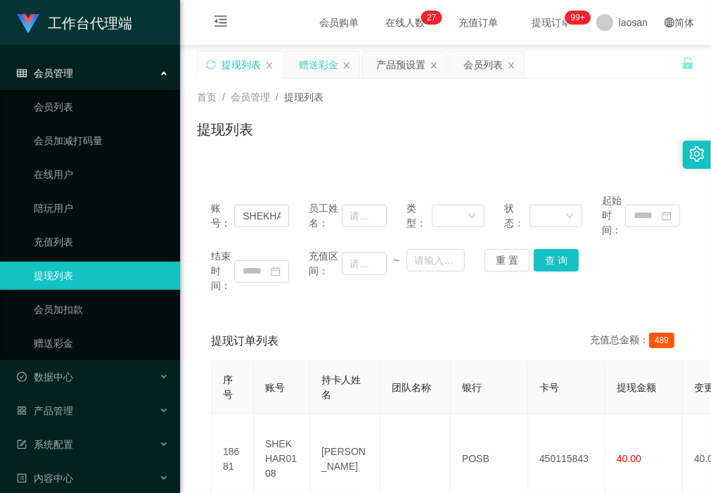
click at [318, 65] on div "赠送彩金" at bounding box center [318, 64] width 39 height 27
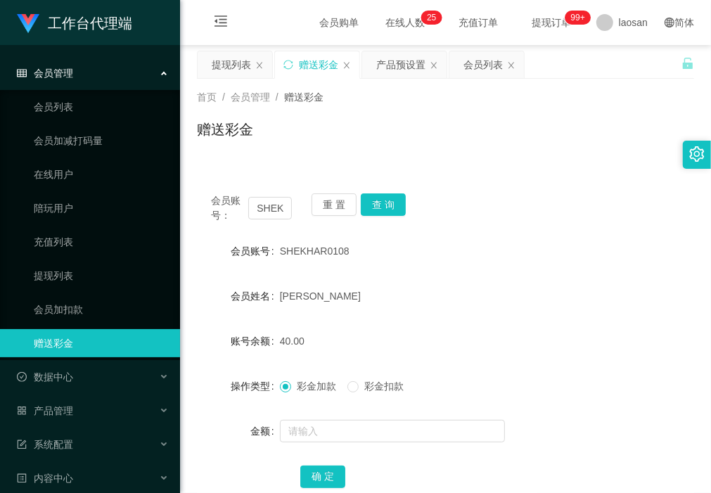
click at [241, 141] on div "赠送彩金" at bounding box center [445, 135] width 497 height 32
click at [385, 200] on button "查 询" at bounding box center [383, 204] width 45 height 23
click at [321, 200] on button "重 置" at bounding box center [334, 204] width 45 height 23
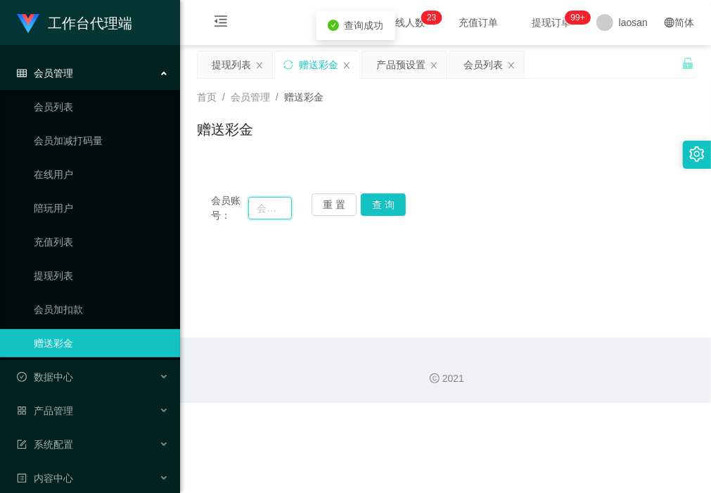
click at [278, 206] on input "text" at bounding box center [269, 208] width 43 height 23
type input "HS1399"
click at [392, 203] on button "查 询" at bounding box center [383, 204] width 45 height 23
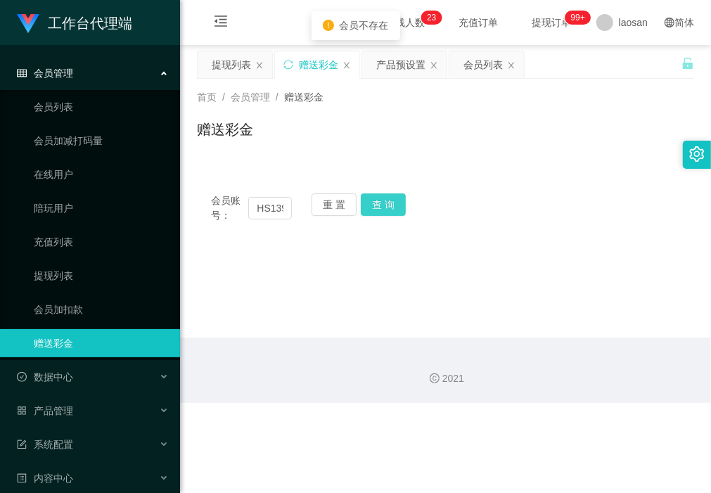
click at [394, 212] on button "查 询" at bounding box center [383, 204] width 45 height 23
click at [394, 212] on button "查 询" at bounding box center [391, 204] width 60 height 23
click at [327, 194] on button "重 置" at bounding box center [334, 204] width 45 height 23
click at [267, 207] on input "text" at bounding box center [269, 208] width 43 height 23
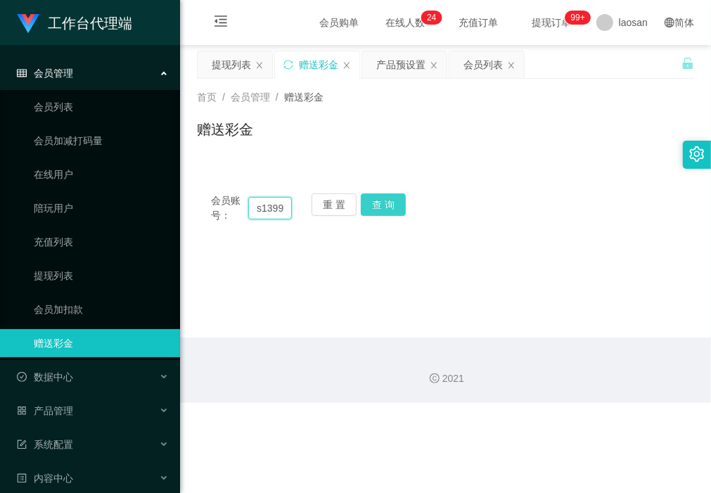
type input "hs1399"
click at [389, 204] on button "查 询" at bounding box center [383, 204] width 45 height 23
drag, startPoint x: 387, startPoint y: 276, endPoint x: 369, endPoint y: 268, distance: 19.2
click at [385, 276] on main "关闭左侧 关闭右侧 关闭其它 刷新页面 提现列表 赠送彩金 产品预设置 会员列表 首页 / 会员管理 / 赠送彩金 / 赠送彩金 会员账号： hs1399 重…" at bounding box center [445, 191] width 531 height 293
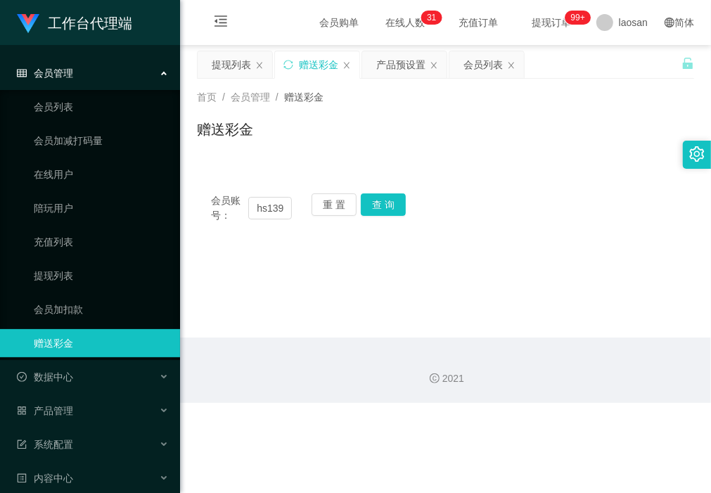
click at [280, 156] on div "首页 / 会员管理 / 赠送彩金 / 赠送彩金" at bounding box center [445, 121] width 531 height 84
click at [230, 70] on div "提现列表" at bounding box center [231, 64] width 39 height 27
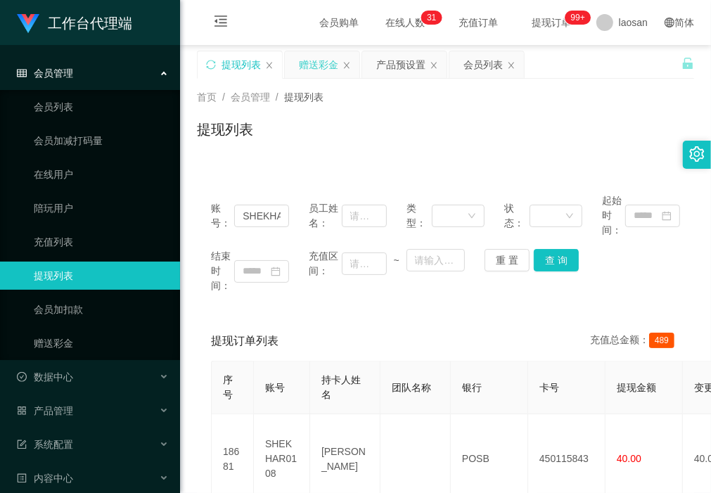
click at [325, 60] on div "赠送彩金" at bounding box center [318, 64] width 39 height 27
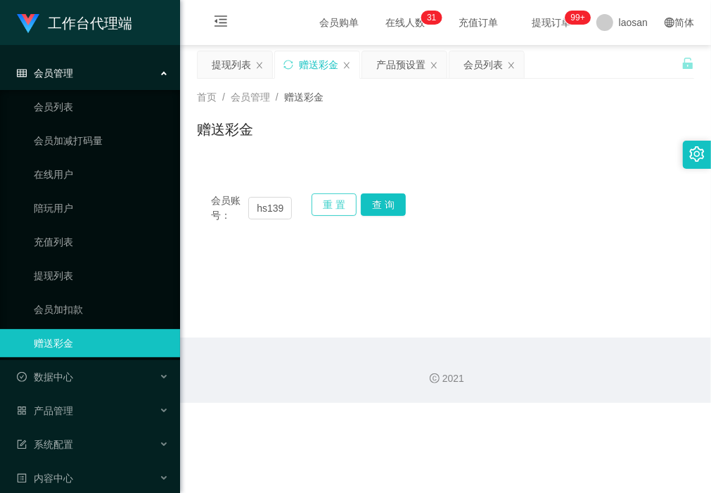
click at [335, 205] on button "重 置" at bounding box center [334, 204] width 45 height 23
click at [264, 204] on input "text" at bounding box center [269, 208] width 43 height 23
paste input "SHEKHAR0108"
type input "SHEKHAR0108"
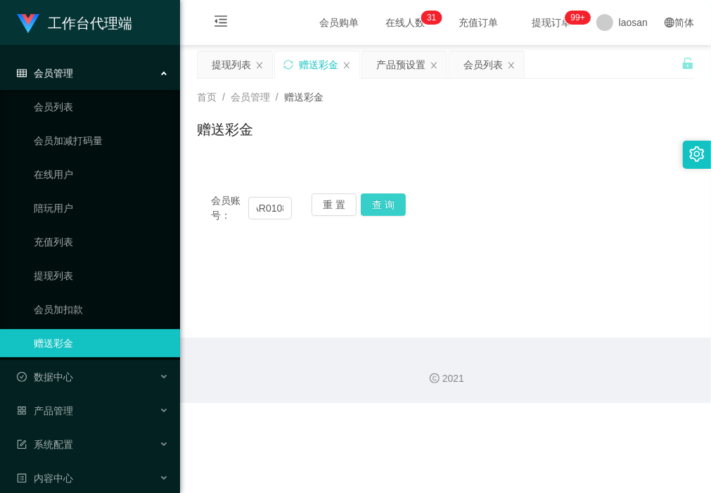
click at [388, 206] on button "查 询" at bounding box center [383, 204] width 45 height 23
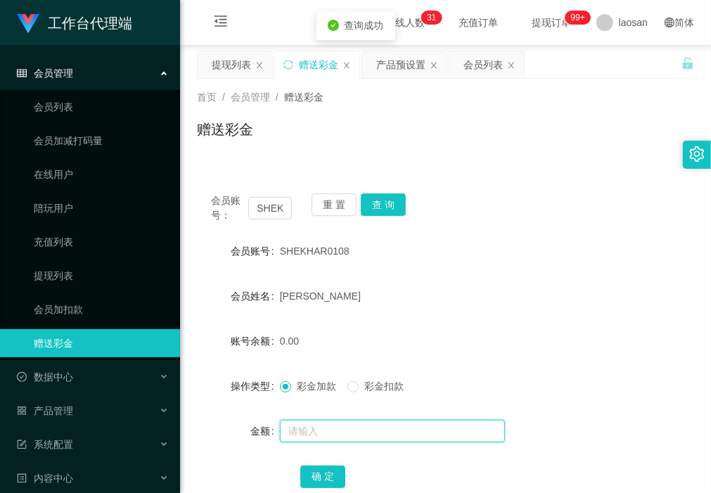
click at [338, 429] on input "text" at bounding box center [392, 431] width 225 height 23
type input "40"
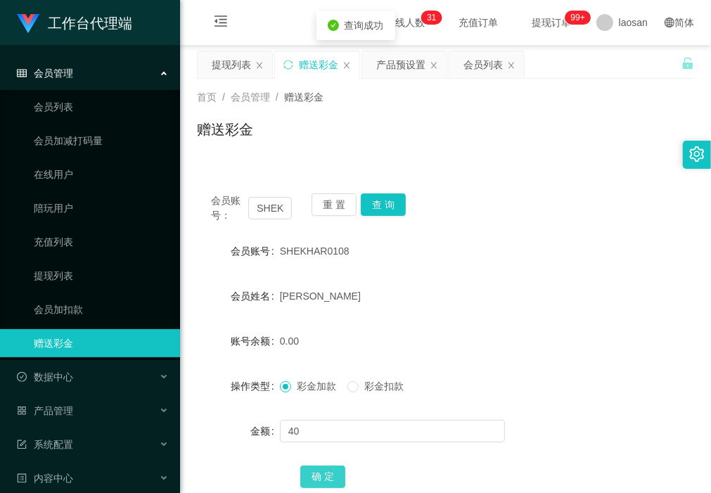
drag, startPoint x: 322, startPoint y: 471, endPoint x: 314, endPoint y: 476, distance: 9.8
click at [322, 471] on button "确 定" at bounding box center [322, 477] width 45 height 23
click at [259, 148] on div "赠送彩金" at bounding box center [445, 135] width 497 height 32
click at [390, 202] on button "查 询" at bounding box center [383, 204] width 45 height 23
click at [240, 67] on div "提现列表" at bounding box center [231, 64] width 39 height 27
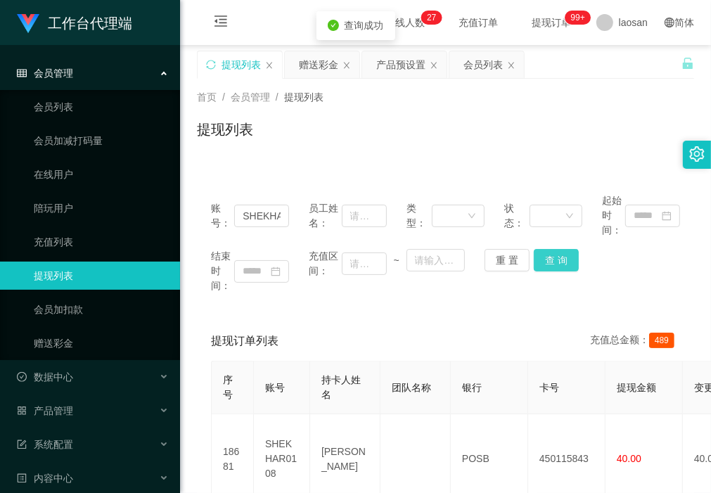
click at [554, 262] on button "查 询" at bounding box center [556, 260] width 45 height 23
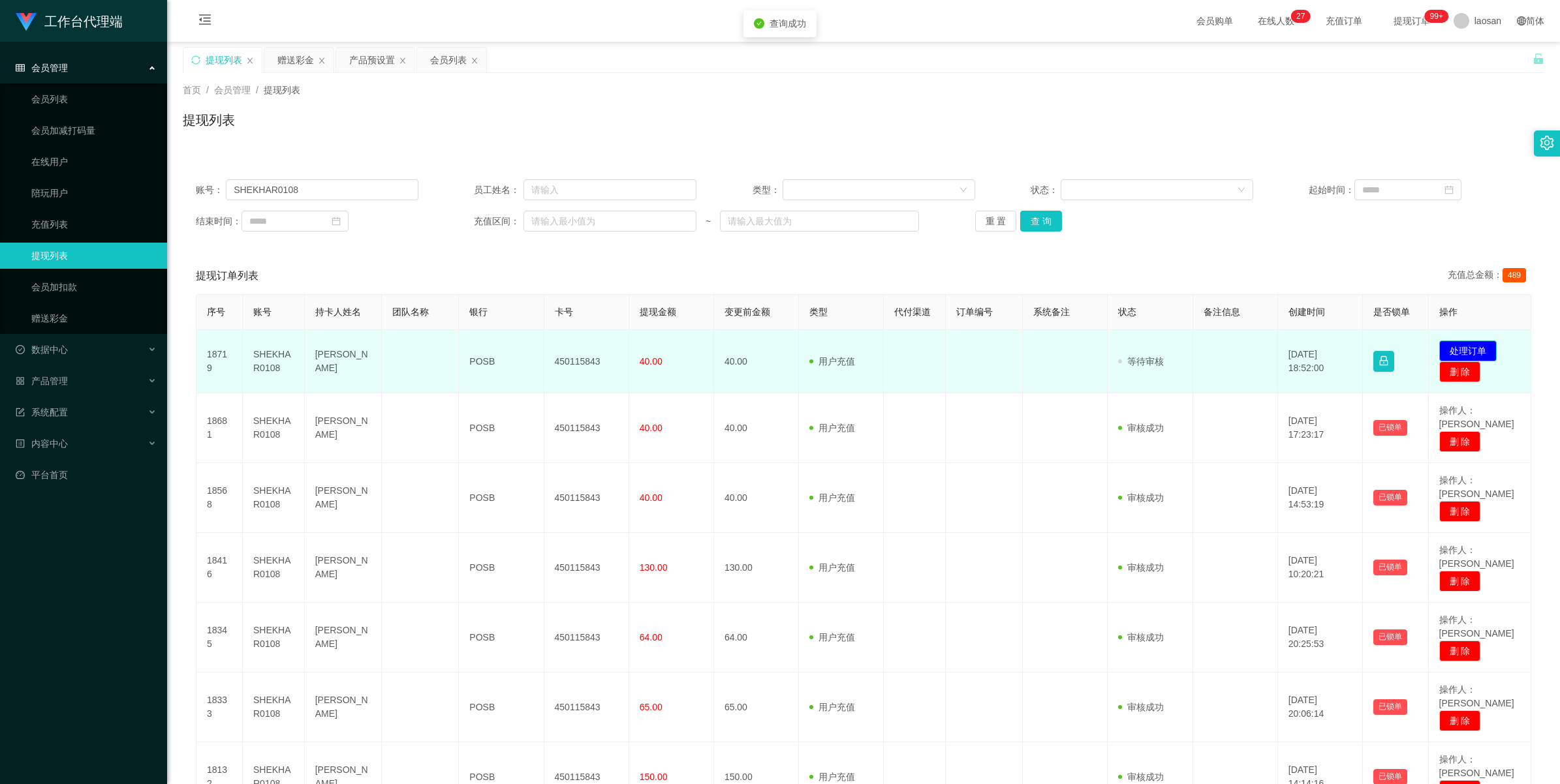
click at [659, 353] on button "处理订单" at bounding box center [1468, 351] width 58 height 21
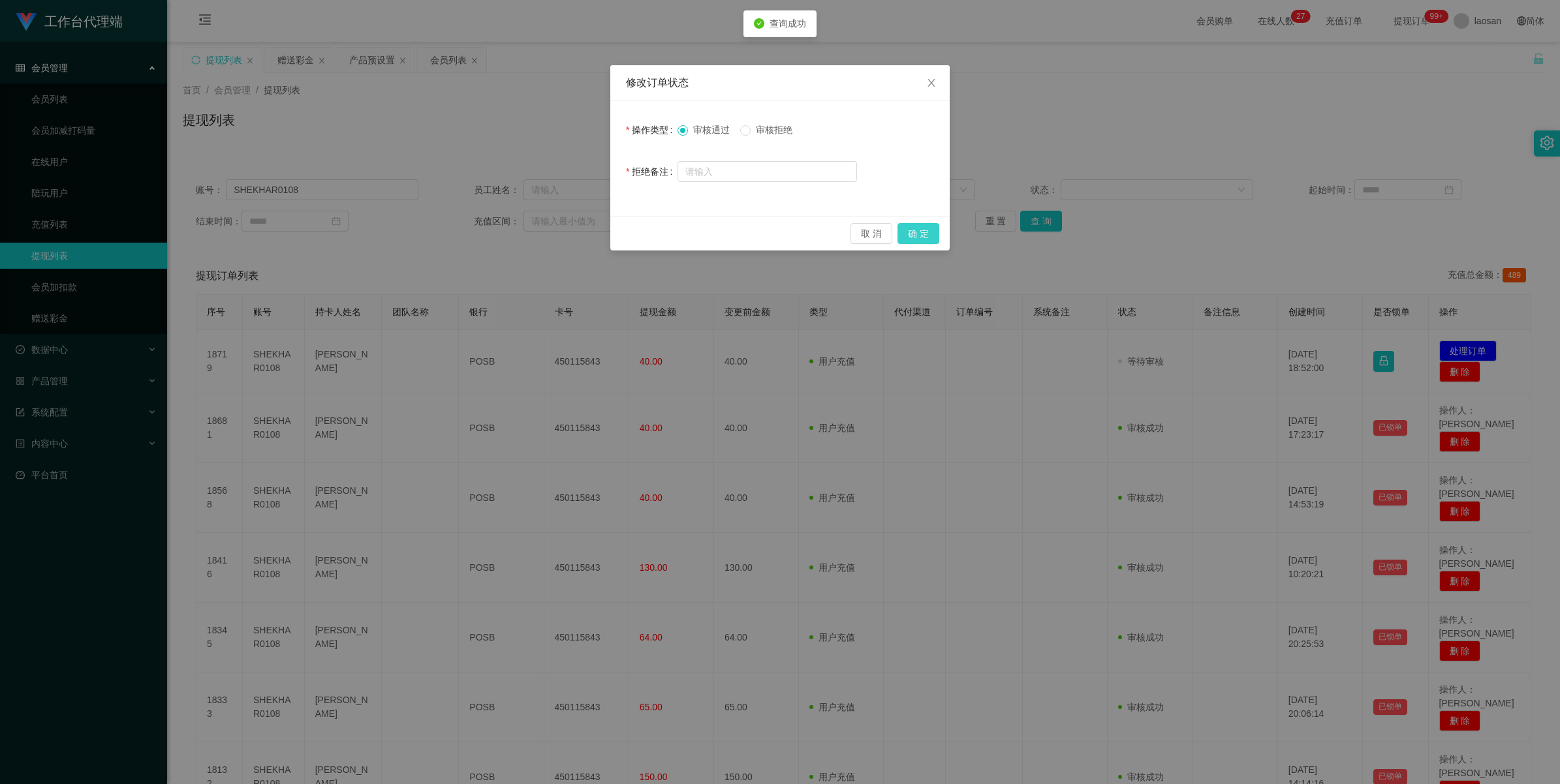
click at [659, 235] on button "确 定" at bounding box center [918, 234] width 42 height 21
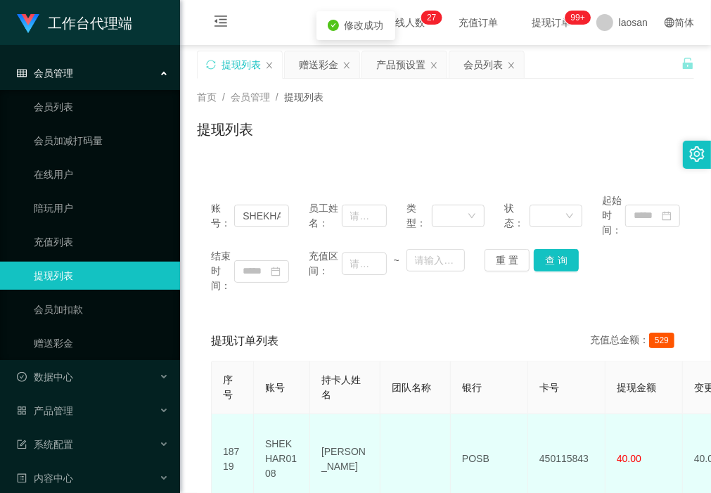
drag, startPoint x: 367, startPoint y: 464, endPoint x: 319, endPoint y: 433, distance: 57.9
click at [319, 433] on td "[PERSON_NAME]" at bounding box center [345, 459] width 70 height 90
copy td "[PERSON_NAME]"
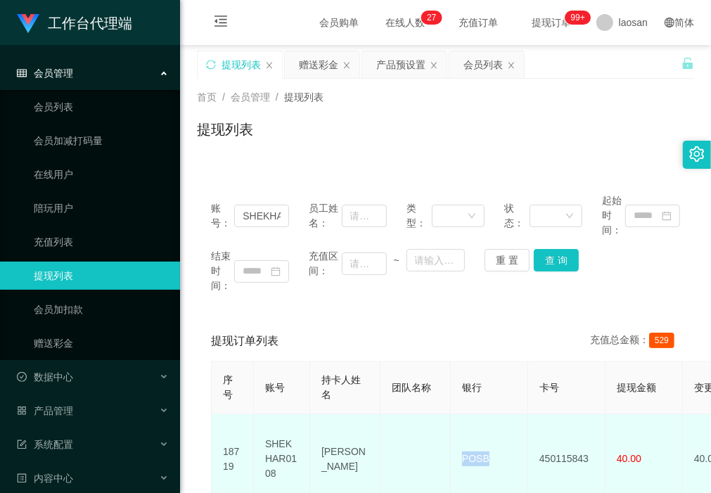
drag, startPoint x: 506, startPoint y: 452, endPoint x: 447, endPoint y: 447, distance: 60.0
copy tr "POSB"
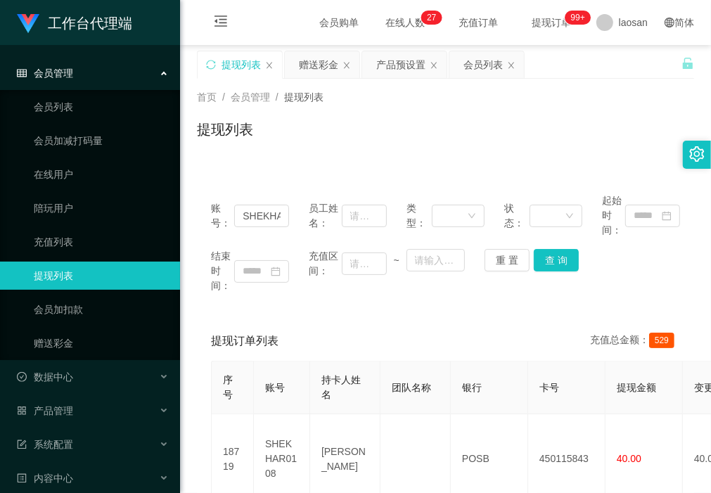
click at [269, 299] on div "账号： SHEKHAR0108 员工姓名： 类型： 状态： 起始时间： 结束时间： 充值区间： ~ 重 置 查 询" at bounding box center [445, 243] width 497 height 128
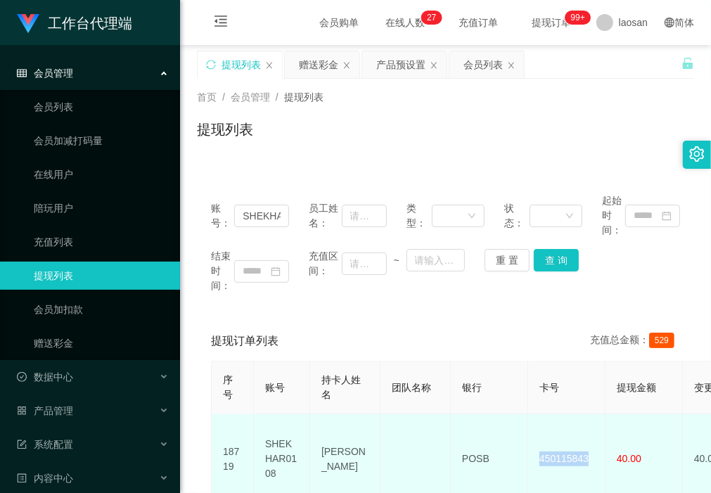
drag, startPoint x: 593, startPoint y: 454, endPoint x: 533, endPoint y: 454, distance: 59.8
click at [533, 454] on td "450115843" at bounding box center [566, 459] width 77 height 90
copy td "450115843"
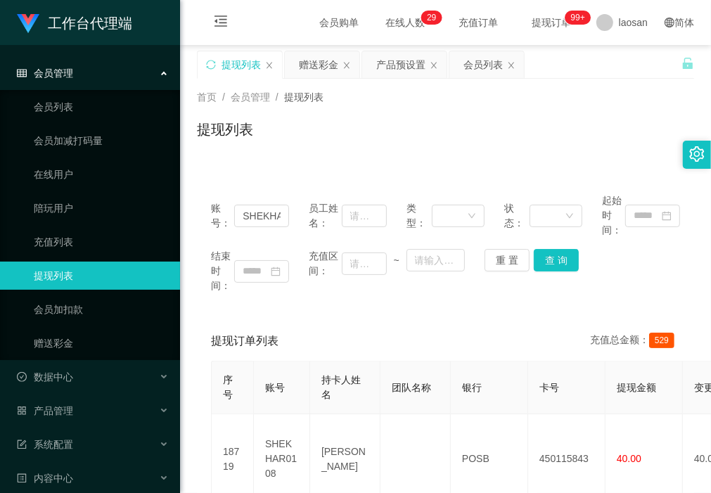
click at [324, 61] on div "赠送彩金" at bounding box center [318, 64] width 39 height 27
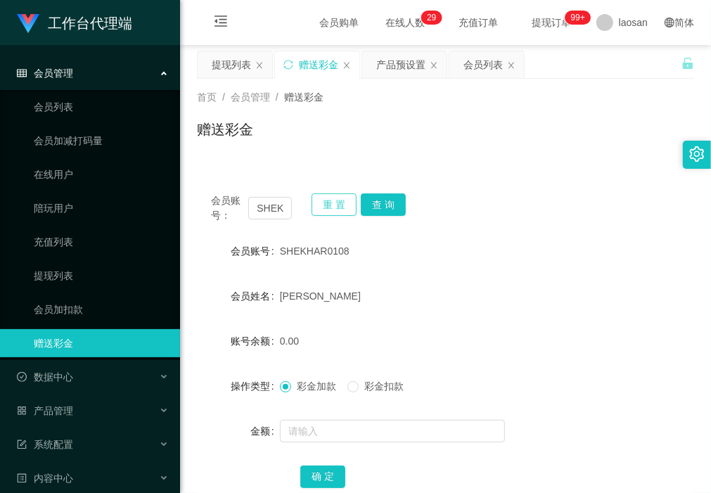
click at [317, 207] on button "重 置" at bounding box center [334, 204] width 45 height 23
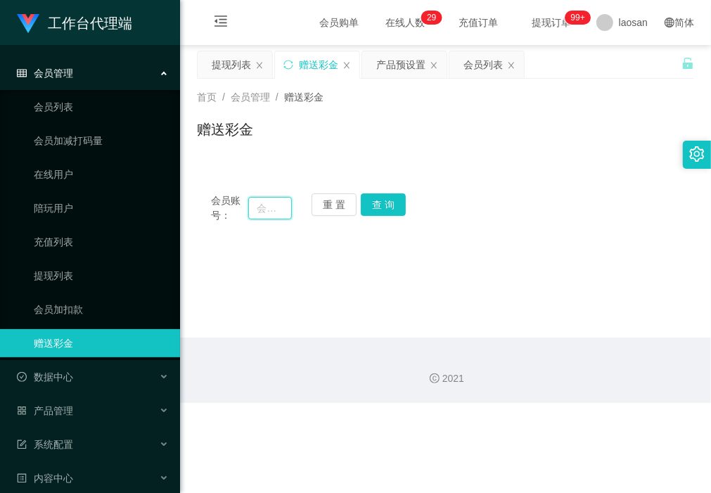
click at [269, 210] on input "text" at bounding box center [269, 208] width 43 height 23
type input "1399"
click at [390, 201] on button "查 询" at bounding box center [383, 204] width 45 height 23
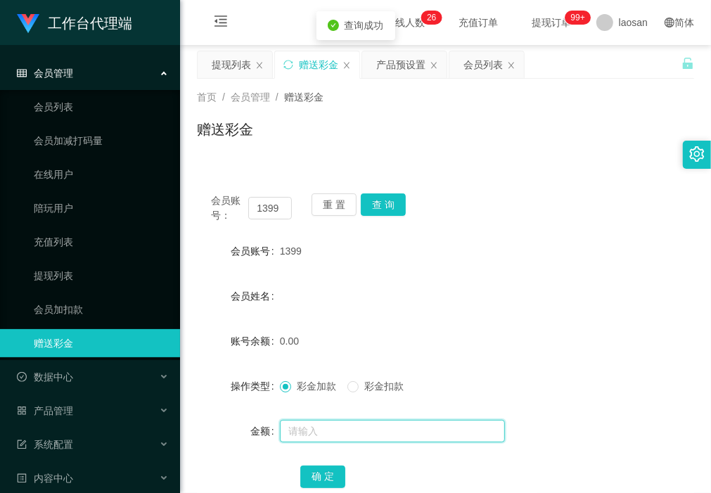
click at [338, 423] on input "text" at bounding box center [392, 431] width 225 height 23
type input "100"
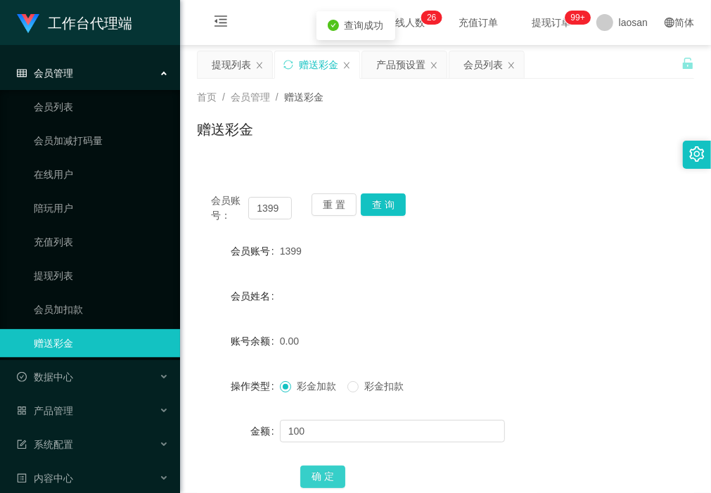
click at [329, 479] on button "确 定" at bounding box center [322, 477] width 45 height 23
click at [198, 399] on div "操作类型" at bounding box center [238, 386] width 83 height 28
click at [406, 65] on div "产品预设置" at bounding box center [400, 64] width 49 height 27
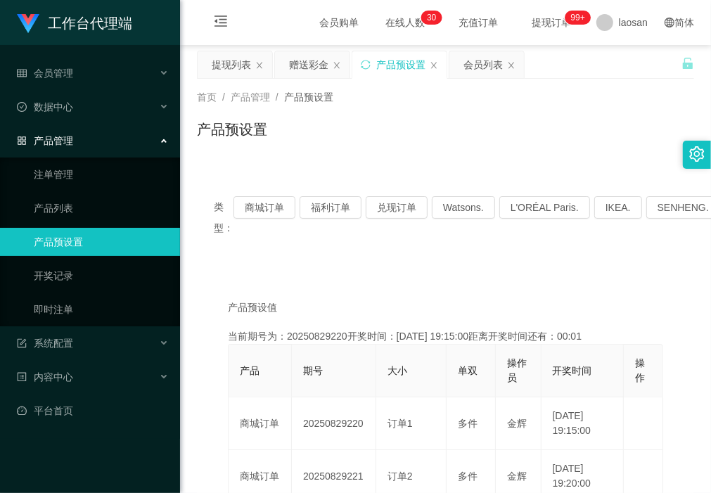
scroll to position [88, 0]
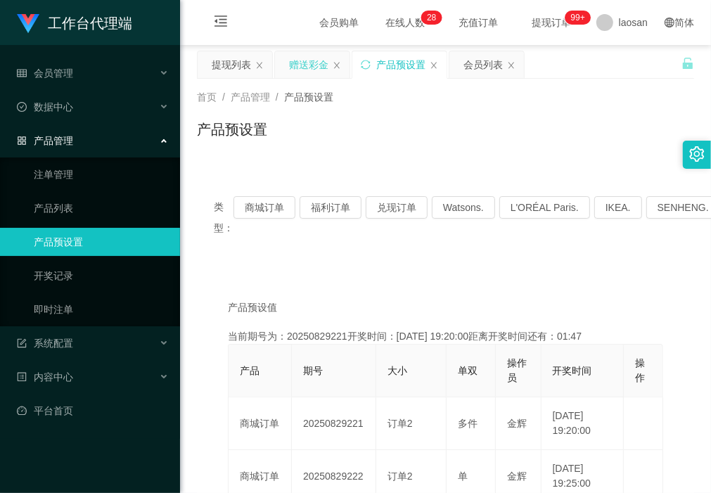
click at [305, 61] on div "赠送彩金" at bounding box center [308, 64] width 39 height 27
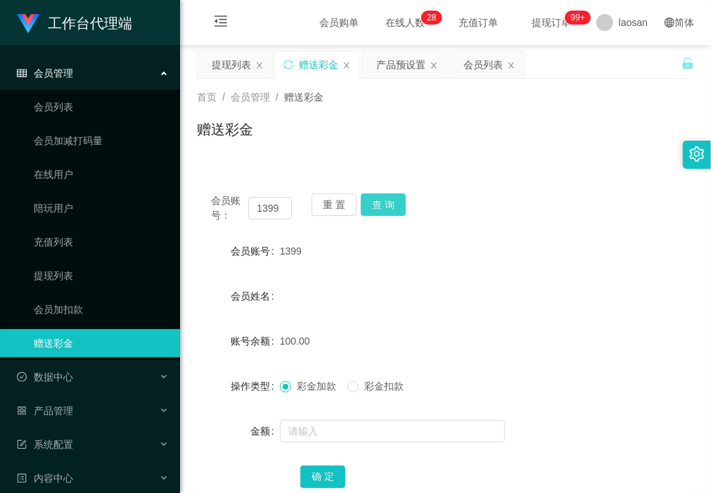
click at [388, 198] on button "查 询" at bounding box center [383, 204] width 45 height 23
click at [479, 286] on div "会员姓名" at bounding box center [445, 296] width 497 height 28
click at [389, 207] on button "查 询" at bounding box center [383, 204] width 45 height 23
click at [390, 198] on button "查 询" at bounding box center [383, 204] width 45 height 23
click at [392, 199] on button "查 询" at bounding box center [383, 204] width 45 height 23
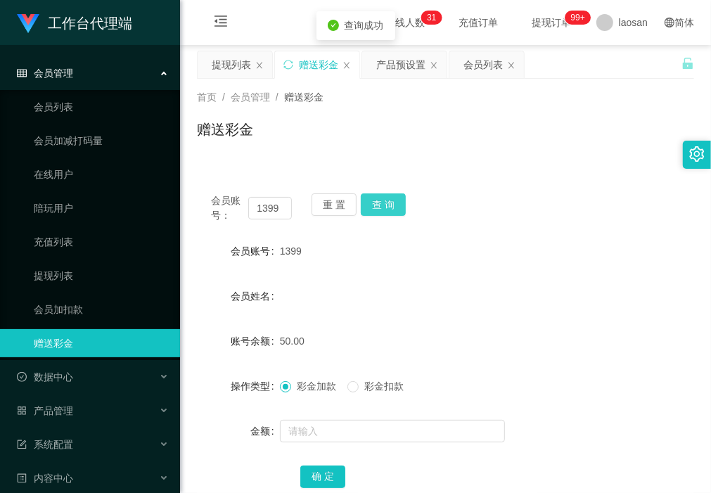
click at [392, 199] on button "查 询" at bounding box center [383, 204] width 45 height 23
click at [395, 210] on button "查 询" at bounding box center [383, 204] width 45 height 23
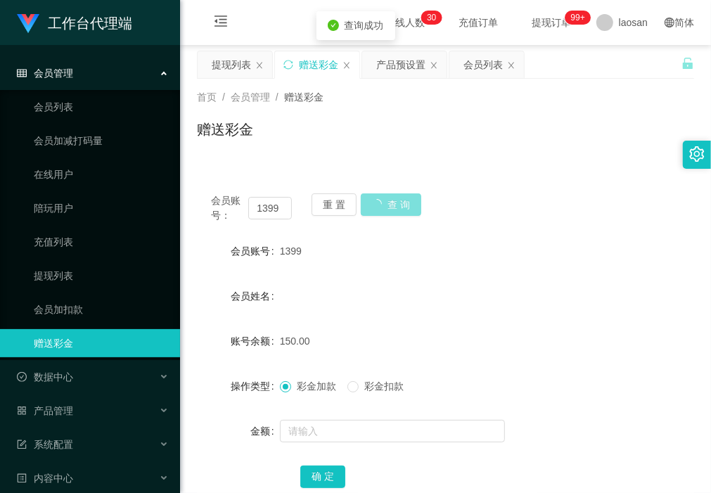
click at [395, 210] on button "查 询" at bounding box center [391, 204] width 60 height 23
click at [395, 210] on button "查 询" at bounding box center [383, 204] width 45 height 23
click at [387, 201] on button "查 询" at bounding box center [383, 204] width 45 height 23
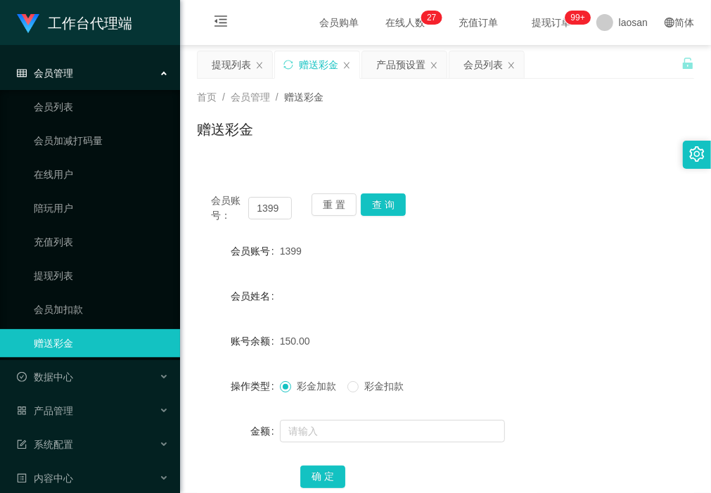
click at [274, 144] on div "赠送彩金" at bounding box center [445, 135] width 497 height 32
click at [385, 201] on button "查 询" at bounding box center [383, 204] width 45 height 23
click at [392, 205] on button "查 询" at bounding box center [383, 204] width 45 height 23
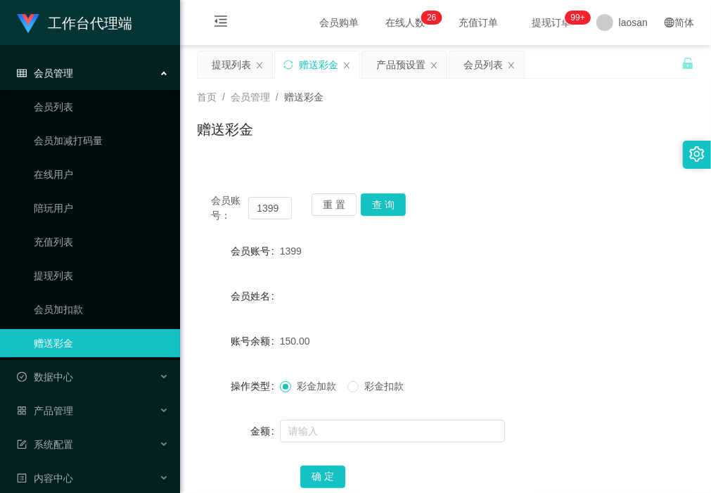
click at [267, 139] on div "赠送彩金" at bounding box center [445, 135] width 497 height 32
click at [381, 201] on button "查 询" at bounding box center [383, 204] width 45 height 23
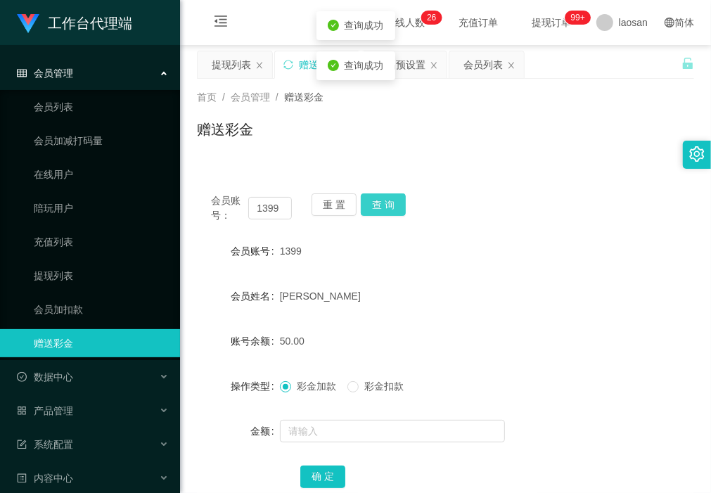
click at [381, 201] on button "查 询" at bounding box center [383, 204] width 45 height 23
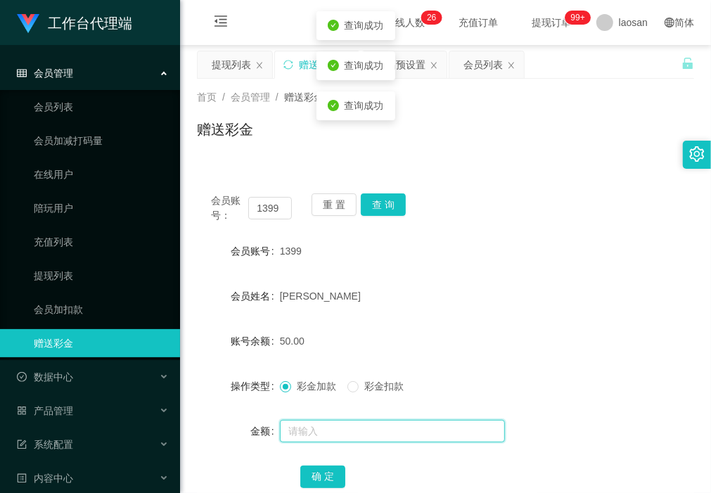
click at [310, 429] on input "text" at bounding box center [392, 431] width 225 height 23
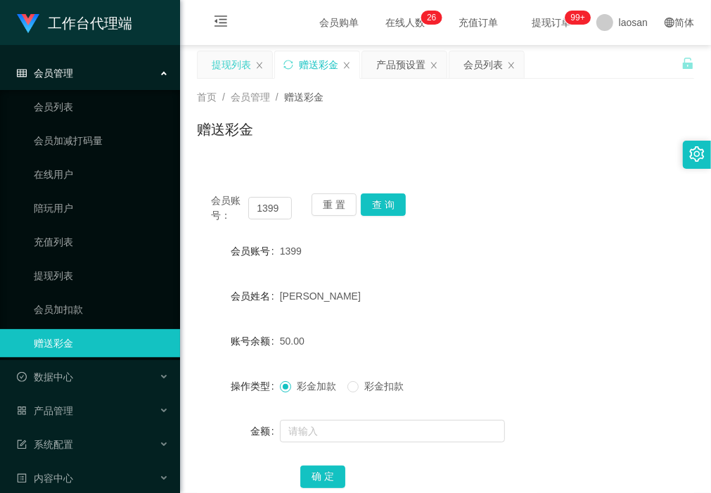
click at [230, 63] on div "提现列表" at bounding box center [231, 64] width 39 height 27
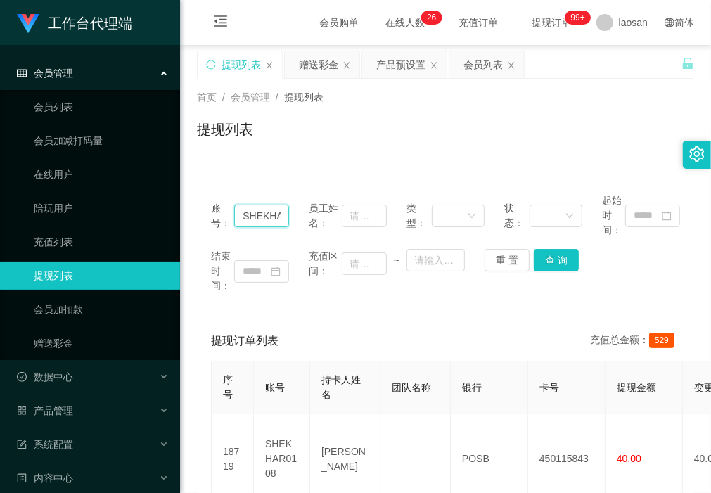
scroll to position [0, 27]
drag, startPoint x: 239, startPoint y: 217, endPoint x: 319, endPoint y: 226, distance: 80.0
click at [319, 226] on div "账号： SHEKHAR0108 员工姓名： 类型： 状态： 起始时间：" at bounding box center [445, 215] width 469 height 44
type input "1399"
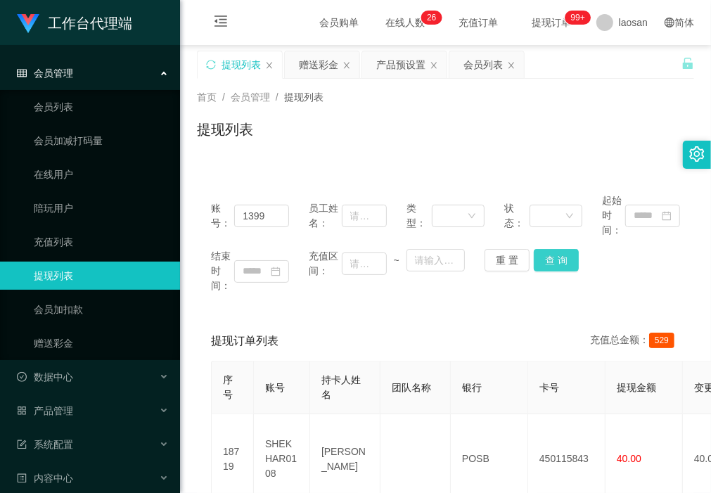
click at [550, 262] on button "查 询" at bounding box center [556, 260] width 45 height 23
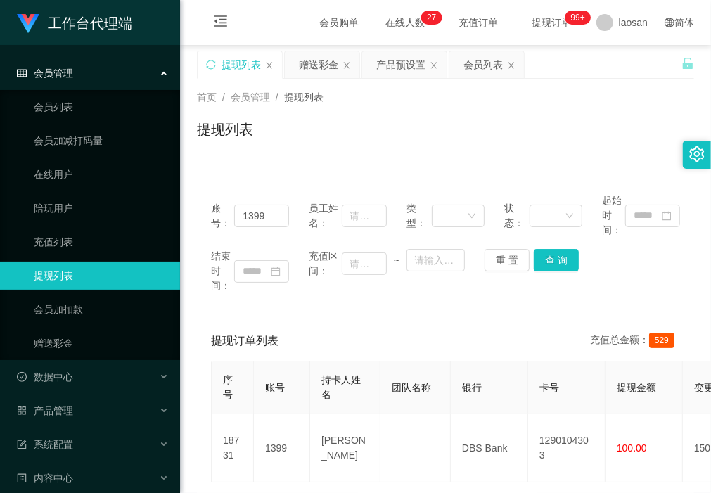
click at [276, 143] on div "提现列表" at bounding box center [445, 135] width 497 height 32
click at [556, 258] on button "查 询" at bounding box center [556, 260] width 45 height 23
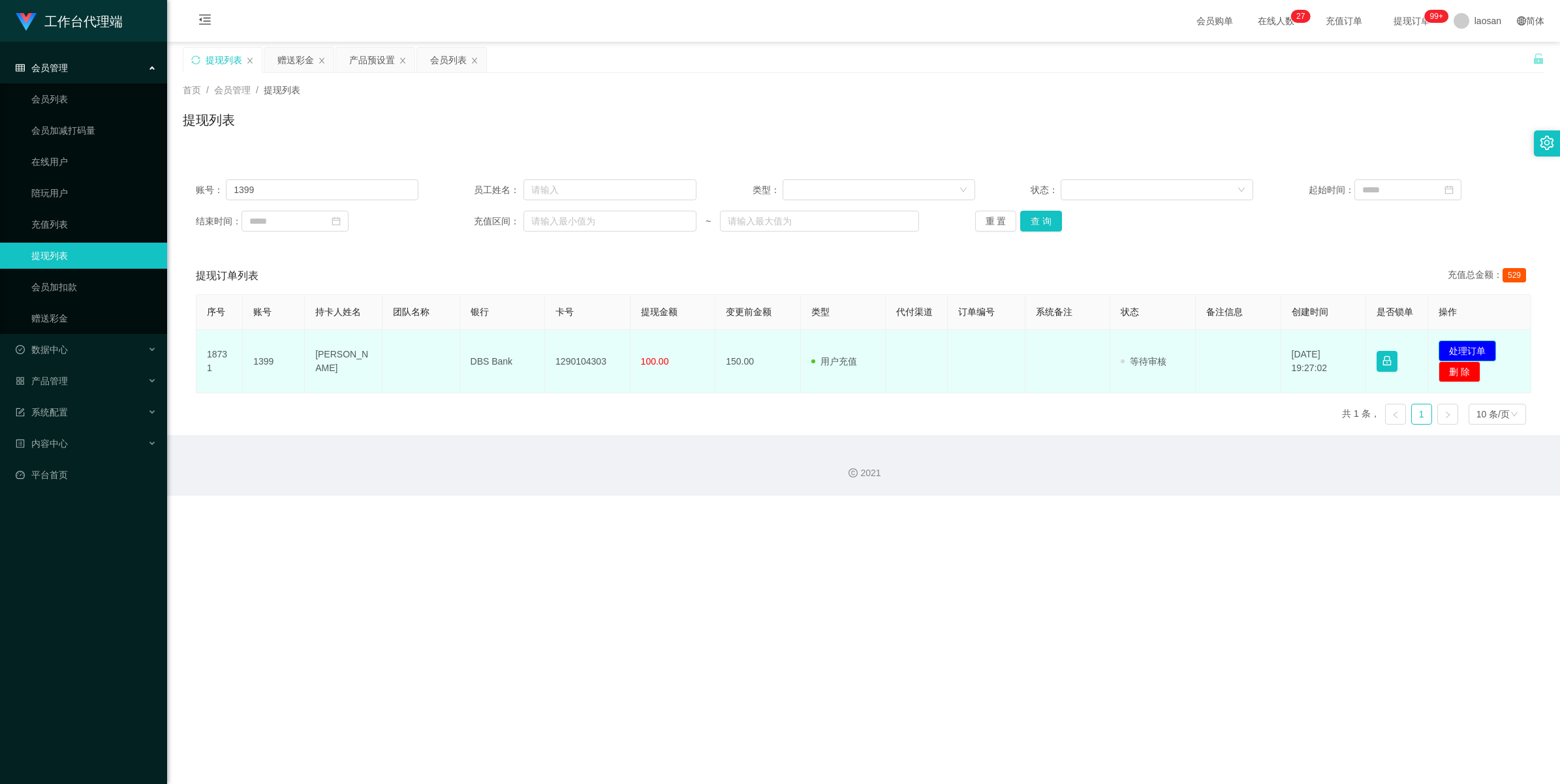
click at [659, 347] on button "处理订单" at bounding box center [1467, 351] width 58 height 21
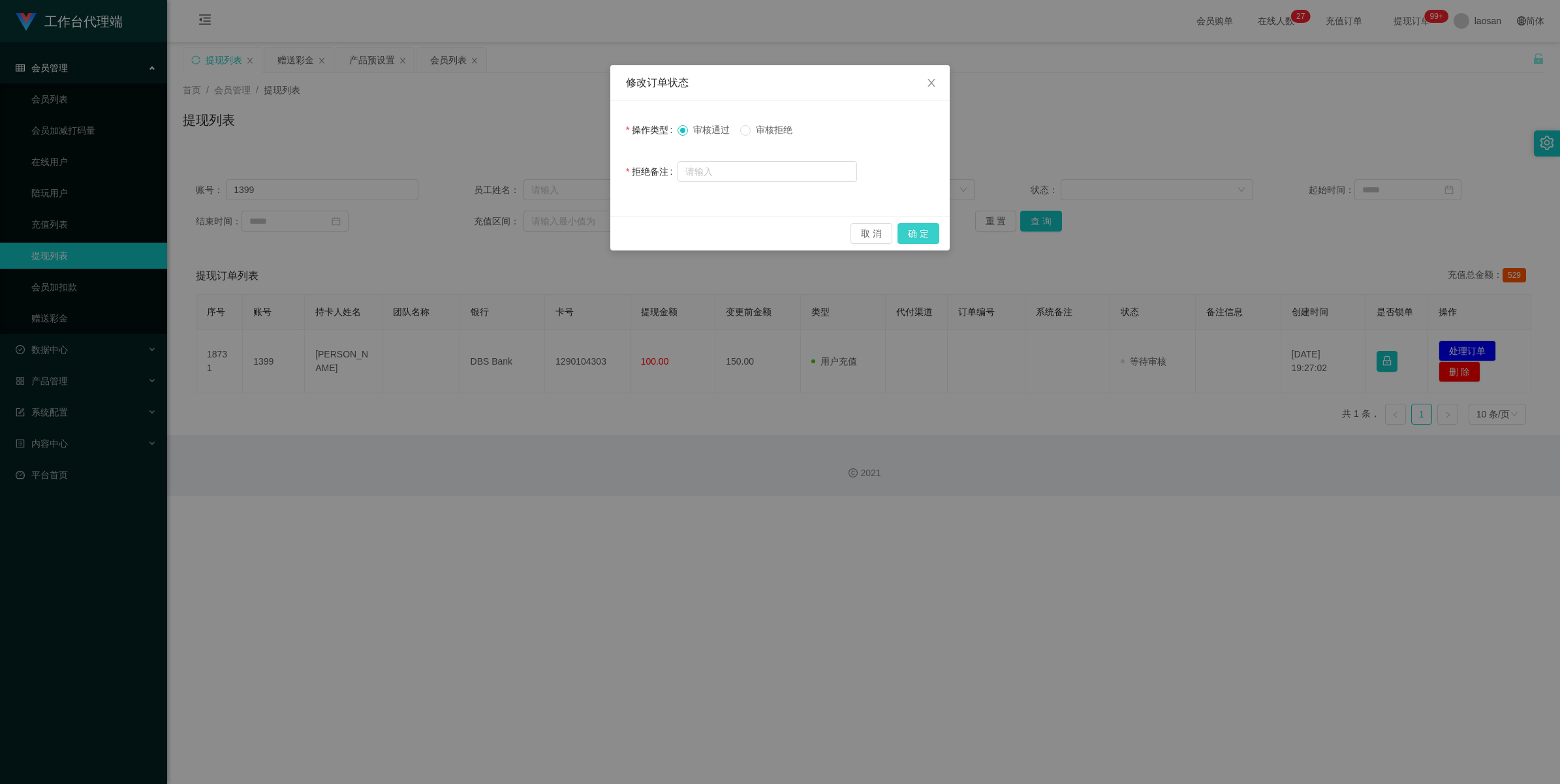
click at [659, 235] on button "确 定" at bounding box center [918, 234] width 42 height 21
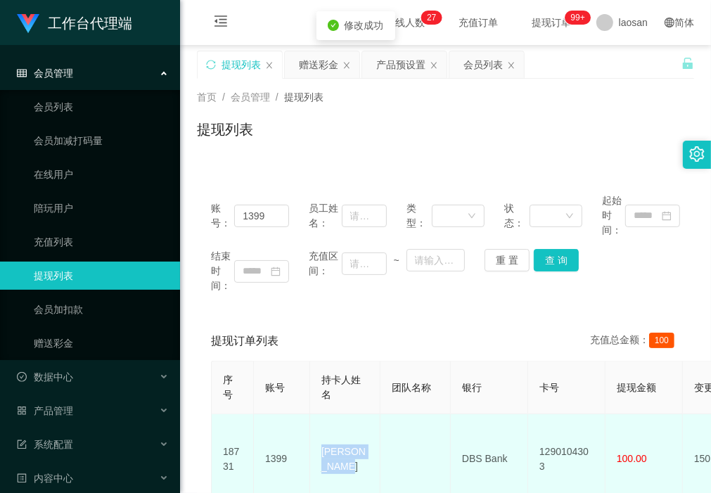
drag, startPoint x: 347, startPoint y: 471, endPoint x: 320, endPoint y: 440, distance: 41.4
click at [320, 440] on td "Tan huey lee" at bounding box center [345, 459] width 70 height 90
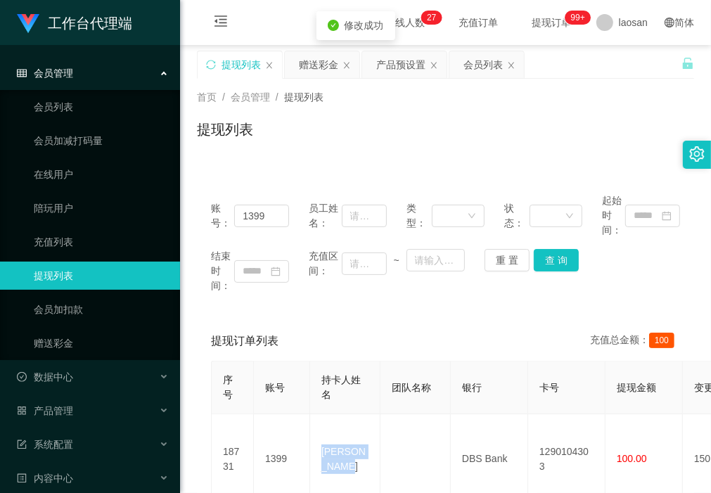
copy td "Tan huey lee"
drag, startPoint x: 266, startPoint y: 153, endPoint x: 281, endPoint y: 199, distance: 48.9
click at [266, 153] on div "首页 / 会员管理 / 提现列表 / 提现列表" at bounding box center [445, 121] width 531 height 84
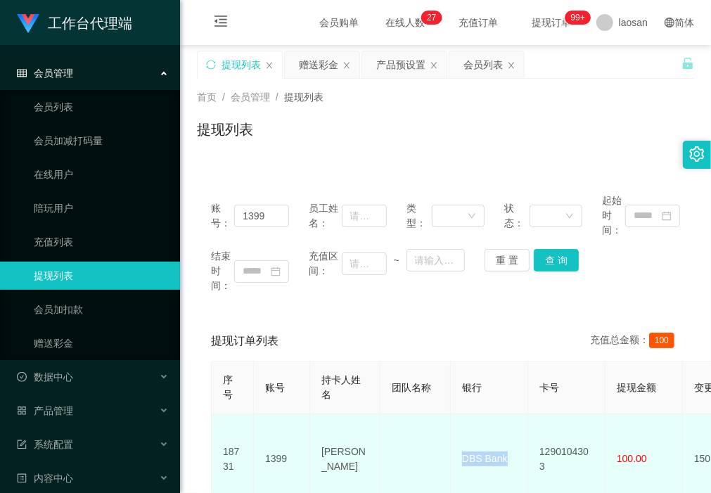
drag, startPoint x: 511, startPoint y: 450, endPoint x: 459, endPoint y: 456, distance: 52.4
click at [459, 456] on td "DBS Bank" at bounding box center [489, 459] width 77 height 90
copy td "DBS Bank"
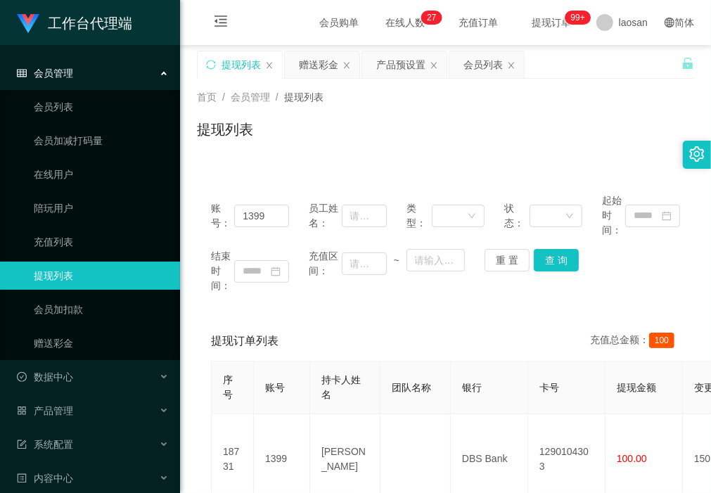
click at [287, 324] on div "提现订单列表 充值总金额： 100" at bounding box center [445, 340] width 469 height 39
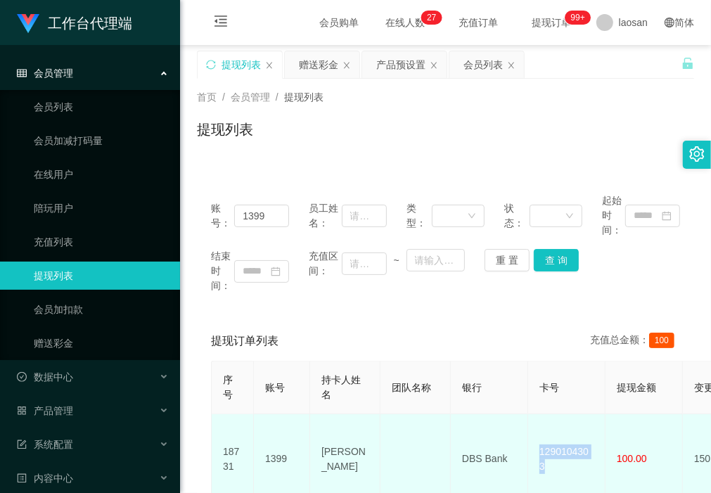
drag, startPoint x: 596, startPoint y: 449, endPoint x: 540, endPoint y: 457, distance: 56.9
click at [540, 457] on td "1290104303" at bounding box center [566, 459] width 77 height 90
copy td "1290104303"
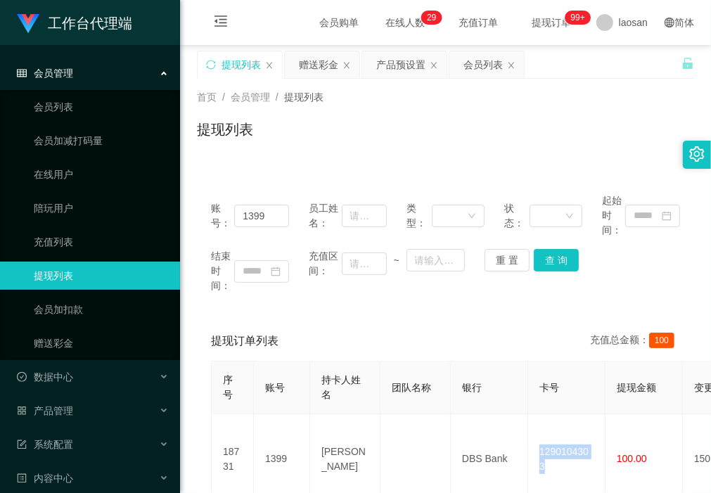
drag, startPoint x: 276, startPoint y: 335, endPoint x: 303, endPoint y: 313, distance: 35.0
click at [276, 334] on span "提现订单列表" at bounding box center [245, 341] width 68 height 17
click at [554, 258] on button "查 询" at bounding box center [556, 260] width 45 height 23
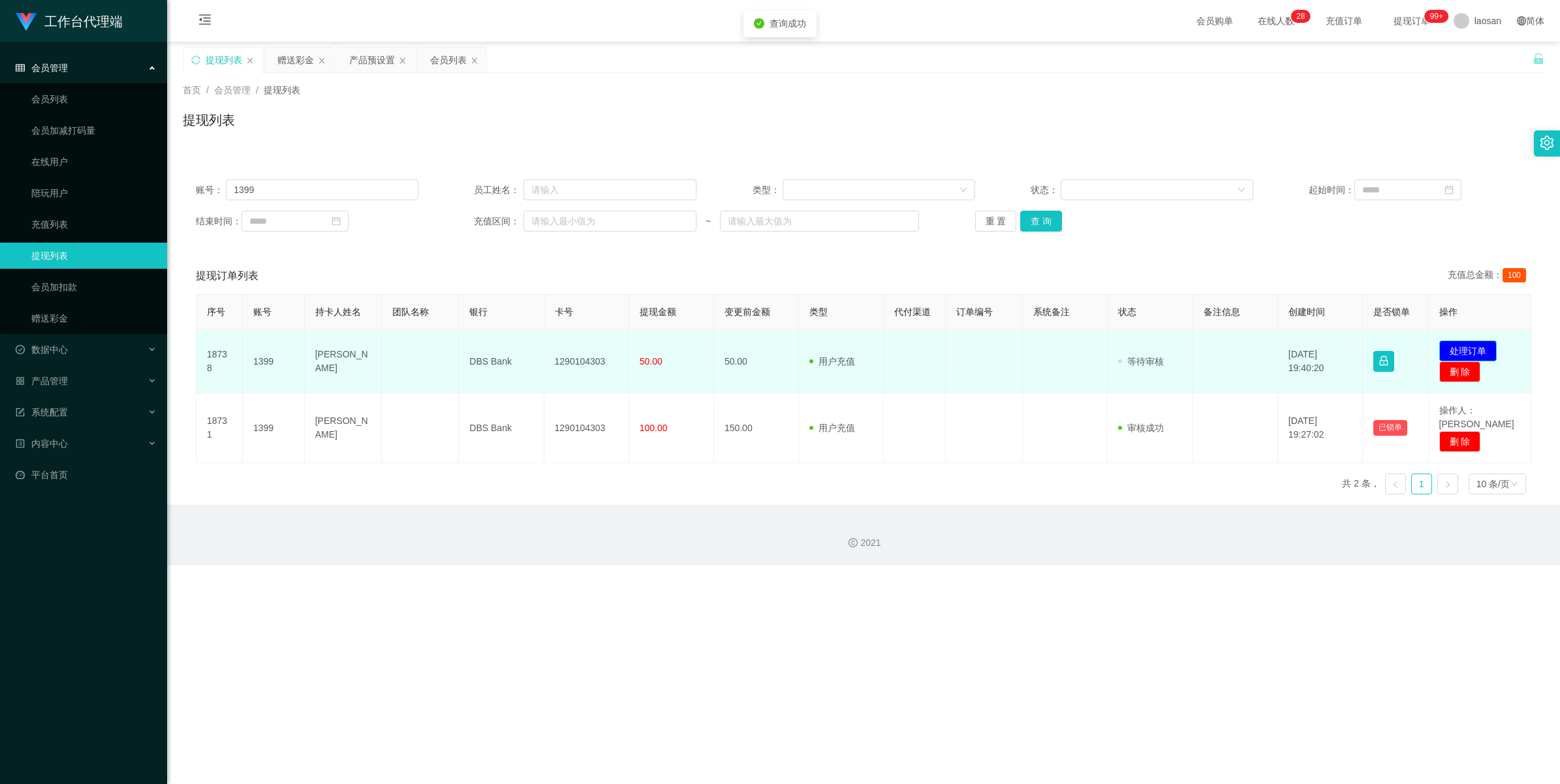
click at [659, 348] on button "处理订单" at bounding box center [1468, 351] width 58 height 21
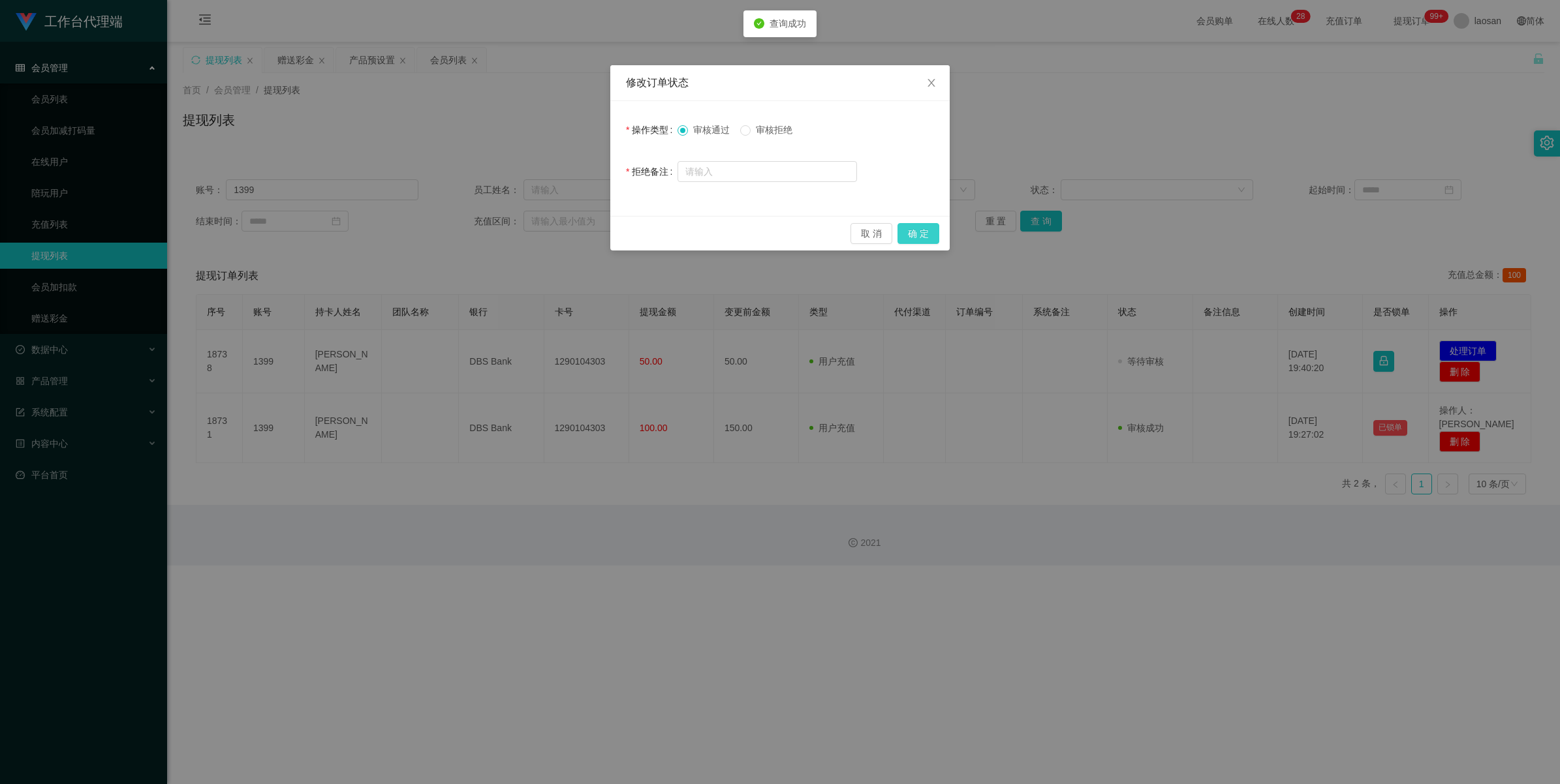
click at [659, 237] on button "确 定" at bounding box center [918, 234] width 42 height 21
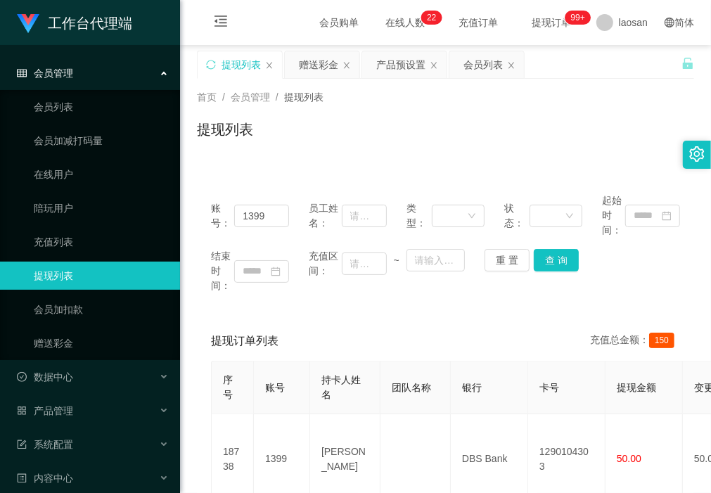
click at [294, 172] on div "账号： 1399 员工姓名： 类型： 状态： 起始时间： 结束时间： 充值区间： ~ 重 置 查 询 提现订单列表 充值总金额： 150 序号 账号 持卡人姓…" at bounding box center [445, 400] width 497 height 477
click at [320, 65] on div "赠送彩金" at bounding box center [318, 64] width 39 height 27
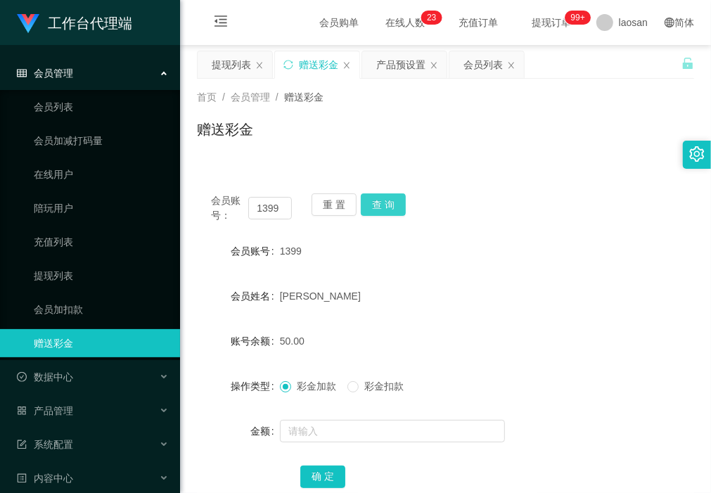
click at [388, 203] on button "查 询" at bounding box center [383, 204] width 45 height 23
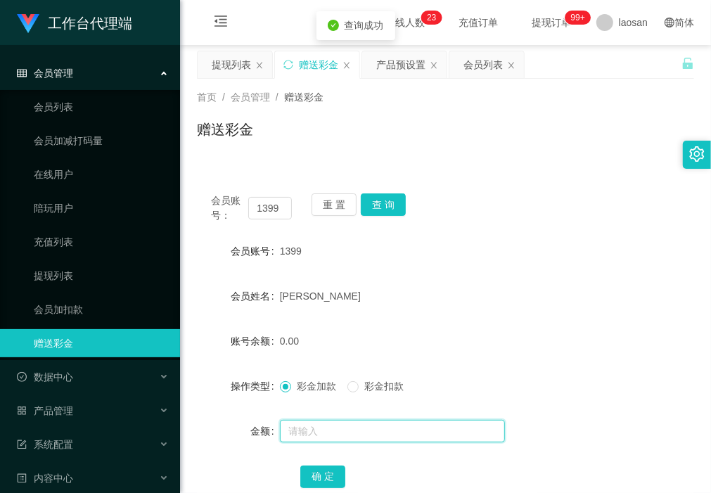
click at [360, 427] on input "text" at bounding box center [392, 431] width 225 height 23
type input "73"
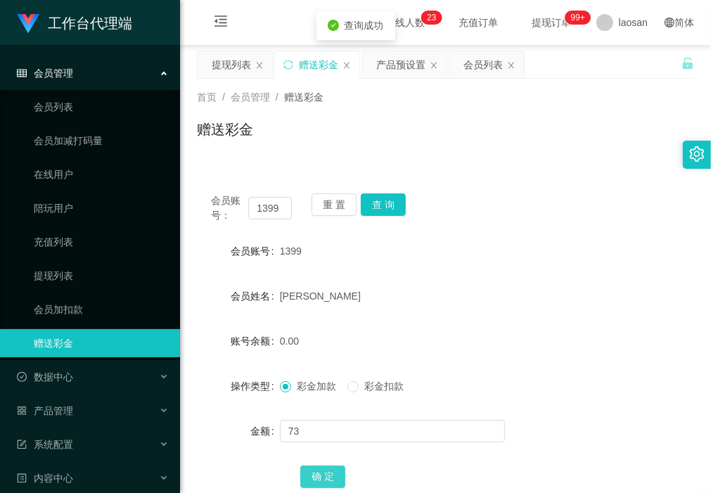
click at [320, 476] on button "确 定" at bounding box center [322, 477] width 45 height 23
click at [283, 152] on div "首页 / 会员管理 / 赠送彩金 / 赠送彩金" at bounding box center [445, 121] width 531 height 84
click at [383, 204] on button "查 询" at bounding box center [383, 204] width 45 height 23
click at [385, 205] on button "查 询" at bounding box center [383, 204] width 45 height 23
click at [239, 63] on div "提现列表" at bounding box center [231, 64] width 39 height 27
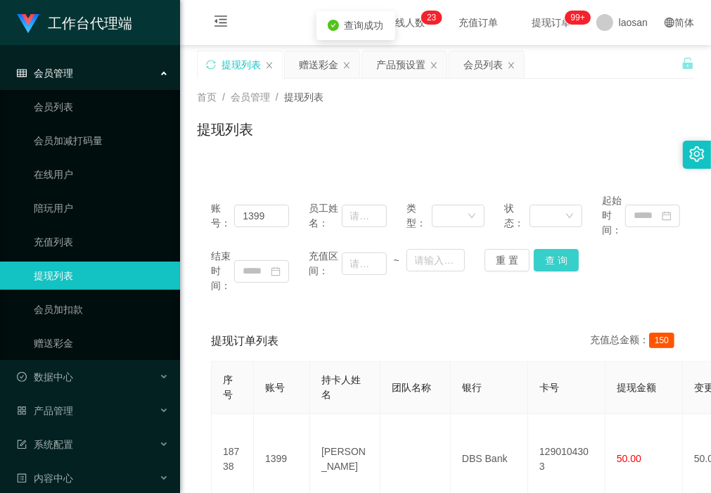
click at [556, 260] on button "查 询" at bounding box center [556, 260] width 45 height 23
click at [556, 260] on div "结束时间： 充值区间： ~ 重 置 查 询" at bounding box center [445, 271] width 469 height 44
drag, startPoint x: 247, startPoint y: 163, endPoint x: 373, endPoint y: 208, distance: 133.7
click at [247, 163] on div "账号： 1399 员工姓名： 类型： 状态： 起始时间： 结束时间： 充值区间： ~ 重 置 查 询 提现订单列表 充值总金额： 150 序号 账号 持卡人姓…" at bounding box center [445, 400] width 497 height 477
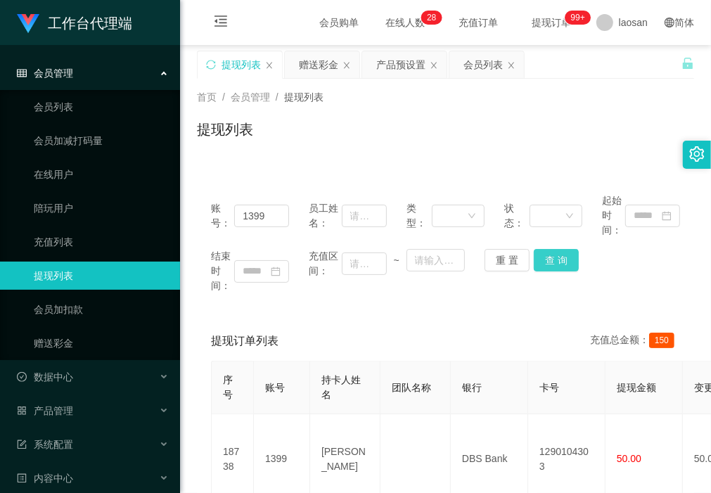
click at [552, 259] on button "查 询" at bounding box center [556, 260] width 45 height 23
click at [552, 259] on div "重 置 查 询" at bounding box center [524, 260] width 78 height 23
drag, startPoint x: 634, startPoint y: 1, endPoint x: 659, endPoint y: -56, distance: 62.3
click at [659, 0] on html "工作台代理端 会员管理 会员列表 会员加减打码量 在线用户 陪玩用户 充值列表 提现列表 会员加扣款 赠送彩金 数据中心 产品管理 注单管理 产品列表 产品预…" at bounding box center [355, 246] width 711 height 493
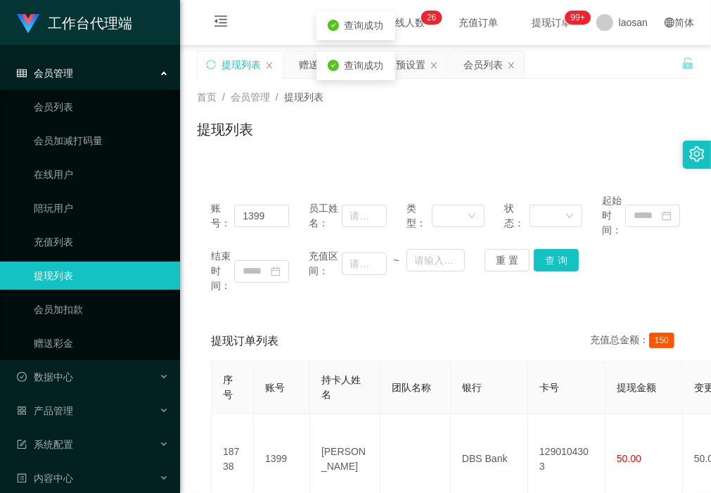
click at [511, 150] on div "提现列表" at bounding box center [445, 135] width 497 height 32
click at [343, 176] on div "账号： 1399 员工姓名： 类型： 状态： 起始时间： 结束时间： 充值区间： ~ 重 置 查 询 提现订单列表 充值总金额： 150 序号 账号 持卡人姓…" at bounding box center [445, 400] width 497 height 477
click at [250, 169] on div "账号： 1399 员工姓名： 类型： 状态： 起始时间： 结束时间： 充值区间： ~ 重 置 查 询 提现订单列表 充值总金额： 150 序号 账号 持卡人姓…" at bounding box center [445, 400] width 497 height 477
click at [561, 262] on button "查 询" at bounding box center [556, 260] width 45 height 23
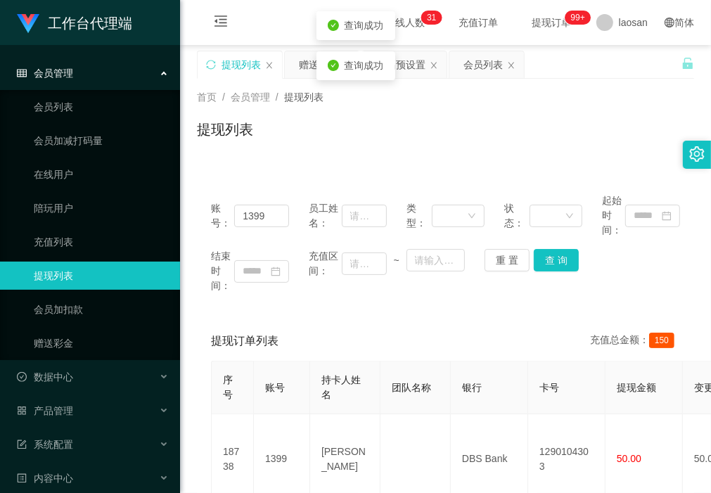
drag, startPoint x: 561, startPoint y: 262, endPoint x: 369, endPoint y: 157, distance: 218.7
click at [369, 157] on div "首页 / 会员管理 / 提现列表 / 提现列表" at bounding box center [445, 121] width 531 height 84
click at [559, 260] on button "查 询" at bounding box center [556, 260] width 45 height 23
click at [321, 65] on div "赠送彩金" at bounding box center [318, 64] width 39 height 27
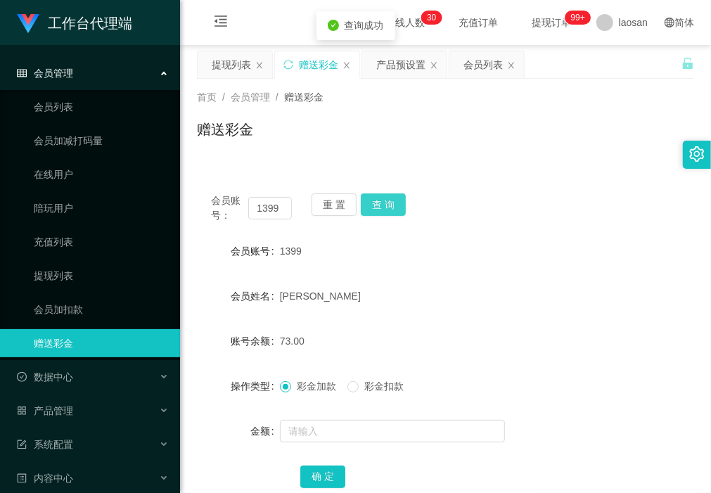
click at [394, 207] on button "查 询" at bounding box center [383, 204] width 45 height 23
click at [392, 206] on button "查 询" at bounding box center [391, 204] width 60 height 23
click at [392, 206] on button "查 询" at bounding box center [383, 204] width 45 height 23
click at [273, 148] on div "赠送彩金" at bounding box center [445, 135] width 497 height 32
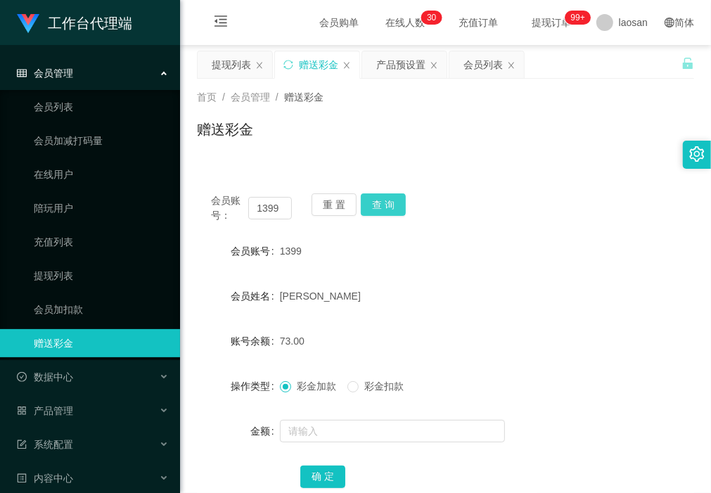
click at [394, 207] on button "查 询" at bounding box center [383, 204] width 45 height 23
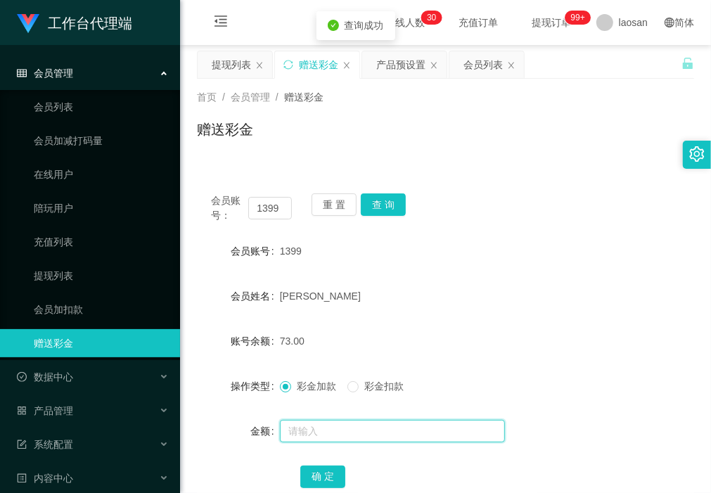
click at [350, 429] on input "text" at bounding box center [392, 431] width 225 height 23
type input "100"
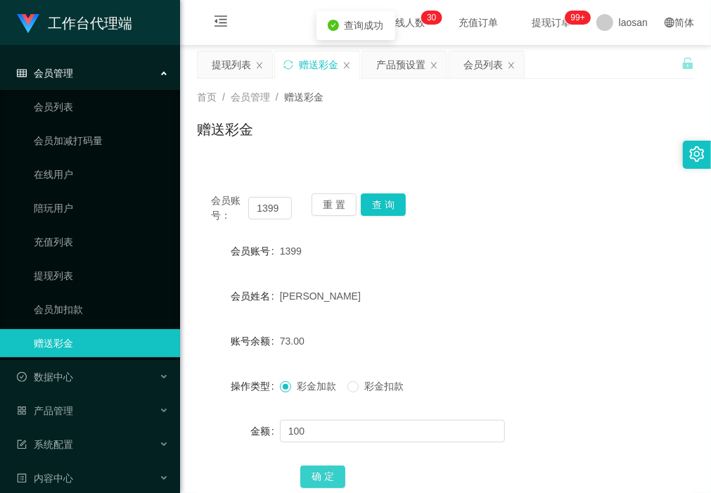
click at [327, 475] on button "确 定" at bounding box center [322, 477] width 45 height 23
click at [265, 163] on div "会员账号： 1399 重 置 查 询 会员账号 1399 会员姓名 Tan huey lee 账号余额 173.00 操作类型 彩金加款 彩金扣款 金额 确 定" at bounding box center [445, 341] width 497 height 359
click at [381, 199] on button "查 询" at bounding box center [383, 204] width 45 height 23
click at [373, 149] on div "赠送彩金" at bounding box center [445, 135] width 497 height 32
click at [264, 145] on div "赠送彩金" at bounding box center [445, 135] width 497 height 32
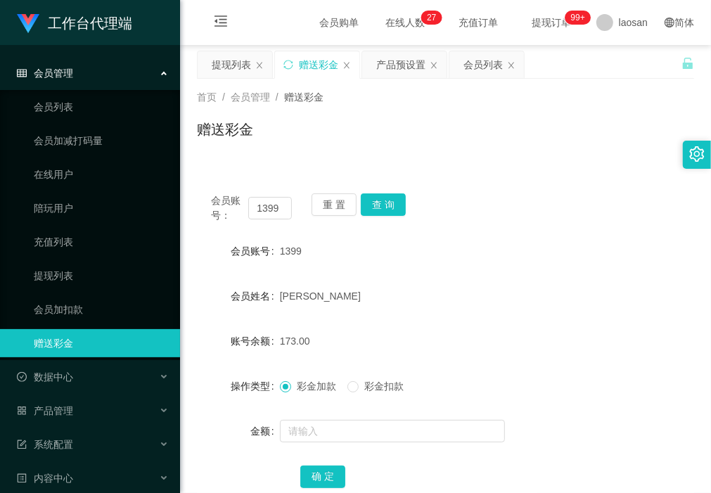
click at [271, 139] on div "赠送彩金" at bounding box center [445, 135] width 497 height 32
click at [385, 203] on button "查 询" at bounding box center [383, 204] width 45 height 23
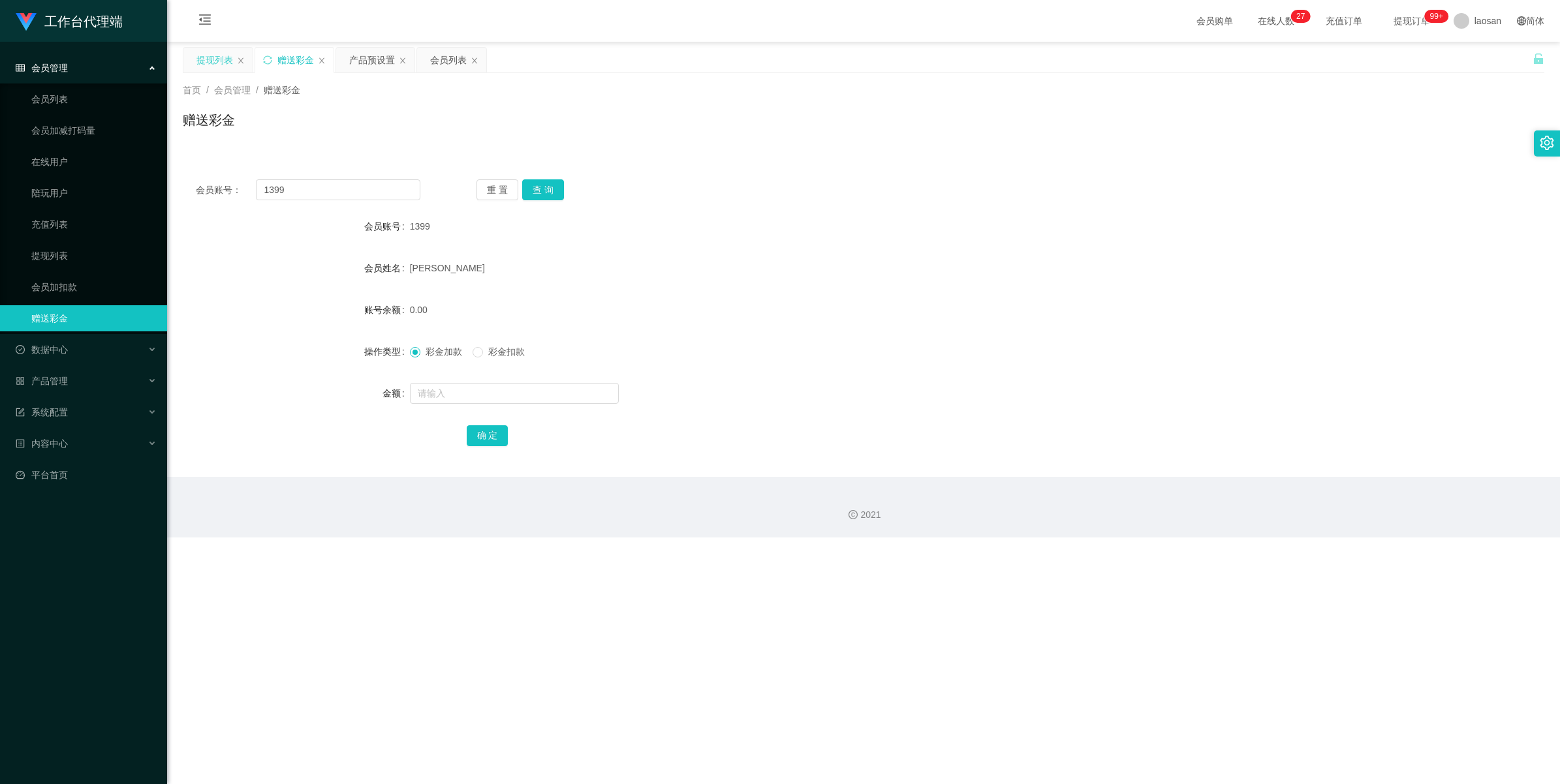
click at [219, 62] on div "提现列表" at bounding box center [214, 59] width 36 height 25
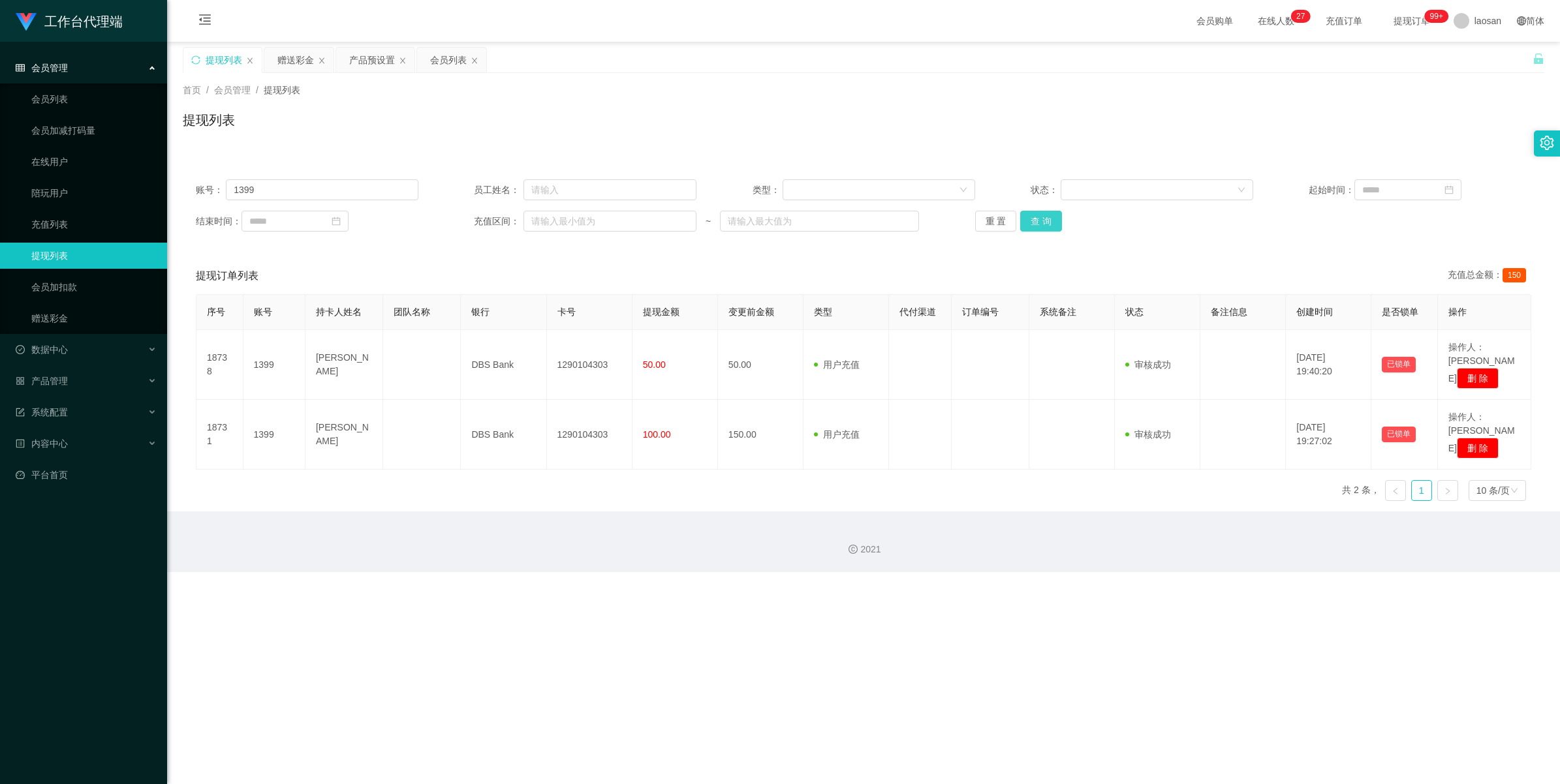
drag, startPoint x: 1039, startPoint y: 223, endPoint x: 1116, endPoint y: 272, distance: 91.3
click at [659, 223] on button "查 询" at bounding box center [1040, 221] width 42 height 21
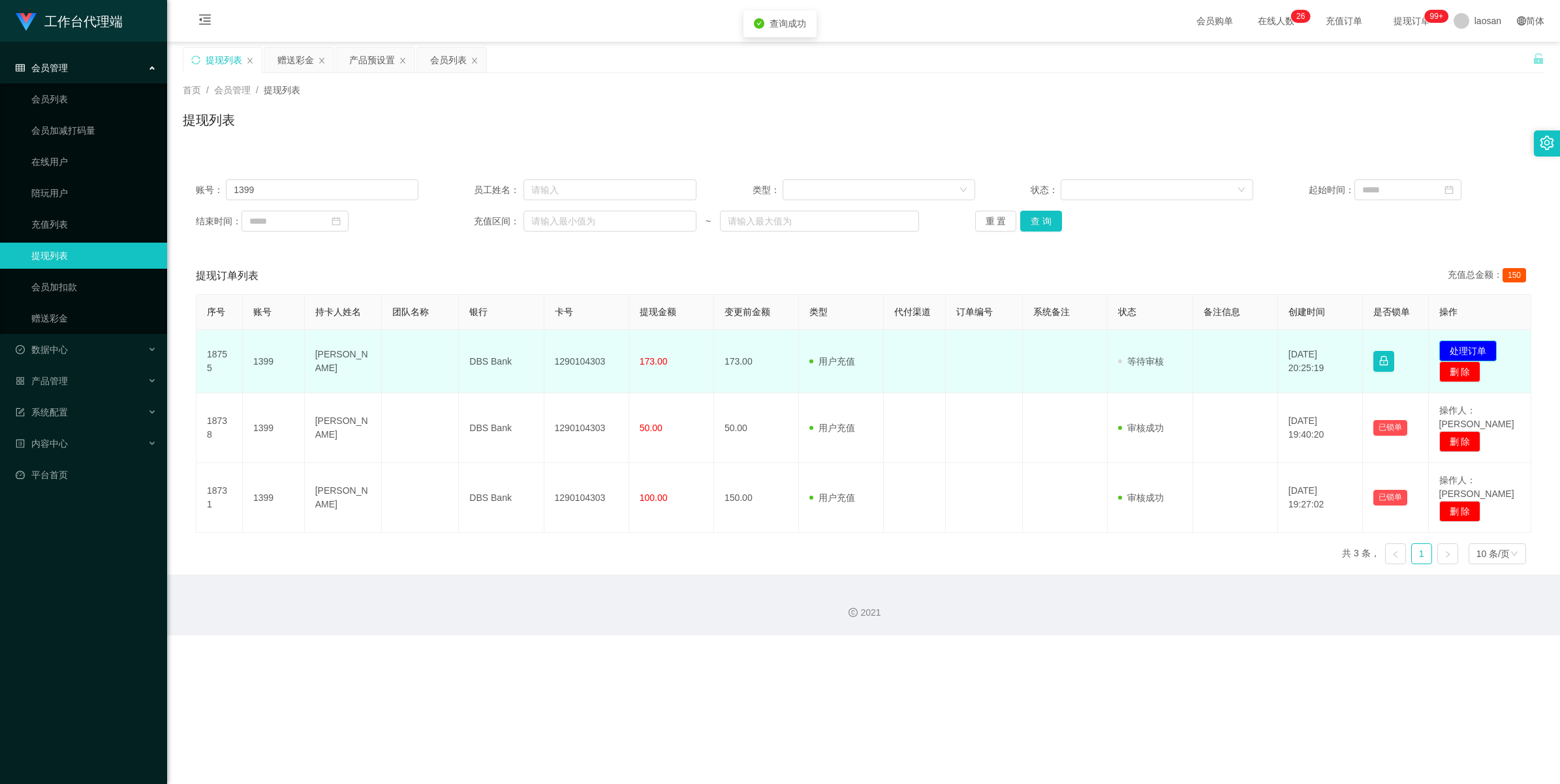
click at [659, 347] on button "处理订单" at bounding box center [1468, 351] width 58 height 21
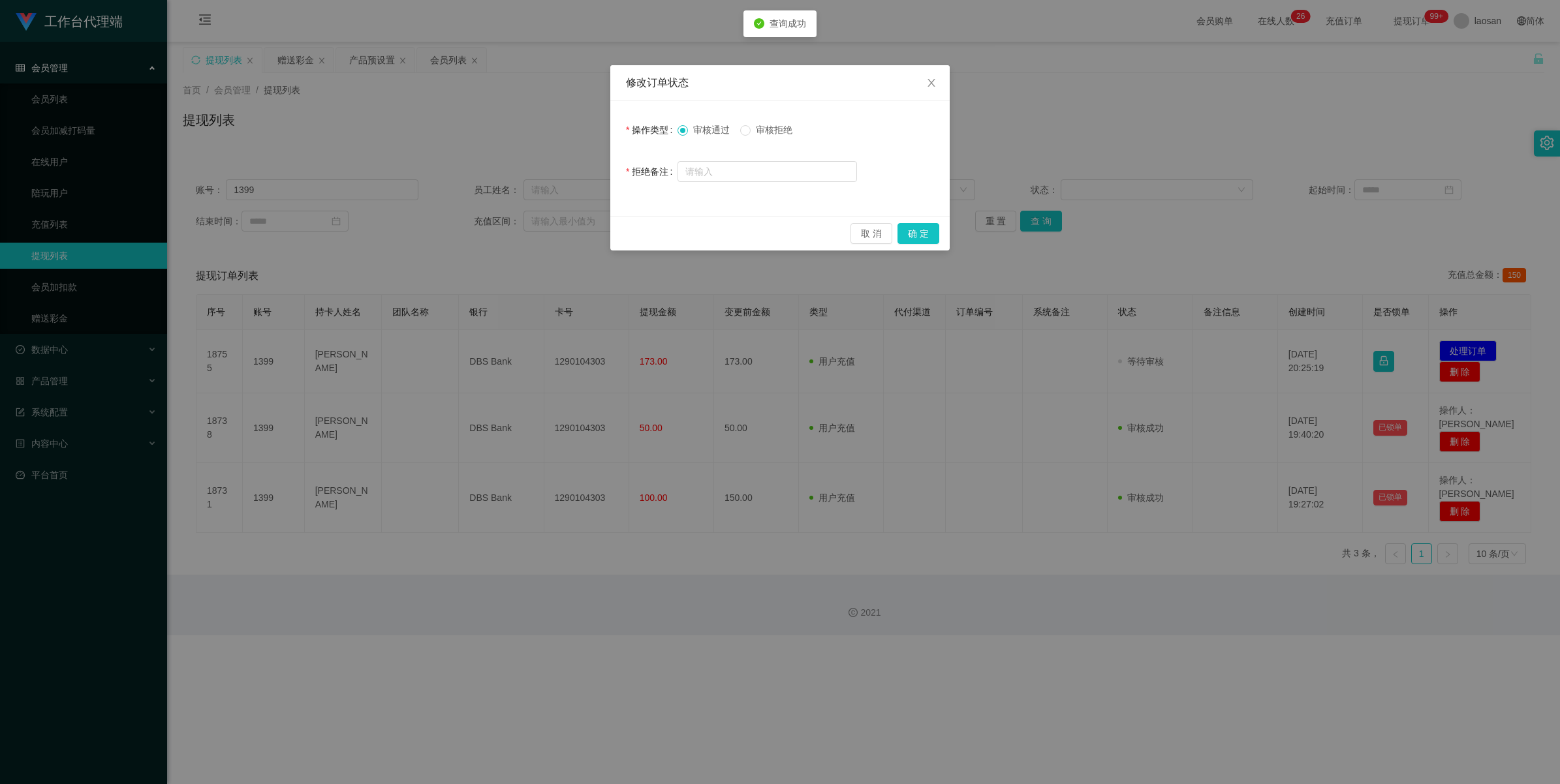
click at [659, 129] on span "审核拒绝" at bounding box center [774, 129] width 47 height 10
click at [659, 232] on button "确 定" at bounding box center [918, 234] width 42 height 21
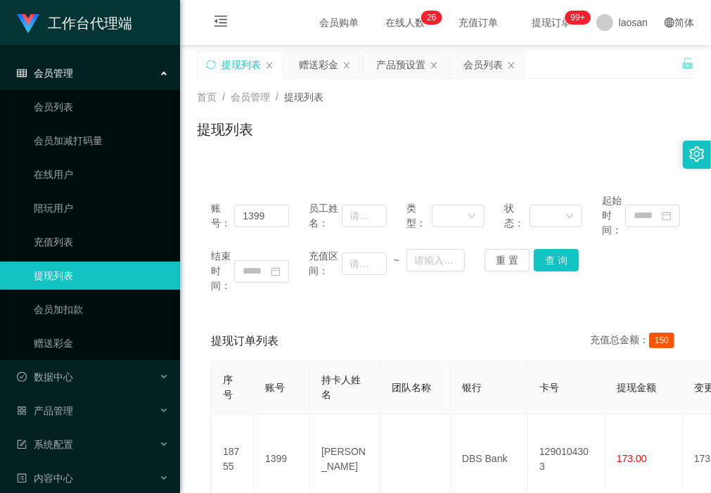
click at [416, 294] on div "账号： 1399 员工姓名： 类型： 状态： 起始时间： 结束时间： 充值区间： ~ 重 置 查 询" at bounding box center [445, 243] width 497 height 128
click at [557, 259] on button "查 询" at bounding box center [556, 260] width 45 height 23
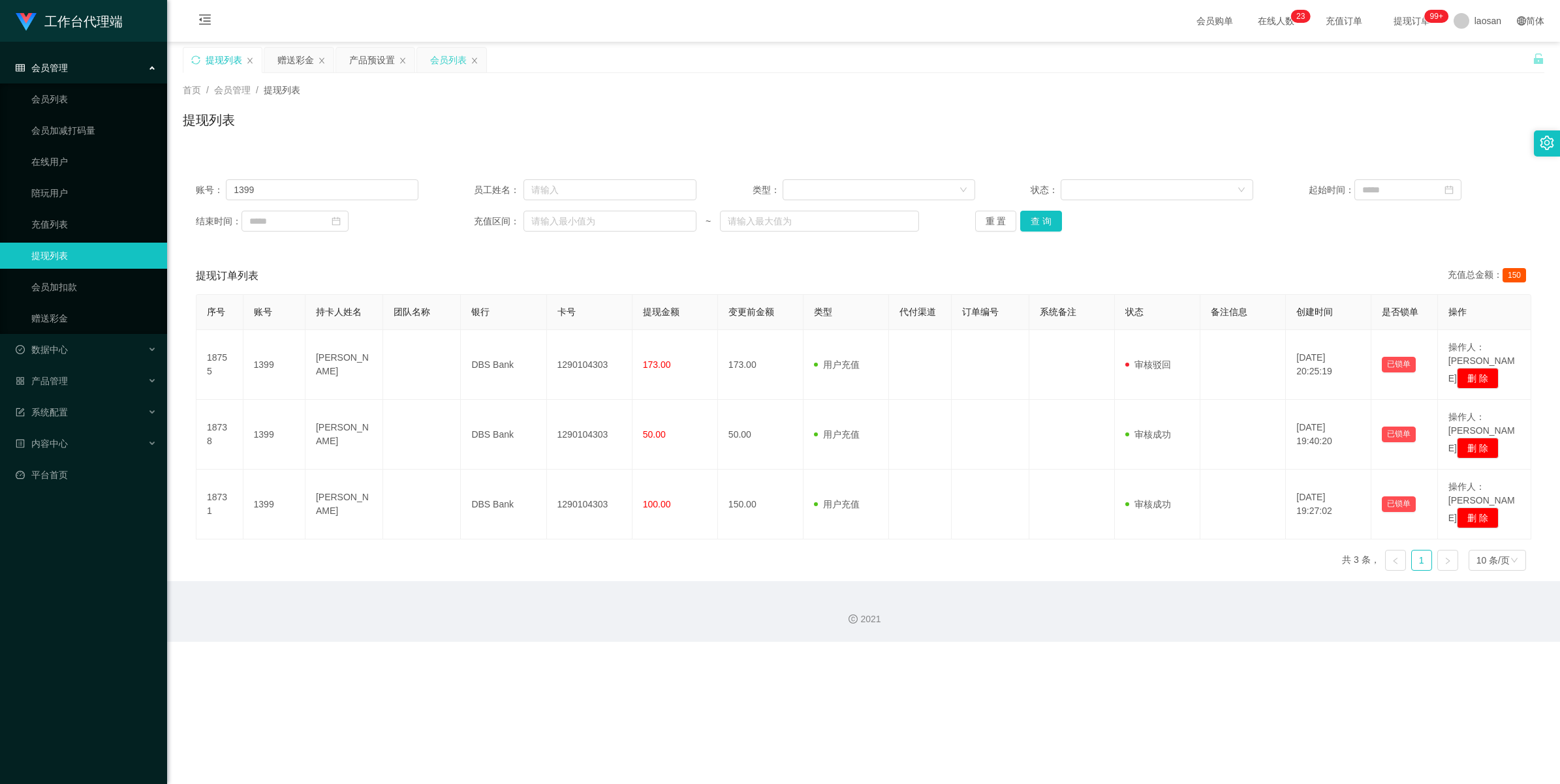
drag, startPoint x: 454, startPoint y: 63, endPoint x: 444, endPoint y: 115, distance: 53.0
click at [452, 62] on div "会员列表" at bounding box center [448, 59] width 36 height 25
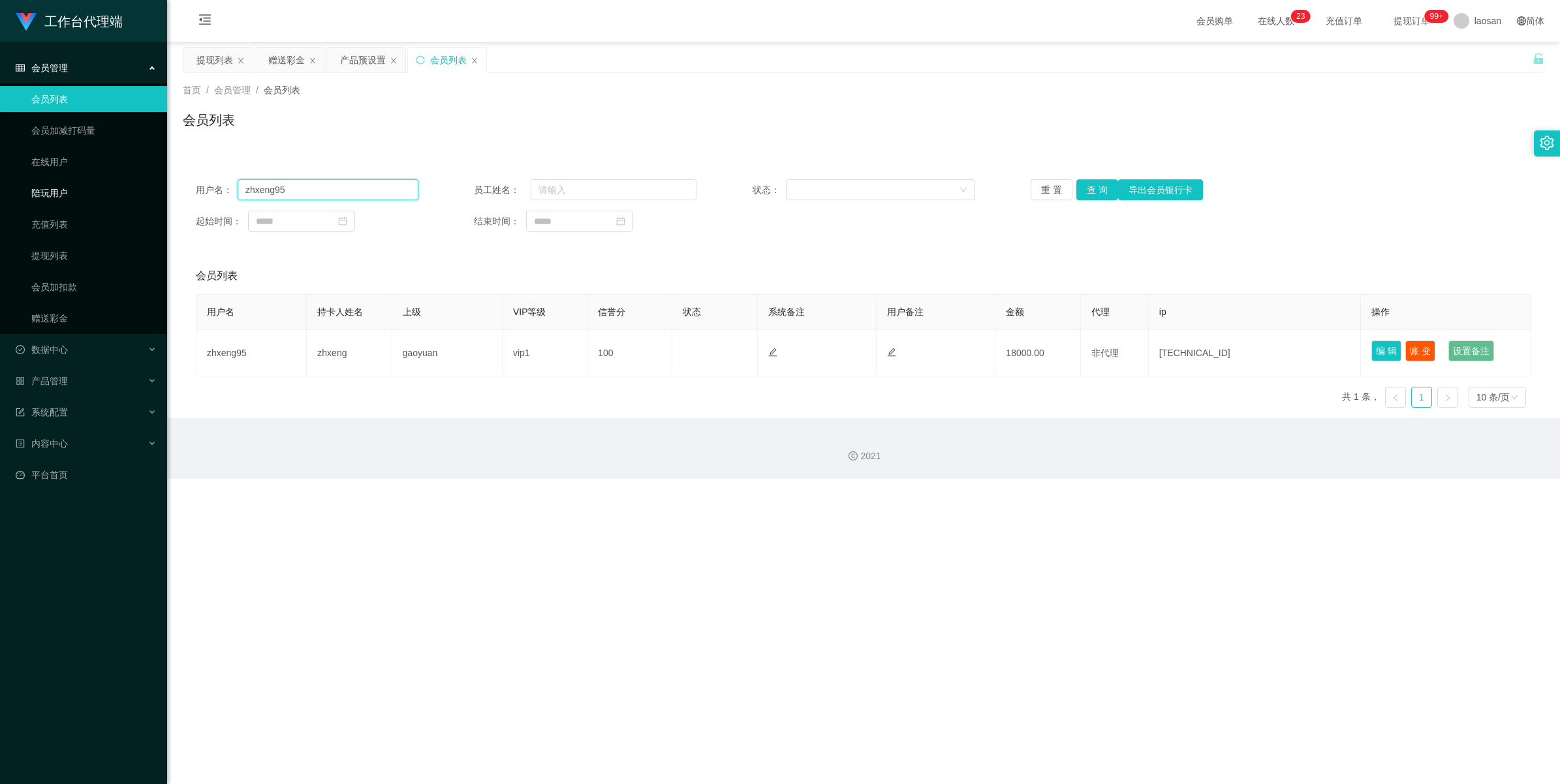
drag, startPoint x: 333, startPoint y: 195, endPoint x: 165, endPoint y: 206, distance: 168.4
click at [166, 206] on section "工作台代理端 会员管理 会员列表 会员加减打码量 在线用户 陪玩用户 充值列表 提现列表 会员加扣款 赠送彩金 数据中心 产品管理 注单管理 产品列表 产品预…" at bounding box center [780, 239] width 1560 height 479
type input "1399"
click at [659, 194] on button "查 询" at bounding box center [1097, 189] width 42 height 21
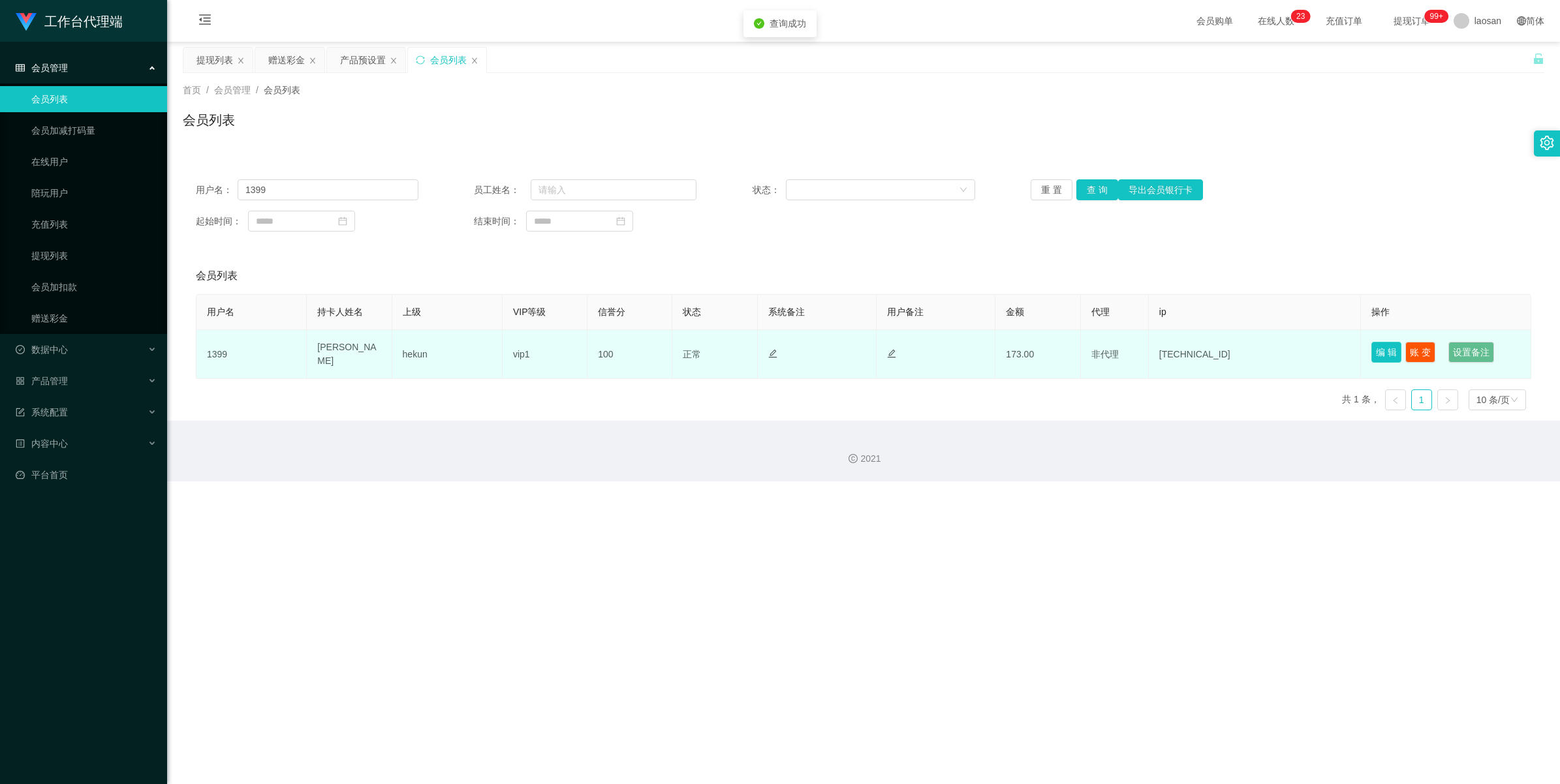
click at [659, 351] on button "编 辑" at bounding box center [1386, 353] width 30 height 21
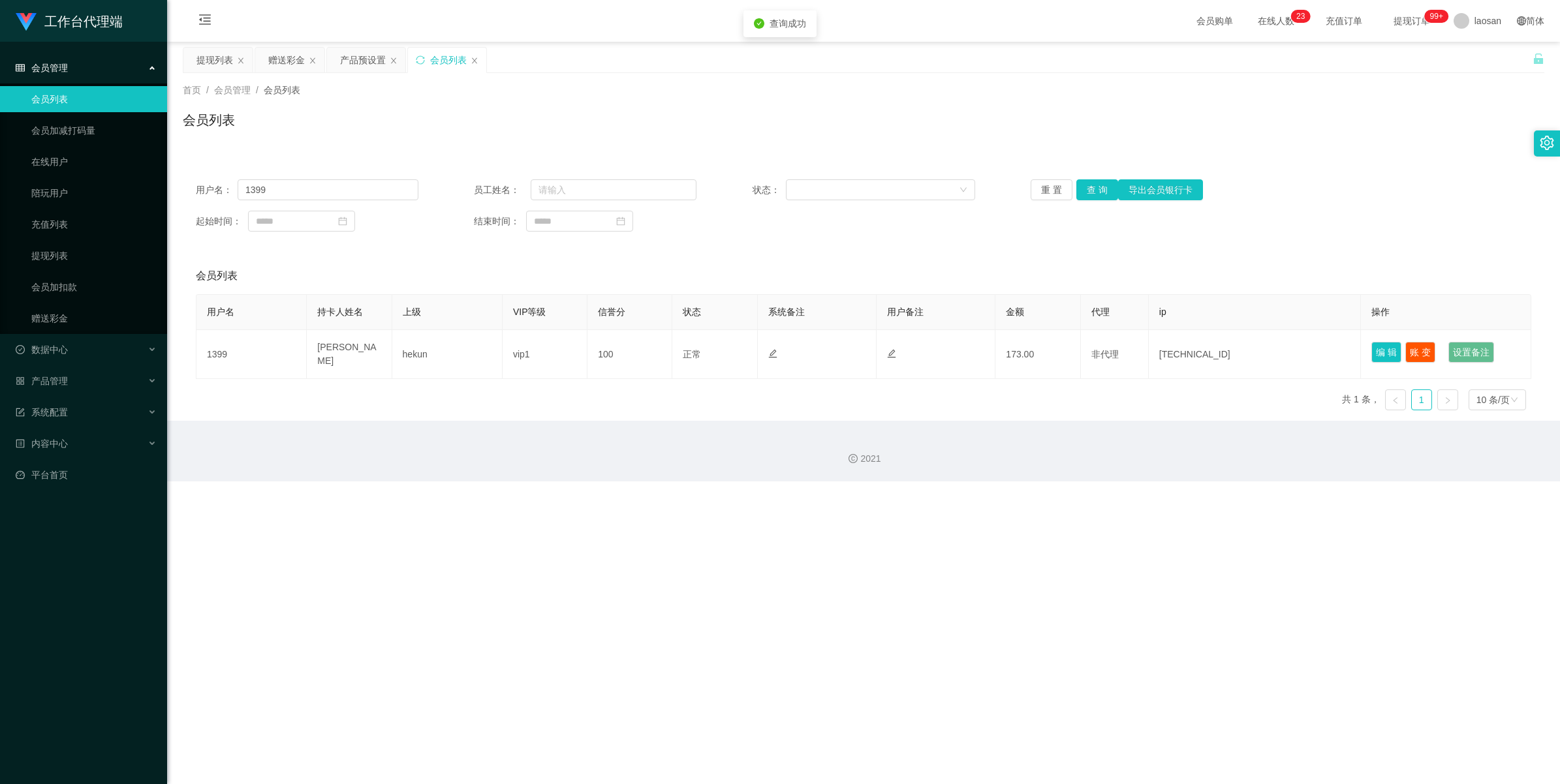
type input "1399"
type input "Tan huey lee"
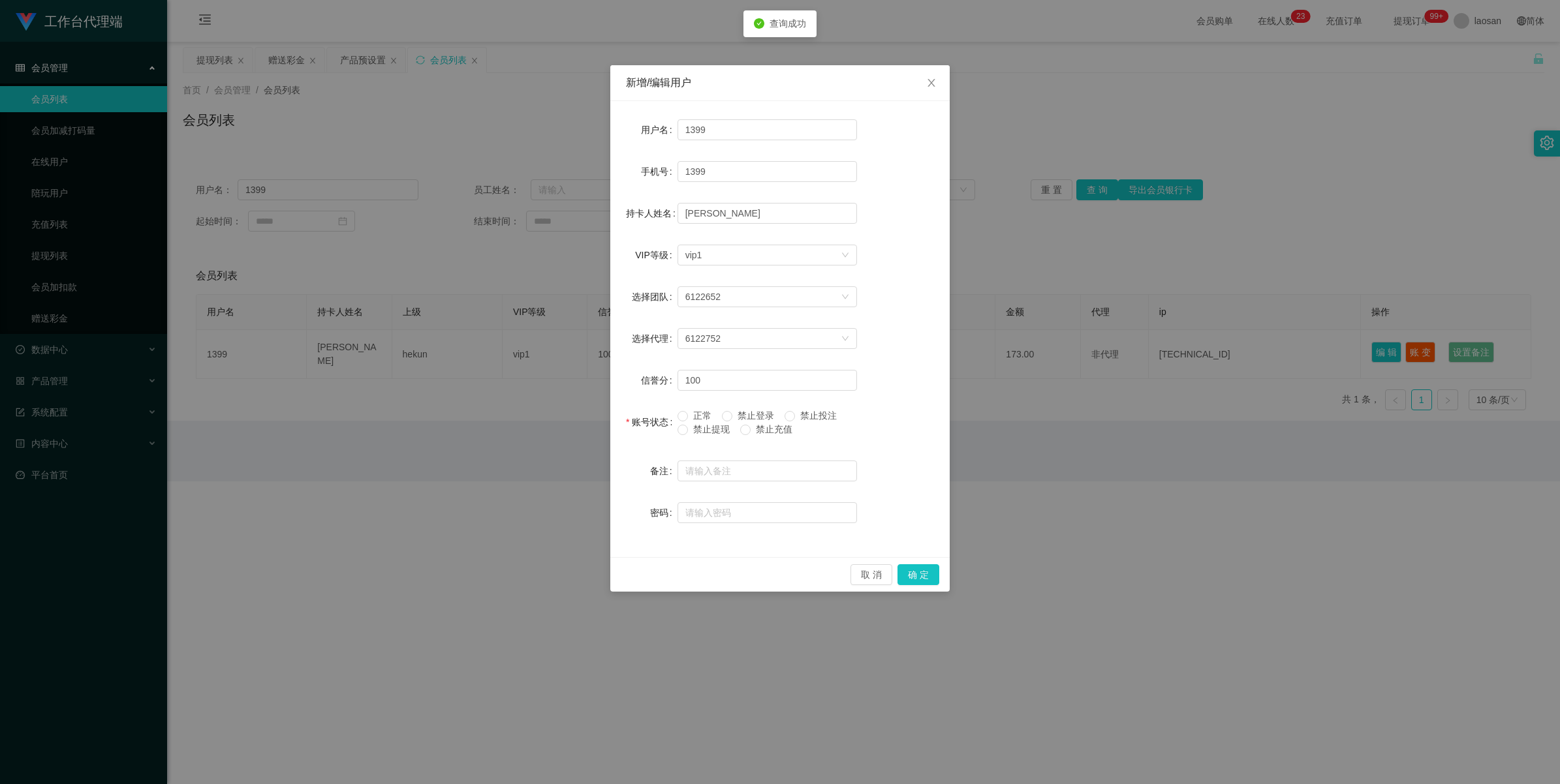
click at [659, 429] on span "禁止提现" at bounding box center [711, 429] width 47 height 10
click at [659, 456] on button "确 定" at bounding box center [918, 574] width 42 height 21
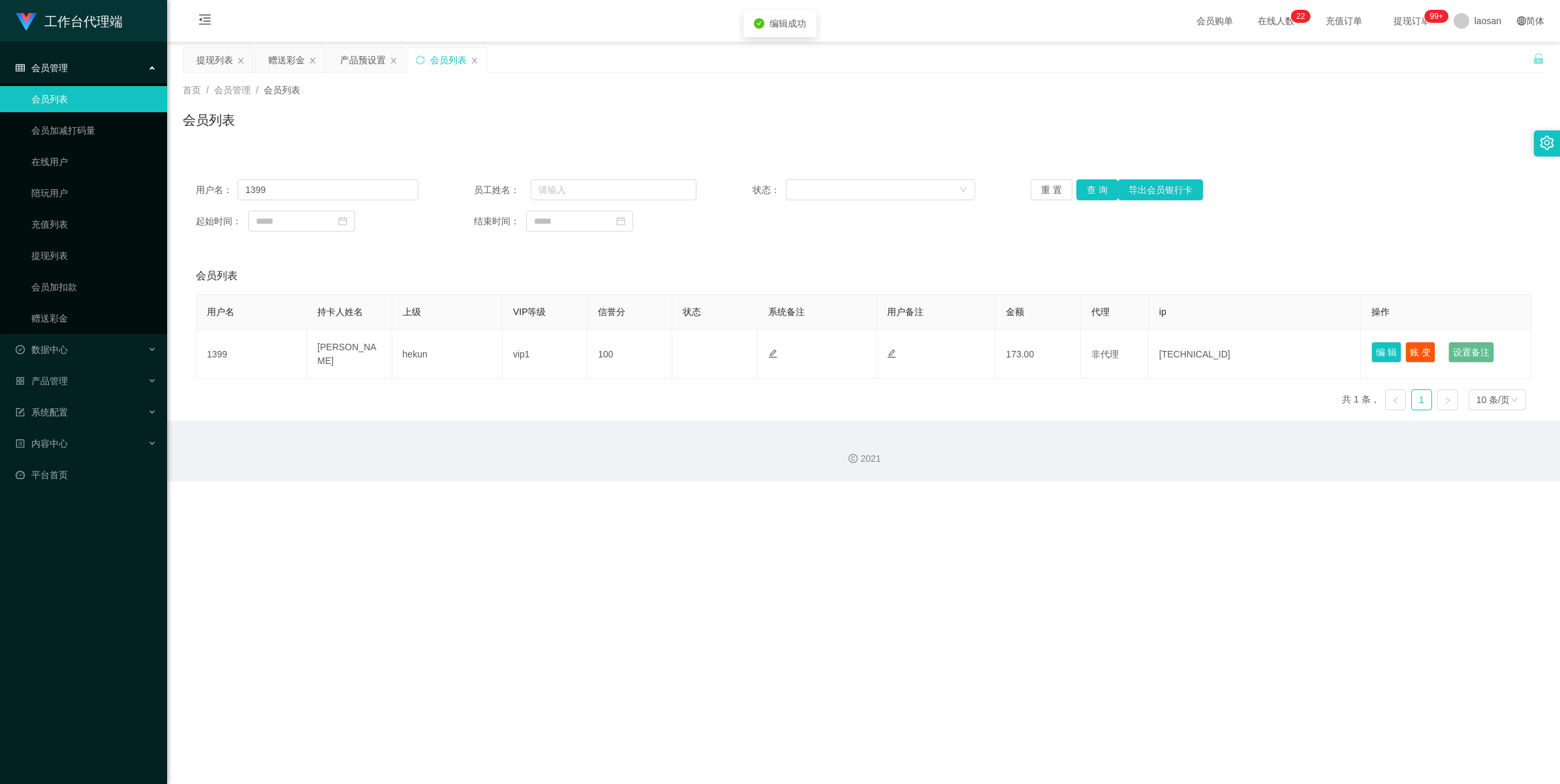
click at [659, 456] on div "工作台代理端 会员管理 会员列表 会员加减打码量 在线用户 陪玩用户 充值列表 提现列表 会员加扣款 赠送彩金 数据中心 产品管理 注单管理 产品列表 产品预…" at bounding box center [780, 392] width 1560 height 784
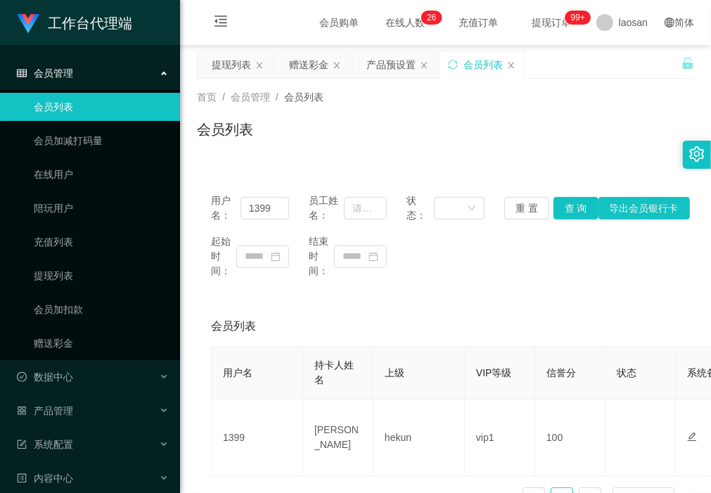
click at [266, 164] on div "用户名： 1399 员工姓名： 状态： 重 置 查 询 导出会员银行卡 起始时间： 结束时间： 会员列表 用户名 持卡人姓名 上级 VIP等级 信誉分 状态 …" at bounding box center [445, 341] width 497 height 359
click at [279, 134] on div "会员列表" at bounding box center [445, 135] width 497 height 32
click at [561, 211] on button "查 询" at bounding box center [576, 208] width 45 height 23
click at [216, 60] on div "提现列表" at bounding box center [231, 64] width 39 height 27
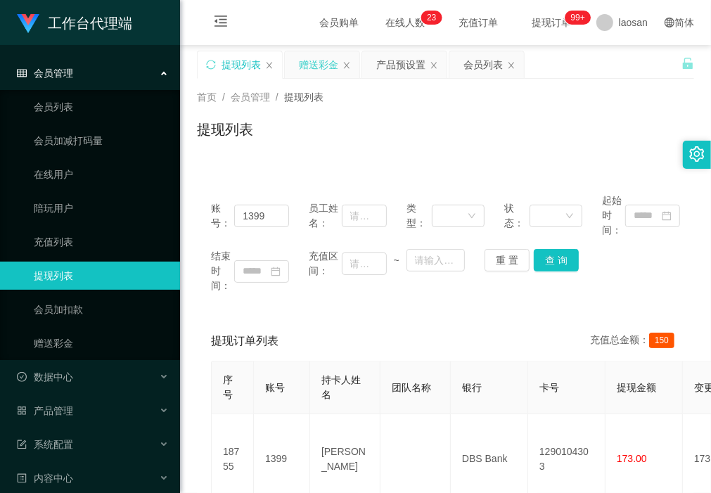
click at [322, 69] on div "赠送彩金" at bounding box center [318, 64] width 39 height 27
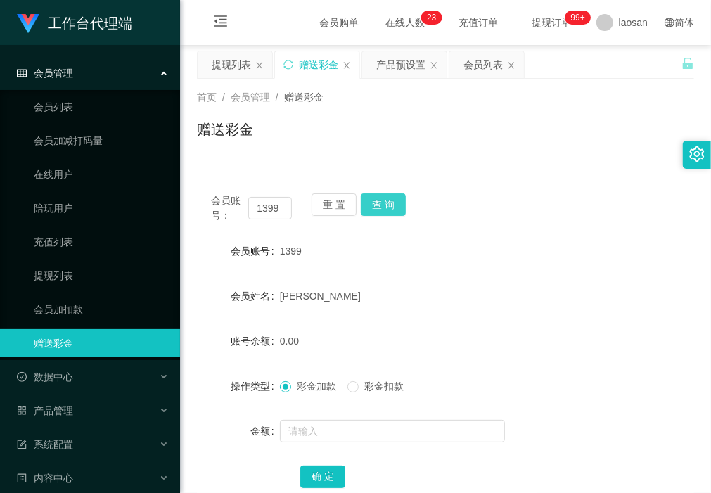
click at [395, 200] on button "查 询" at bounding box center [383, 204] width 45 height 23
click at [479, 63] on div "会员列表" at bounding box center [483, 64] width 39 height 27
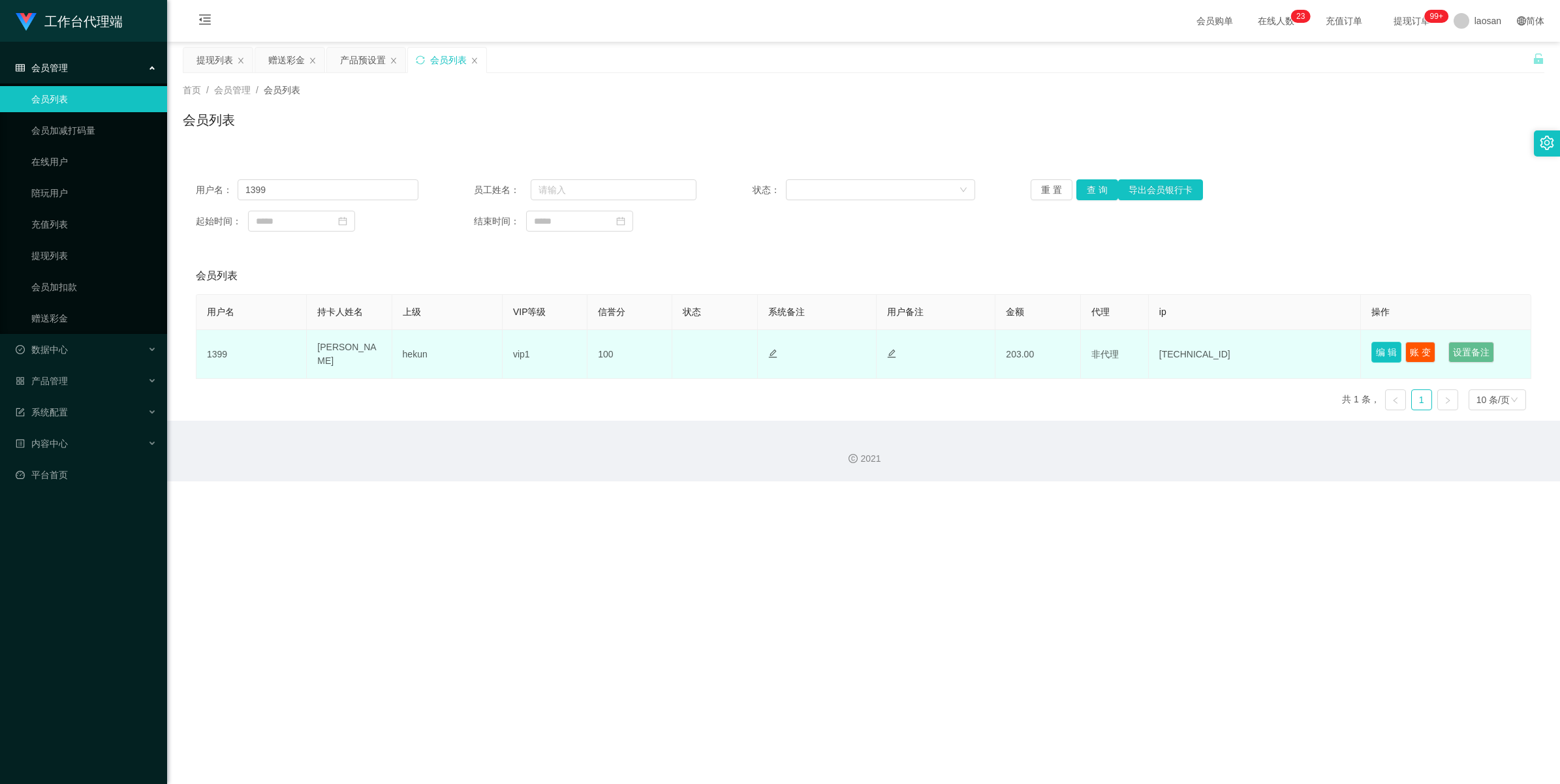
click at [659, 347] on button "编 辑" at bounding box center [1386, 353] width 30 height 21
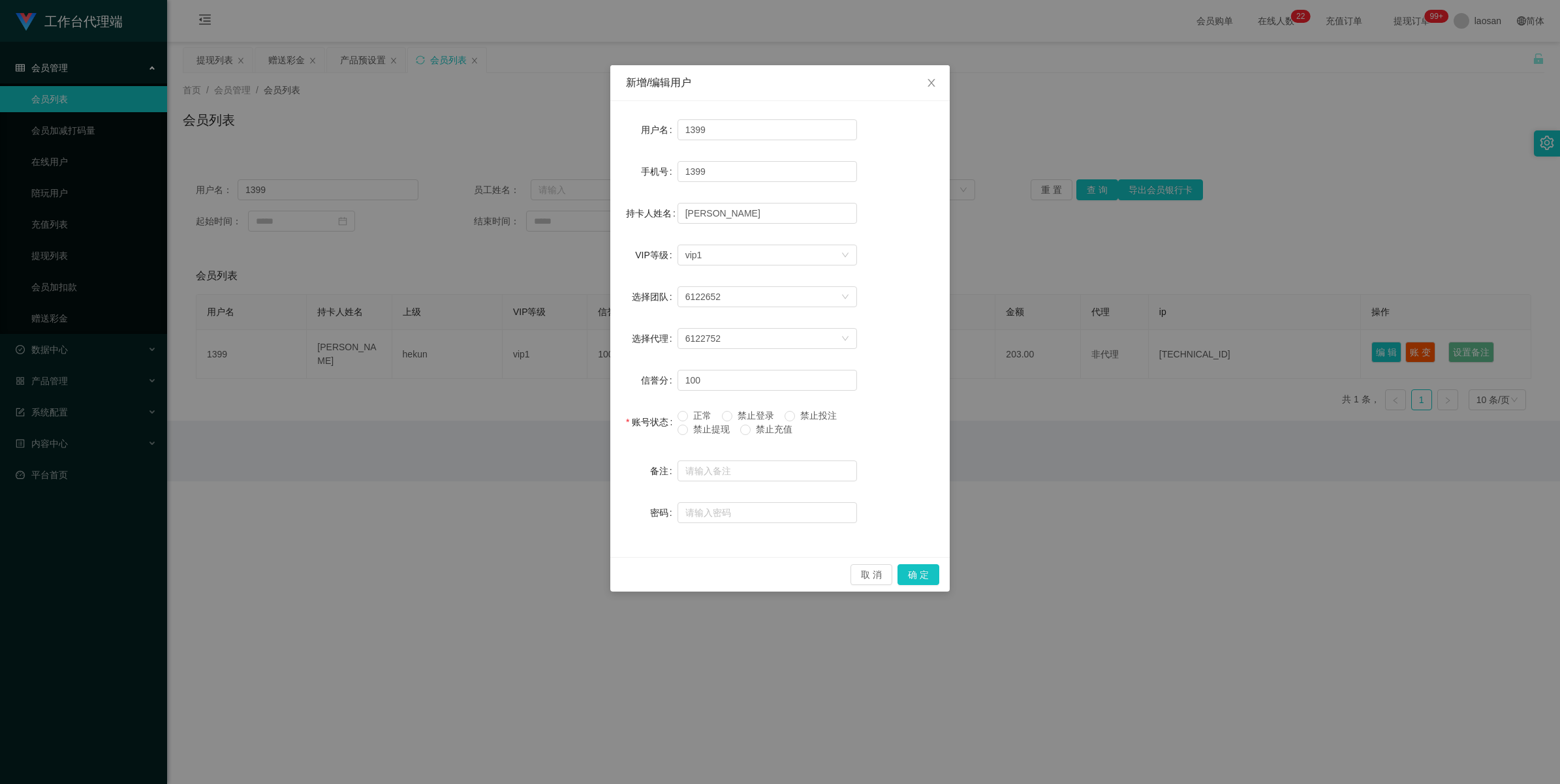
click at [659, 418] on span "正常" at bounding box center [702, 415] width 29 height 10
click at [659, 456] on button "确 定" at bounding box center [918, 574] width 42 height 21
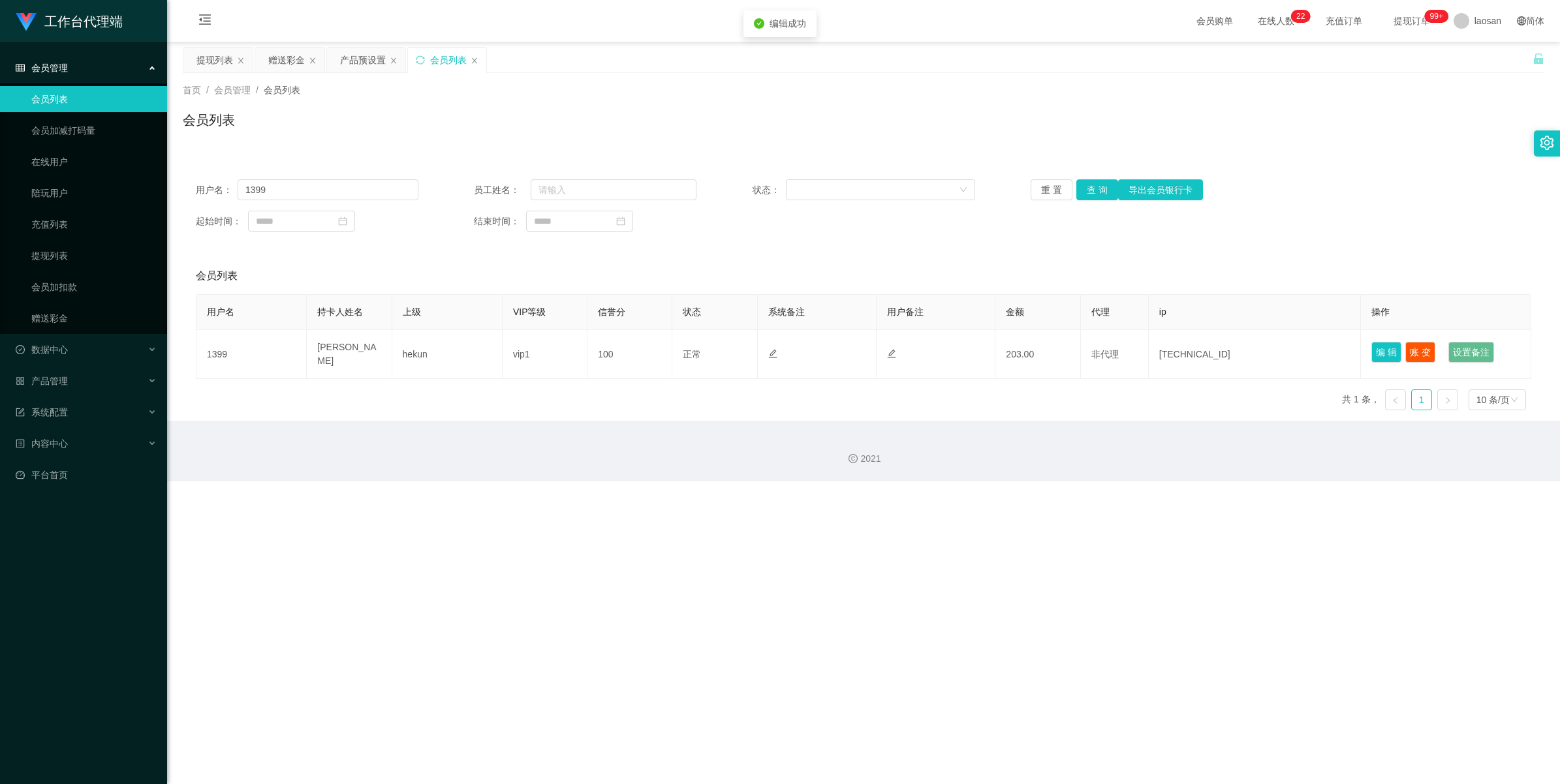
click at [659, 456] on div "工作台代理端 会员管理 会员列表 会员加减打码量 在线用户 陪玩用户 充值列表 提现列表 会员加扣款 赠送彩金 数据中心 产品管理 注单管理 产品列表 产品预…" at bounding box center [780, 392] width 1560 height 784
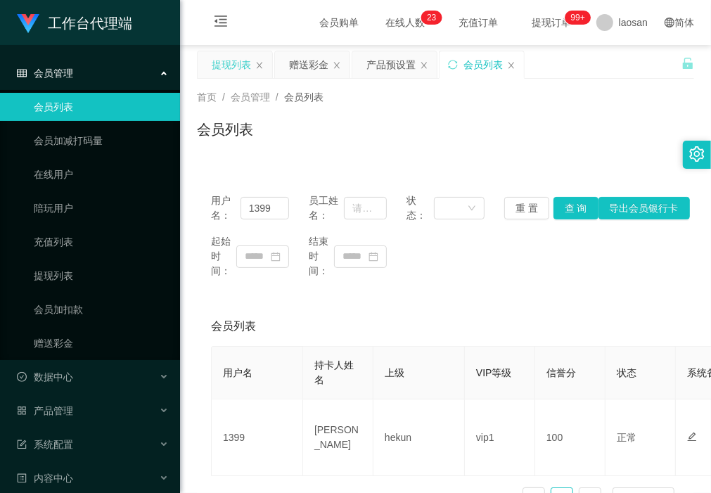
click at [232, 61] on div "提现列表" at bounding box center [231, 64] width 39 height 27
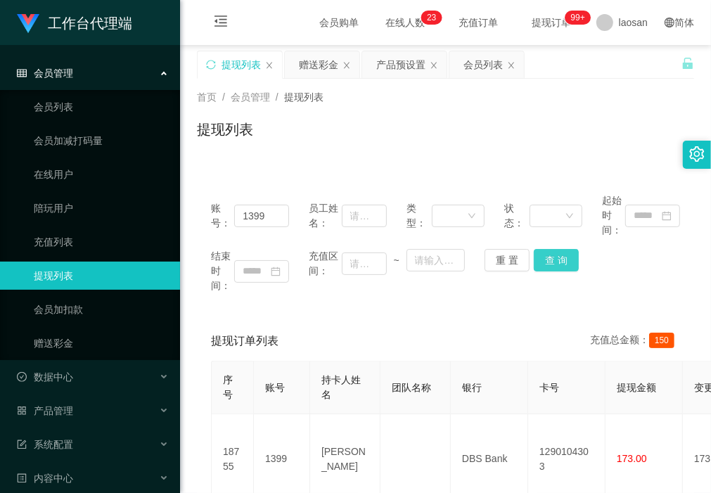
click at [556, 259] on button "查 询" at bounding box center [556, 260] width 45 height 23
click at [378, 117] on div "首页 / 会员管理 / 提现列表 / 提现列表" at bounding box center [445, 120] width 497 height 61
click at [290, 153] on div "首页 / 会员管理 / 提现列表 / 提现列表" at bounding box center [445, 121] width 531 height 84
click at [322, 70] on div "赠送彩金" at bounding box center [318, 64] width 39 height 27
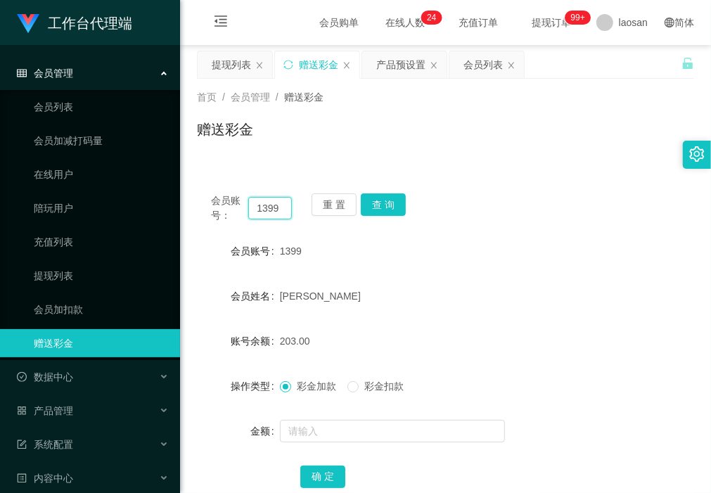
drag, startPoint x: 283, startPoint y: 208, endPoint x: 186, endPoint y: 209, distance: 96.4
click at [186, 209] on main "关闭左侧 关闭右侧 关闭其它 刷新页面 提现列表 赠送彩金 产品预设置 会员列表 首页 / 会员管理 / 赠送彩金 / 赠送彩金 会员账号： 1399 重 置…" at bounding box center [445, 283] width 531 height 476
paste input "60"
type input "1360"
click at [394, 200] on button "查 询" at bounding box center [383, 204] width 45 height 23
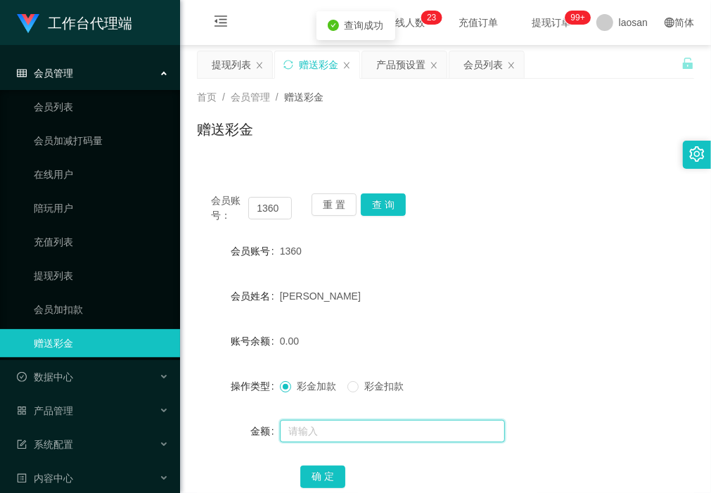
click at [297, 427] on input "text" at bounding box center [392, 431] width 225 height 23
type input "112"
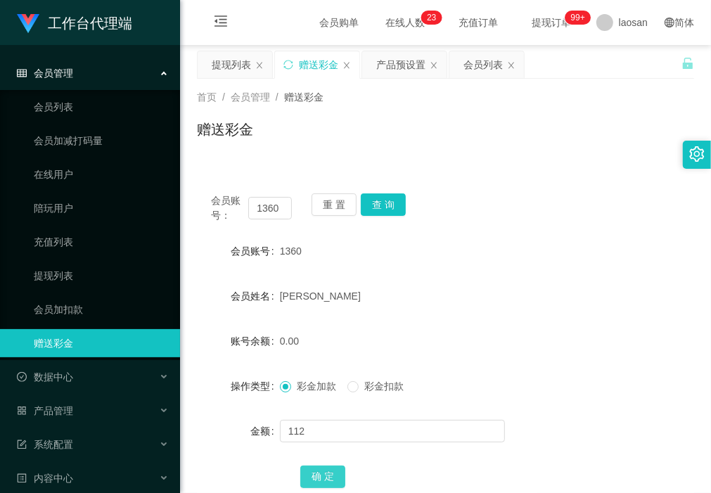
drag, startPoint x: 331, startPoint y: 473, endPoint x: 314, endPoint y: 485, distance: 21.7
click at [331, 473] on button "确 定" at bounding box center [322, 477] width 45 height 23
click at [279, 148] on div "赠送彩金" at bounding box center [445, 135] width 497 height 32
click at [331, 205] on button "重 置" at bounding box center [334, 204] width 45 height 23
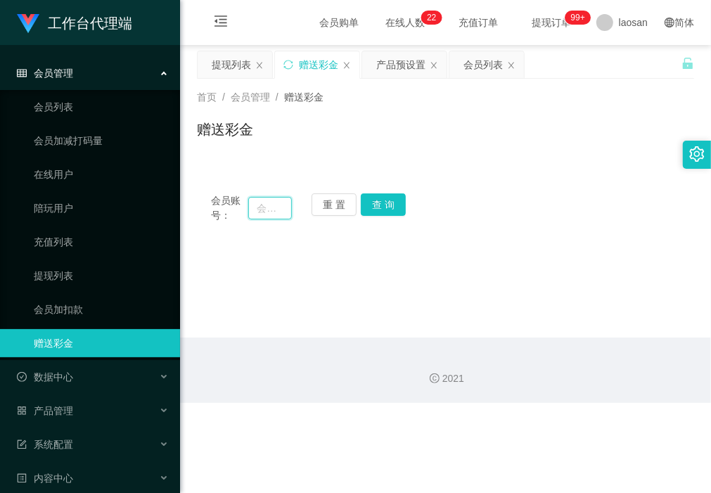
click at [268, 213] on input "text" at bounding box center [269, 208] width 43 height 23
paste input "hiroki161"
type input "hiroki161"
click at [333, 204] on button "重 置" at bounding box center [334, 204] width 45 height 23
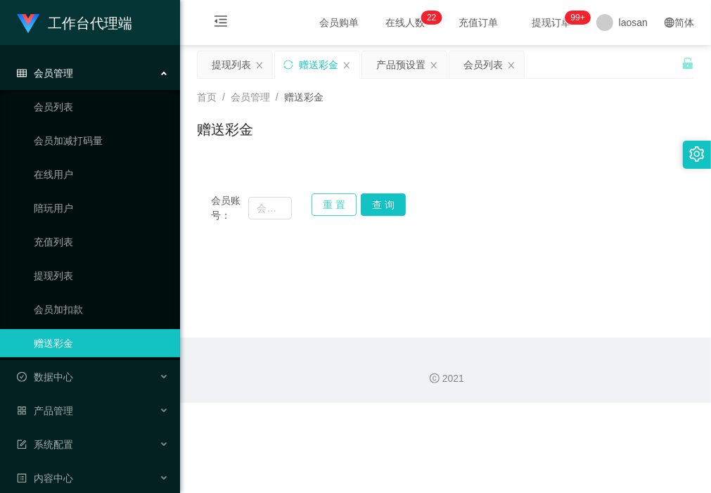
scroll to position [0, 0]
click at [395, 202] on button "查 询" at bounding box center [383, 204] width 45 height 23
click at [279, 212] on input "text" at bounding box center [269, 208] width 43 height 23
paste input "hiroki161"
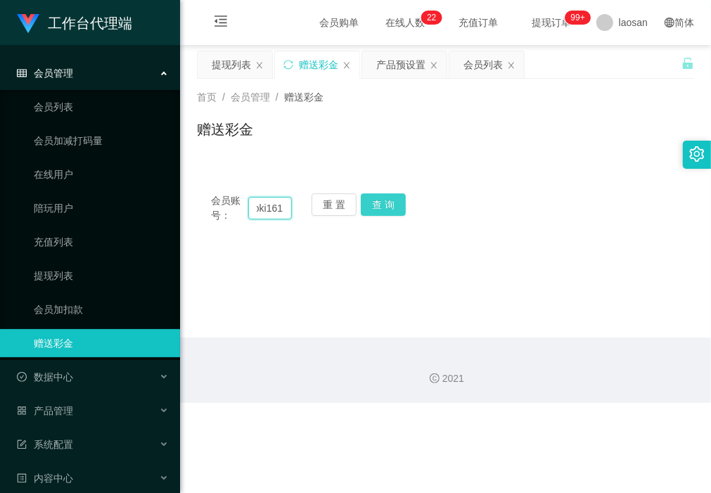
type input "hiroki161"
click at [371, 202] on button "查 询" at bounding box center [383, 204] width 45 height 23
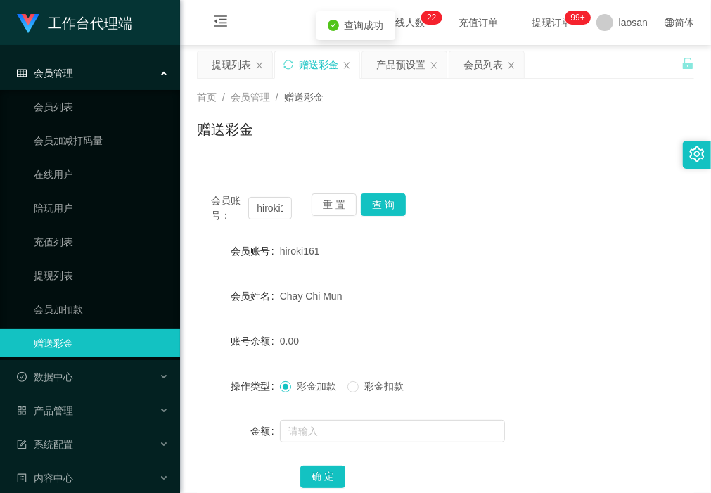
click at [335, 416] on form "会员账号 hiroki161 会员姓名 Chay Chi Mun 账号余额 0.00 操作类型 彩金加款 彩金扣款 金额 确 定" at bounding box center [445, 363] width 497 height 253
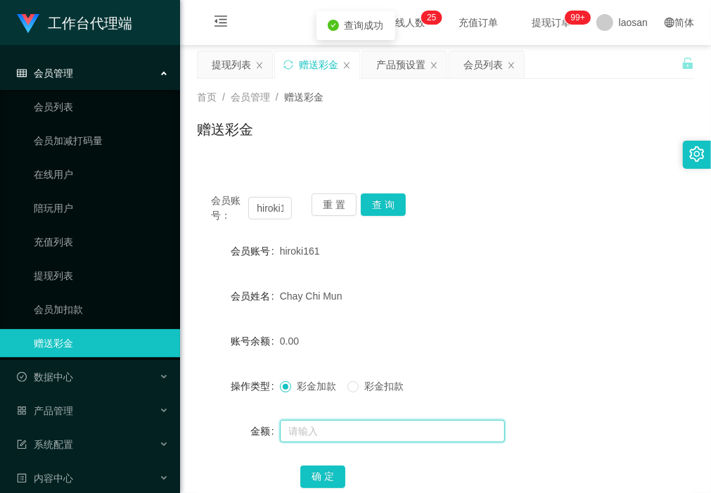
click at [335, 423] on input "text" at bounding box center [392, 431] width 225 height 23
type input "112"
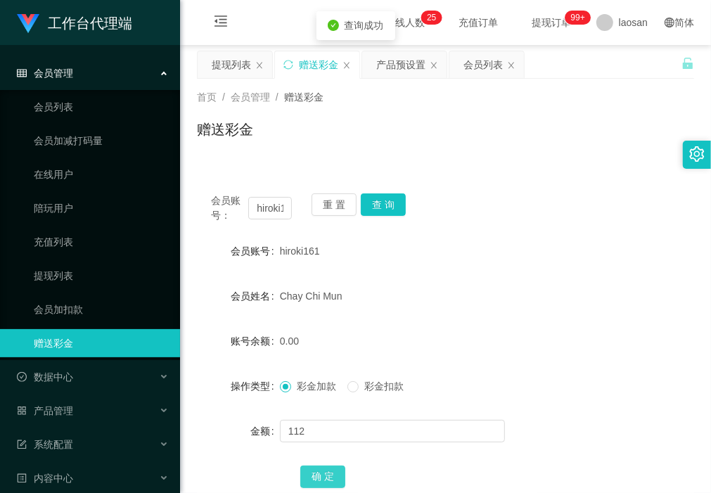
click at [335, 480] on button "确 定" at bounding box center [322, 477] width 45 height 23
click at [391, 204] on button "查 询" at bounding box center [383, 204] width 45 height 23
click at [391, 205] on button "查 询" at bounding box center [383, 204] width 45 height 23
drag, startPoint x: 298, startPoint y: 171, endPoint x: 328, endPoint y: 181, distance: 32.0
click at [298, 171] on div "会员账号： hiroki161 重 置 查 询 会员账号 hiroki161 会员姓名 Chay Chi Mun 账号余额 112.00 操作类型 彩金加款 …" at bounding box center [445, 341] width 497 height 359
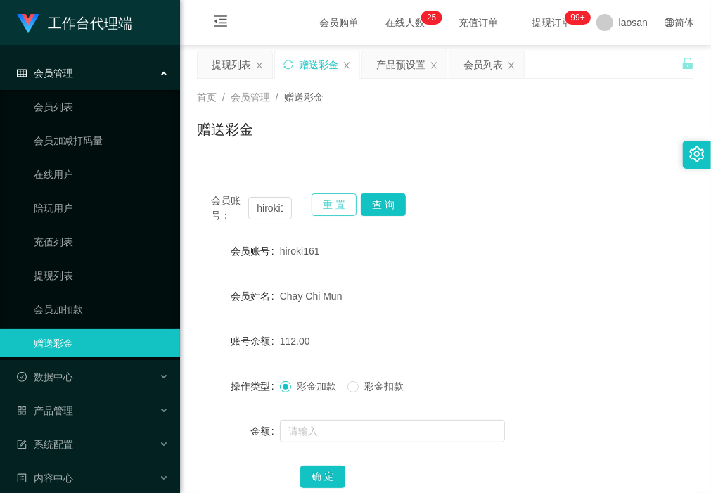
click at [331, 201] on button "重 置" at bounding box center [334, 204] width 45 height 23
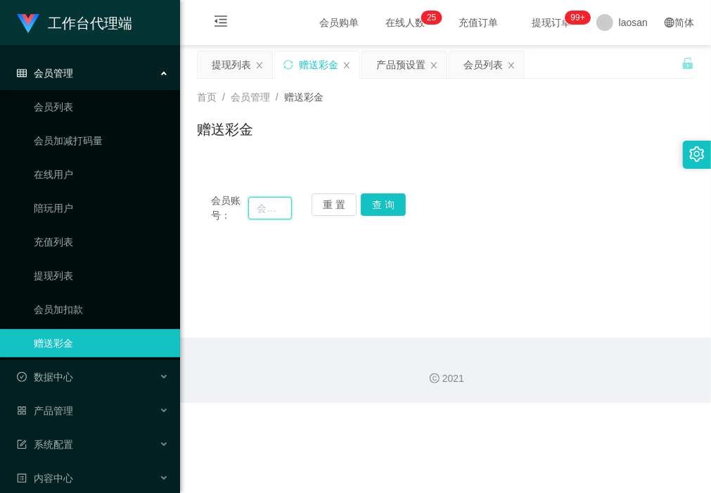
click at [273, 207] on input "text" at bounding box center [269, 208] width 43 height 23
click at [381, 204] on button "查 询" at bounding box center [383, 204] width 45 height 23
drag, startPoint x: 292, startPoint y: 205, endPoint x: 223, endPoint y: 205, distance: 68.9
click at [223, 205] on div "会员账号： 40 重 置 查 询" at bounding box center [445, 208] width 497 height 30
drag, startPoint x: 223, startPoint y: 205, endPoint x: 272, endPoint y: 206, distance: 49.3
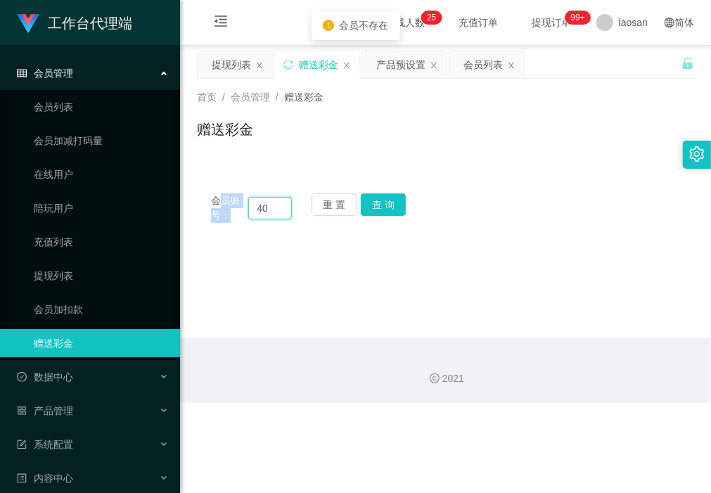
click at [272, 206] on input "40" at bounding box center [269, 208] width 43 height 23
drag, startPoint x: 276, startPoint y: 207, endPoint x: 241, endPoint y: 209, distance: 34.5
click at [241, 209] on div "会员账号： 40" at bounding box center [251, 208] width 81 height 30
type input "1399"
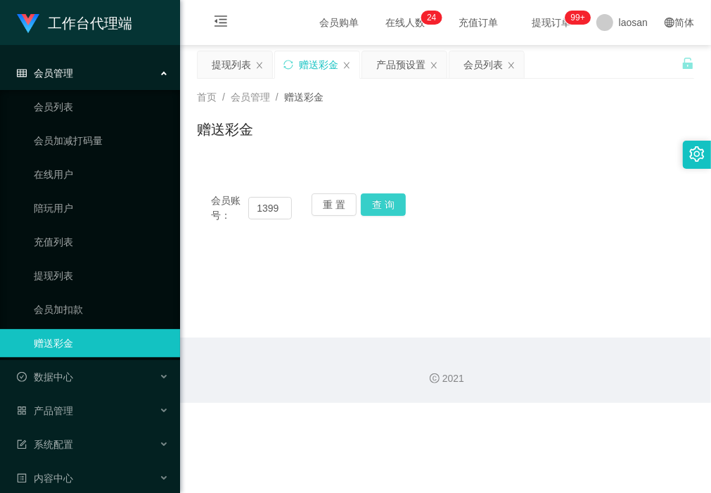
click at [392, 198] on button "查 询" at bounding box center [383, 204] width 45 height 23
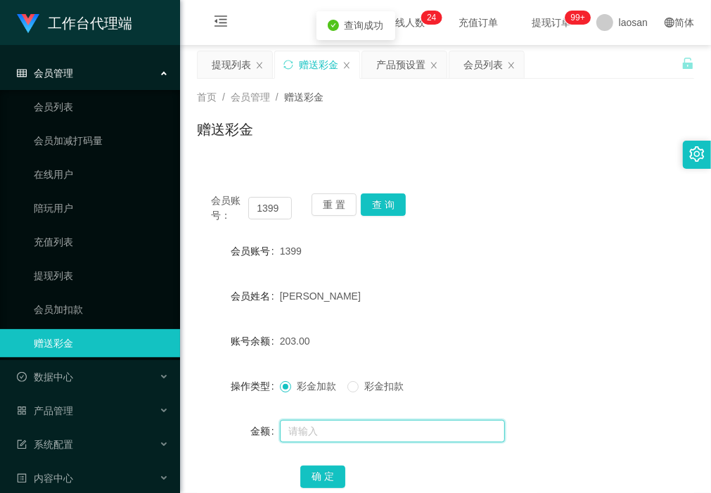
click at [338, 423] on input "text" at bounding box center [392, 431] width 225 height 23
type input "40"
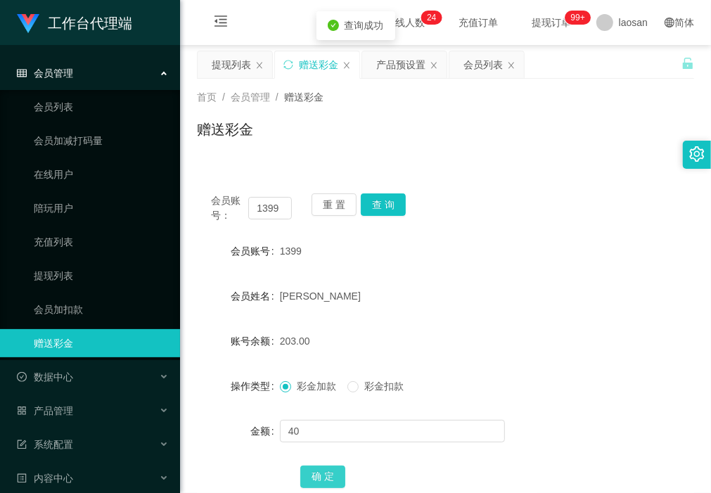
click at [321, 478] on button "确 定" at bounding box center [322, 477] width 45 height 23
click at [282, 164] on div "会员账号： 1399 重 置 查 询 会员账号 1399 会员姓名 Tan huey lee 账号余额 243.00 操作类型 彩金加款 彩金扣款 金额 确 定" at bounding box center [445, 341] width 497 height 359
drag, startPoint x: 282, startPoint y: 210, endPoint x: 184, endPoint y: 187, distance: 100.3
click at [195, 200] on main "关闭左侧 关闭右侧 关闭其它 刷新页面 提现列表 赠送彩金 产品预设置 会员列表 首页 / 会员管理 / 赠送彩金 / 赠送彩金 会员账号： 1399 重 置…" at bounding box center [445, 283] width 531 height 476
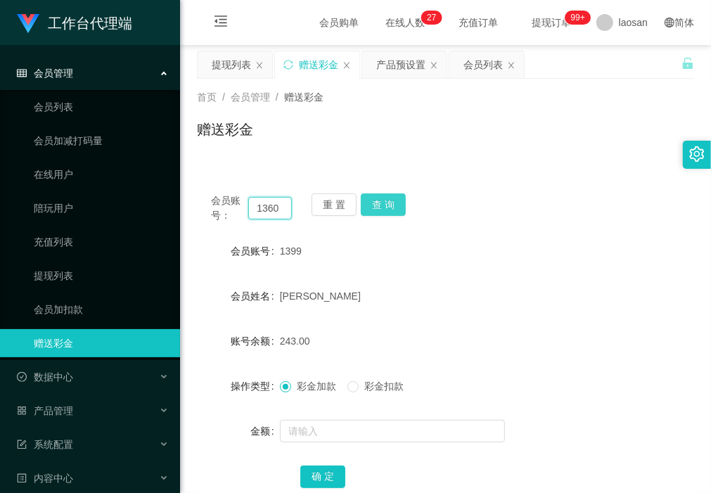
type input "1360"
click at [388, 198] on button "查 询" at bounding box center [383, 204] width 45 height 23
click at [389, 199] on button "查 询" at bounding box center [383, 204] width 45 height 23
drag, startPoint x: 331, startPoint y: 206, endPoint x: 255, endPoint y: 206, distance: 76.0
click at [331, 206] on button "重 置" at bounding box center [334, 204] width 45 height 23
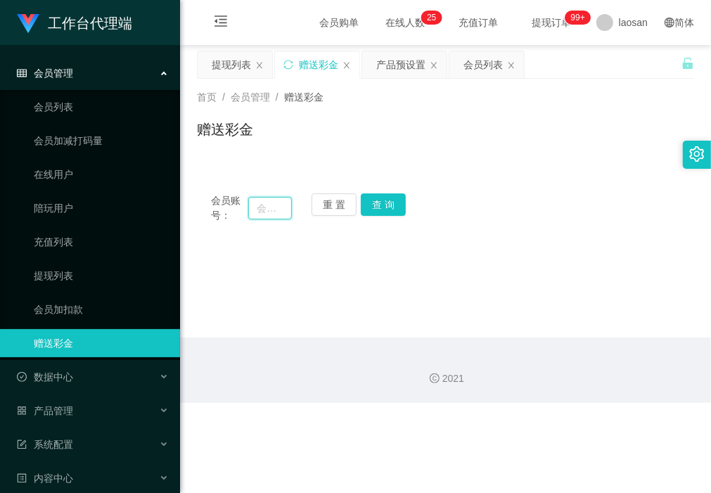
click at [255, 206] on input "text" at bounding box center [269, 208] width 43 height 23
paste input "hiroki161"
type input "hiroki161"
click at [389, 212] on button "查 询" at bounding box center [383, 204] width 45 height 23
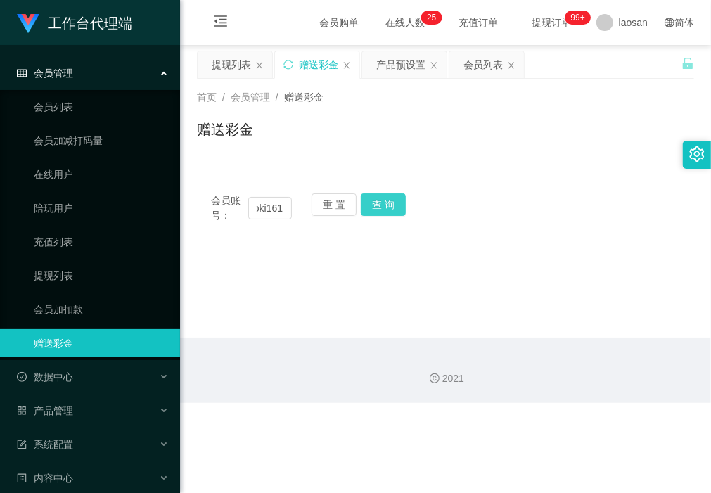
scroll to position [0, 0]
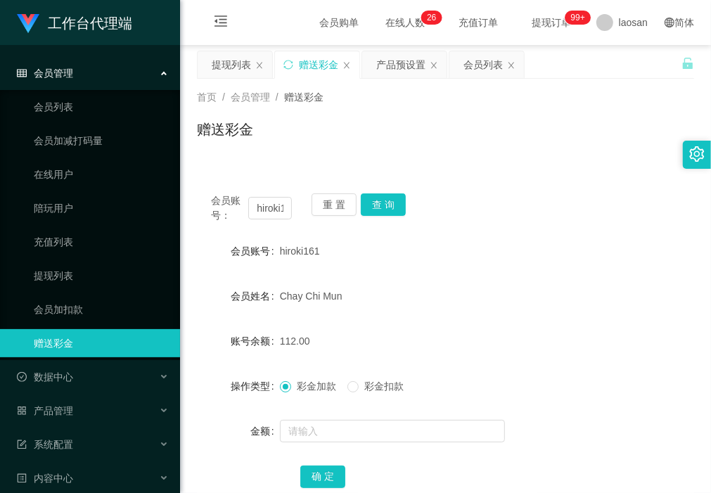
drag, startPoint x: 477, startPoint y: 65, endPoint x: 440, endPoint y: 83, distance: 40.9
click at [477, 65] on div "会员列表" at bounding box center [483, 64] width 39 height 27
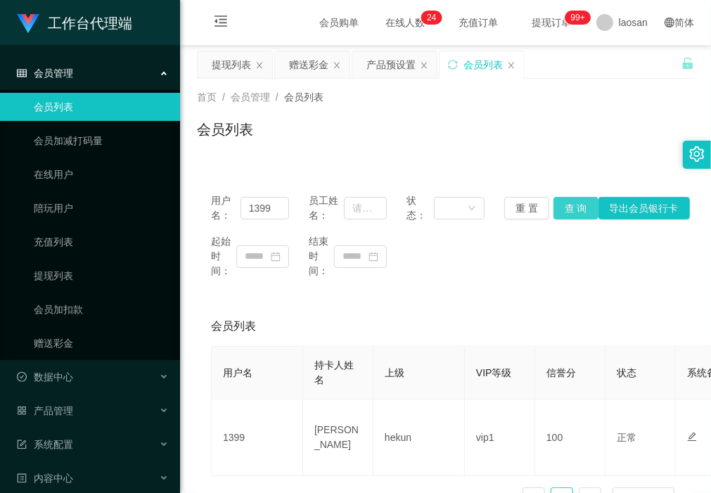
click at [573, 206] on button "查 询" at bounding box center [576, 208] width 45 height 23
drag, startPoint x: 227, startPoint y: 307, endPoint x: 227, endPoint y: 257, distance: 50.6
click at [227, 307] on div "会员列表" at bounding box center [445, 326] width 469 height 39
click at [296, 71] on div "赠送彩金" at bounding box center [308, 64] width 39 height 27
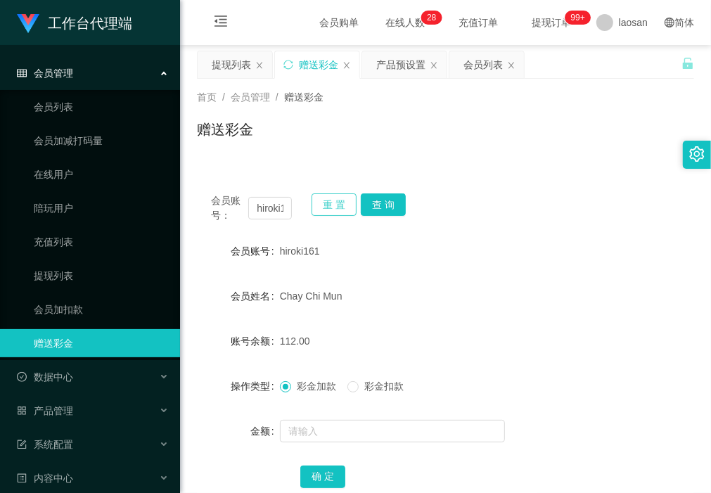
click at [335, 203] on button "重 置" at bounding box center [334, 204] width 45 height 23
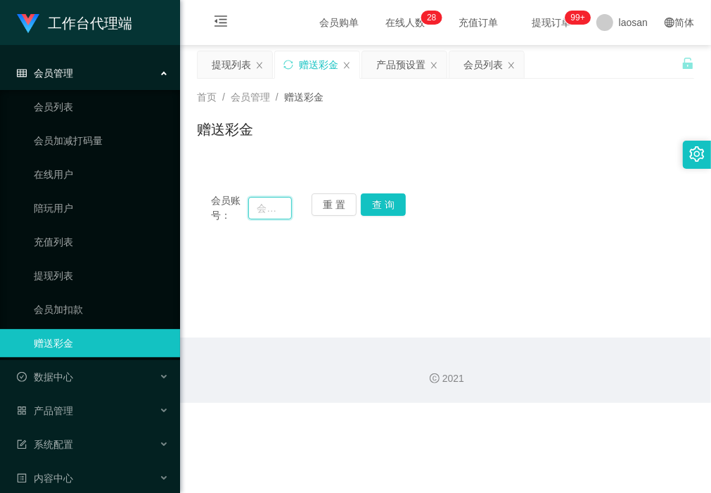
click at [273, 205] on input "text" at bounding box center [269, 208] width 43 height 23
paste input "Chongpigpig1998"
type input "Chongpigpig1998"
click at [378, 205] on button "查 询" at bounding box center [383, 204] width 45 height 23
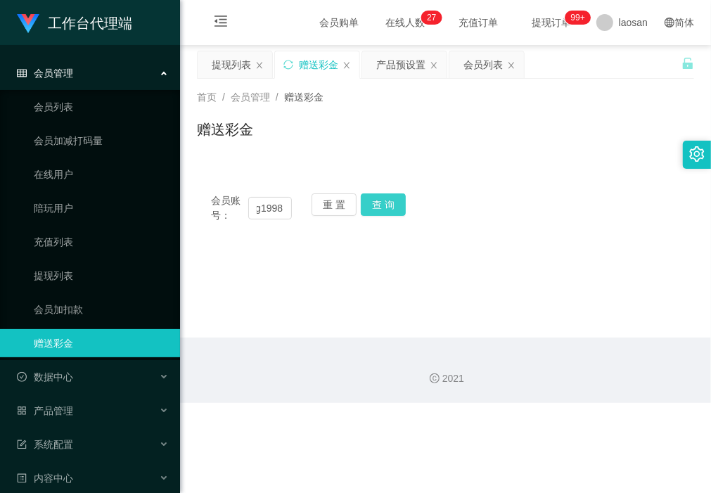
scroll to position [0, 0]
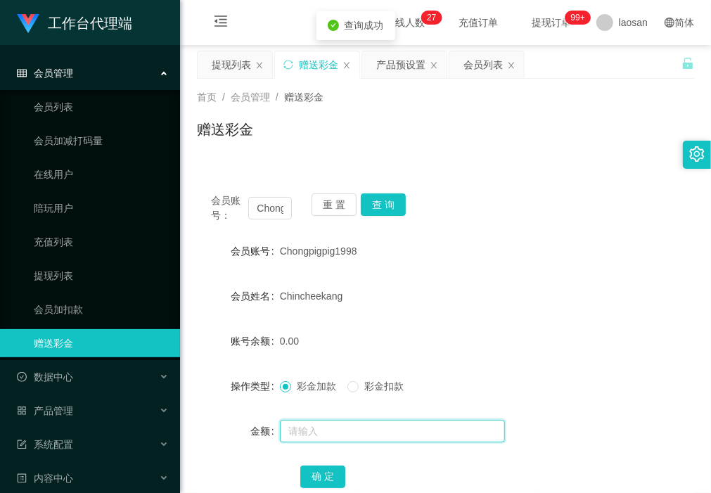
click at [328, 430] on input "text" at bounding box center [392, 431] width 225 height 23
type input "120"
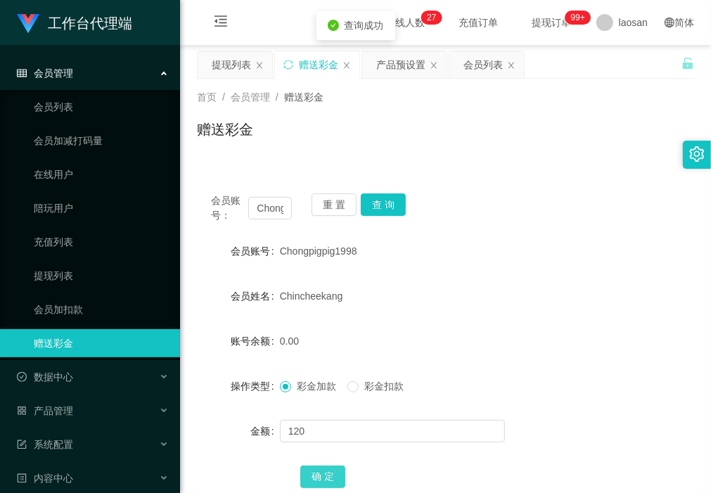
click at [319, 475] on button "确 定" at bounding box center [322, 477] width 45 height 23
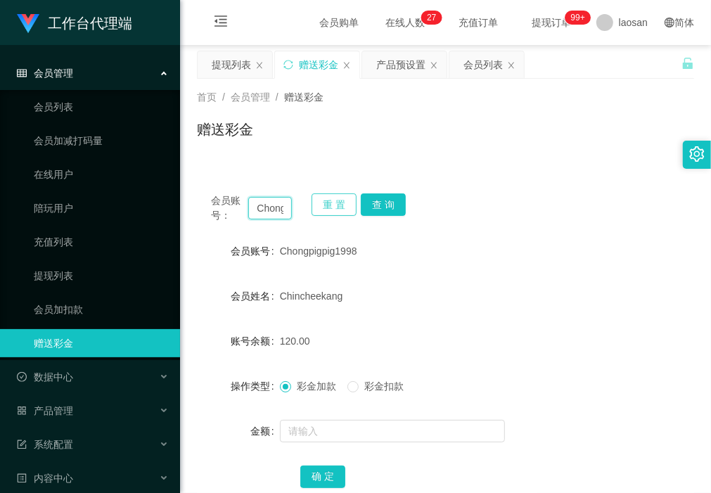
scroll to position [0, 53]
drag, startPoint x: 250, startPoint y: 202, endPoint x: 324, endPoint y: 212, distance: 74.5
click at [324, 212] on div "会员账号： Chongpigpig1998 重 置 查 询" at bounding box center [445, 208] width 497 height 30
type input "1399"
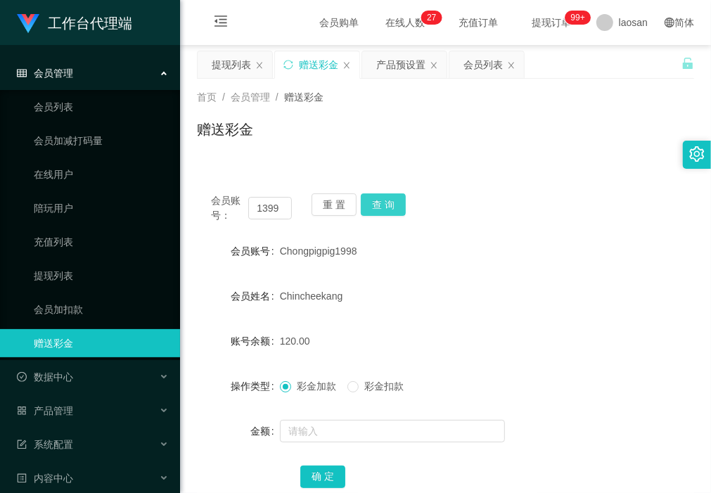
click at [392, 197] on button "查 询" at bounding box center [383, 204] width 45 height 23
click at [240, 60] on div "提现列表" at bounding box center [231, 64] width 39 height 27
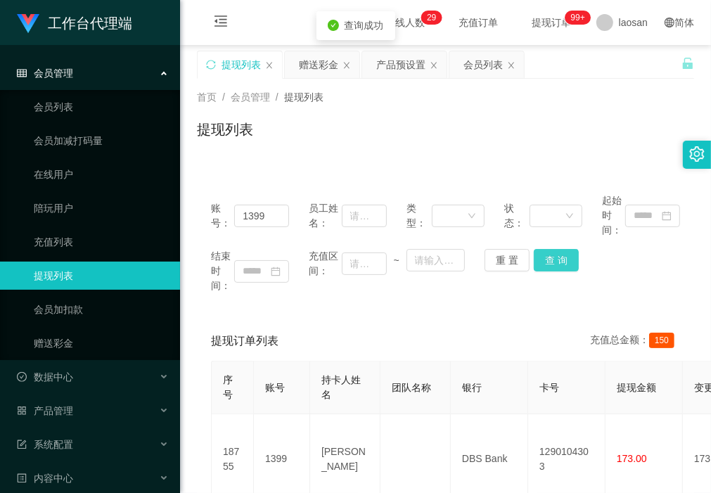
click at [563, 261] on button "查 询" at bounding box center [556, 260] width 45 height 23
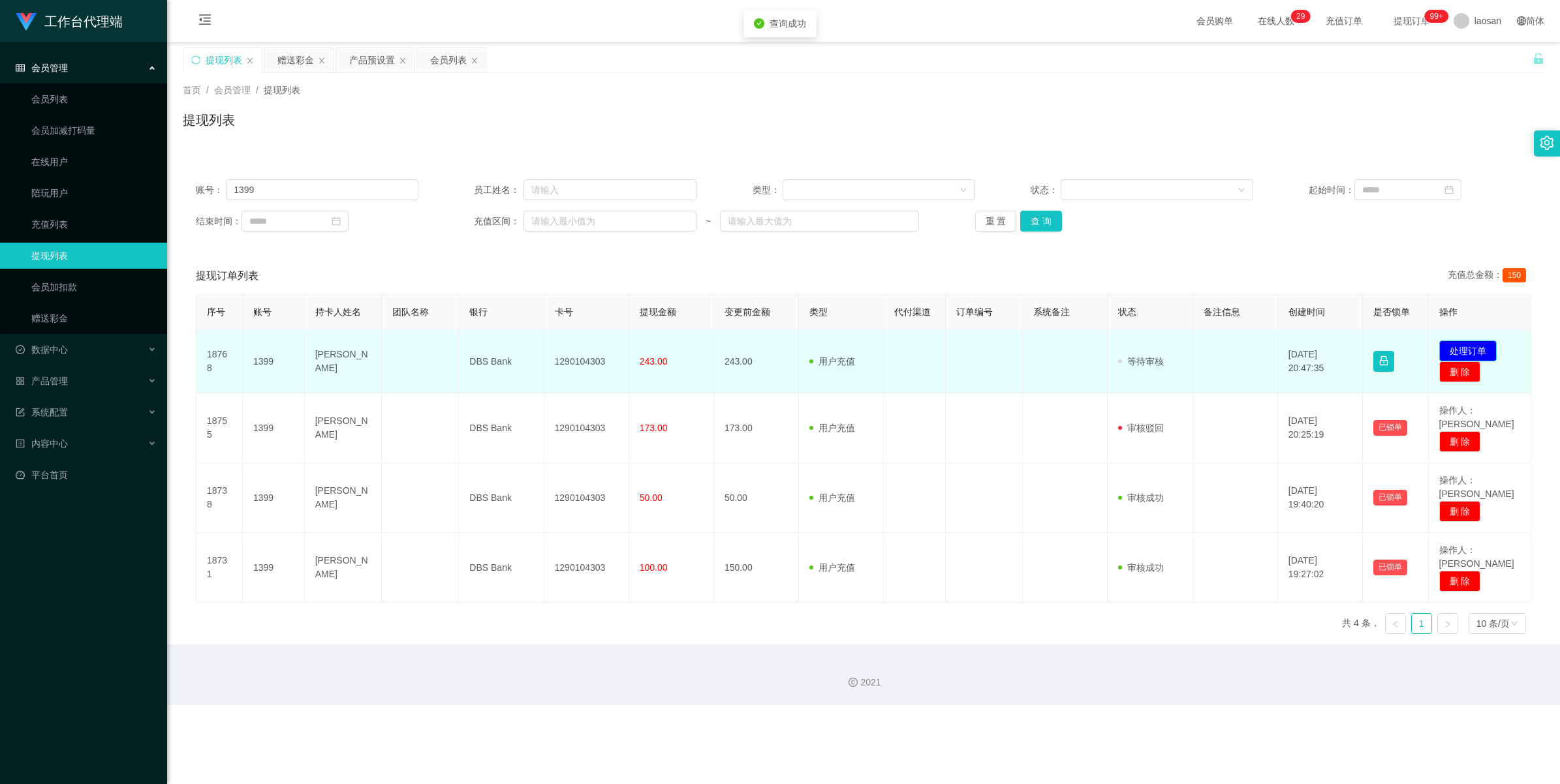
click at [659, 344] on button "处理订单" at bounding box center [1468, 351] width 58 height 21
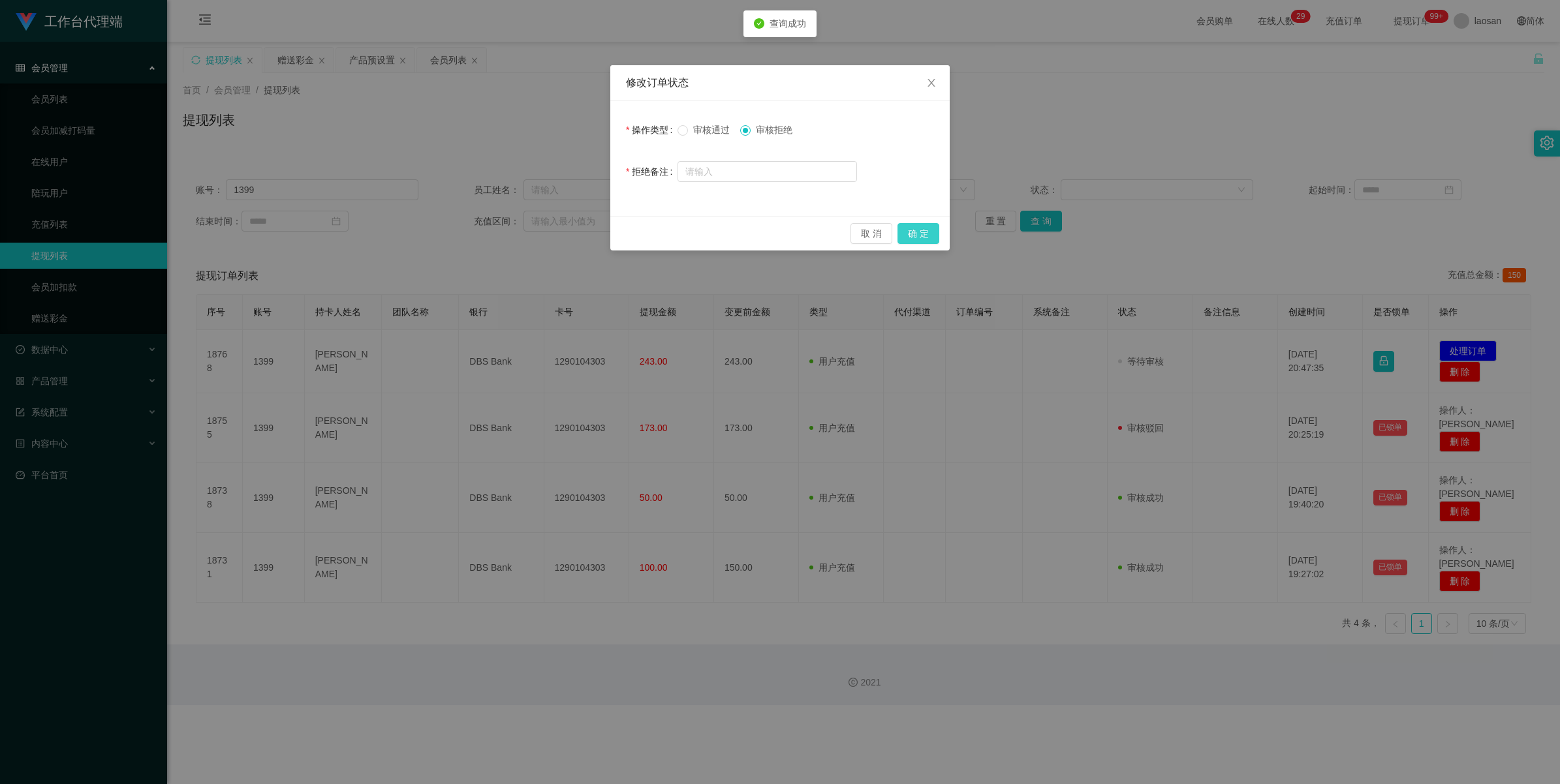
click at [659, 237] on button "确 定" at bounding box center [918, 234] width 42 height 21
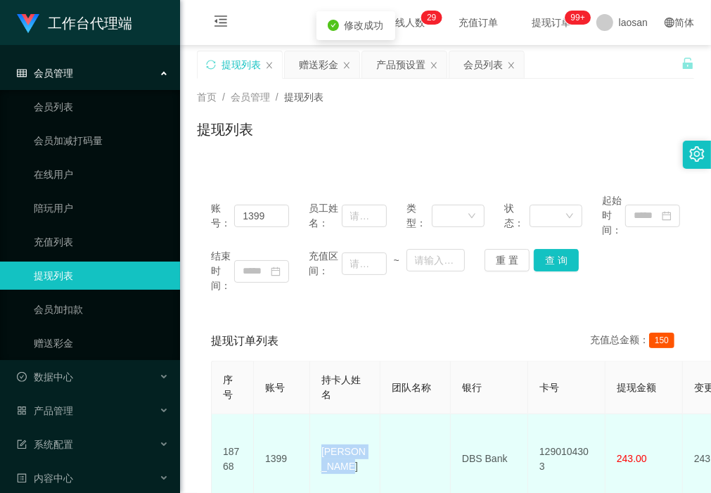
drag, startPoint x: 346, startPoint y: 466, endPoint x: 315, endPoint y: 431, distance: 46.8
click at [315, 431] on td "Tan huey lee" at bounding box center [345, 459] width 70 height 90
copy td "Tan huey lee"
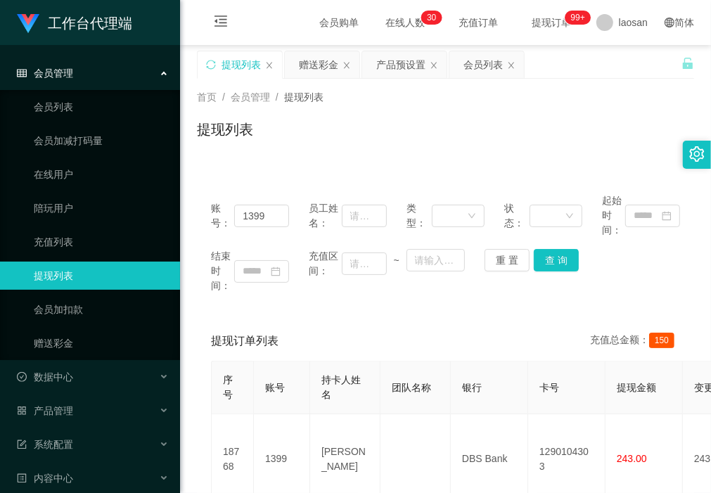
click at [309, 290] on div "结束时间： 充值区间： ~ 重 置 查 询" at bounding box center [445, 271] width 469 height 44
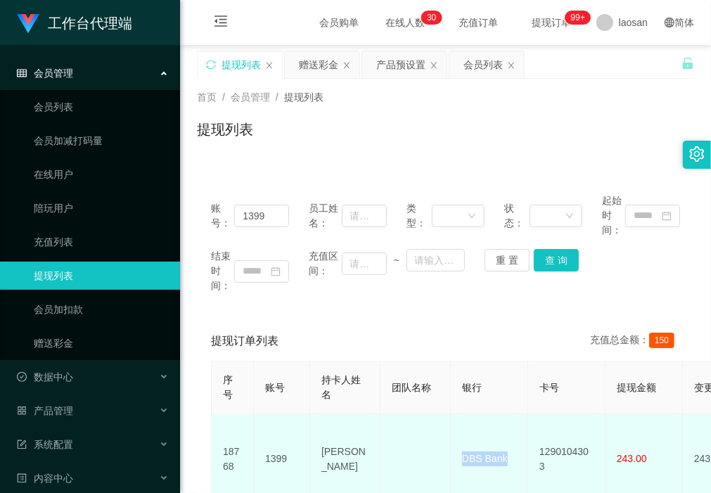
drag, startPoint x: 514, startPoint y: 458, endPoint x: 455, endPoint y: 451, distance: 59.5
click at [455, 451] on td "DBS Bank" at bounding box center [489, 459] width 77 height 90
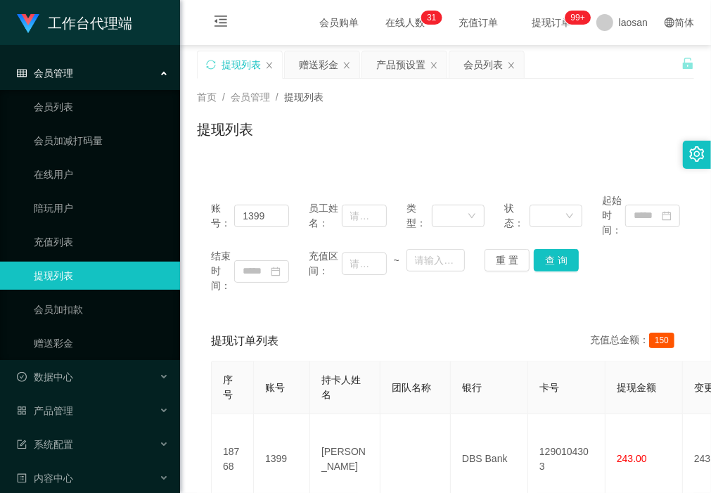
click at [286, 297] on div "账号： 1399 员工姓名： 类型： 状态： 起始时间： 结束时间： 充值区间： ~ 重 置 查 询" at bounding box center [445, 243] width 497 height 128
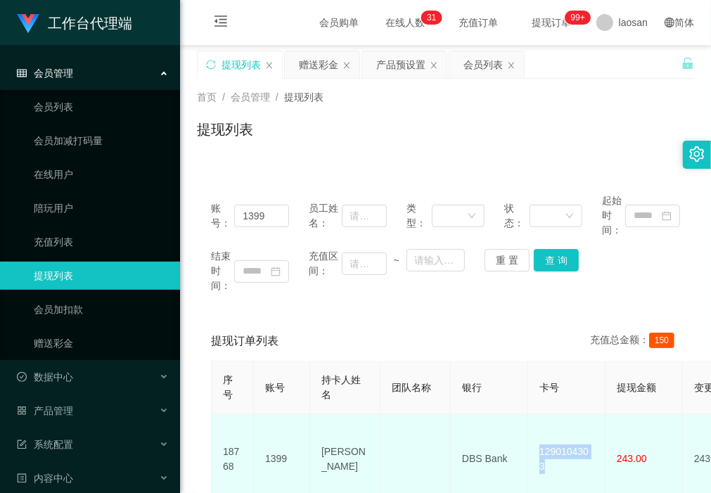
drag, startPoint x: 599, startPoint y: 452, endPoint x: 535, endPoint y: 456, distance: 63.4
click at [535, 456] on td "1290104303" at bounding box center [566, 459] width 77 height 90
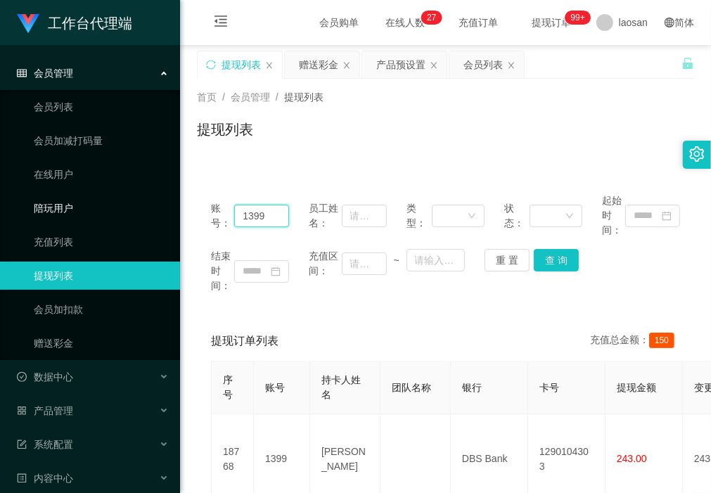
drag, startPoint x: 272, startPoint y: 215, endPoint x: 107, endPoint y: 205, distance: 165.6
click at [107, 205] on section "工作台代理端 会员管理 会员列表 会员加减打码量 在线用户 陪玩用户 充值列表 提现列表 会员加扣款 赠送彩金 数据中心 产品管理 注单管理 产品列表 产品预…" at bounding box center [355, 442] width 711 height 885
paste input "hiroki161"
type input "hiroki161"
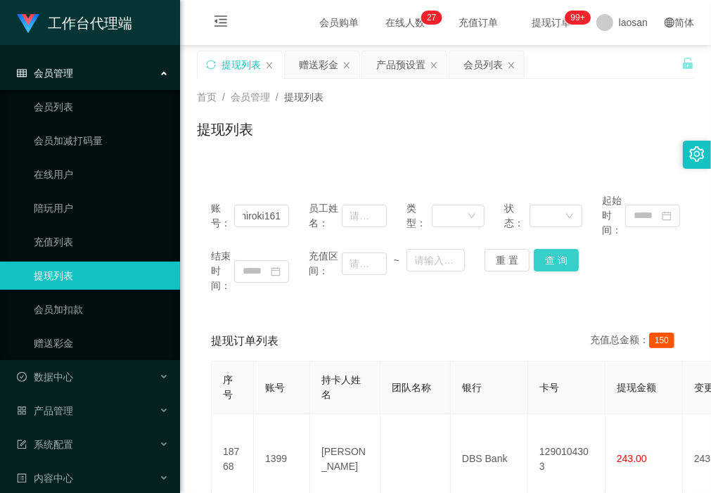
click at [559, 260] on button "查 询" at bounding box center [556, 260] width 45 height 23
click at [468, 62] on div "会员列表" at bounding box center [483, 64] width 39 height 27
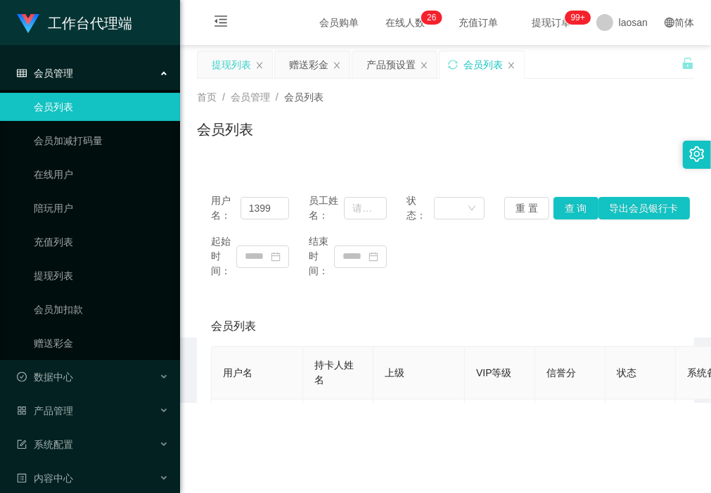
click at [248, 60] on div "提现列表" at bounding box center [231, 64] width 39 height 27
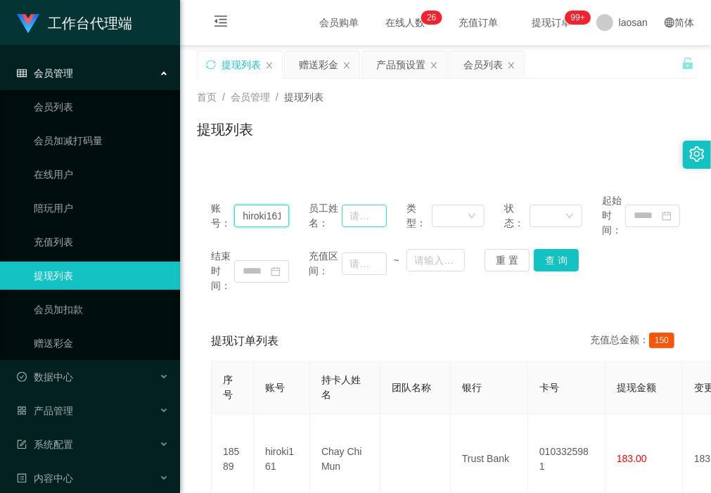
scroll to position [0, 4]
drag, startPoint x: 240, startPoint y: 213, endPoint x: 338, endPoint y: 222, distance: 98.8
click at [338, 222] on div "账号： hiroki161 员工姓名： 类型： 状态： 起始时间：" at bounding box center [445, 215] width 469 height 44
type input "1360"
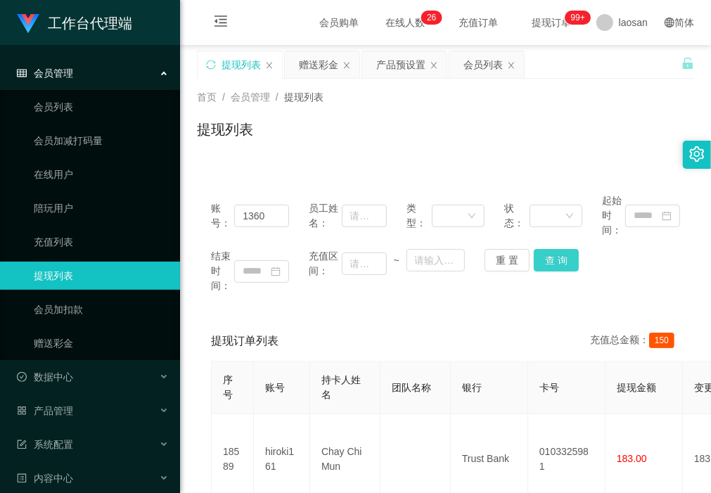
click at [561, 258] on button "查 询" at bounding box center [556, 260] width 45 height 23
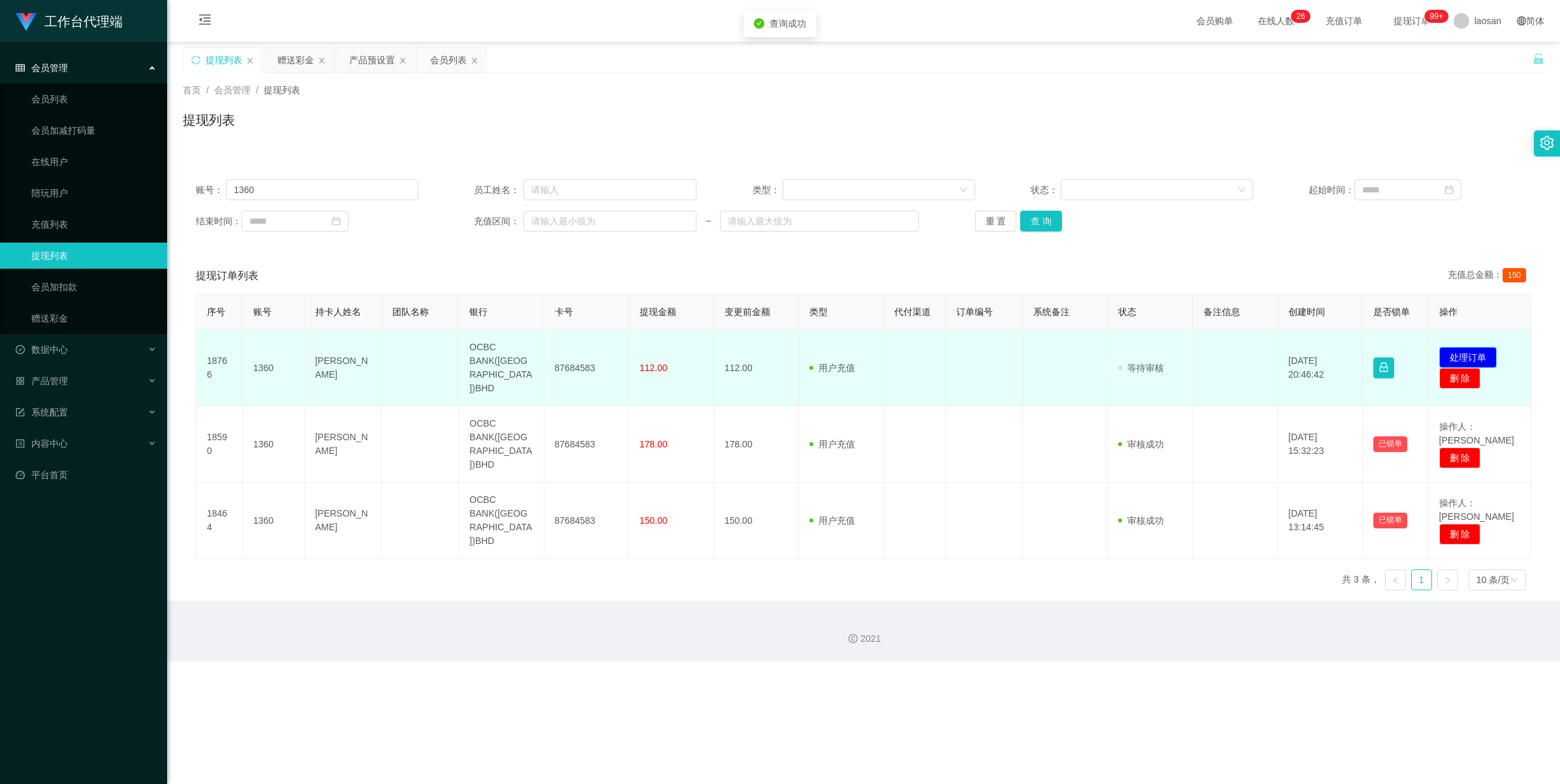
click at [659, 351] on button "处理订单" at bounding box center [1468, 357] width 58 height 21
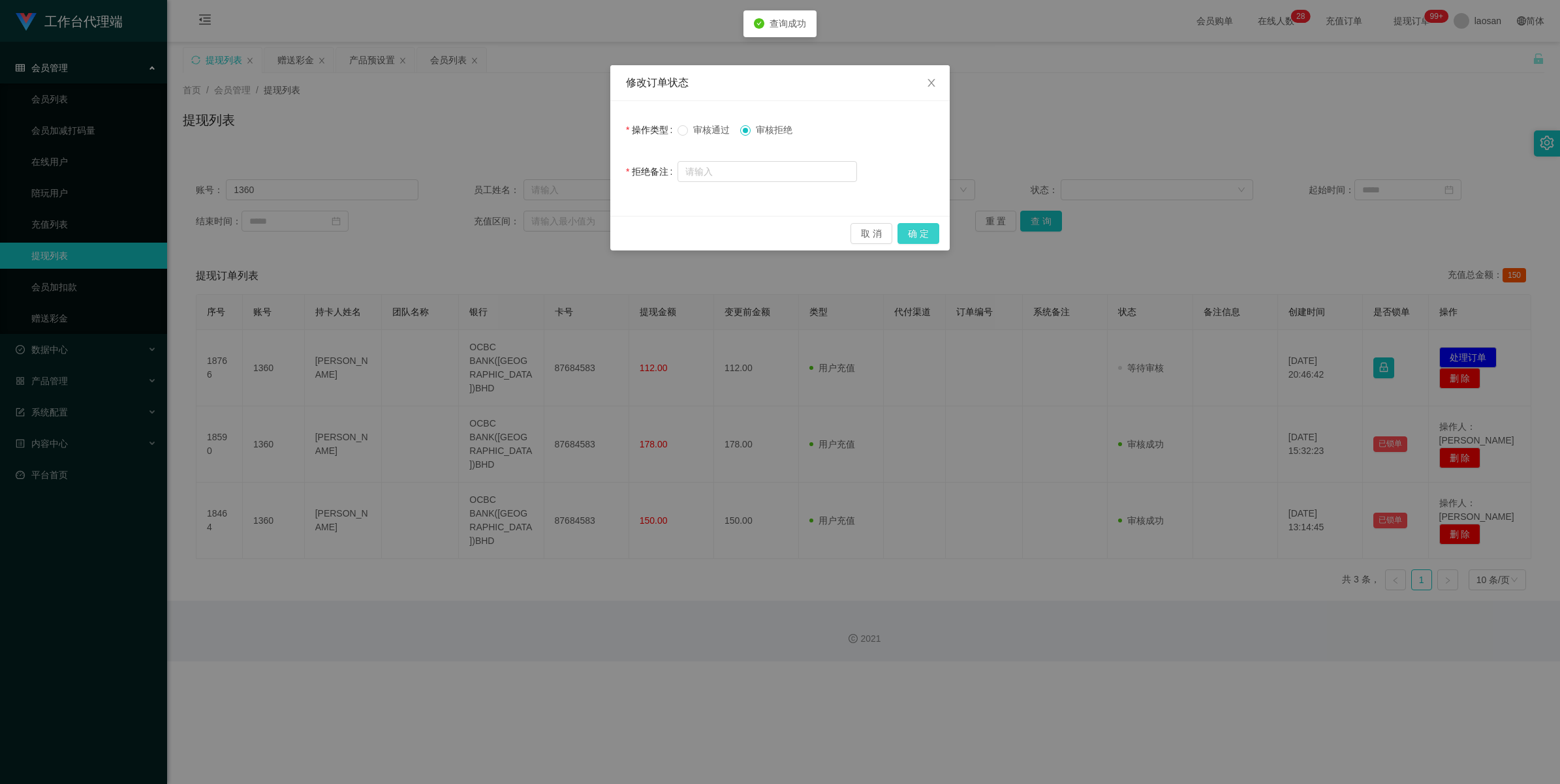
click at [659, 236] on button "确 定" at bounding box center [918, 234] width 42 height 21
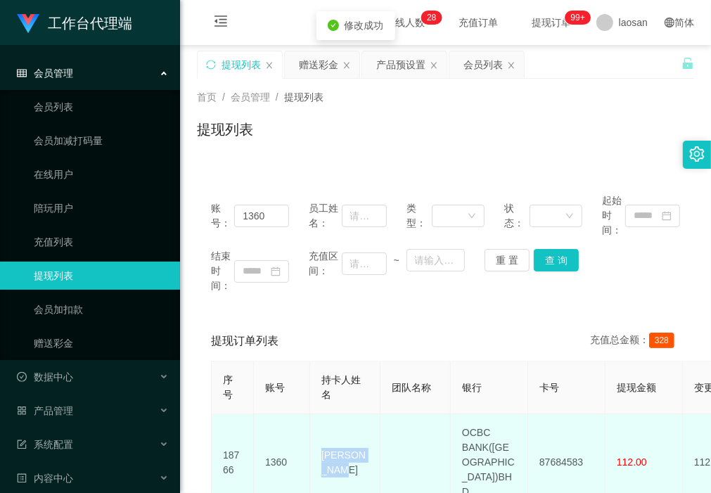
drag, startPoint x: 373, startPoint y: 452, endPoint x: 318, endPoint y: 451, distance: 54.9
click at [318, 451] on td "[PERSON_NAME]" at bounding box center [345, 462] width 70 height 97
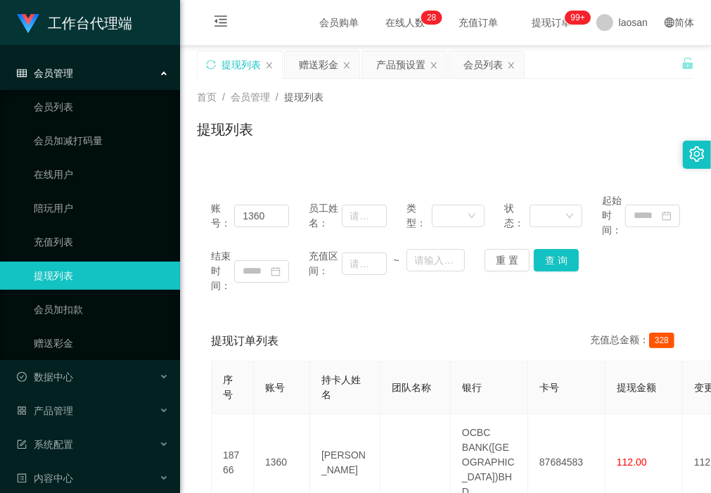
click at [275, 298] on div "账号： 1360 员工姓名： 类型： 状态： 起始时间： 结束时间： 充值区间： ~ 重 置 查 询" at bounding box center [445, 243] width 497 height 128
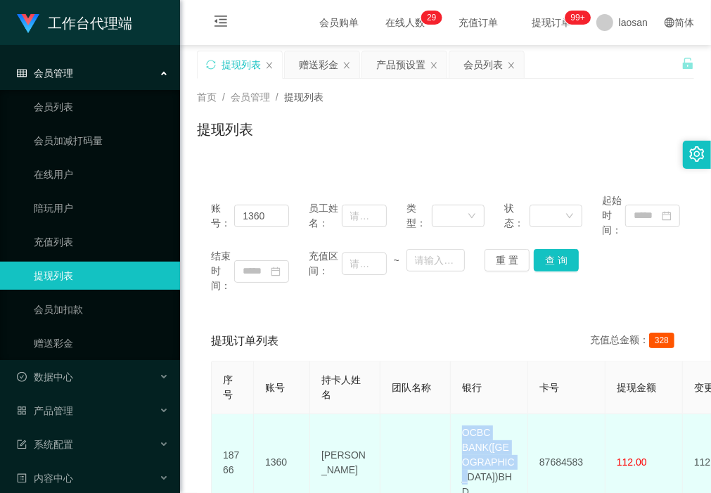
drag, startPoint x: 517, startPoint y: 468, endPoint x: 461, endPoint y: 430, distance: 66.9
click at [461, 430] on td "OCBC BANK([GEOGRAPHIC_DATA])BHD" at bounding box center [489, 462] width 77 height 97
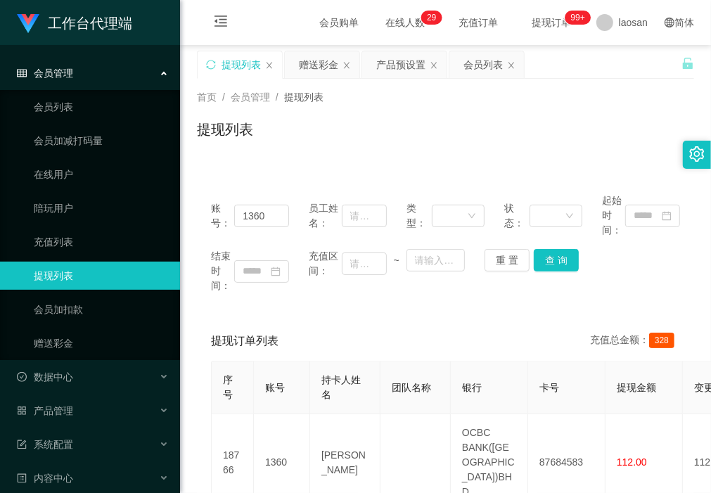
click at [274, 292] on div "结束时间：" at bounding box center [250, 271] width 78 height 44
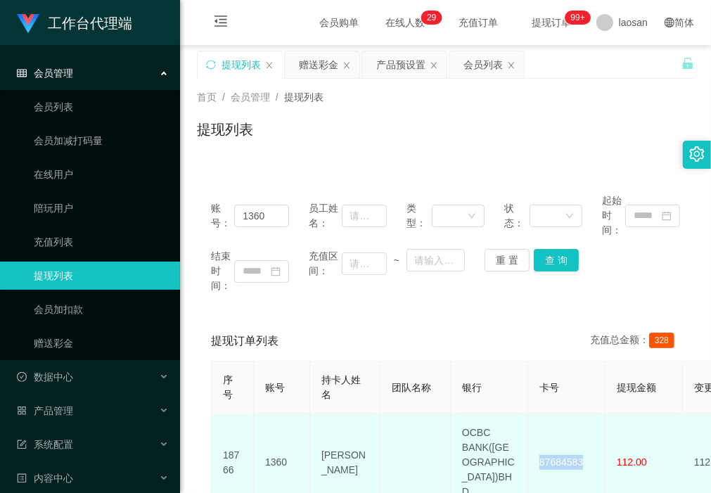
drag, startPoint x: 588, startPoint y: 452, endPoint x: 539, endPoint y: 447, distance: 49.6
click at [539, 447] on td "87684583" at bounding box center [566, 462] width 77 height 97
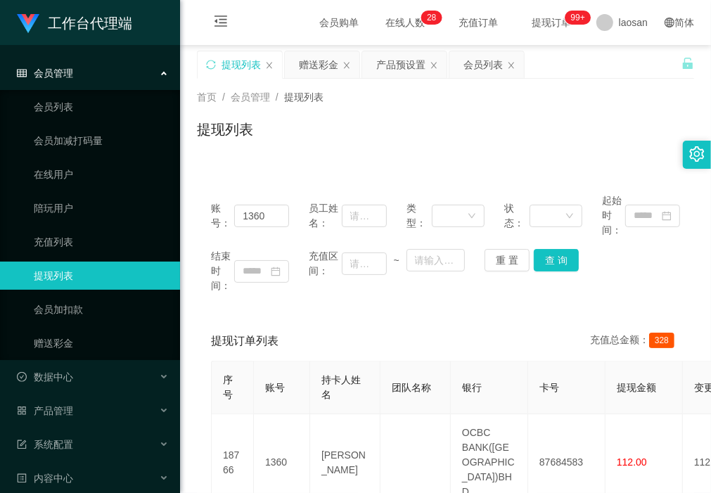
click at [272, 297] on div "账号： 1360 员工姓名： 类型： 状态： 起始时间： 结束时间： 充值区间： ~ 重 置 查 询" at bounding box center [445, 243] width 497 height 128
drag, startPoint x: 310, startPoint y: 68, endPoint x: 301, endPoint y: 124, distance: 56.3
click at [310, 68] on div "赠送彩金" at bounding box center [318, 64] width 39 height 27
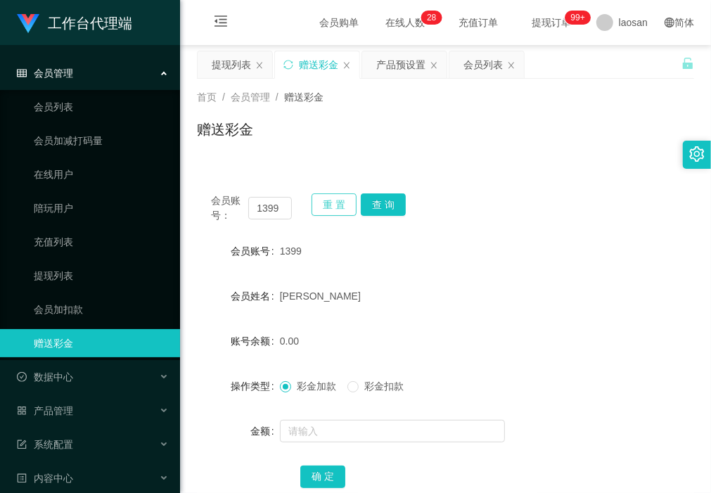
click at [324, 206] on button "重 置" at bounding box center [334, 204] width 45 height 23
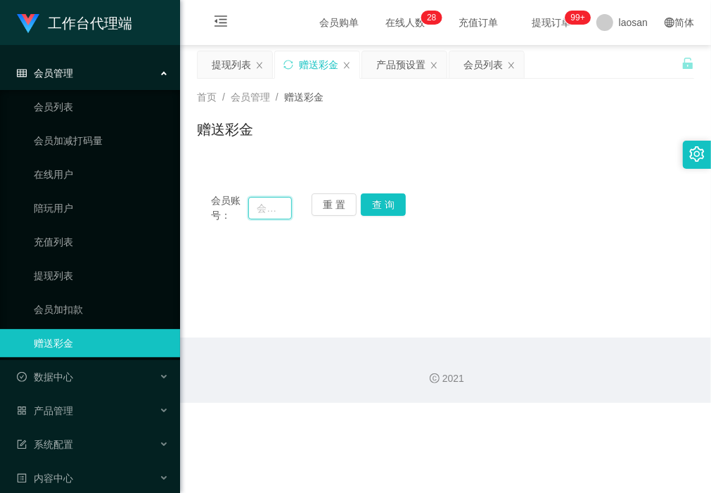
click at [271, 205] on input "text" at bounding box center [269, 208] width 43 height 23
paste input "SHEKHAR0108"
type input "SHEKHAR0108"
click at [381, 202] on button "查 询" at bounding box center [383, 204] width 45 height 23
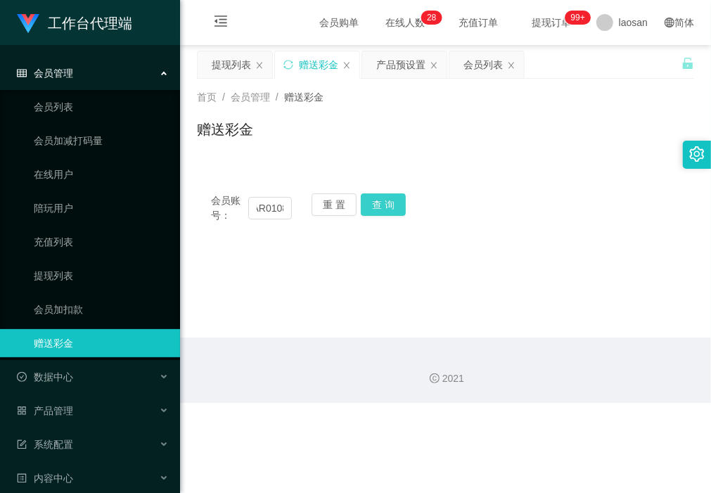
scroll to position [0, 0]
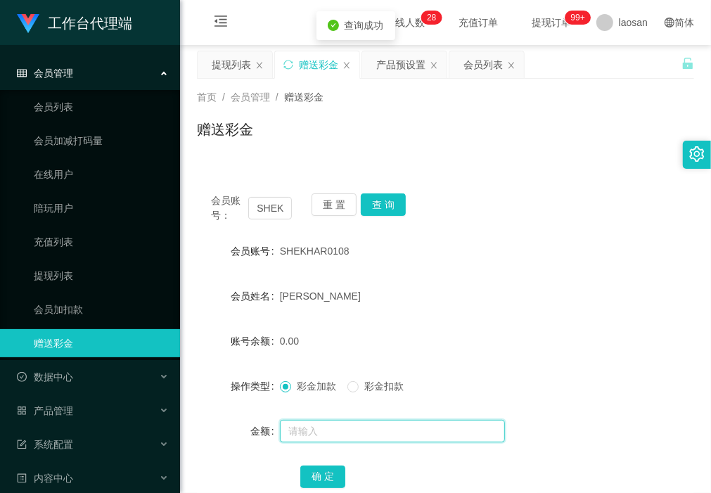
click at [341, 435] on input "text" at bounding box center [392, 431] width 225 height 23
type input "40"
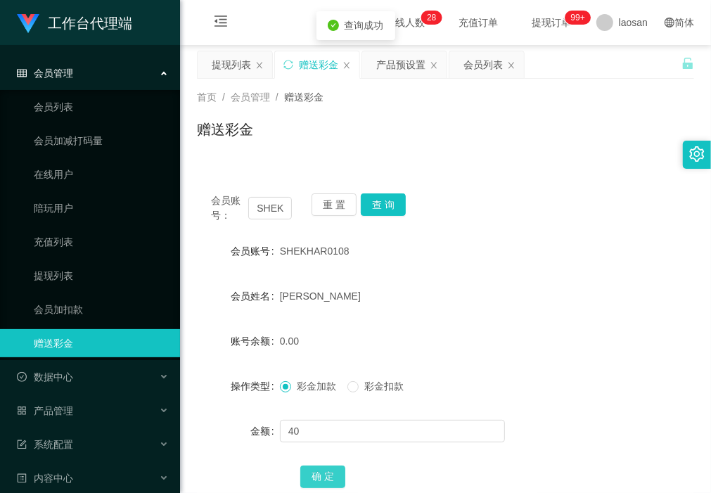
click at [313, 475] on button "确 定" at bounding box center [322, 477] width 45 height 23
click at [343, 202] on button "重 置" at bounding box center [334, 204] width 45 height 23
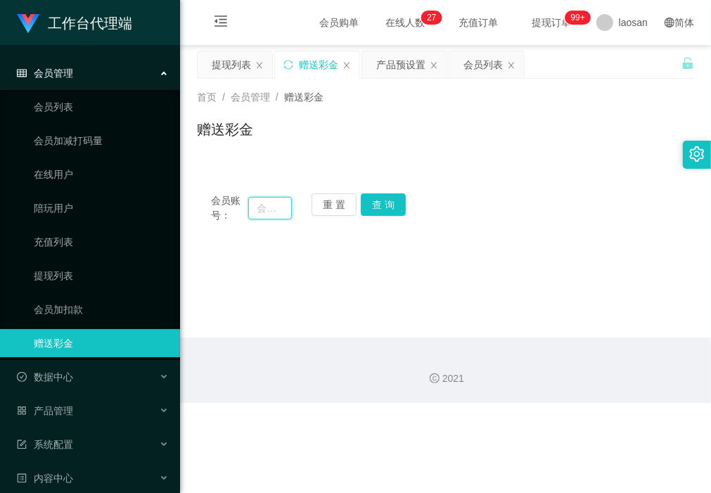
click at [269, 207] on input "text" at bounding box center [269, 208] width 43 height 23
paste input "hiroki161"
type input "hiroki161"
click at [390, 210] on button "查 询" at bounding box center [383, 204] width 45 height 23
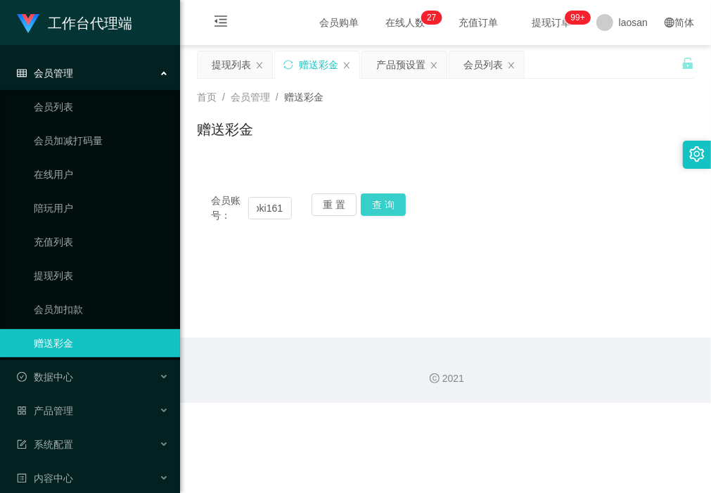
scroll to position [0, 0]
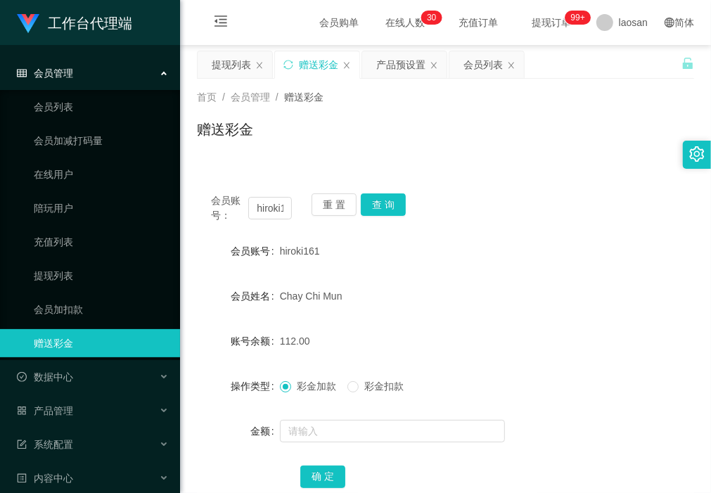
drag, startPoint x: 223, startPoint y: 63, endPoint x: 259, endPoint y: 96, distance: 48.8
click at [223, 63] on div "提现列表" at bounding box center [231, 64] width 39 height 27
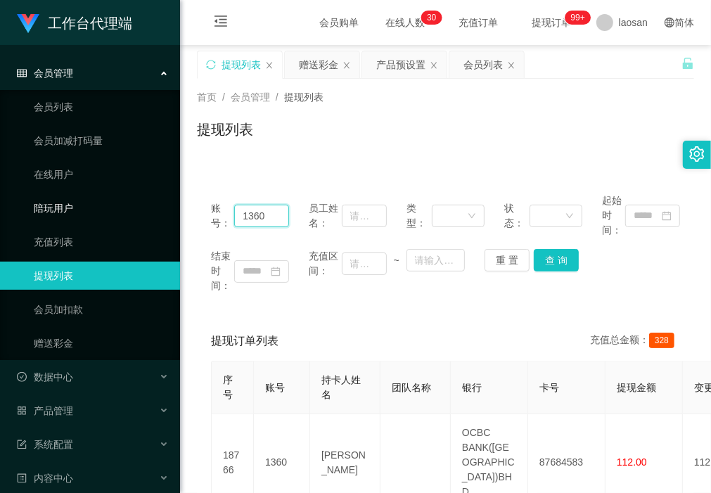
drag, startPoint x: 266, startPoint y: 212, endPoint x: 165, endPoint y: 209, distance: 100.6
click at [164, 209] on section "工作台代理端 会员管理 会员列表 会员加减打码量 在线用户 陪玩用户 充值列表 提现列表 会员加扣款 赠送彩金 数据中心 产品管理 注单管理 产品列表 产品预…" at bounding box center [355, 408] width 711 height 816
paste input "Chongpigpig1998"
click at [556, 260] on button "查 询" at bounding box center [556, 260] width 45 height 23
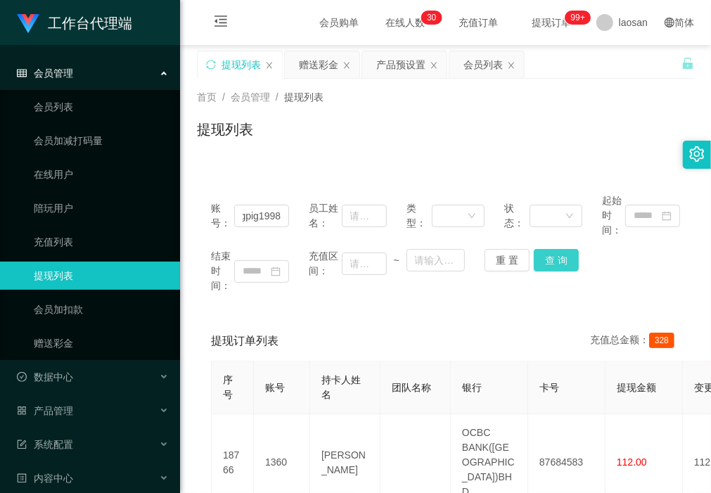
scroll to position [0, 0]
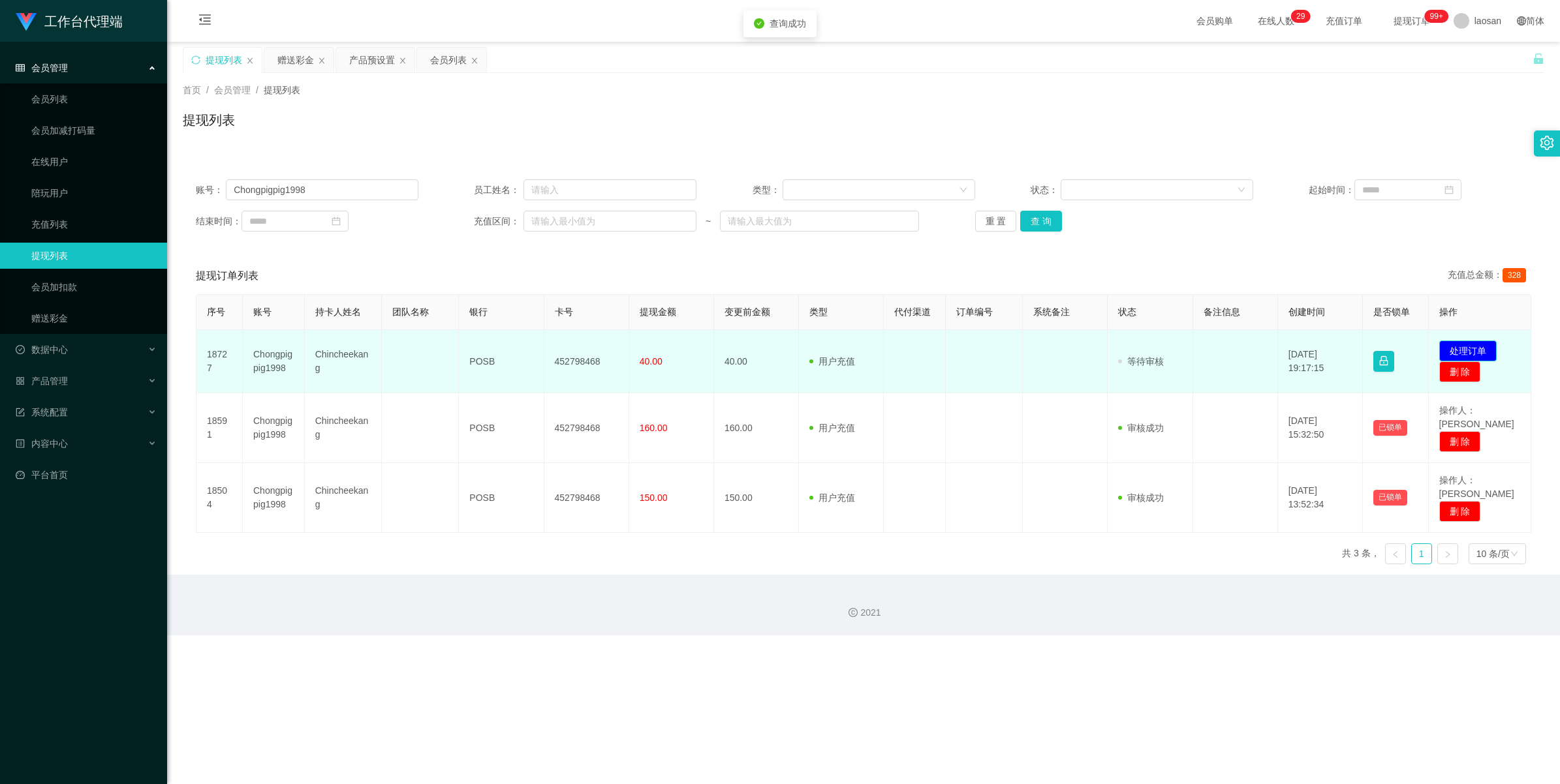
click at [659, 350] on button "处理订单" at bounding box center [1468, 351] width 58 height 21
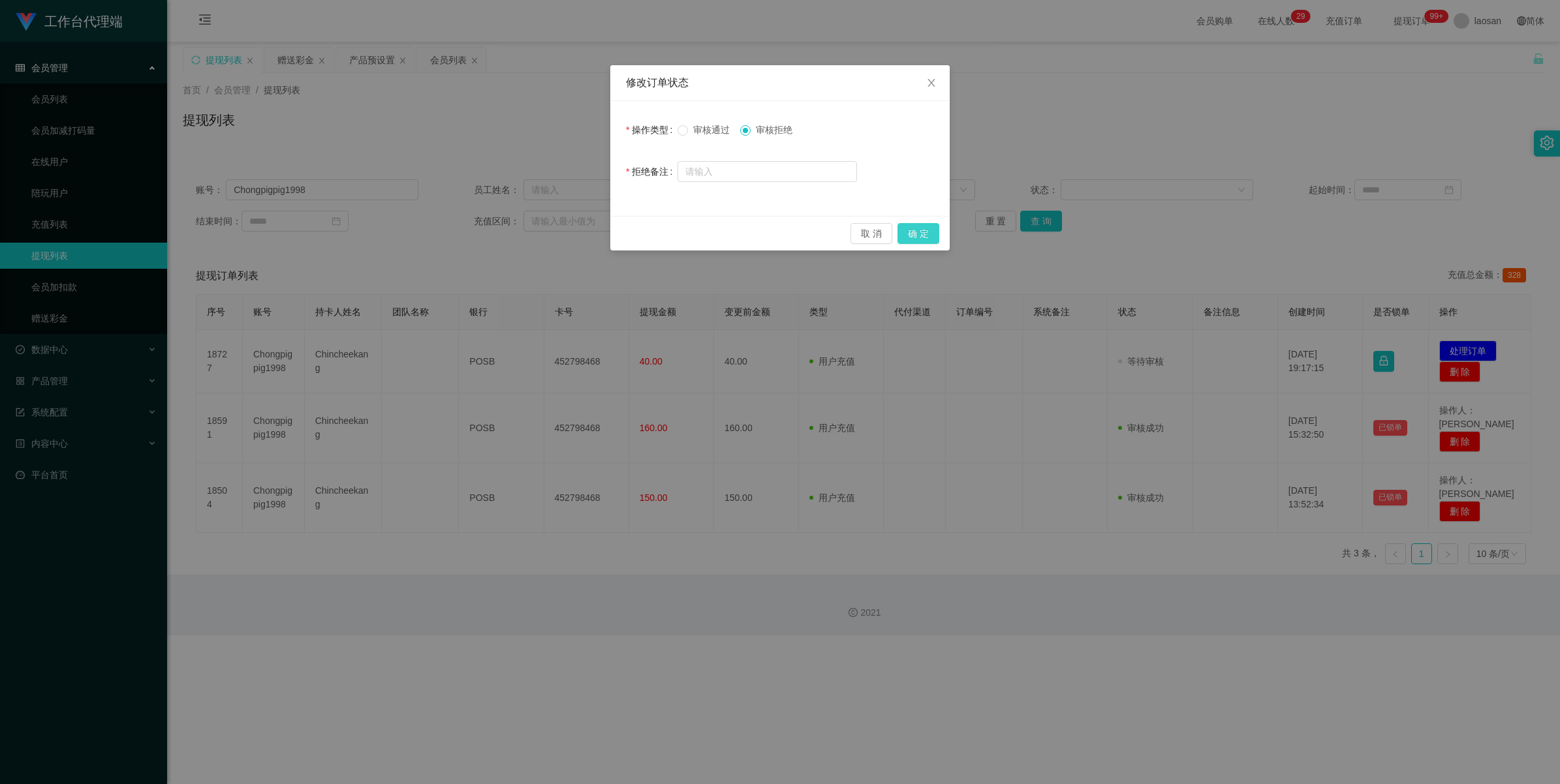
click at [659, 235] on button "确 定" at bounding box center [918, 234] width 42 height 21
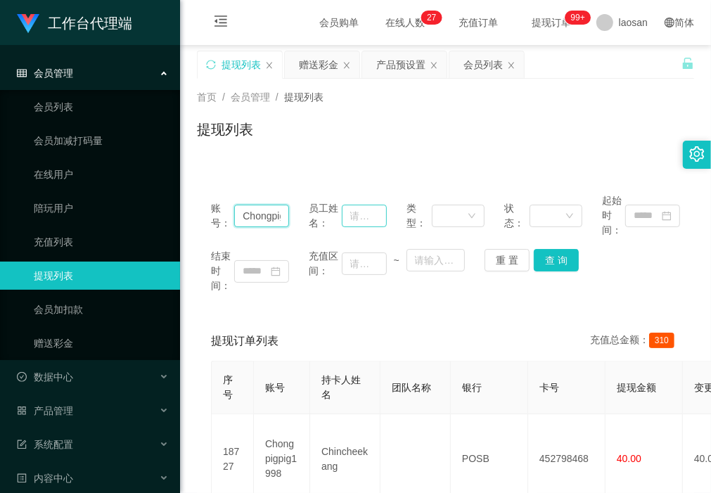
scroll to position [0, 42]
drag, startPoint x: 238, startPoint y: 215, endPoint x: 370, endPoint y: 222, distance: 132.4
click at [370, 222] on div "账号： Chongpigpig1998 员工姓名： 类型： 状态： 起始时间：" at bounding box center [445, 215] width 469 height 44
type input "1360"
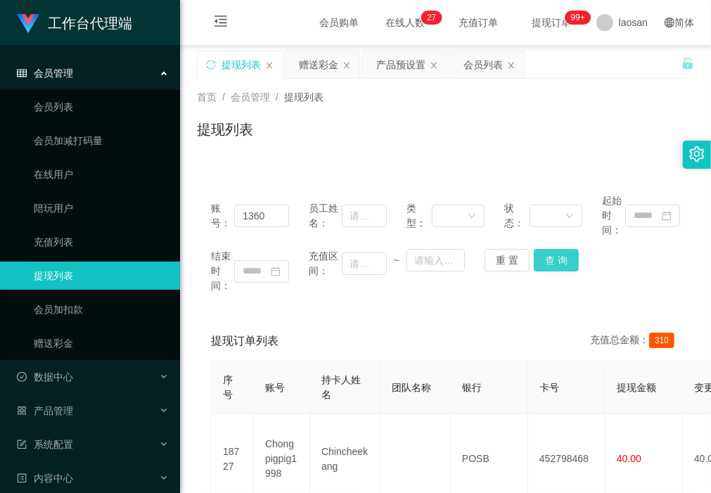
click at [559, 262] on button "查 询" at bounding box center [556, 260] width 45 height 23
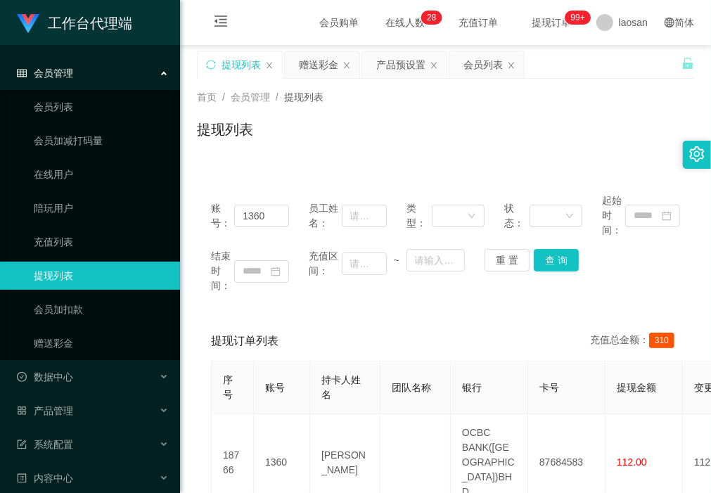
click at [318, 67] on div "赠送彩金" at bounding box center [318, 64] width 39 height 27
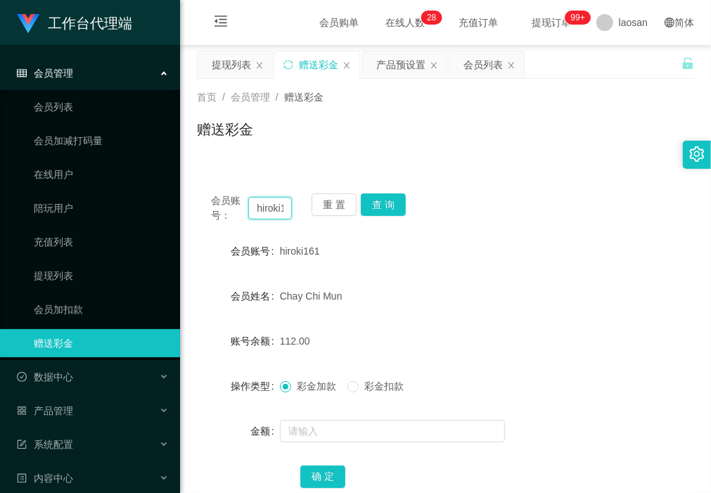
scroll to position [0, 15]
drag, startPoint x: 255, startPoint y: 207, endPoint x: 416, endPoint y: 207, distance: 161.1
click at [404, 207] on div "会员账号： hiroki161 重 置 查 询" at bounding box center [445, 208] width 497 height 30
type input "1360"
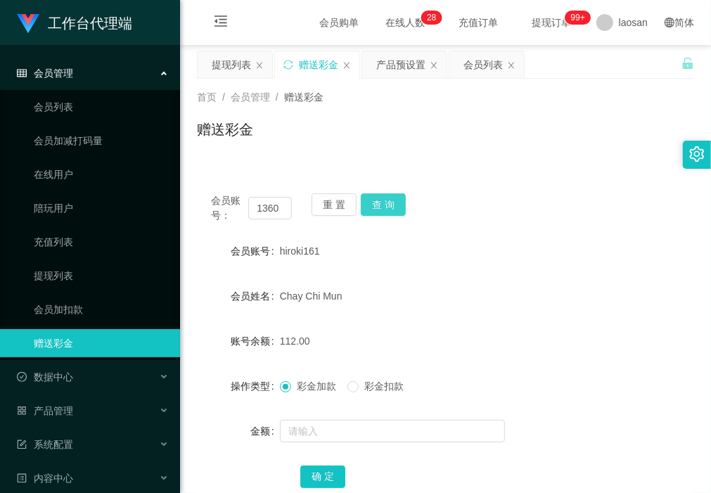
click at [387, 200] on button "查 询" at bounding box center [383, 204] width 45 height 23
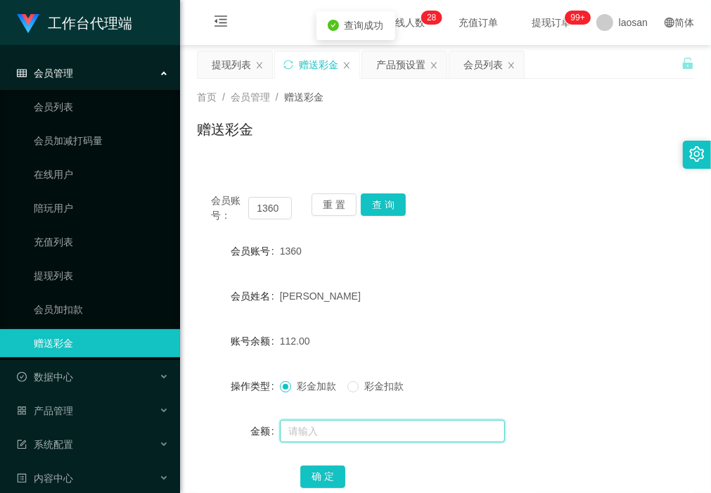
click at [355, 436] on input "text" at bounding box center [392, 431] width 225 height 23
type input "112"
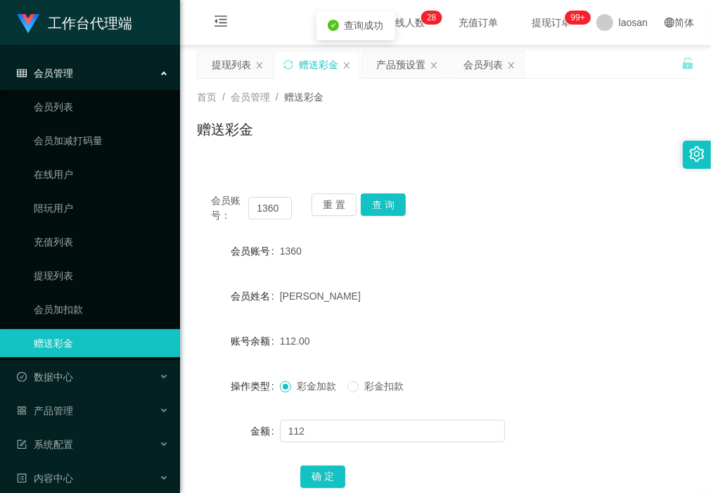
click at [368, 384] on span "彩金扣款" at bounding box center [384, 386] width 51 height 11
click at [314, 482] on button "确 定" at bounding box center [322, 477] width 45 height 23
drag, startPoint x: 281, startPoint y: 205, endPoint x: 148, endPoint y: 205, distance: 132.9
click at [148, 205] on section "工作台代理端 会员管理 会员列表 会员加减打码量 在线用户 陪玩用户 充值列表 提现列表 会员加扣款 赠送彩金 数据中心 产品管理 注单管理 产品列表 产品预…" at bounding box center [355, 293] width 711 height 587
click at [384, 204] on button "查 询" at bounding box center [383, 204] width 45 height 23
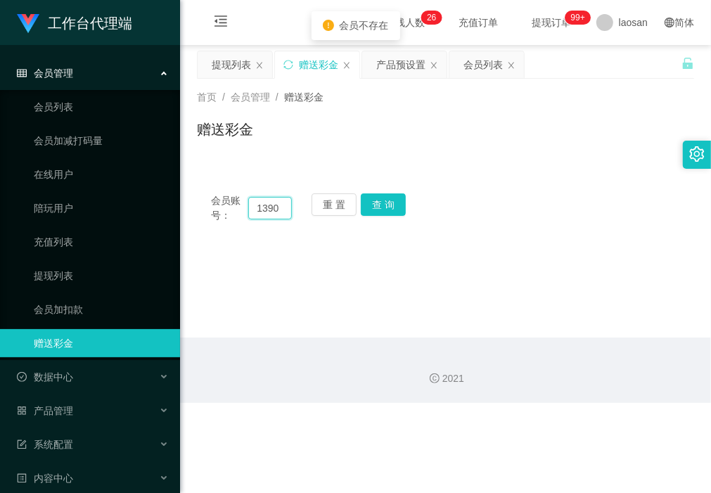
click at [283, 212] on input "1390" at bounding box center [269, 208] width 43 height 23
type input "1399"
click at [392, 202] on button "查 询" at bounding box center [383, 204] width 45 height 23
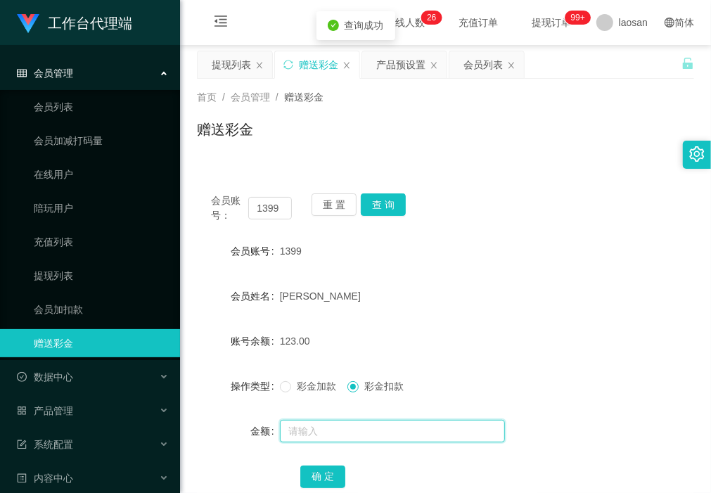
click at [338, 427] on input "text" at bounding box center [392, 431] width 225 height 23
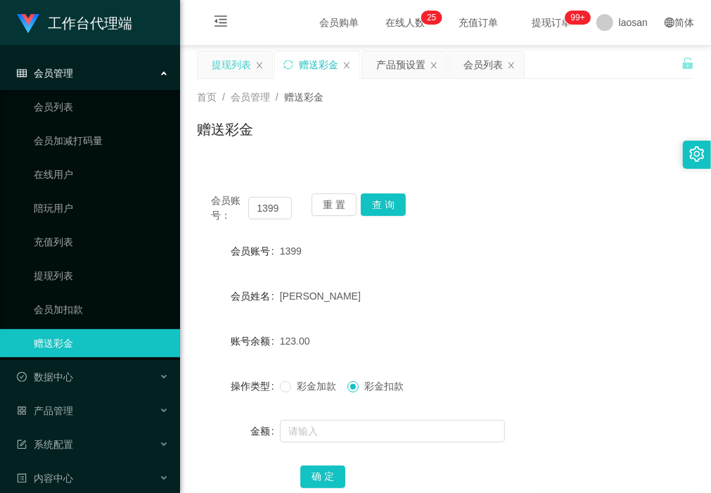
drag, startPoint x: 229, startPoint y: 60, endPoint x: 246, endPoint y: 75, distance: 22.0
click at [229, 60] on div "提现列表" at bounding box center [231, 64] width 39 height 27
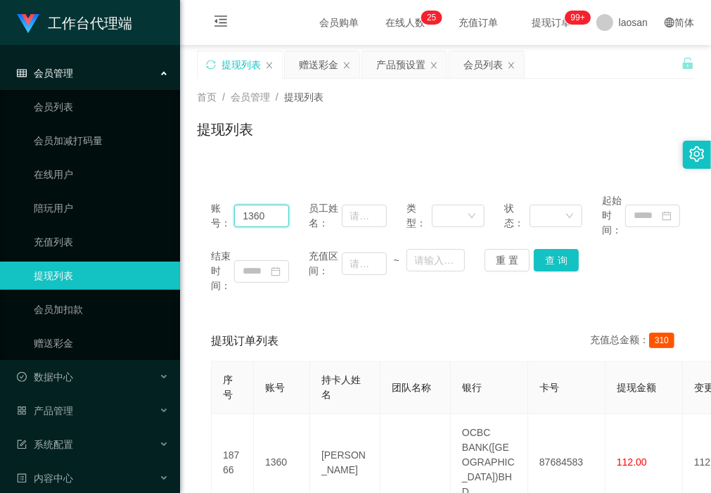
drag, startPoint x: 283, startPoint y: 215, endPoint x: 172, endPoint y: 212, distance: 110.5
click at [172, 212] on section "工作台代理端 会员管理 会员列表 会员加减打码量 在线用户 陪玩用户 充值列表 提现列表 会员加扣款 赠送彩金 数据中心 产品管理 注单管理 产品列表 产品预…" at bounding box center [355, 408] width 711 height 816
click at [554, 258] on button "查 询" at bounding box center [556, 260] width 45 height 23
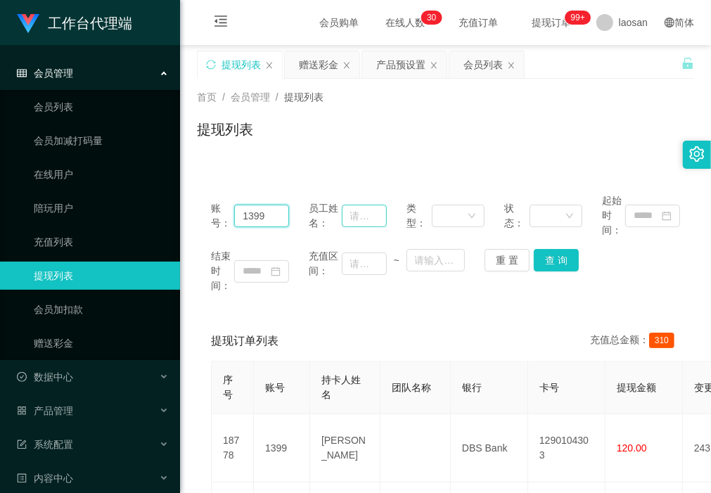
drag, startPoint x: 276, startPoint y: 213, endPoint x: 352, endPoint y: 226, distance: 77.1
click at [167, 198] on section "工作台代理端 会员管理 会员列表 会员加减打码量 在线用户 陪玩用户 充值列表 提现列表 会员加扣款 赠送彩金 数据中心 产品管理 注单管理 产品列表 产品预…" at bounding box center [355, 476] width 711 height 953
paste input "Chongpigpig1998"
drag, startPoint x: 556, startPoint y: 259, endPoint x: 565, endPoint y: 273, distance: 16.4
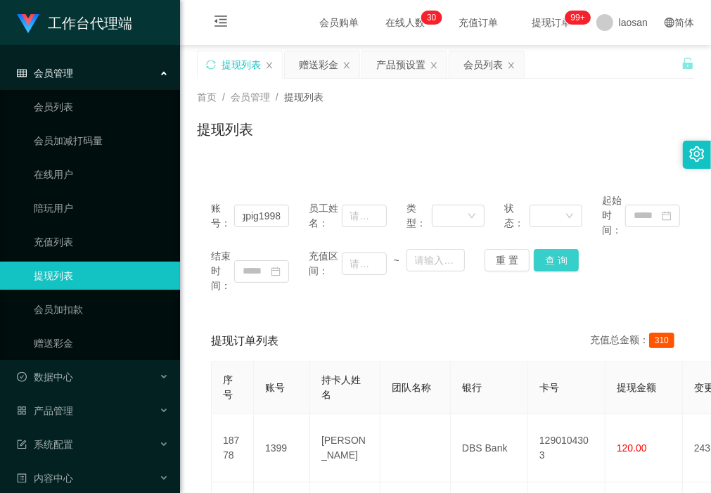
click at [556, 259] on button "查 询" at bounding box center [556, 260] width 45 height 23
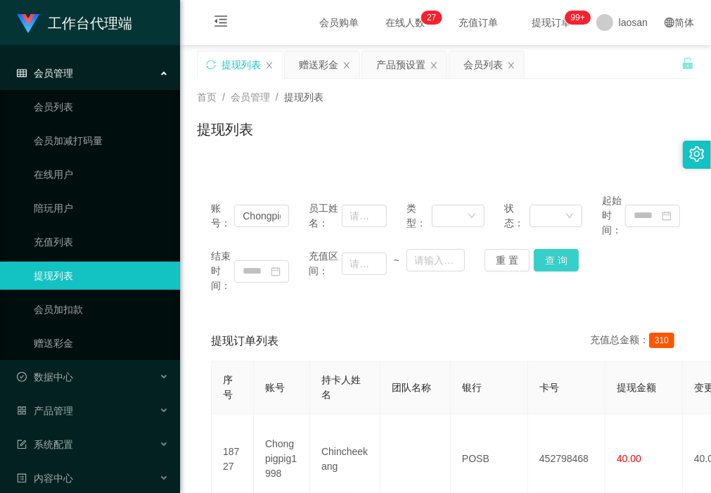
click at [561, 265] on button "查 询" at bounding box center [556, 260] width 45 height 23
drag, startPoint x: 246, startPoint y: 155, endPoint x: 354, endPoint y: 234, distance: 133.8
click at [246, 155] on div "首页 / 会员管理 / 提现列表 / 提现列表" at bounding box center [445, 121] width 531 height 84
click at [554, 262] on button "查 询" at bounding box center [556, 260] width 45 height 23
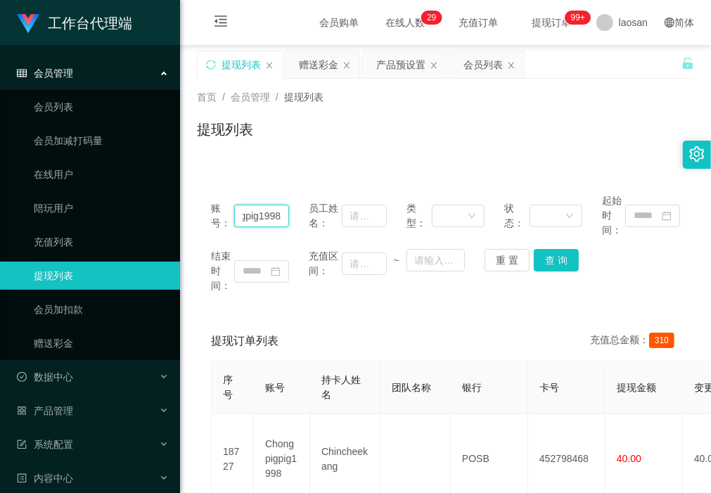
drag, startPoint x: 239, startPoint y: 212, endPoint x: 357, endPoint y: 229, distance: 119.4
click at [357, 229] on div "账号： Chongpigpig1998 员工姓名： 类型： 状态： 起始时间：" at bounding box center [445, 215] width 469 height 44
click at [234, 149] on div "提现列表" at bounding box center [445, 135] width 497 height 32
drag, startPoint x: 268, startPoint y: 207, endPoint x: 268, endPoint y: 217, distance: 9.1
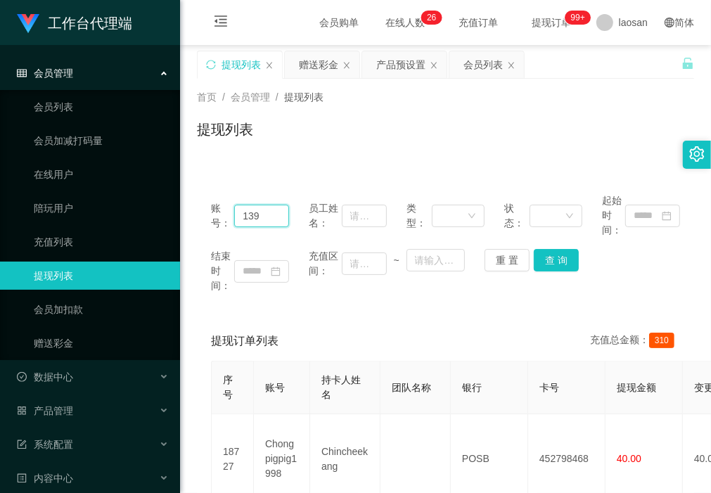
click at [268, 207] on input "139" at bounding box center [261, 216] width 55 height 23
click at [554, 255] on button "查 询" at bounding box center [556, 260] width 45 height 23
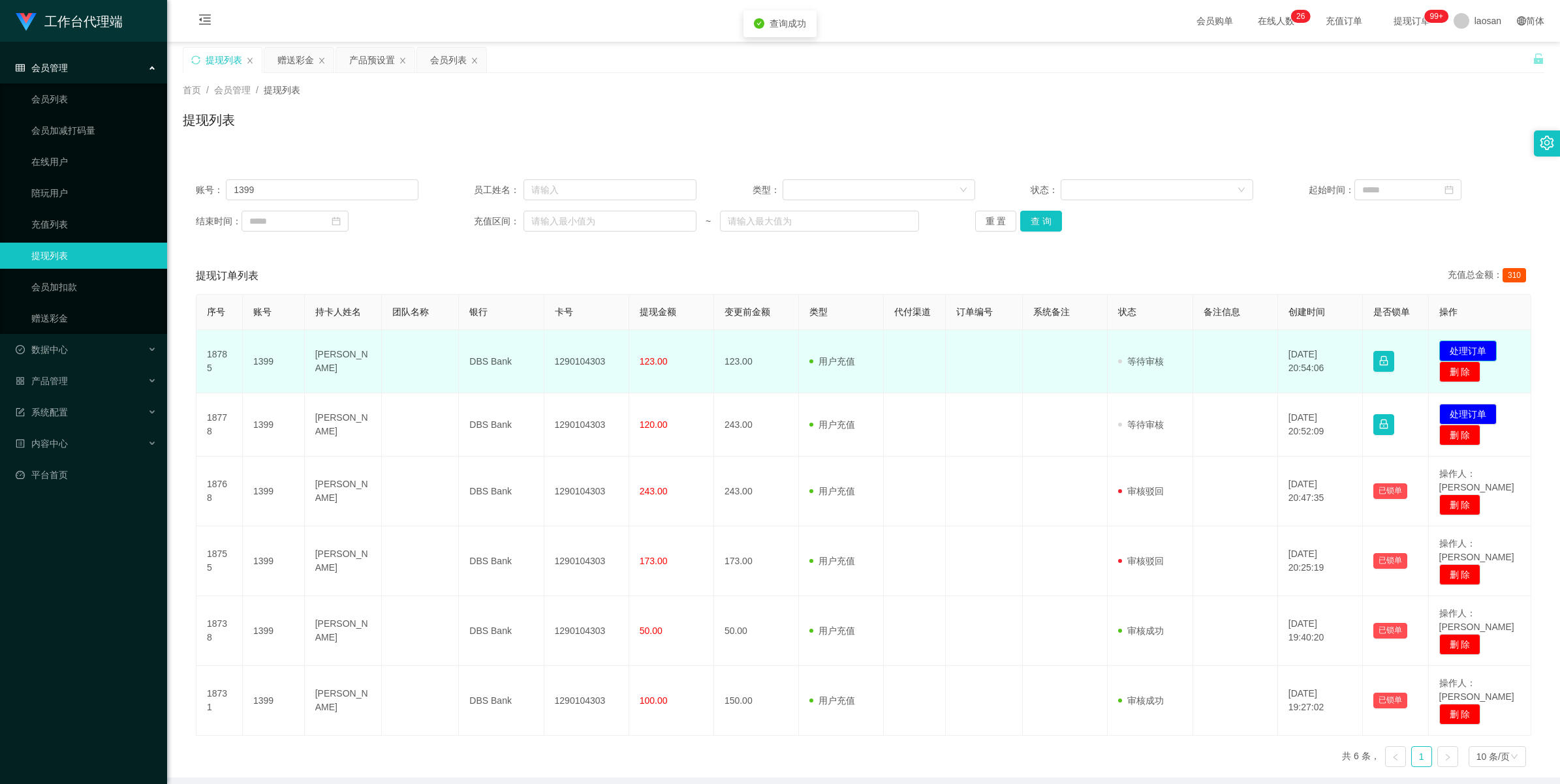
click at [659, 343] on button "处理订单" at bounding box center [1468, 351] width 58 height 21
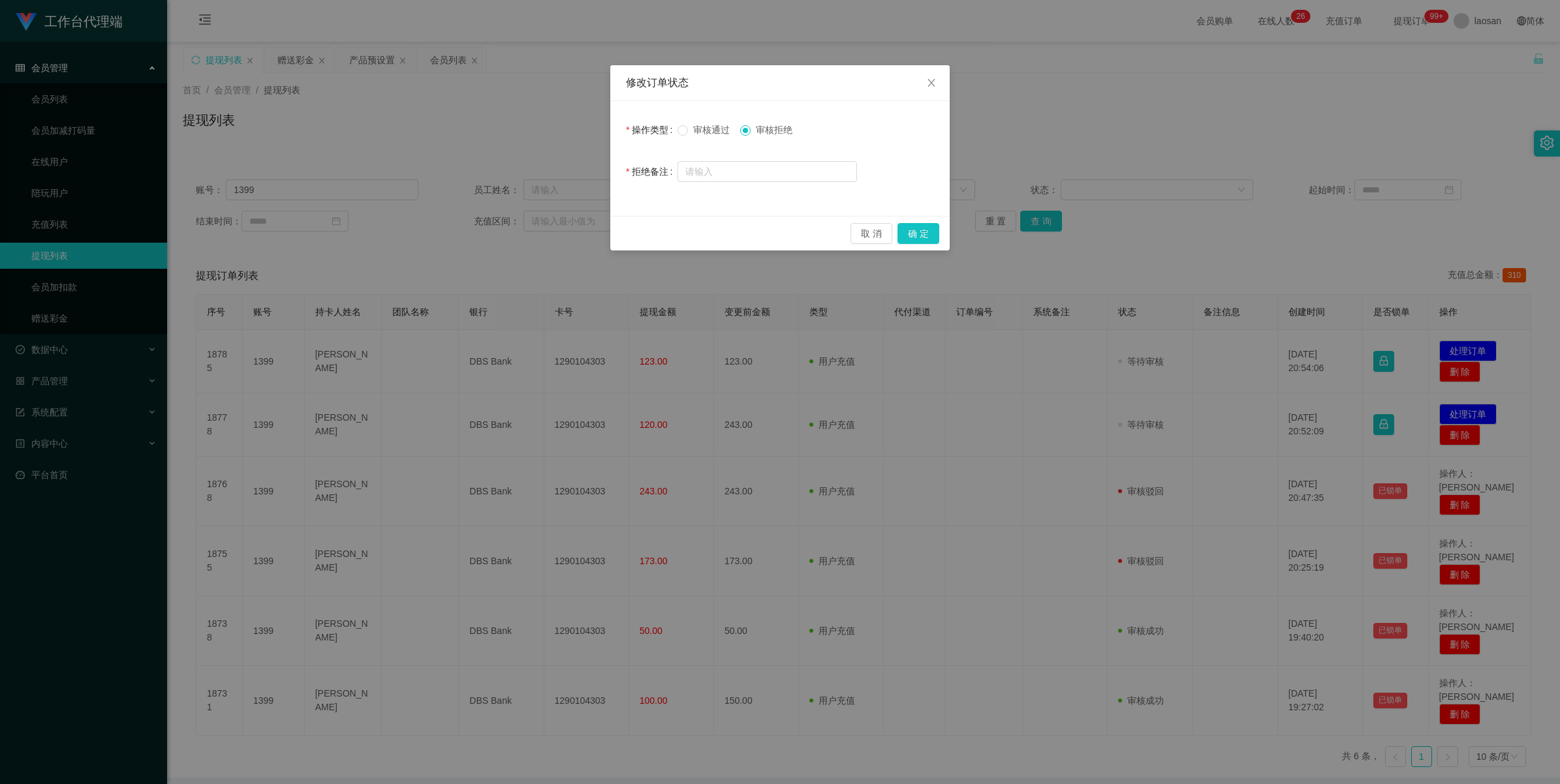
click at [659, 128] on span "审核通过" at bounding box center [711, 129] width 47 height 10
click at [659, 228] on button "确 定" at bounding box center [918, 234] width 42 height 21
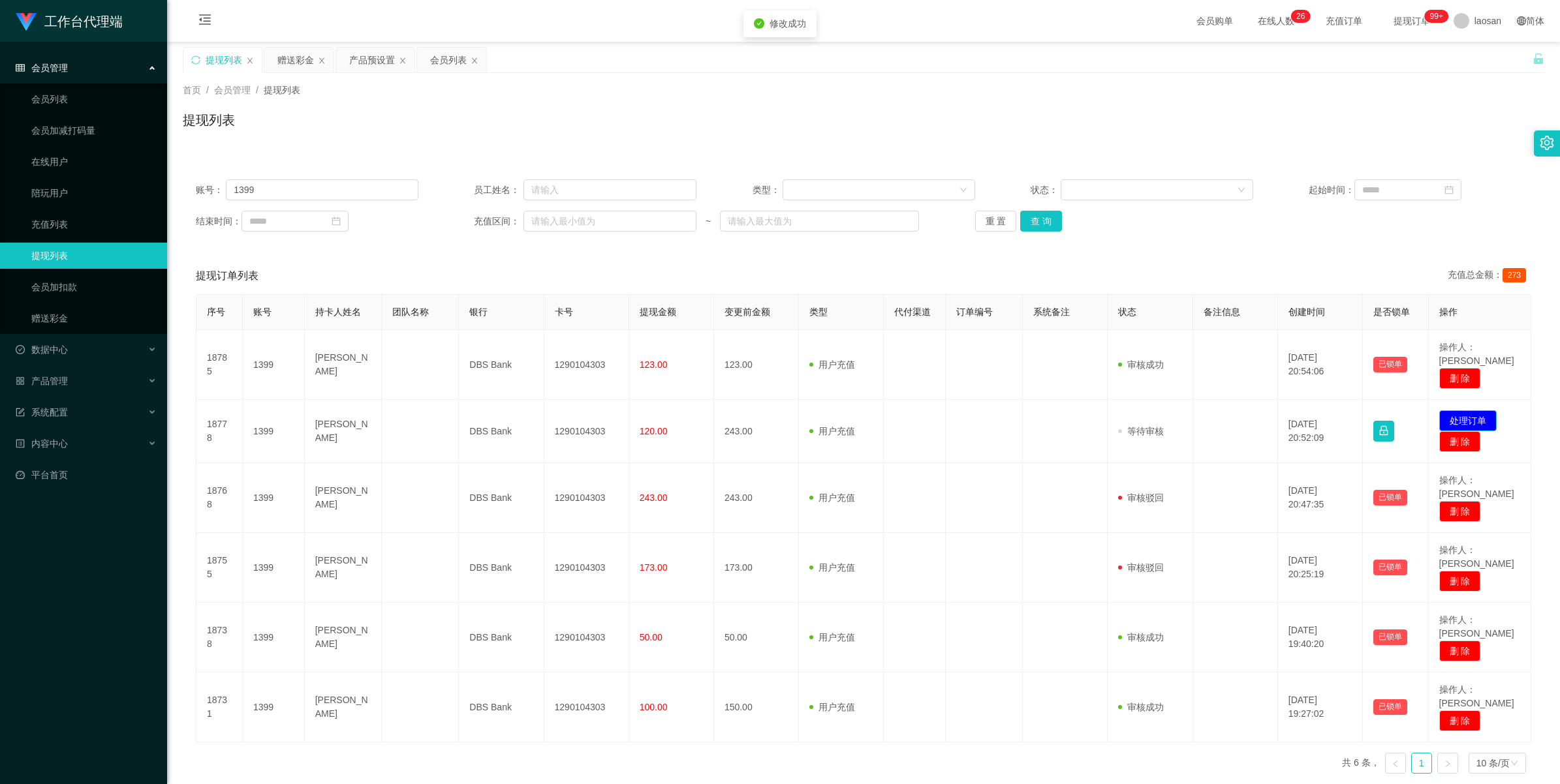
drag, startPoint x: 1465, startPoint y: 406, endPoint x: 1451, endPoint y: 408, distance: 14.1
click at [659, 410] on button "处理订单" at bounding box center [1468, 420] width 58 height 21
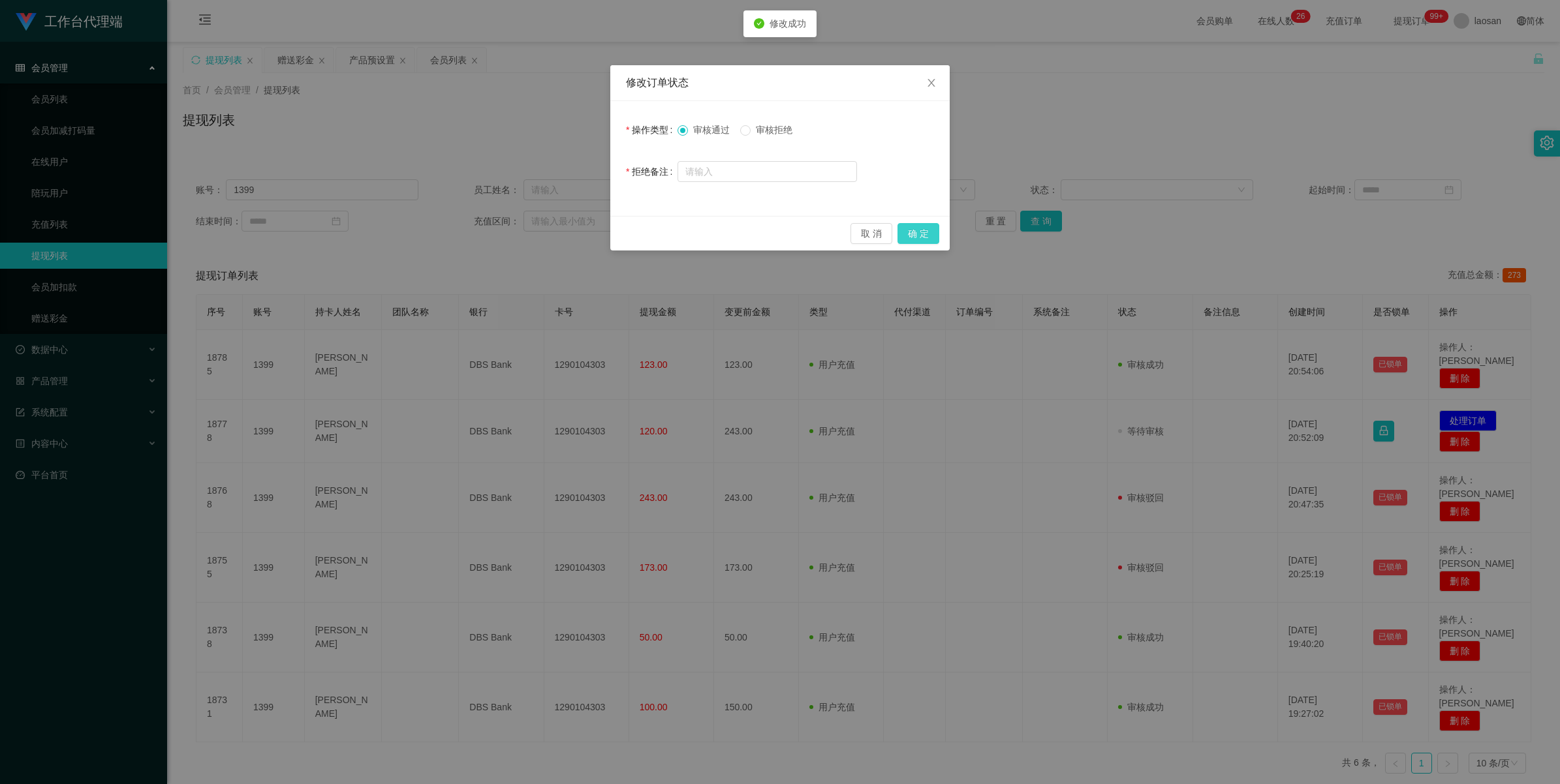
click at [659, 241] on button "确 定" at bounding box center [918, 234] width 42 height 21
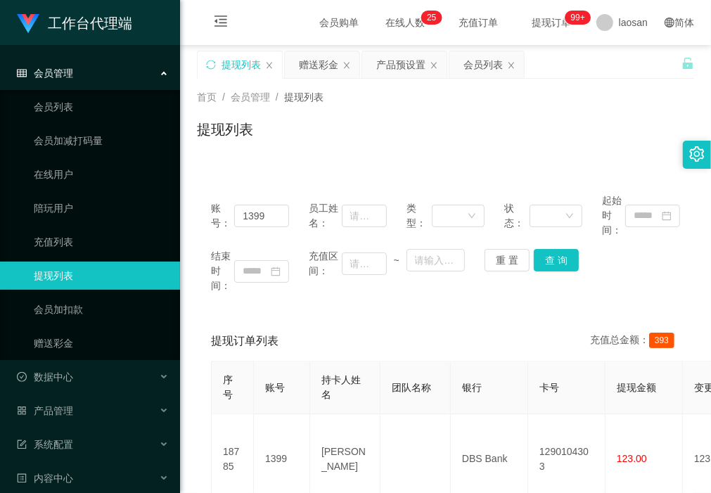
click at [469, 325] on div "提现订单列表 充值总金额： 393" at bounding box center [445, 340] width 469 height 39
drag, startPoint x: 299, startPoint y: 174, endPoint x: 295, endPoint y: 205, distance: 31.1
drag, startPoint x: 280, startPoint y: 212, endPoint x: 178, endPoint y: 213, distance: 102.0
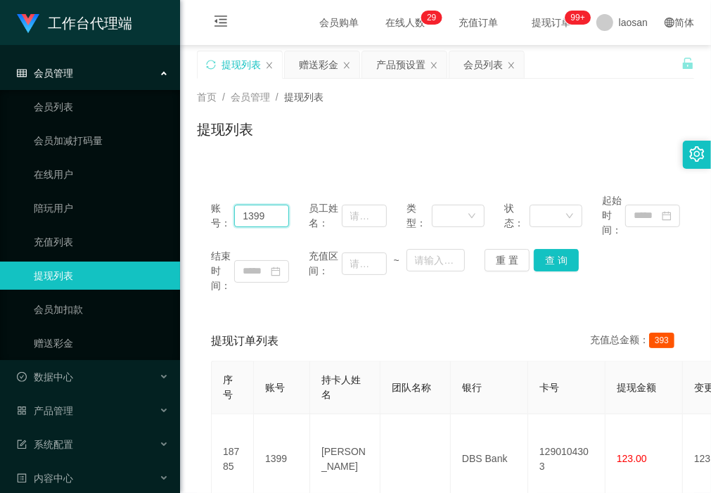
paste input "hiroki161"
click at [554, 262] on button "查 询" at bounding box center [556, 260] width 45 height 23
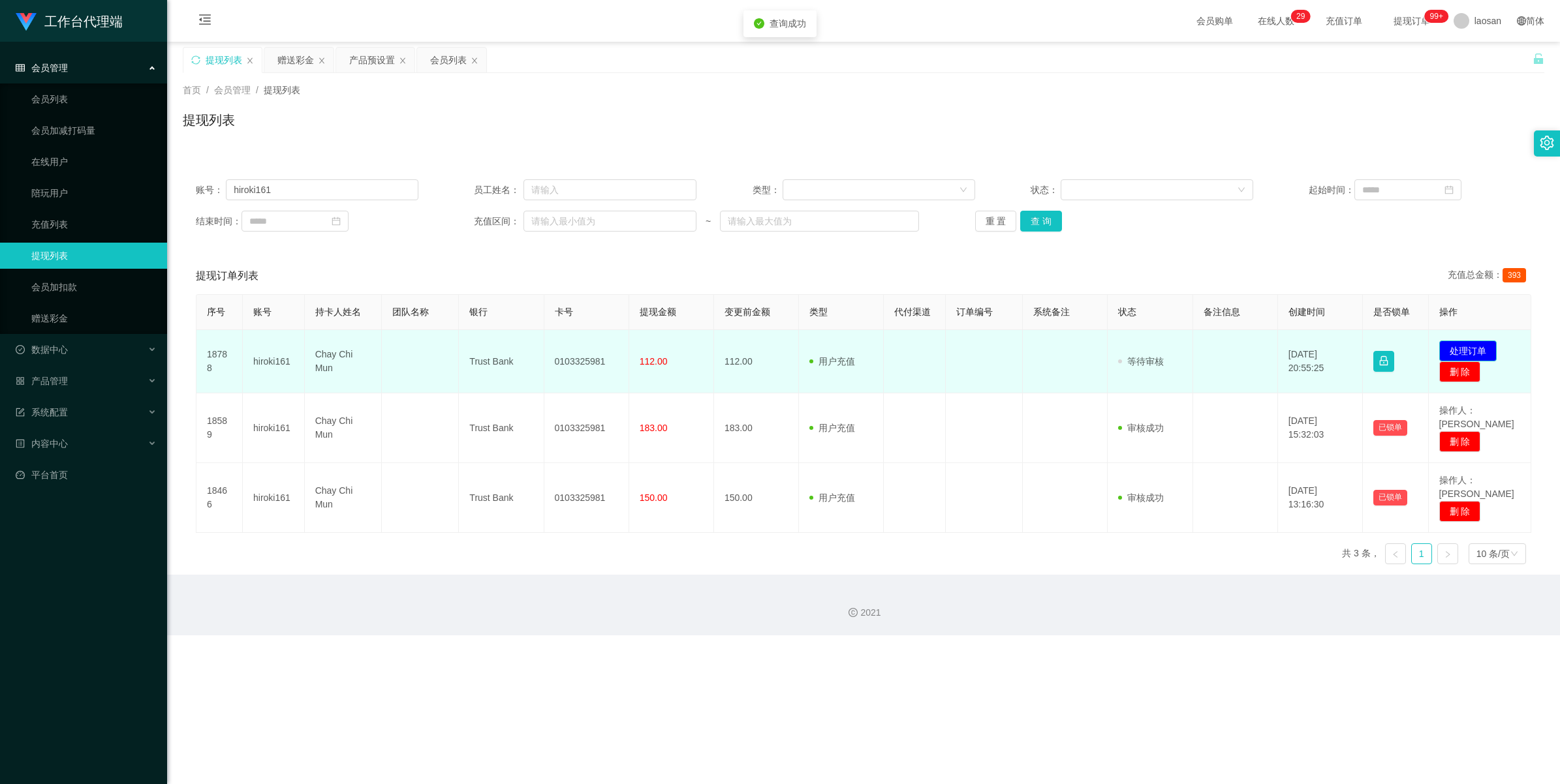
click at [659, 350] on button "处理订单" at bounding box center [1468, 351] width 58 height 21
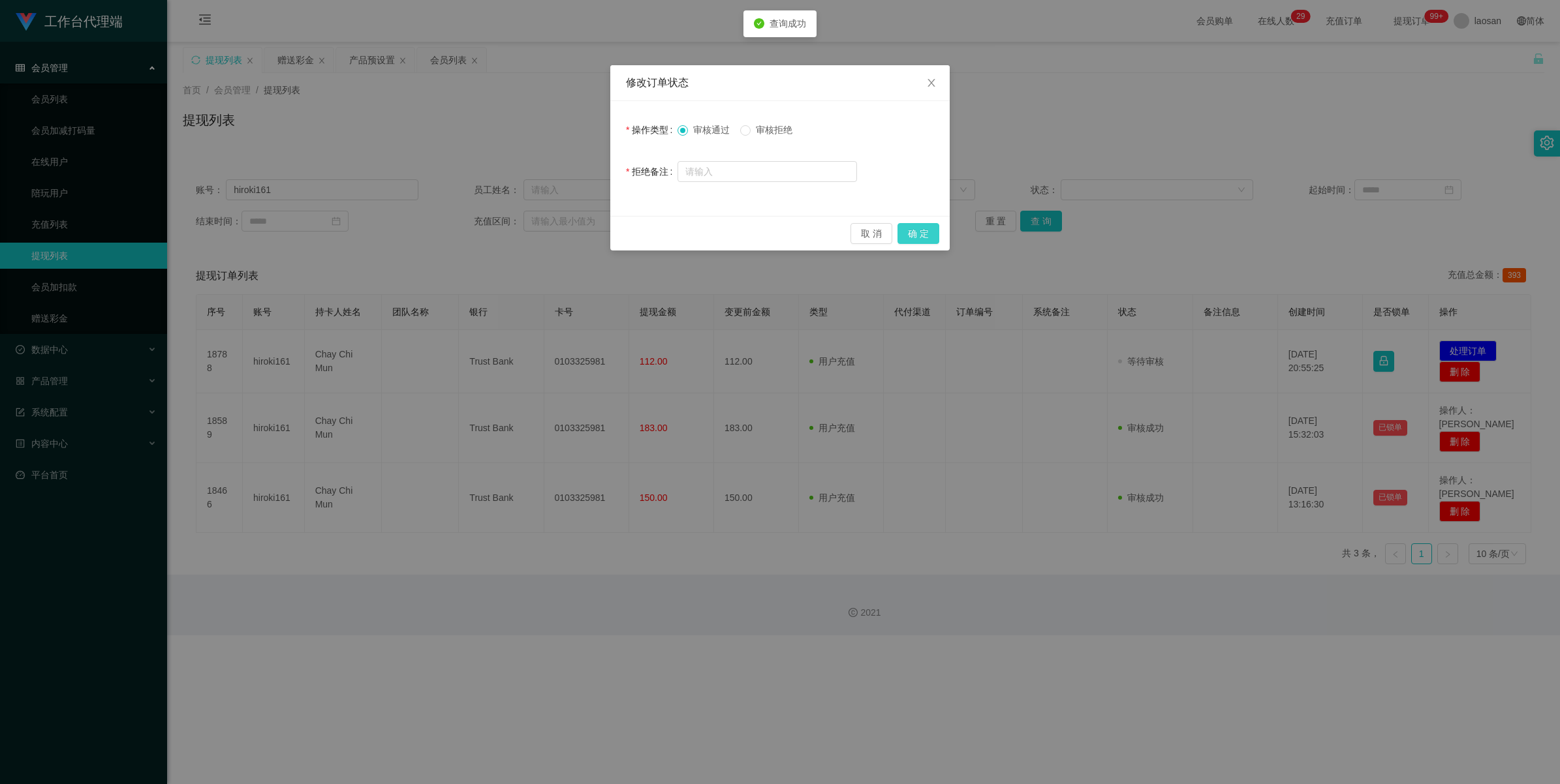
click at [659, 239] on button "确 定" at bounding box center [918, 234] width 42 height 21
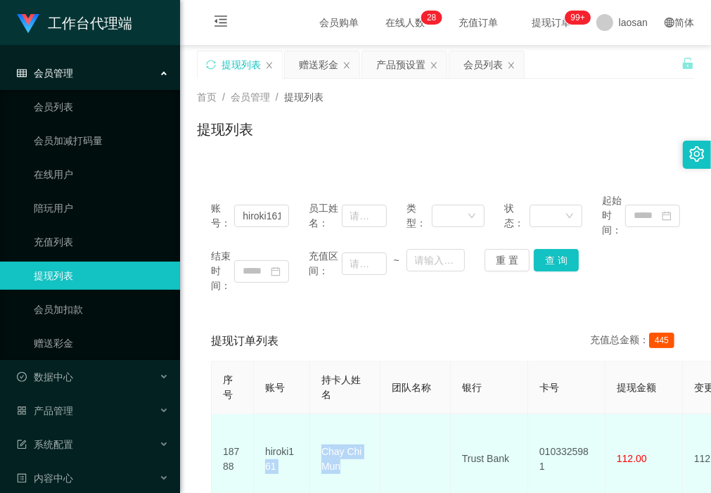
drag, startPoint x: 356, startPoint y: 464, endPoint x: 304, endPoint y: 445, distance: 55.6
click at [360, 469] on td "Chay Chi Mun" at bounding box center [345, 459] width 70 height 90
drag, startPoint x: 331, startPoint y: 454, endPoint x: 317, endPoint y: 442, distance: 18.9
click at [317, 442] on td "Chay Chi Mun" at bounding box center [345, 459] width 70 height 90
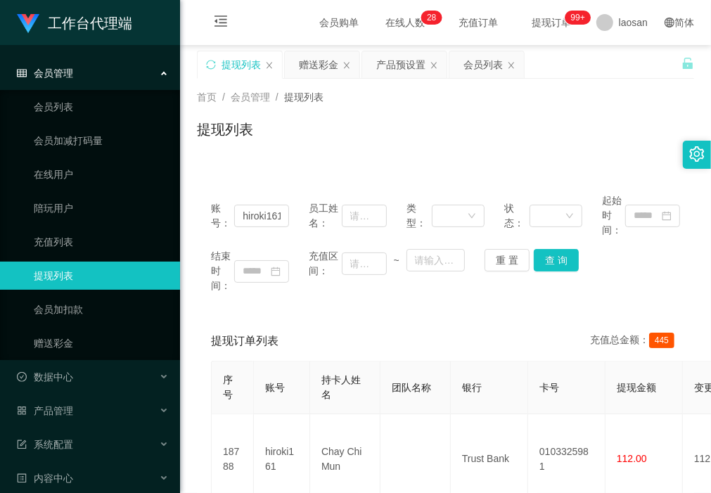
drag, startPoint x: 302, startPoint y: 320, endPoint x: 319, endPoint y: 331, distance: 19.3
click at [302, 320] on div "账号： hiroki161 员工姓名： 类型： 状态： 起始时间： 结束时间： 充值区间： ~ 重 置 查 询 提现订单列表 充值总金额： 445 序号 账号…" at bounding box center [445, 454] width 497 height 550
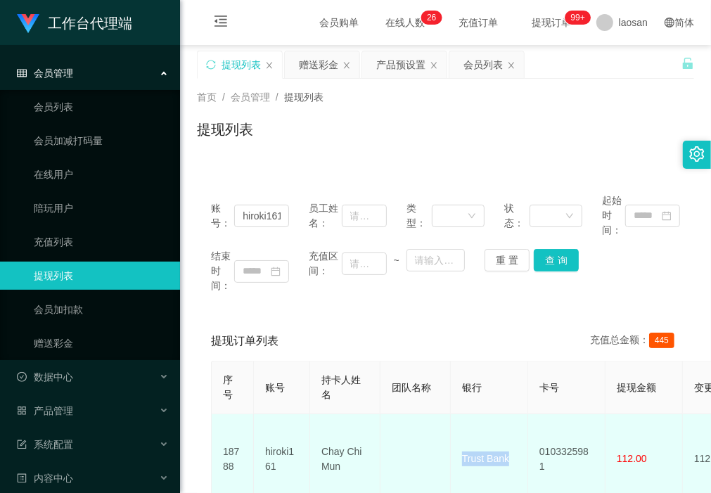
drag, startPoint x: 517, startPoint y: 452, endPoint x: 459, endPoint y: 454, distance: 58.4
click at [459, 454] on td "Trust Bank" at bounding box center [489, 459] width 77 height 90
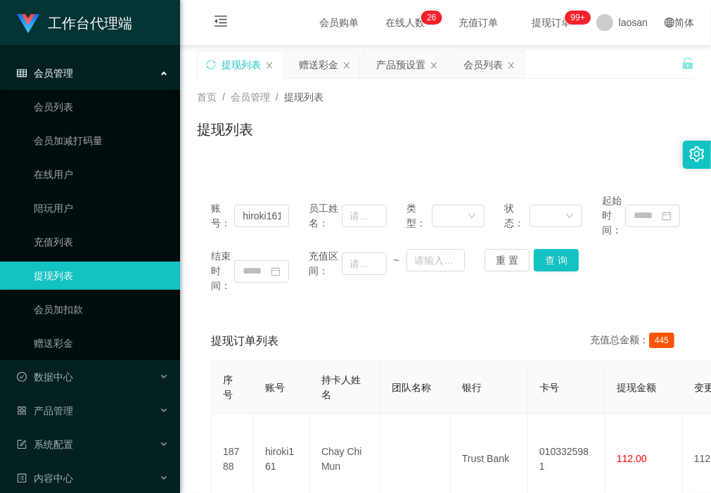
click at [289, 307] on div "账号： hiroki161 员工姓名： 类型： 状态： 起始时间： 结束时间： 充值区间： ~ 重 置 查 询" at bounding box center [445, 243] width 497 height 128
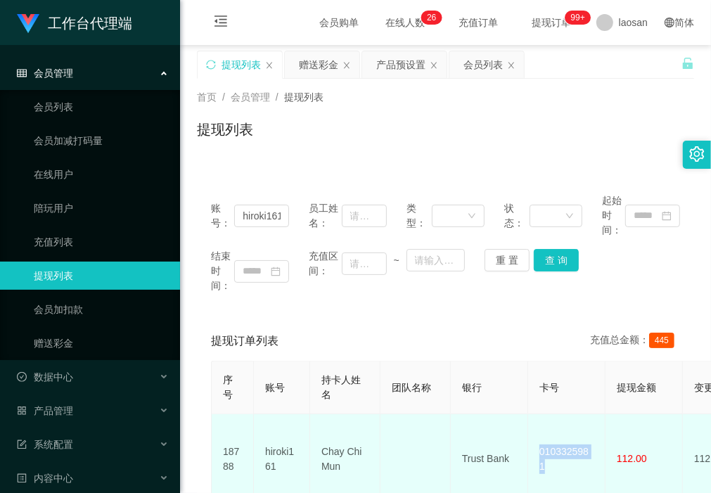
drag, startPoint x: 600, startPoint y: 452, endPoint x: 532, endPoint y: 452, distance: 67.5
click at [532, 452] on td "0103325981" at bounding box center [566, 459] width 77 height 90
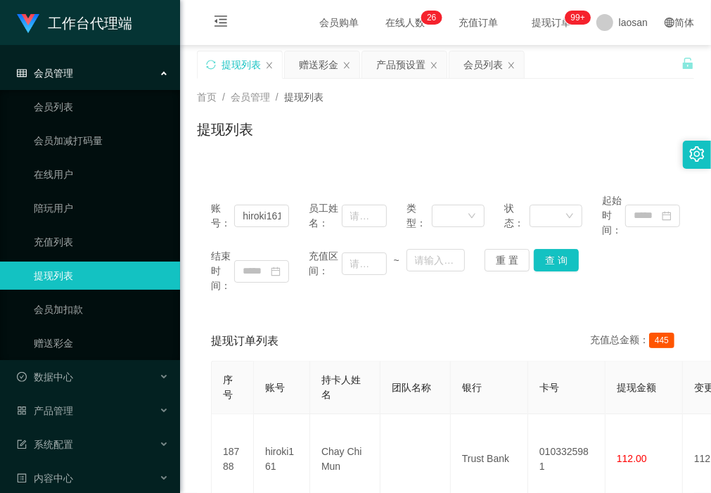
click at [234, 151] on div "提现列表" at bounding box center [445, 135] width 497 height 32
drag, startPoint x: 236, startPoint y: 215, endPoint x: 543, endPoint y: 245, distance: 308.1
click at [553, 246] on div "账号： hiroki161 员工姓名： 类型： 状态： 起始时间： 结束时间： 充值区间： ~ 重 置 查 询" at bounding box center [445, 243] width 497 height 128
paste input "SHEKHAR0108"
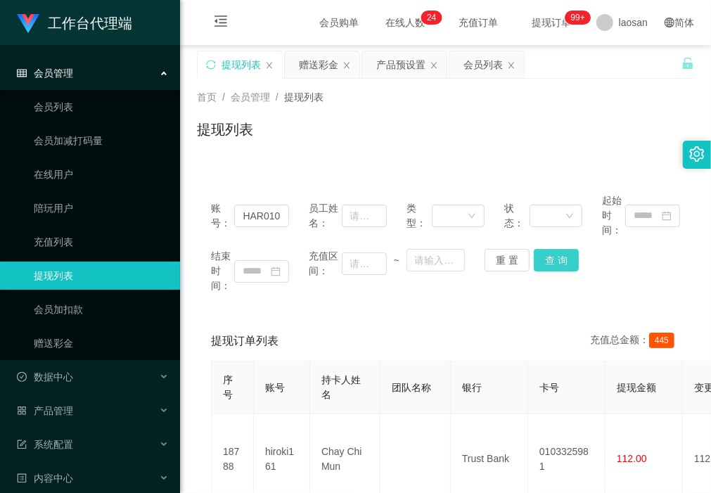
click at [556, 257] on button "查 询" at bounding box center [556, 260] width 45 height 23
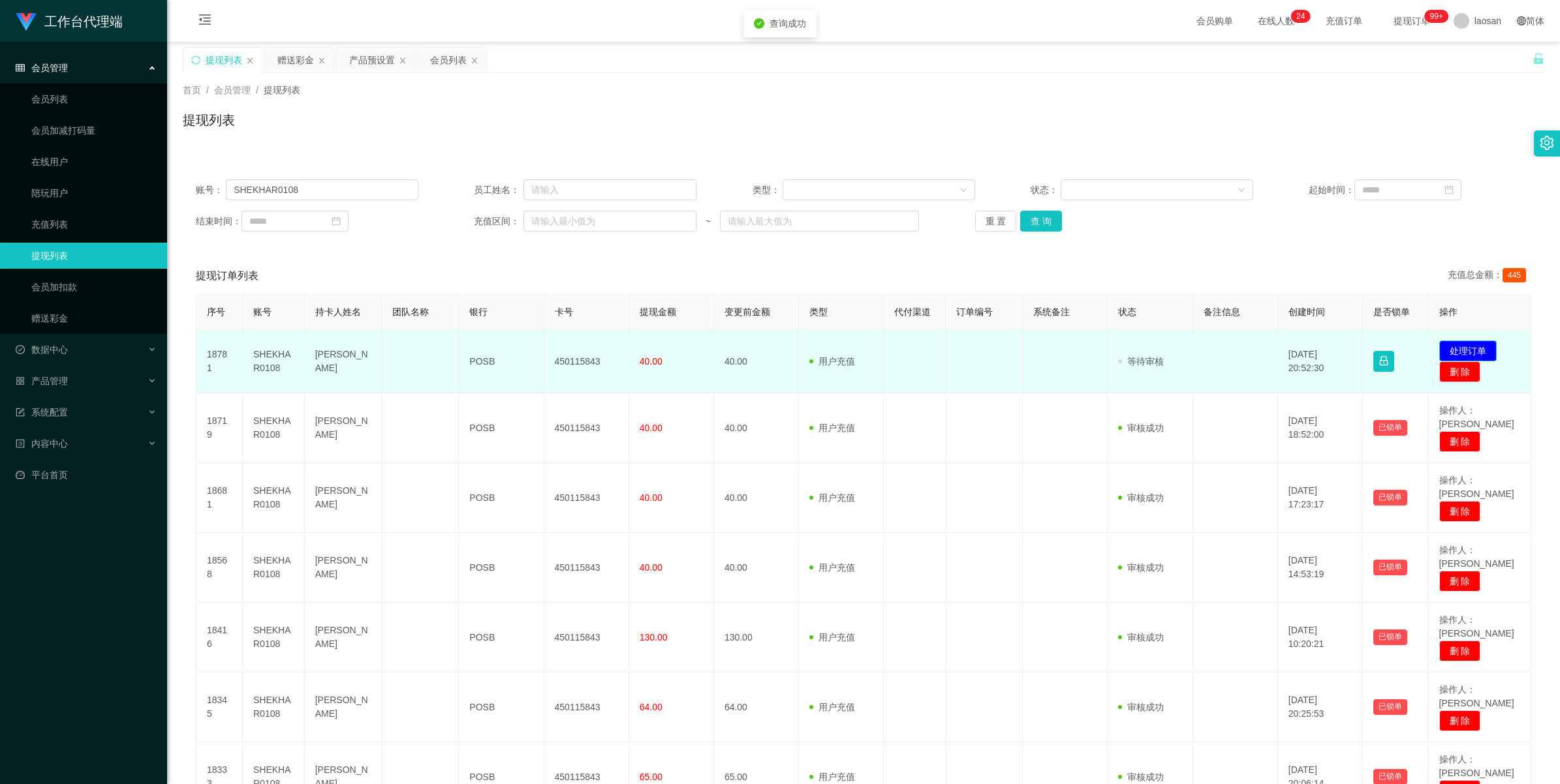
click at [659, 349] on button "处理订单" at bounding box center [1468, 351] width 58 height 21
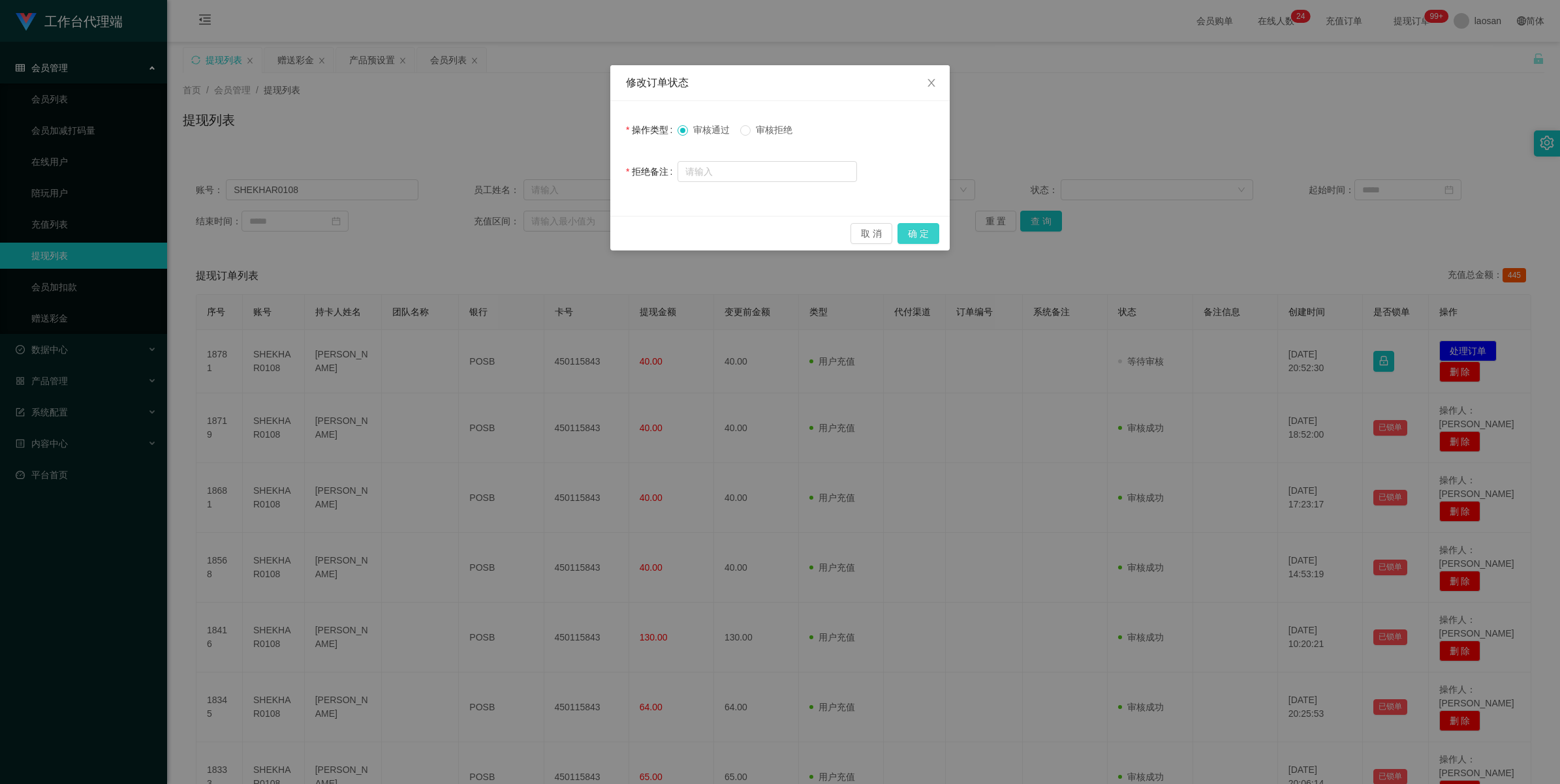
click at [659, 234] on button "确 定" at bounding box center [918, 234] width 42 height 21
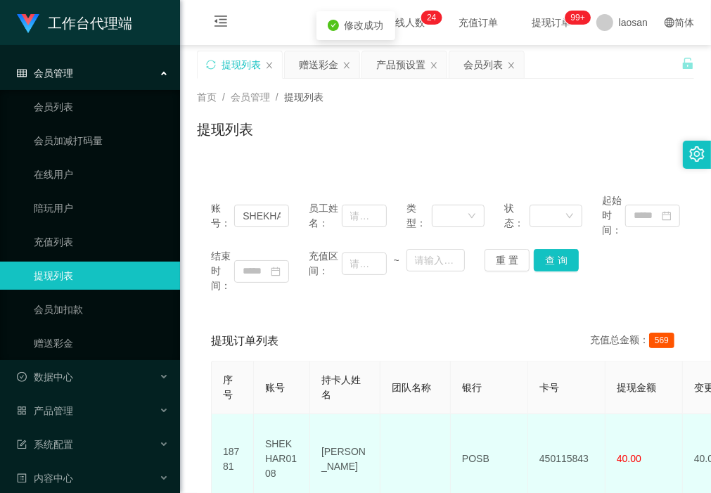
drag, startPoint x: 366, startPoint y: 473, endPoint x: 314, endPoint y: 434, distance: 65.3
click at [314, 434] on td "[PERSON_NAME]" at bounding box center [345, 459] width 70 height 90
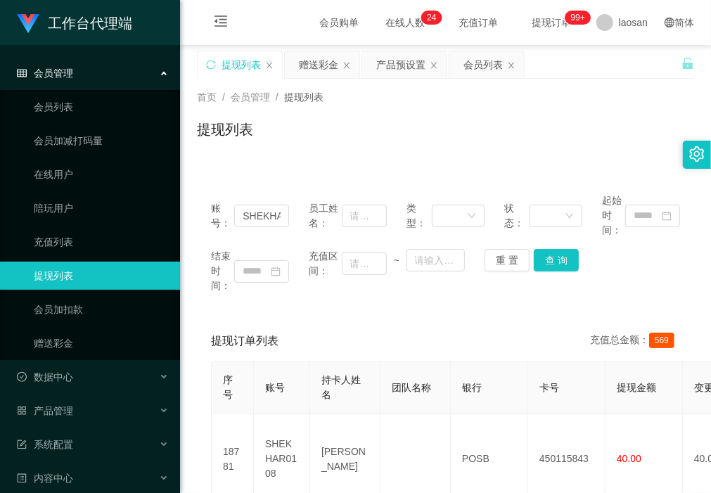
click at [289, 139] on div "提现列表" at bounding box center [445, 135] width 497 height 32
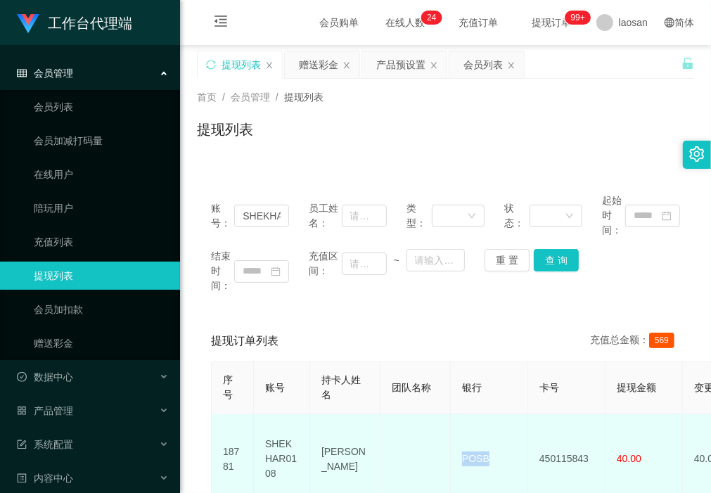
drag, startPoint x: 466, startPoint y: 461, endPoint x: 454, endPoint y: 459, distance: 12.1
click at [454, 459] on td "POSB" at bounding box center [489, 459] width 77 height 90
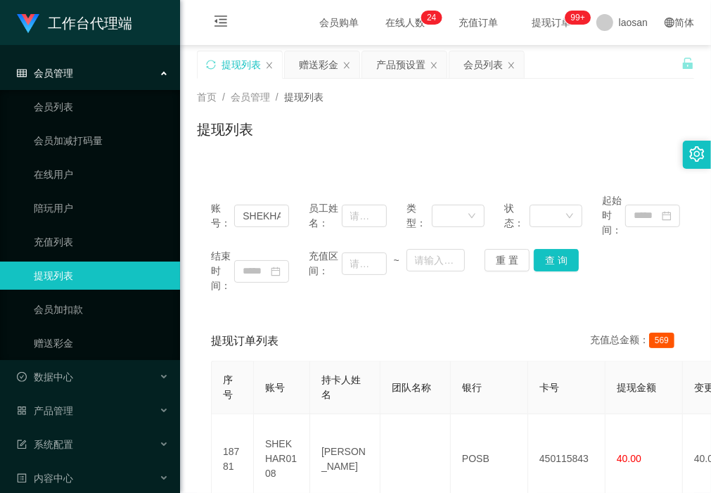
click at [283, 146] on div "提现列表" at bounding box center [445, 135] width 497 height 32
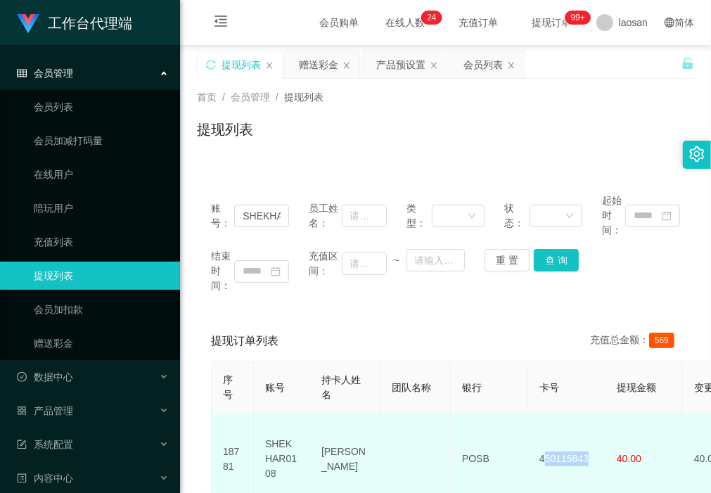
drag, startPoint x: 592, startPoint y: 452, endPoint x: 542, endPoint y: 452, distance: 49.2
click at [542, 452] on td "450115843" at bounding box center [566, 459] width 77 height 90
click at [565, 489] on td "450115843" at bounding box center [566, 459] width 77 height 90
drag, startPoint x: 592, startPoint y: 455, endPoint x: 538, endPoint y: 452, distance: 53.6
click at [538, 452] on td "450115843" at bounding box center [566, 459] width 77 height 90
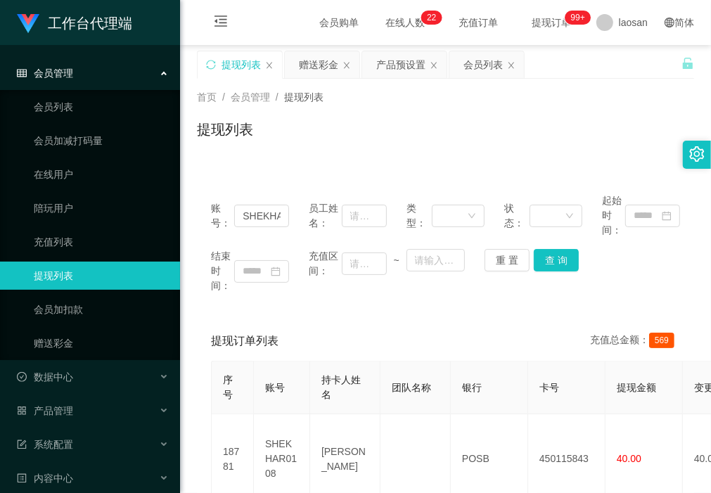
click at [282, 132] on div "提现列表" at bounding box center [445, 135] width 497 height 32
click at [251, 160] on div "首页 / 会员管理 / 提现列表 / 提现列表" at bounding box center [445, 121] width 531 height 84
drag, startPoint x: 236, startPoint y: 219, endPoint x: 454, endPoint y: 227, distance: 218.9
click at [452, 227] on div "账号： SHEKHAR0108 员工姓名： 类型： 状态： 起始时间：" at bounding box center [445, 215] width 469 height 44
paste input "Chongpigpig199"
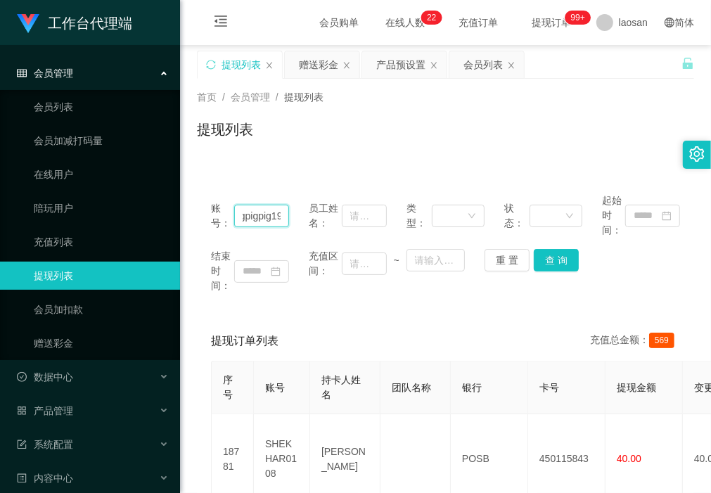
scroll to position [0, 42]
click at [558, 262] on button "查 询" at bounding box center [556, 260] width 45 height 23
drag, startPoint x: 219, startPoint y: 145, endPoint x: 283, endPoint y: 219, distance: 97.8
click at [219, 145] on div "提现列表" at bounding box center [445, 135] width 497 height 32
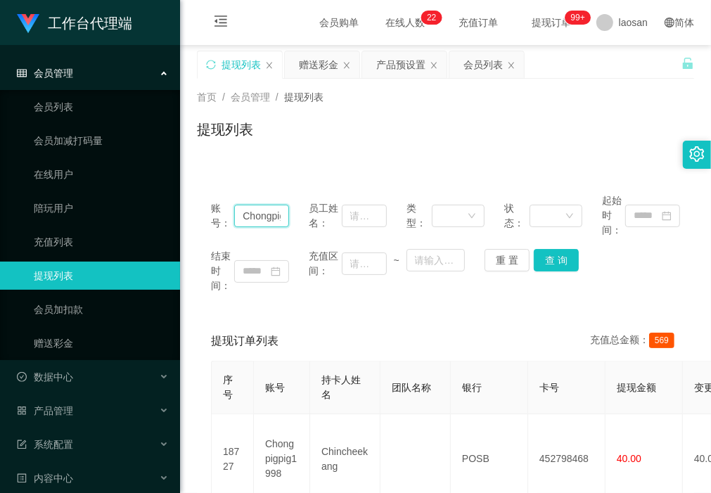
drag, startPoint x: 238, startPoint y: 212, endPoint x: 598, endPoint y: 260, distance: 363.4
click at [598, 259] on div "账号： Chongpigpig1998 员工姓名： 类型： 状态： 起始时间： 结束时间： 充值区间： ~ 重 置 查 询" at bounding box center [445, 243] width 497 height 128
paste input "SHEKHAR010"
click at [559, 260] on button "查 询" at bounding box center [556, 260] width 45 height 23
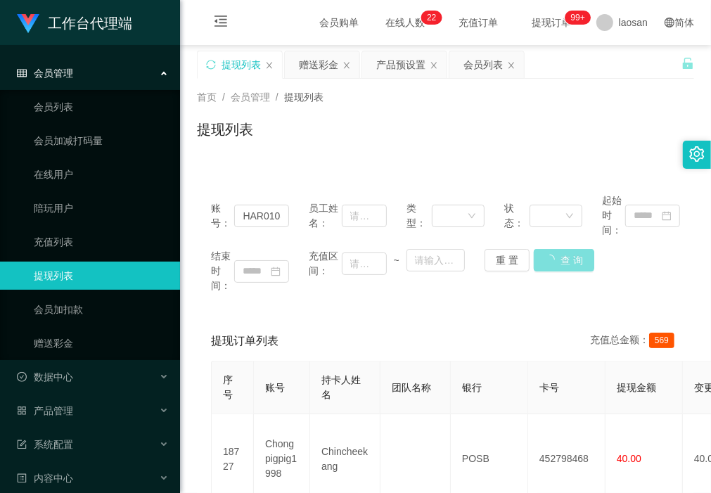
scroll to position [0, 0]
drag, startPoint x: 243, startPoint y: 213, endPoint x: 410, endPoint y: 233, distance: 168.5
click at [410, 233] on div "账号： SHEKHAR0108 员工姓名： 类型： 状态： 起始时间：" at bounding box center [445, 215] width 469 height 44
paste input "Chongpigpig199"
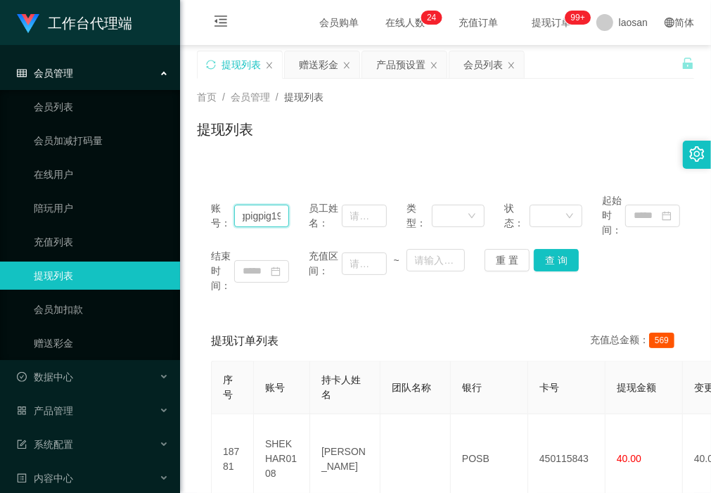
scroll to position [0, 42]
type input "Chongpigpig1998"
click at [553, 268] on button "查 询" at bounding box center [556, 260] width 45 height 23
click at [234, 58] on div "提现列表" at bounding box center [241, 64] width 39 height 27
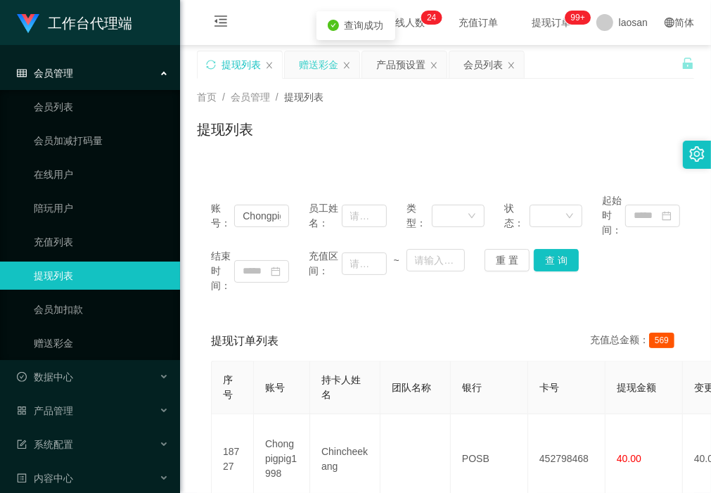
click at [310, 70] on div "赠送彩金" at bounding box center [318, 64] width 39 height 27
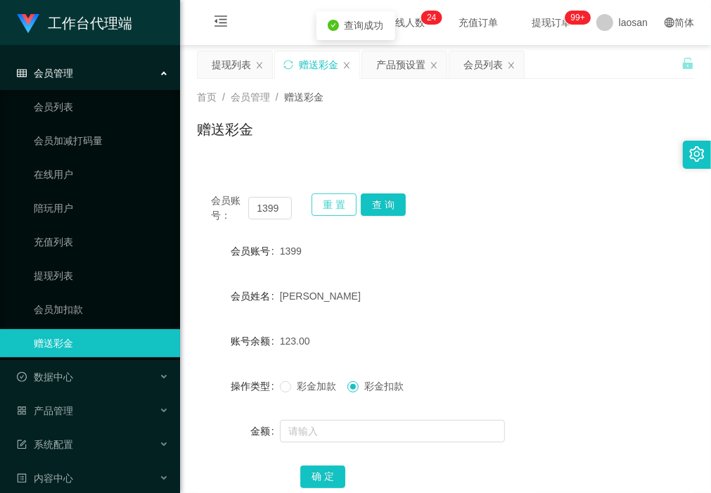
drag, startPoint x: 334, startPoint y: 206, endPoint x: 314, endPoint y: 206, distance: 19.7
click at [334, 205] on button "重 置" at bounding box center [334, 204] width 45 height 23
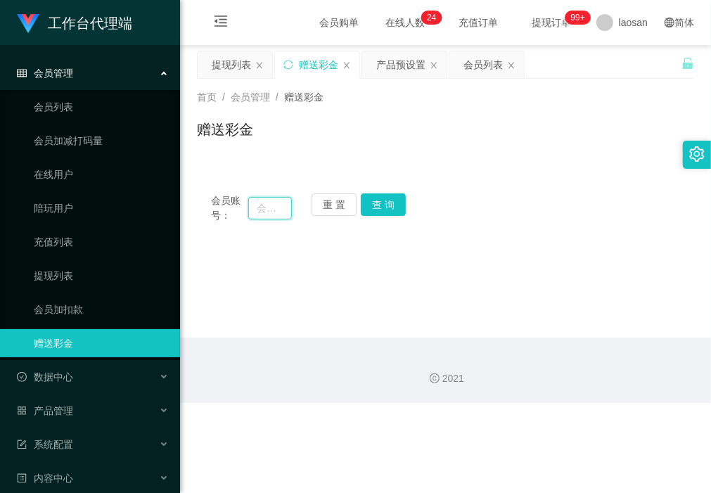
click at [269, 205] on input "text" at bounding box center [269, 208] width 43 height 23
paste input "Chongpigpig1998"
type input "Chongpigpig1998"
click at [394, 207] on button "查 询" at bounding box center [383, 204] width 45 height 23
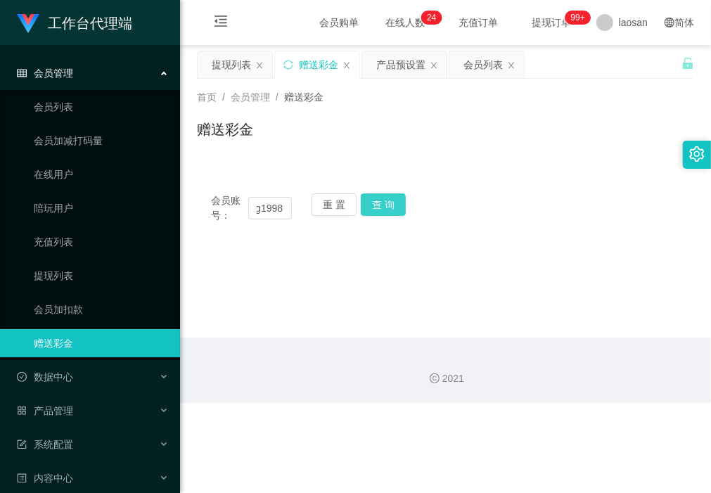
scroll to position [0, 0]
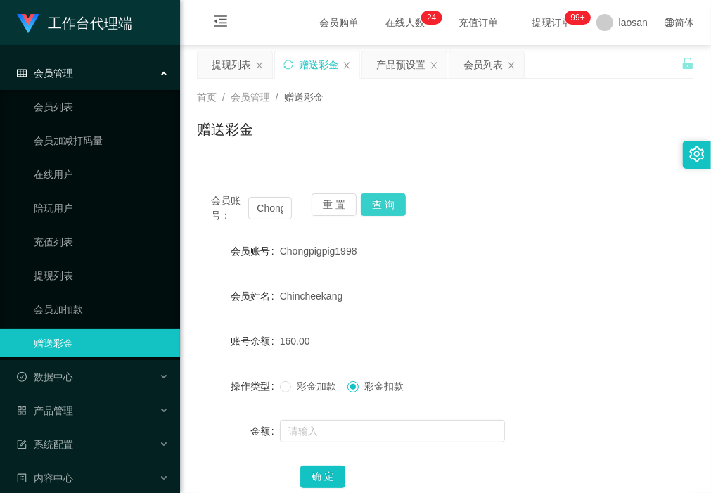
click at [383, 199] on button "查 询" at bounding box center [383, 204] width 45 height 23
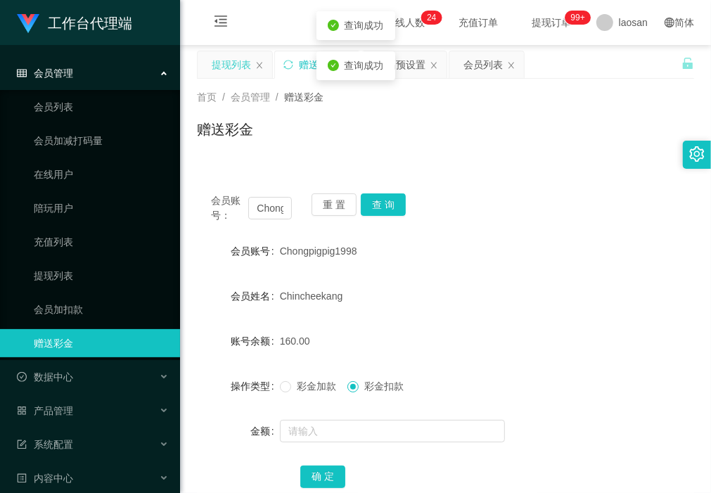
click at [250, 67] on div "提现列表" at bounding box center [231, 64] width 39 height 27
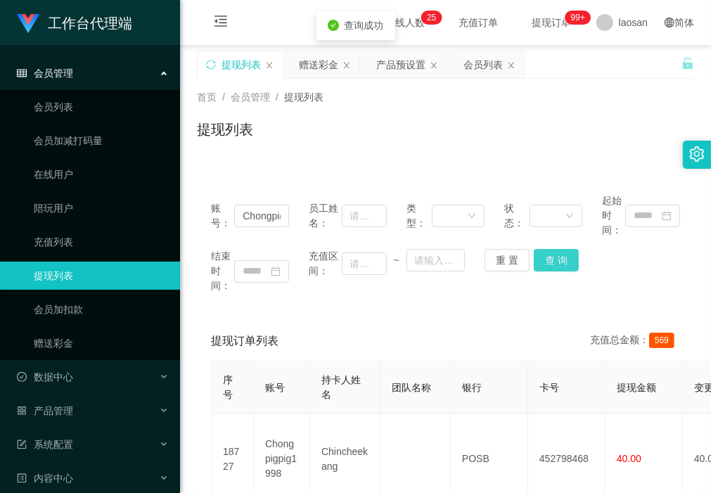
click at [549, 257] on button "查 询" at bounding box center [556, 260] width 45 height 23
click at [553, 262] on button "查 询" at bounding box center [556, 260] width 45 height 23
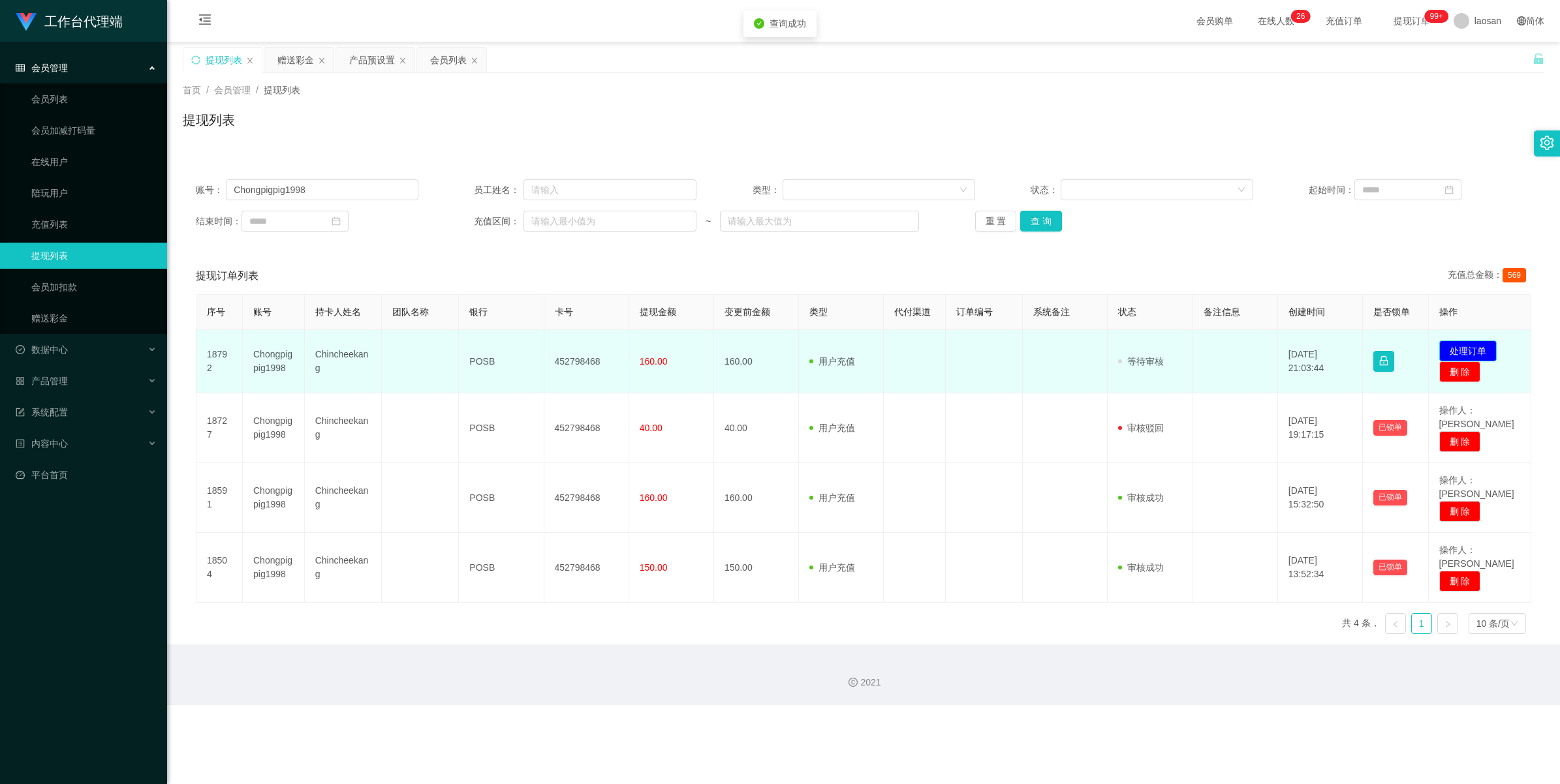
click at [659, 346] on button "处理订单" at bounding box center [1468, 351] width 58 height 21
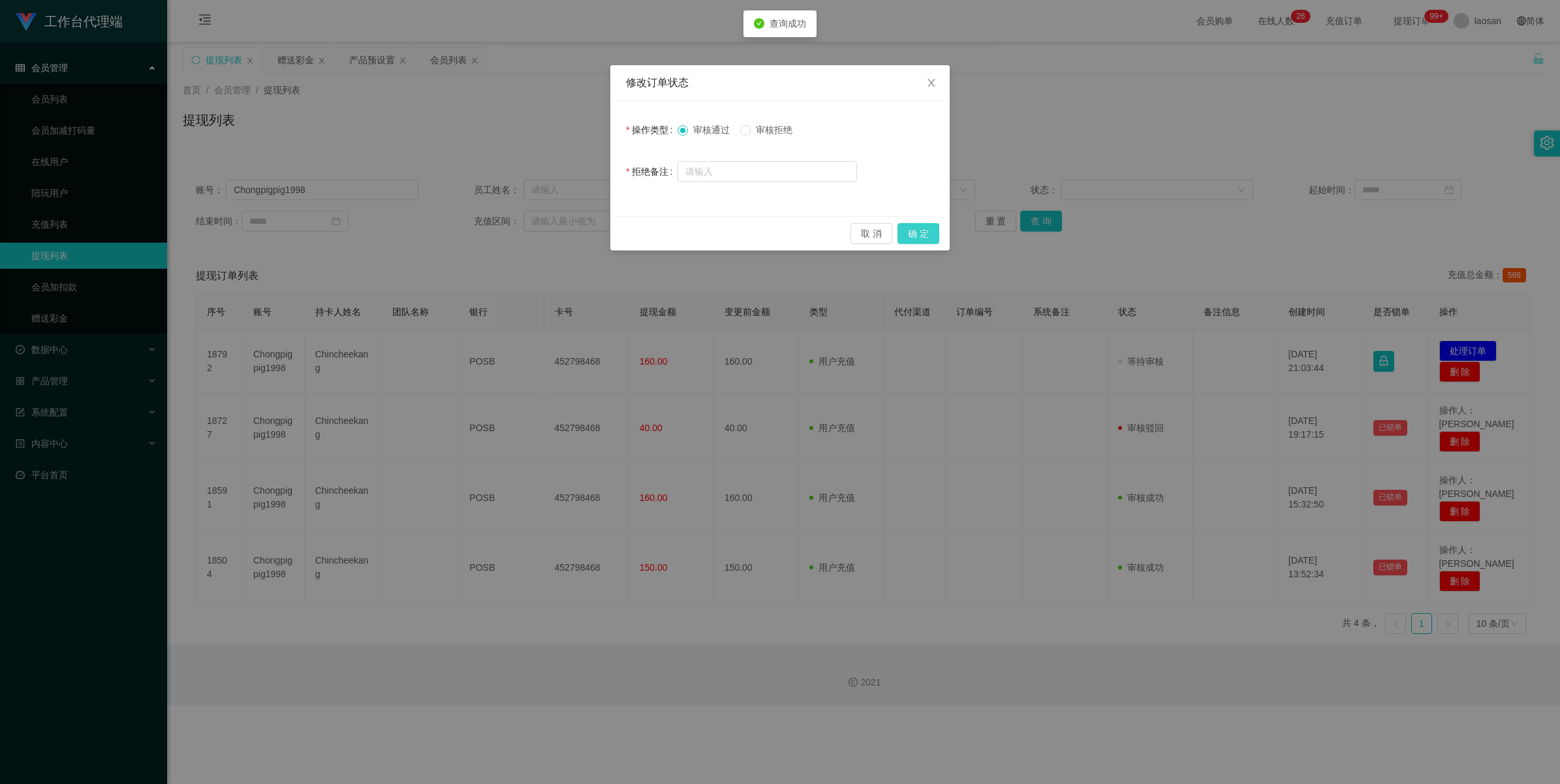
click at [659, 230] on button "确 定" at bounding box center [918, 234] width 42 height 21
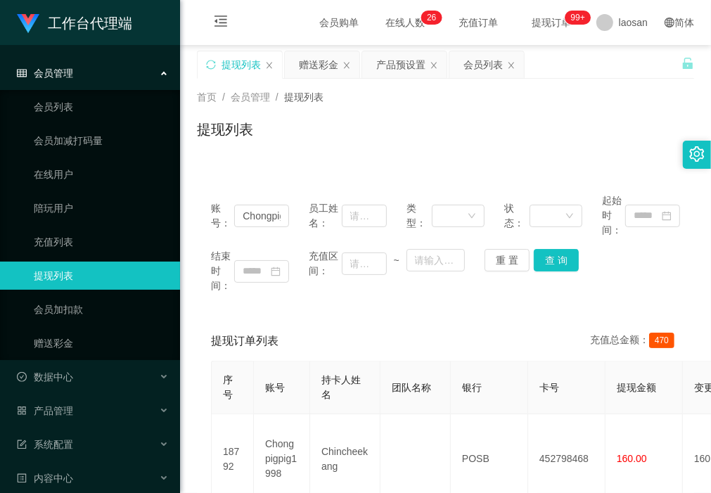
click at [280, 314] on div "账号： Chongpigpig1998 员工姓名： 类型： 状态： 起始时间： 结束时间： 充值区间： ~ 重 置 查 询 提现订单列表 充值总金额： 470…" at bounding box center [445, 499] width 497 height 640
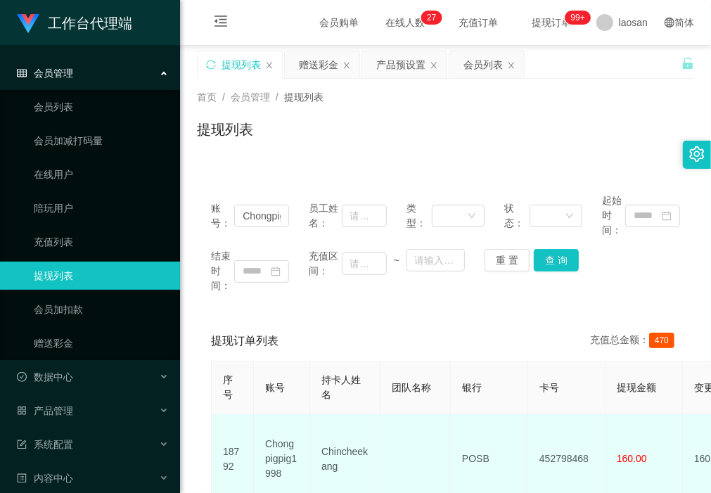
drag, startPoint x: 294, startPoint y: 473, endPoint x: 350, endPoint y: 482, distance: 57.1
click at [295, 473] on td "Chongpigpig1998" at bounding box center [282, 459] width 56 height 90
drag, startPoint x: 353, startPoint y: 475, endPoint x: 321, endPoint y: 442, distance: 45.8
click at [321, 442] on td "Chincheekang" at bounding box center [345, 459] width 70 height 90
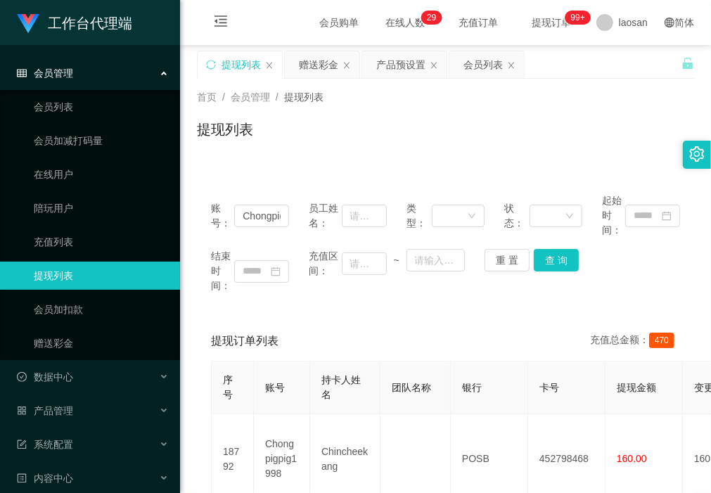
drag, startPoint x: 281, startPoint y: 307, endPoint x: 326, endPoint y: 385, distance: 89.8
click at [281, 307] on div "账号： Chongpigpig1998 员工姓名： 类型： 状态： 起始时间： 结束时间： 充值区间： ~ 重 置 查 询 提现订单列表 充值总金额： 470…" at bounding box center [445, 499] width 497 height 640
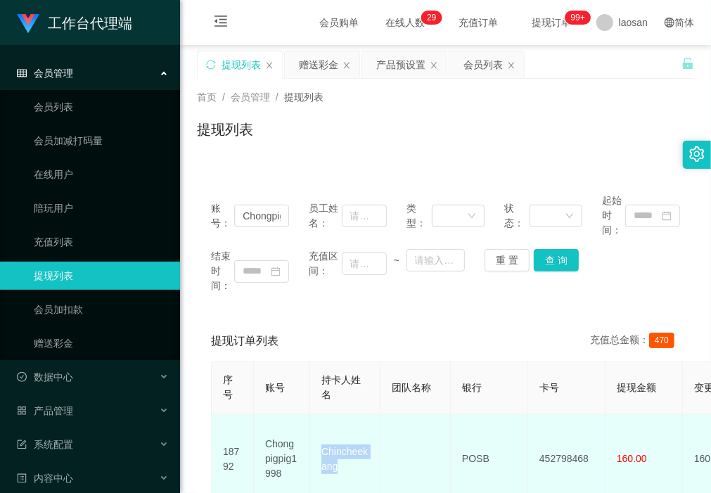
drag, startPoint x: 345, startPoint y: 466, endPoint x: 309, endPoint y: 440, distance: 43.7
click at [310, 440] on td "Chincheekang" at bounding box center [345, 459] width 70 height 90
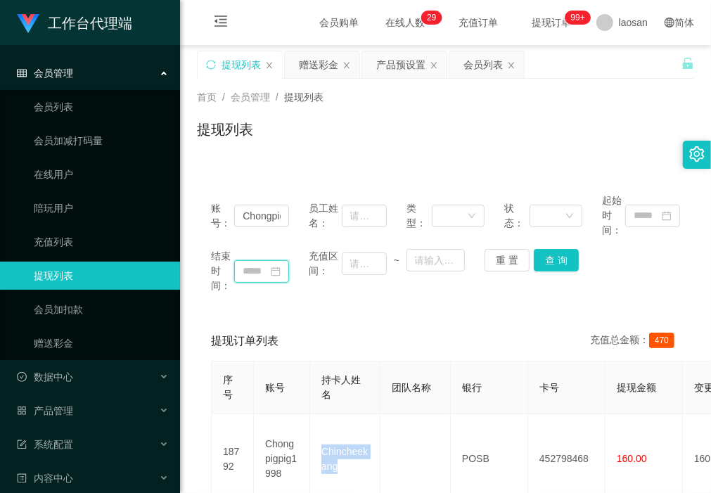
click at [282, 282] on input at bounding box center [261, 271] width 55 height 23
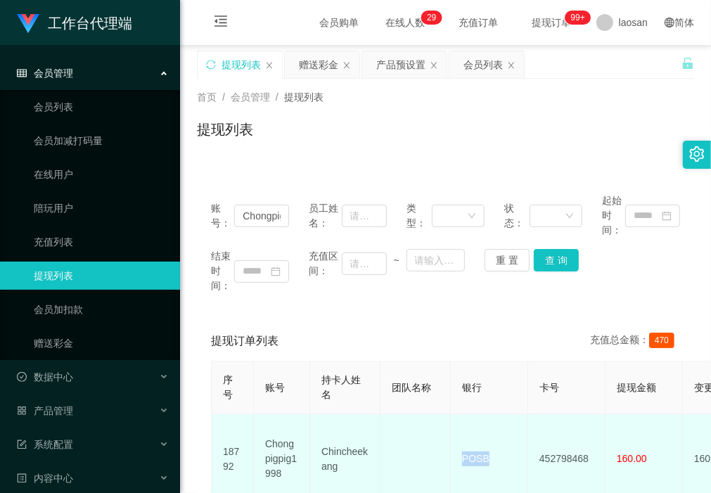
drag, startPoint x: 493, startPoint y: 452, endPoint x: 440, endPoint y: 440, distance: 54.6
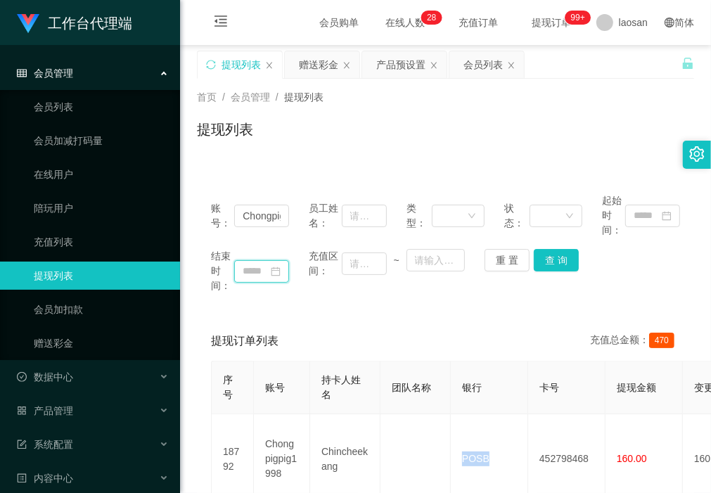
drag, startPoint x: 258, startPoint y: 267, endPoint x: 422, endPoint y: 370, distance: 193.4
click at [258, 267] on input at bounding box center [261, 271] width 55 height 23
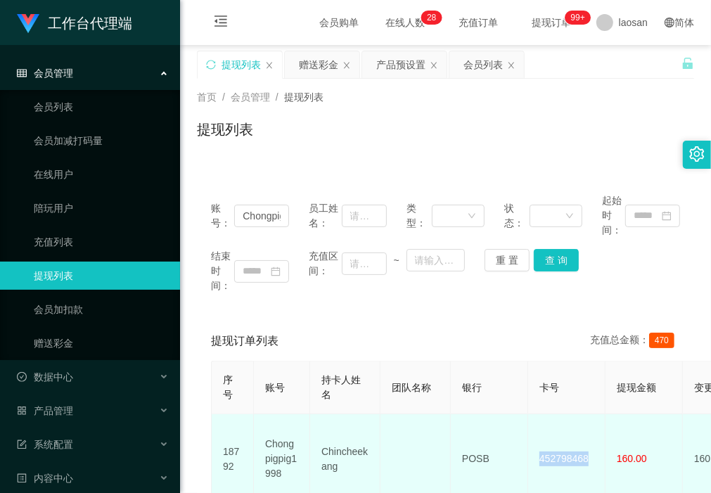
drag, startPoint x: 591, startPoint y: 454, endPoint x: 535, endPoint y: 447, distance: 56.6
click at [539, 450] on td "452798468" at bounding box center [566, 459] width 77 height 90
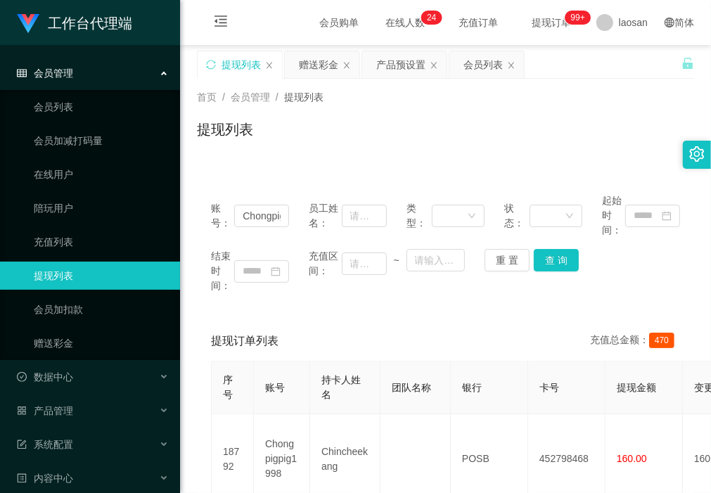
click at [288, 299] on div "账号： Chongpigpig1998 员工姓名： 类型： 状态： 起始时间： 结束时间： 充值区间： ~ 重 置 查 询" at bounding box center [445, 243] width 497 height 128
drag, startPoint x: 248, startPoint y: 210, endPoint x: 526, endPoint y: 225, distance: 279.0
click at [526, 225] on div "账号： Chongpigpig1998 员工姓名： 类型： 状态： 起始时间：" at bounding box center [445, 215] width 469 height 44
paste input "hiroki161"
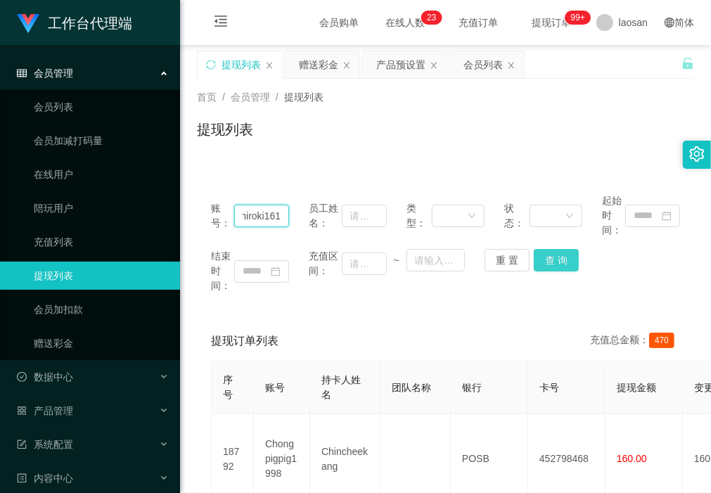
type input "hiroki161"
click at [554, 262] on button "查 询" at bounding box center [556, 260] width 45 height 23
